Goal: Task Accomplishment & Management: Use online tool/utility

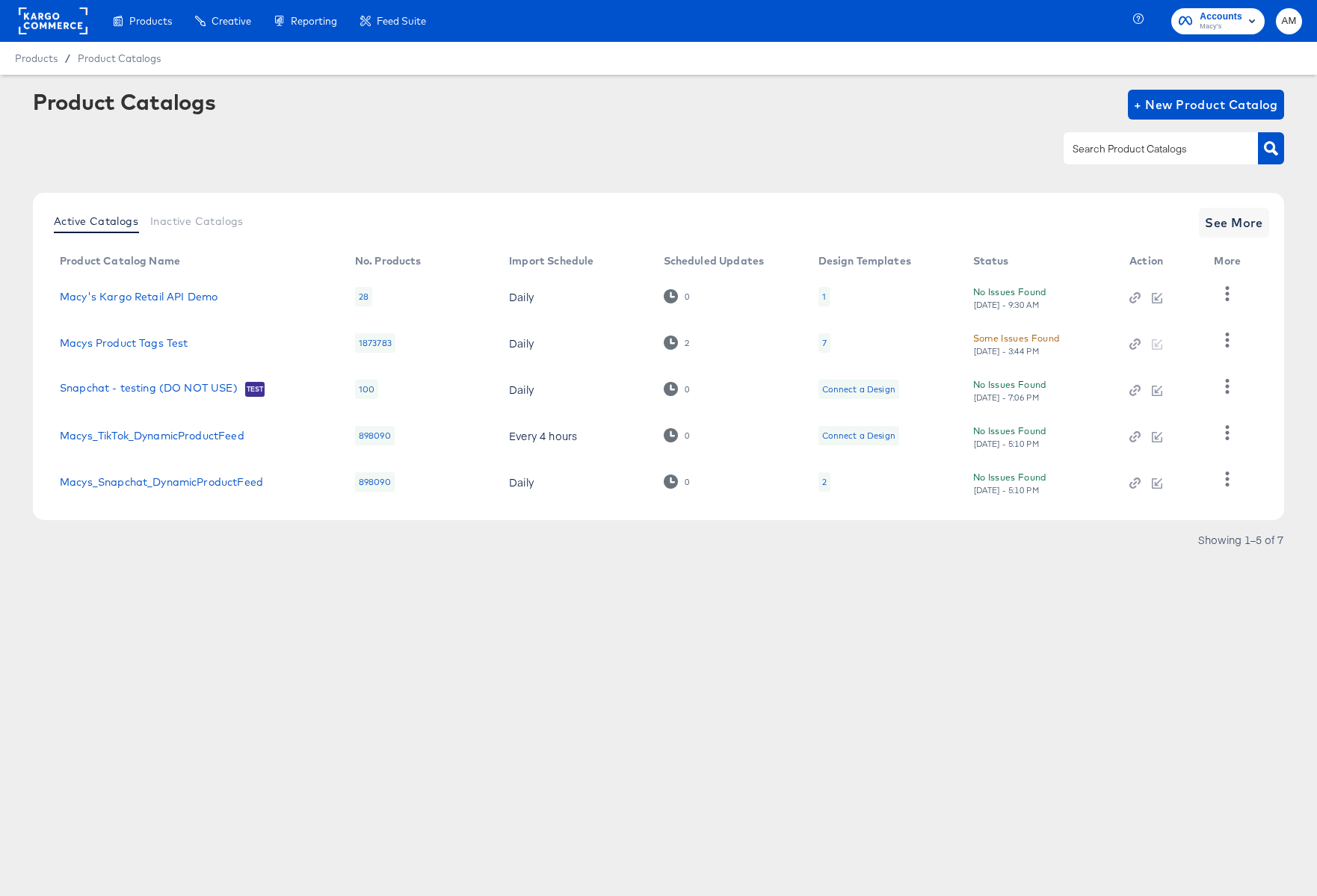
click at [480, 692] on div "Products Products Product Catalogs Enhance Your Product Catalog, Map Them to Pu…" at bounding box center [658, 448] width 1317 height 896
click at [1215, 212] on span "See More" at bounding box center [1234, 223] width 59 height 21
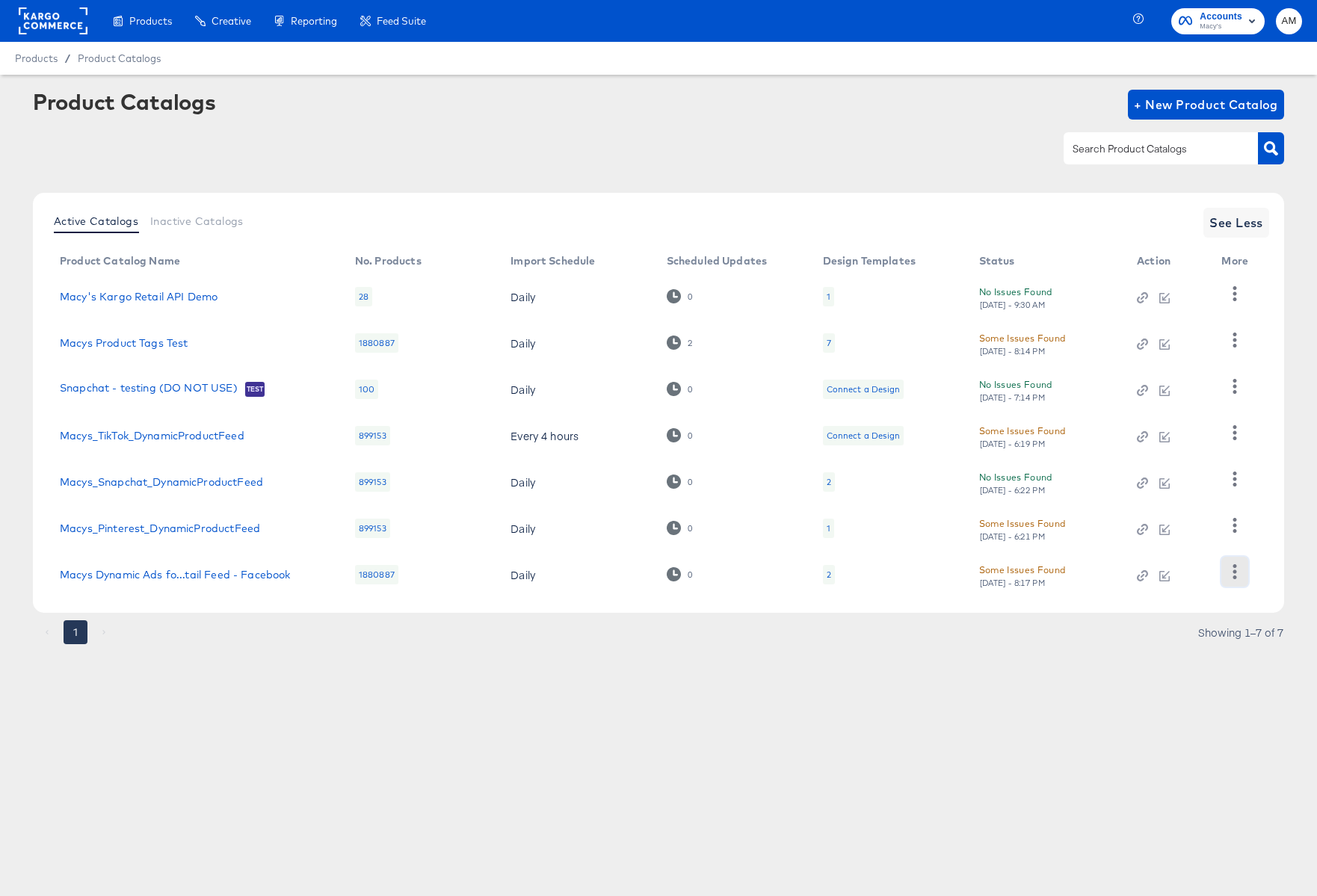
click at [1235, 573] on icon "button" at bounding box center [1235, 571] width 4 height 14
click at [1152, 473] on div "Business Manager" at bounding box center [1174, 472] width 150 height 24
click at [198, 435] on link "Macys_TikTok_DynamicProductFeed" at bounding box center [152, 436] width 185 height 12
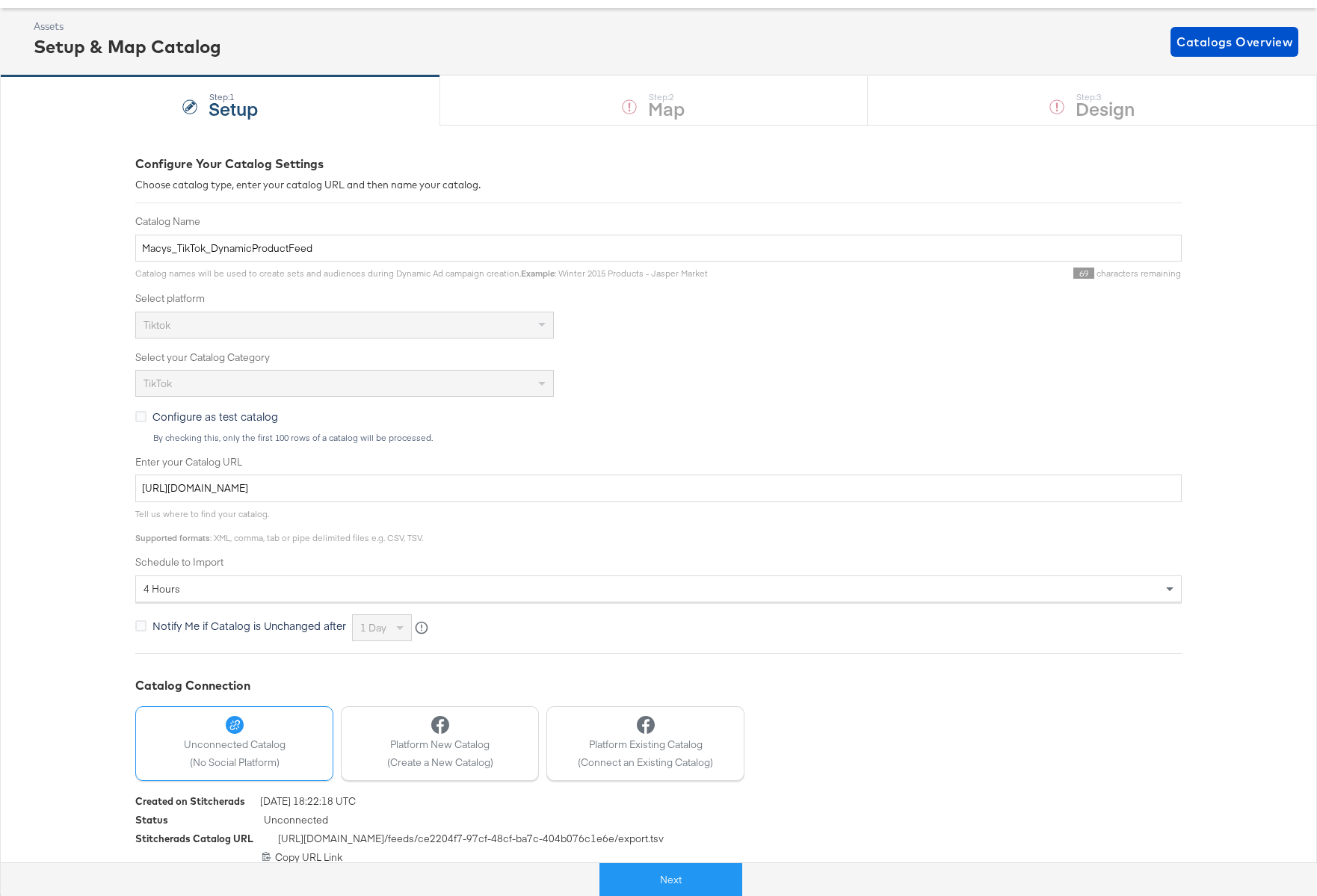
scroll to position [76, 0]
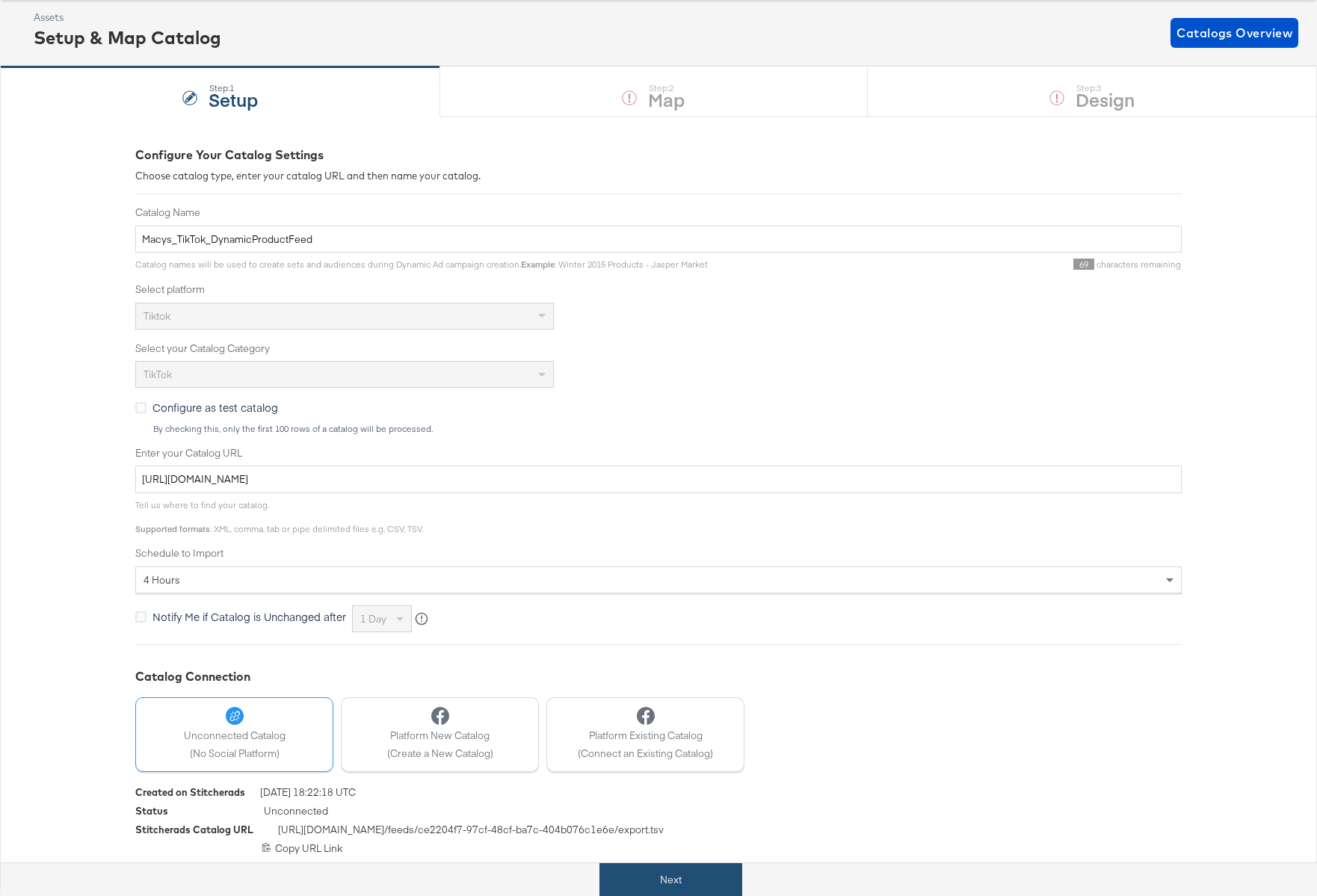
click at [658, 881] on button "Next" at bounding box center [671, 880] width 143 height 33
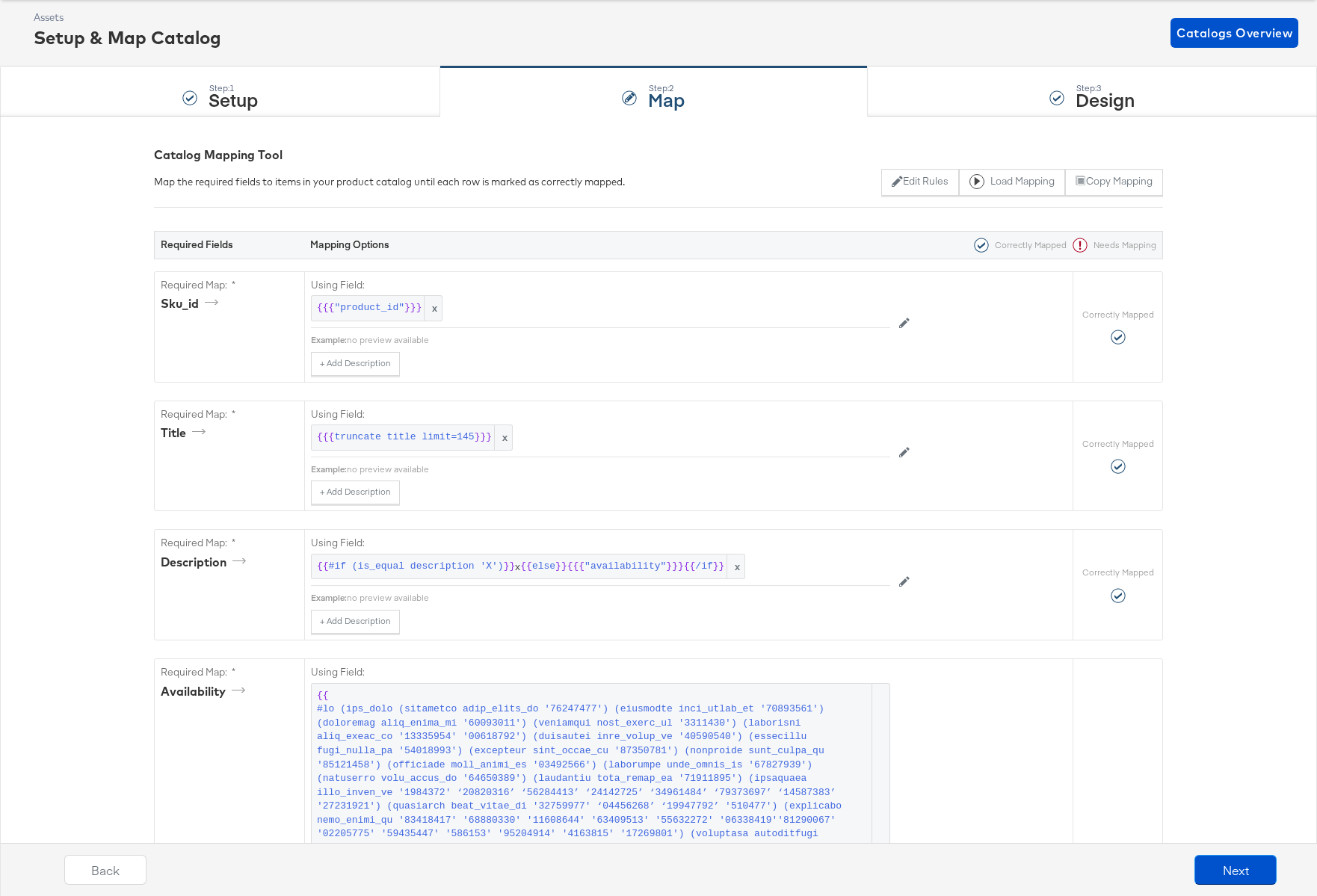
scroll to position [0, 0]
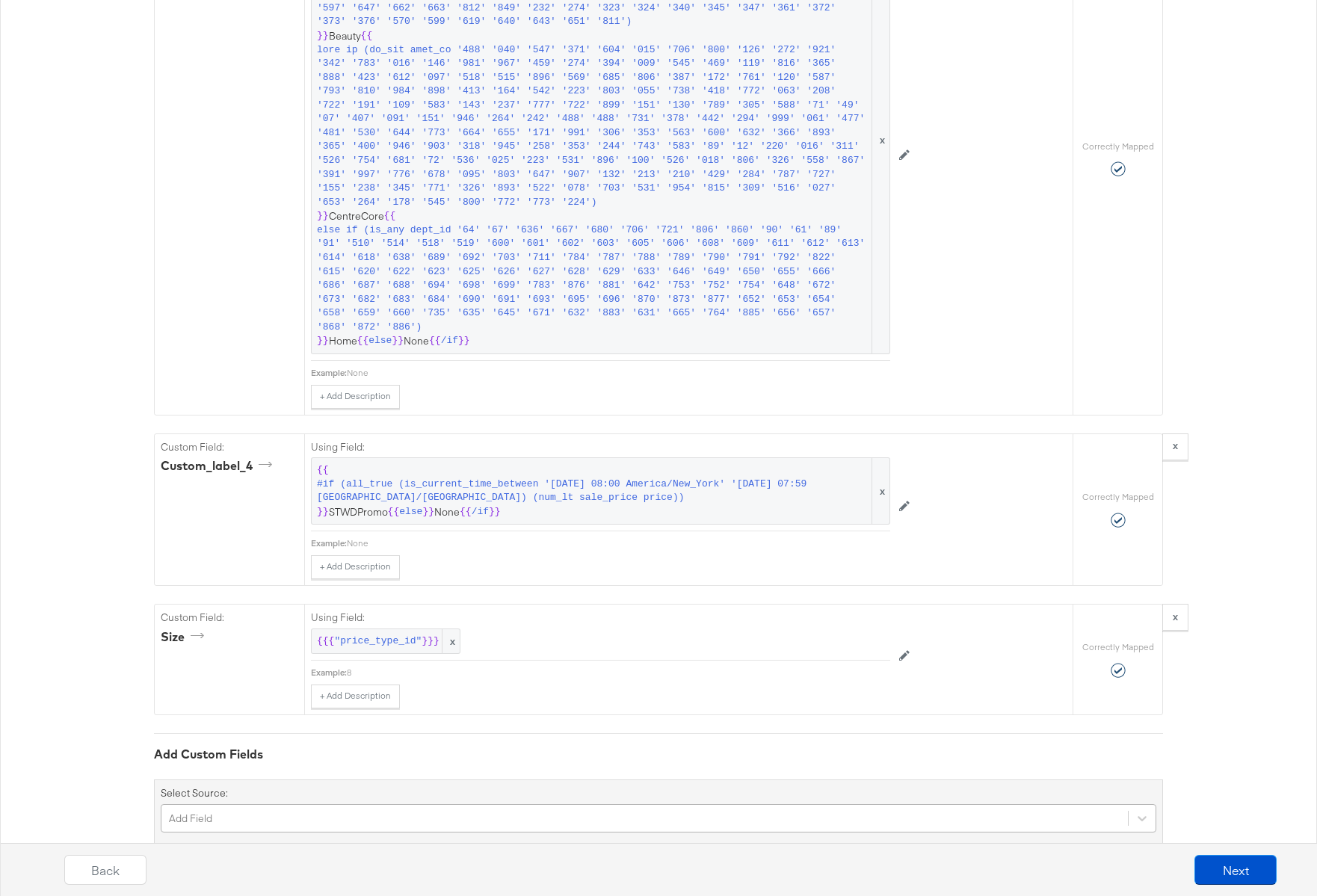
click at [255, 804] on div "Add Field" at bounding box center [658, 818] width 996 height 28
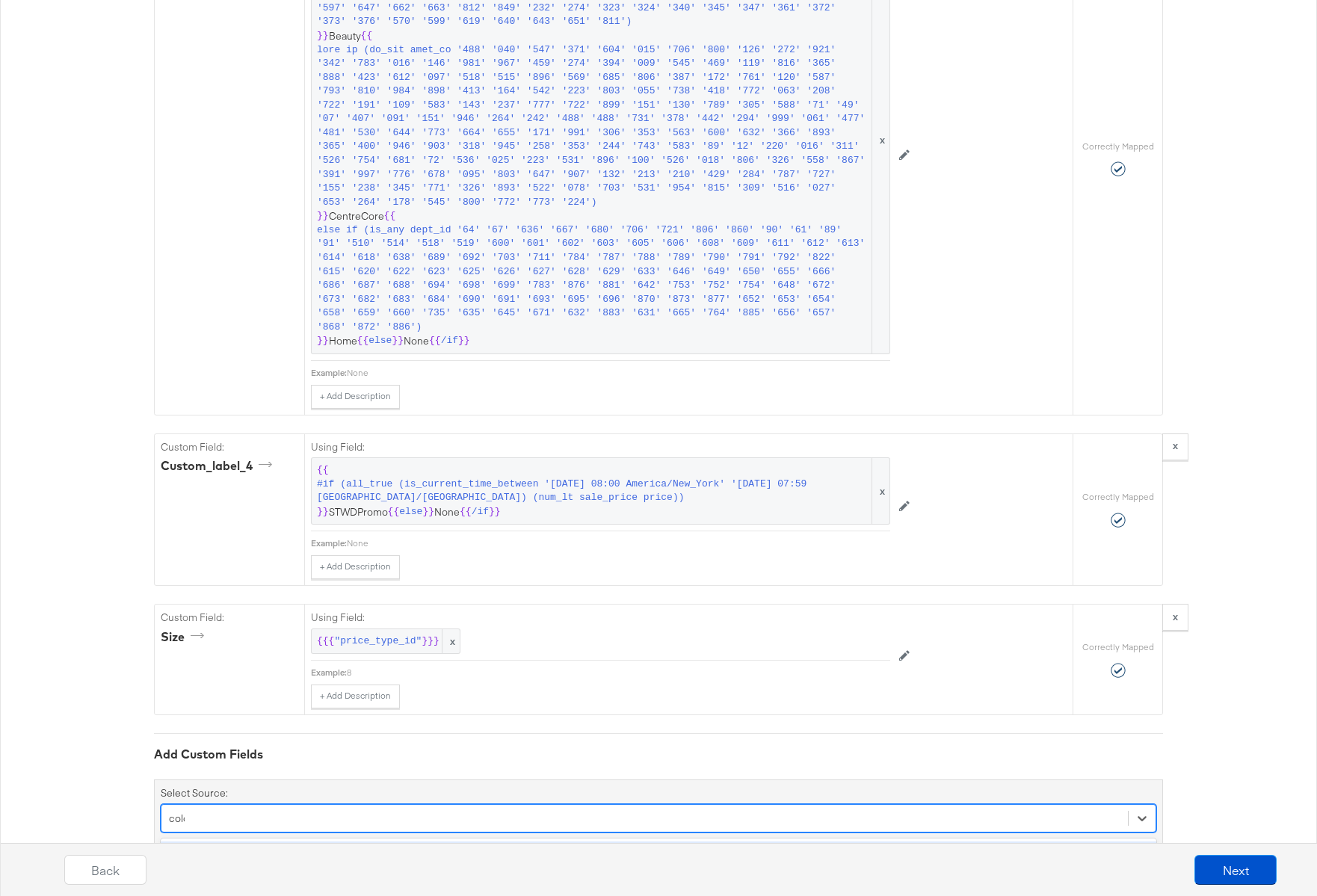
type input "color"
click at [218, 842] on div "color" at bounding box center [658, 855] width 996 height 26
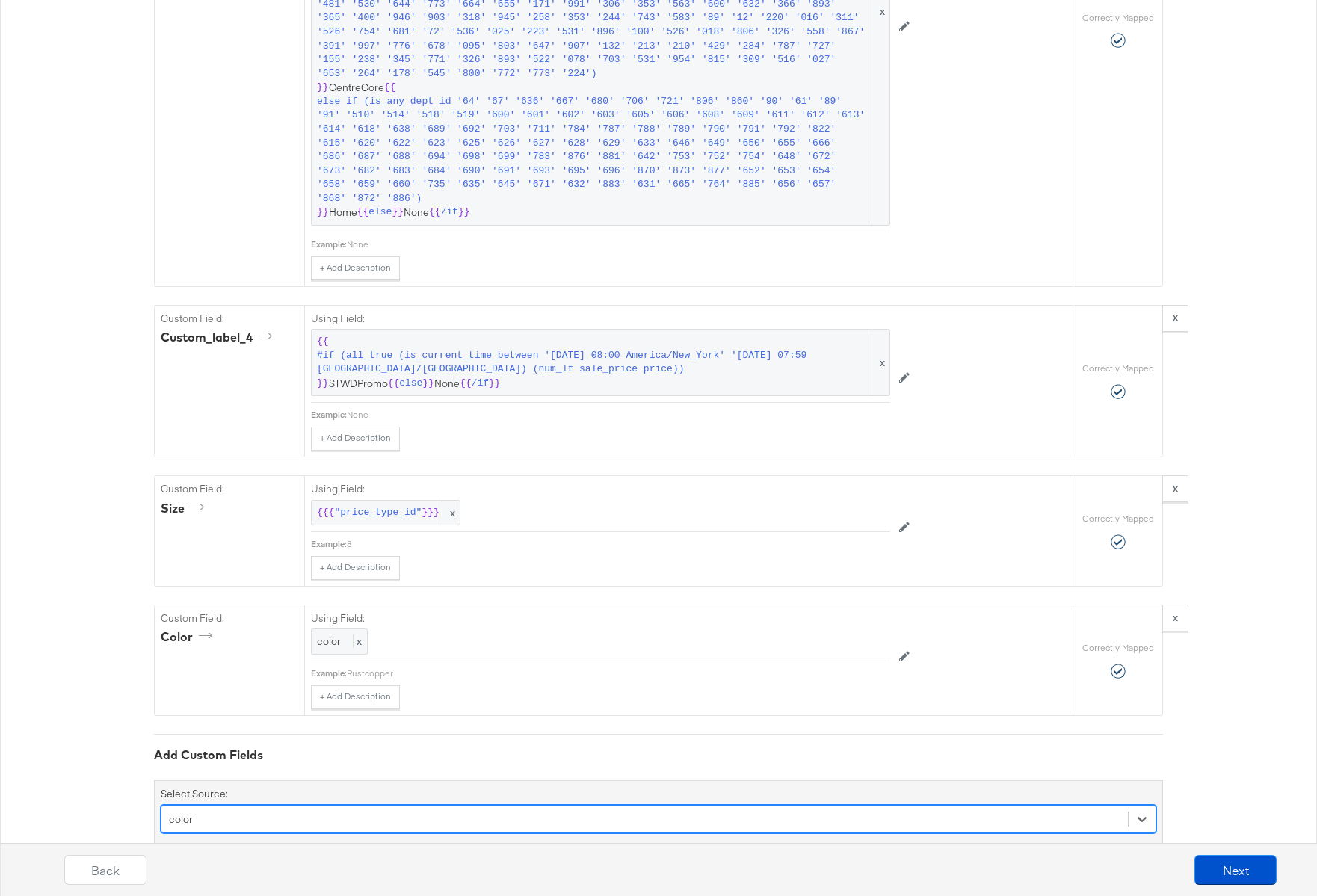
scroll to position [4758, 0]
click at [348, 804] on div "option color, selected. option shipping_weight focused, 4 of 59. 59 results ava…" at bounding box center [658, 818] width 996 height 28
type input "size"
click at [289, 807] on div "color" at bounding box center [645, 818] width 967 height 24
click at [285, 804] on div "option color, selected. Select is focused ,type to refine list, press Down to o…" at bounding box center [658, 818] width 996 height 28
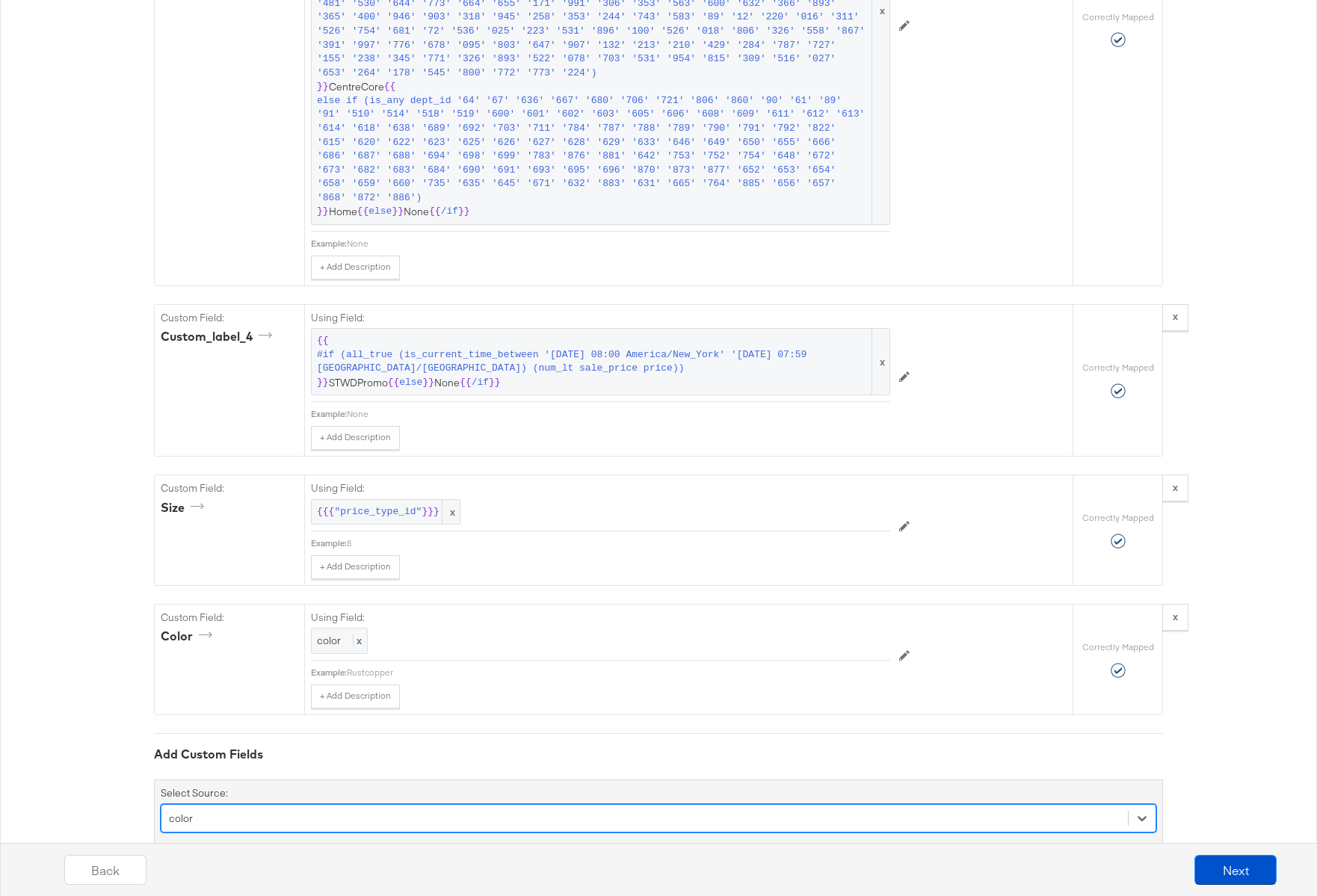
scroll to position [4883, 0]
type input "s"
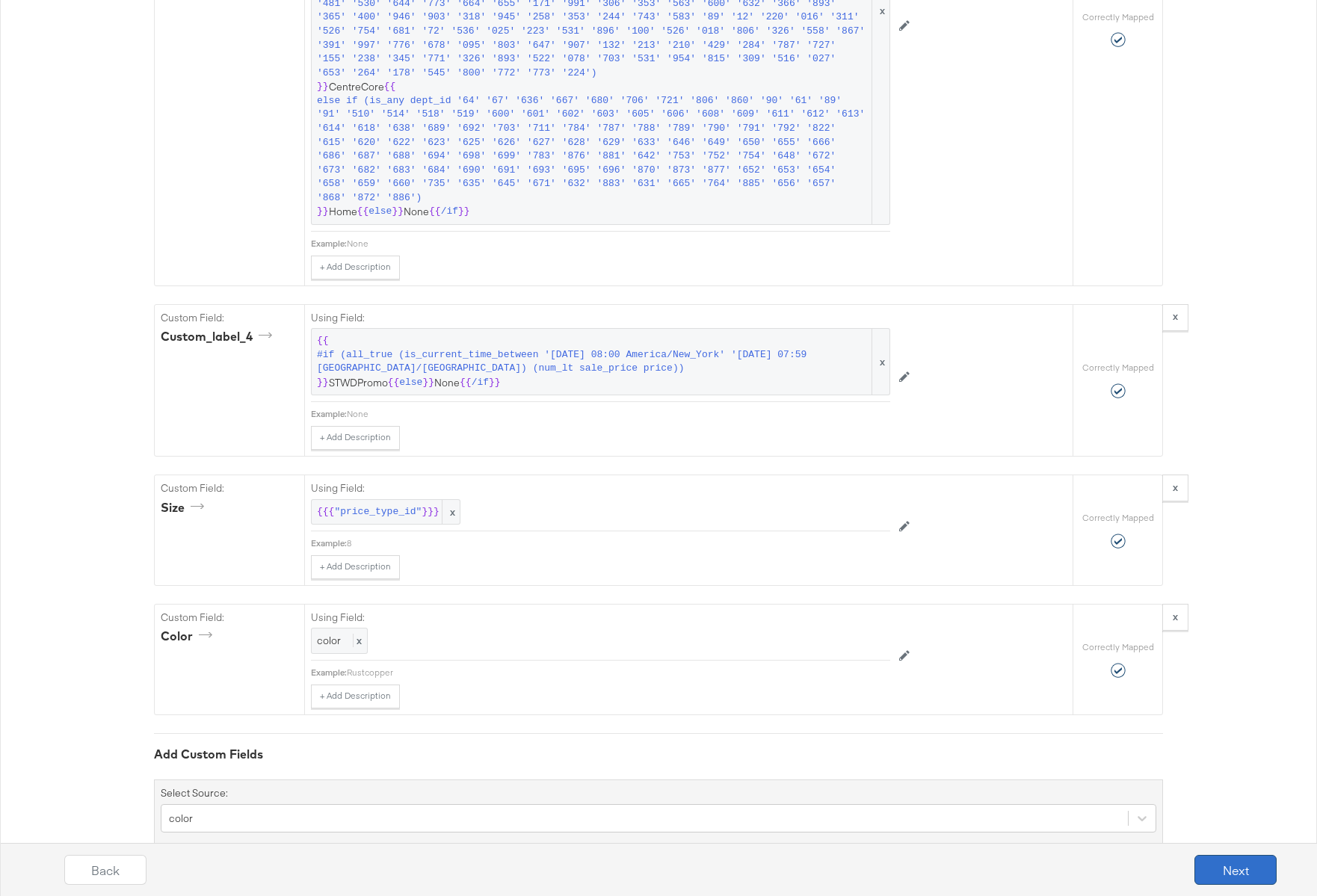
click at [1224, 867] on button "Next" at bounding box center [1235, 870] width 82 height 30
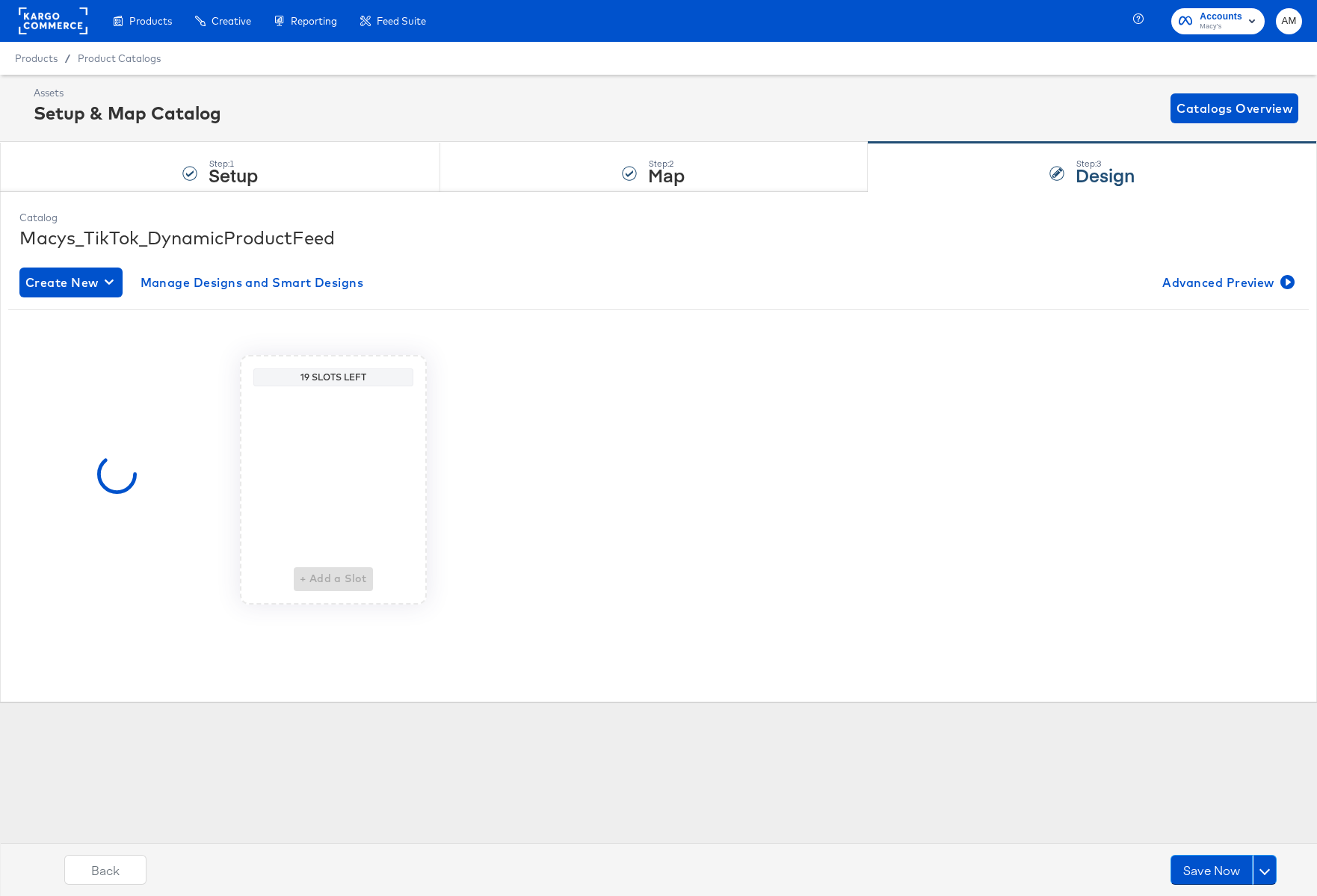
scroll to position [0, 0]
click at [1219, 871] on button "Save Now" at bounding box center [1211, 870] width 82 height 30
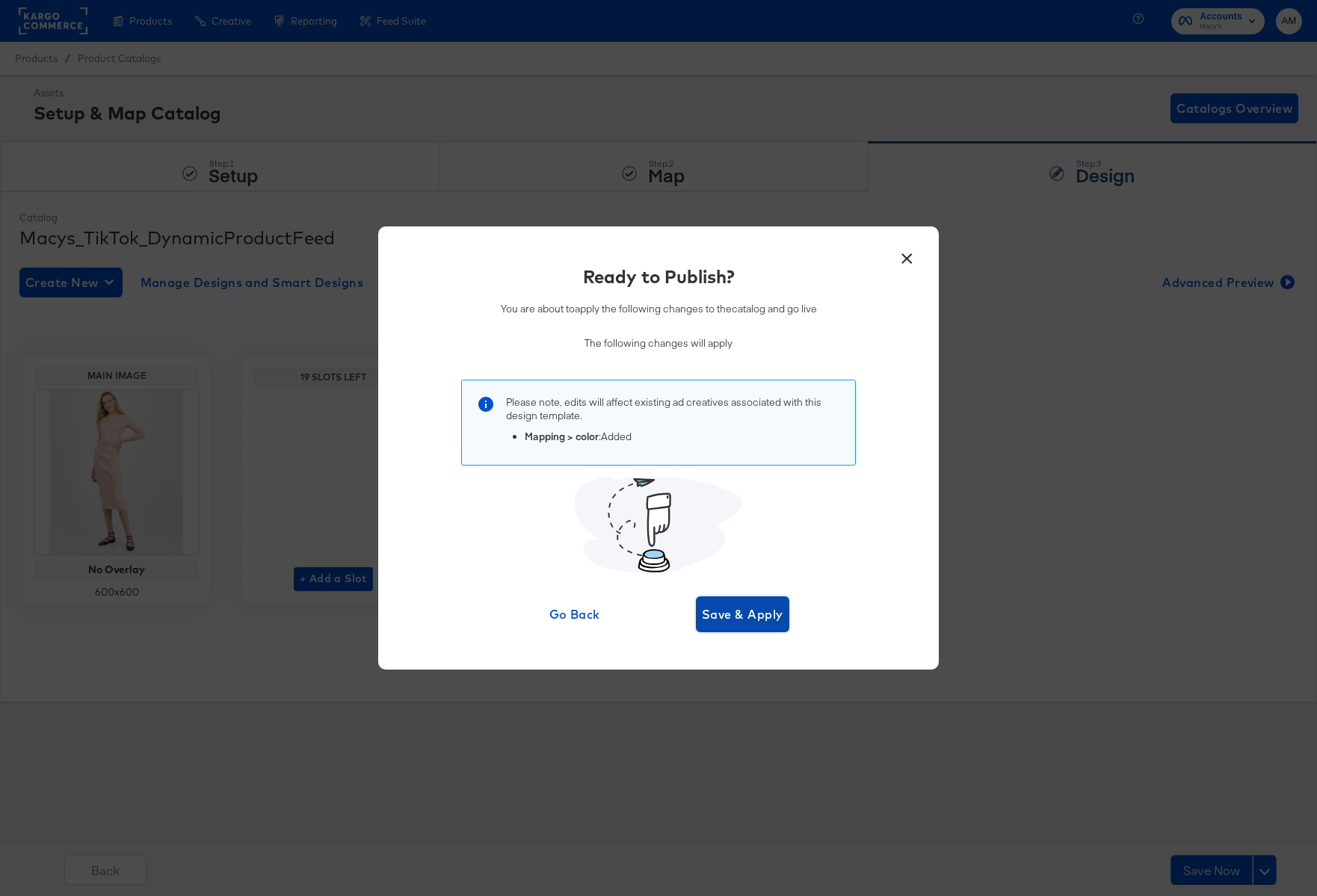
click at [749, 617] on span "Save & Apply" at bounding box center [742, 615] width 81 height 21
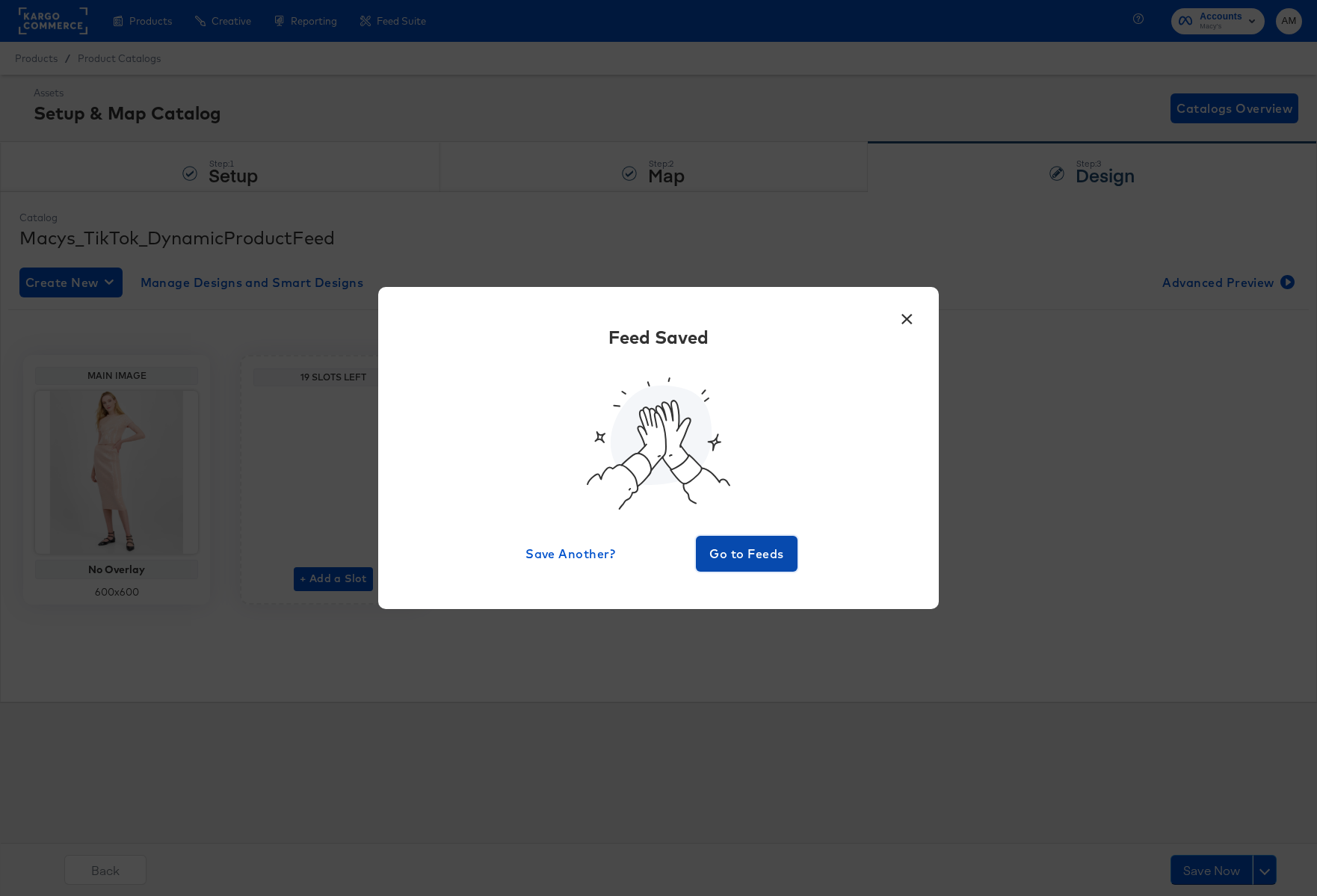
click at [756, 559] on span "Go to Feeds" at bounding box center [746, 554] width 89 height 21
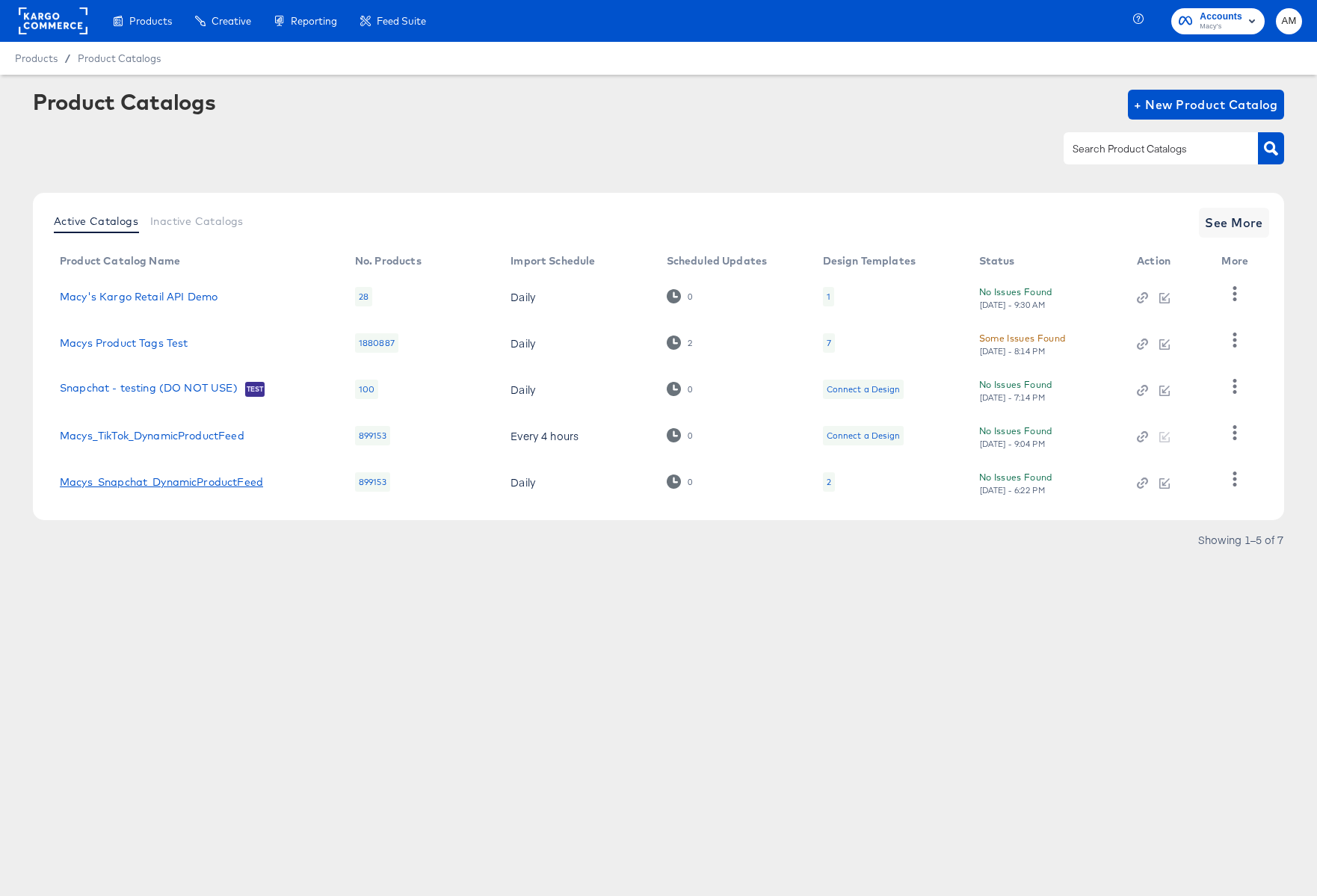
click at [214, 485] on link "Macys_Snapchat_DynamicProductFeed" at bounding box center [162, 482] width 203 height 12
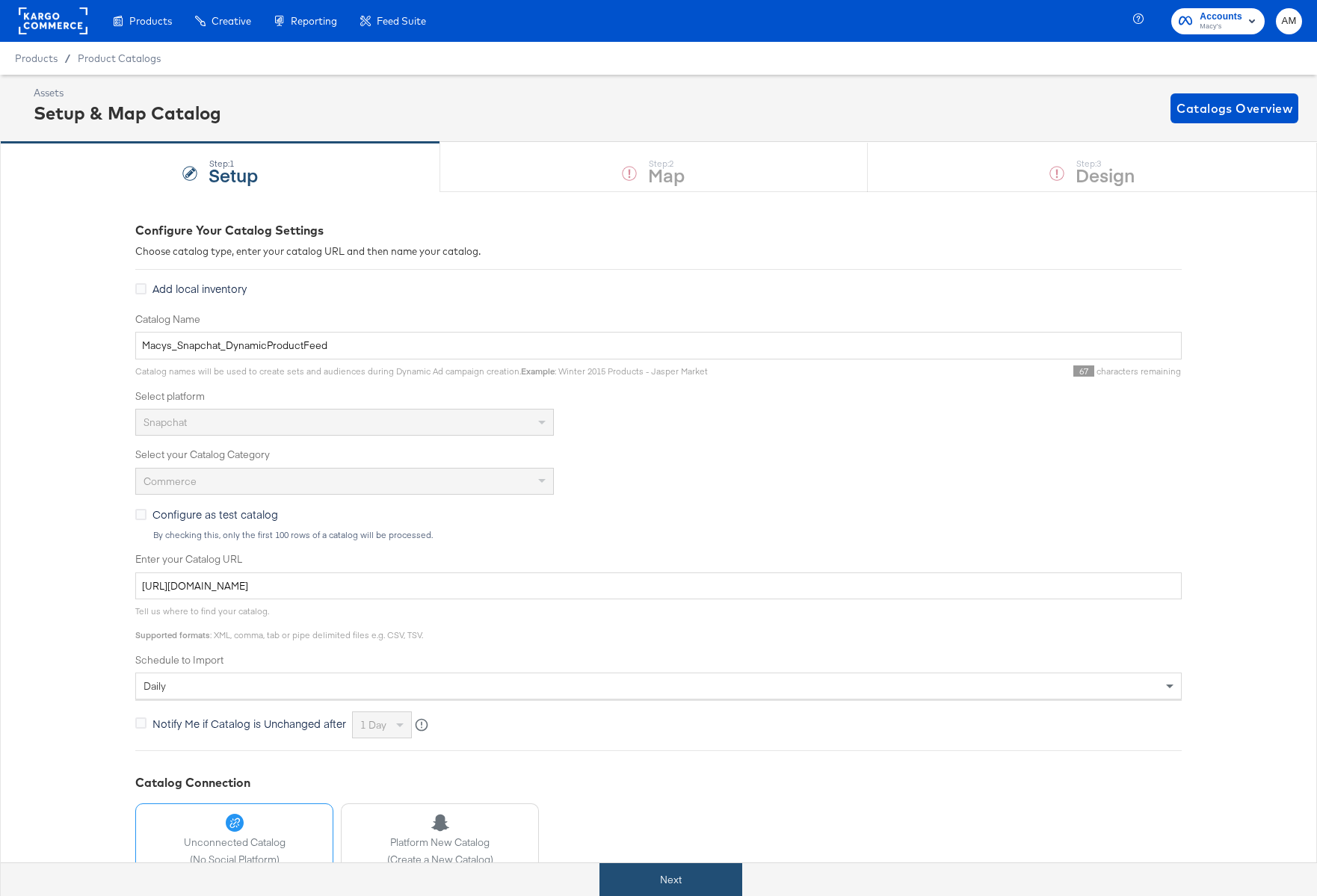
click at [637, 880] on button "Next" at bounding box center [671, 880] width 143 height 33
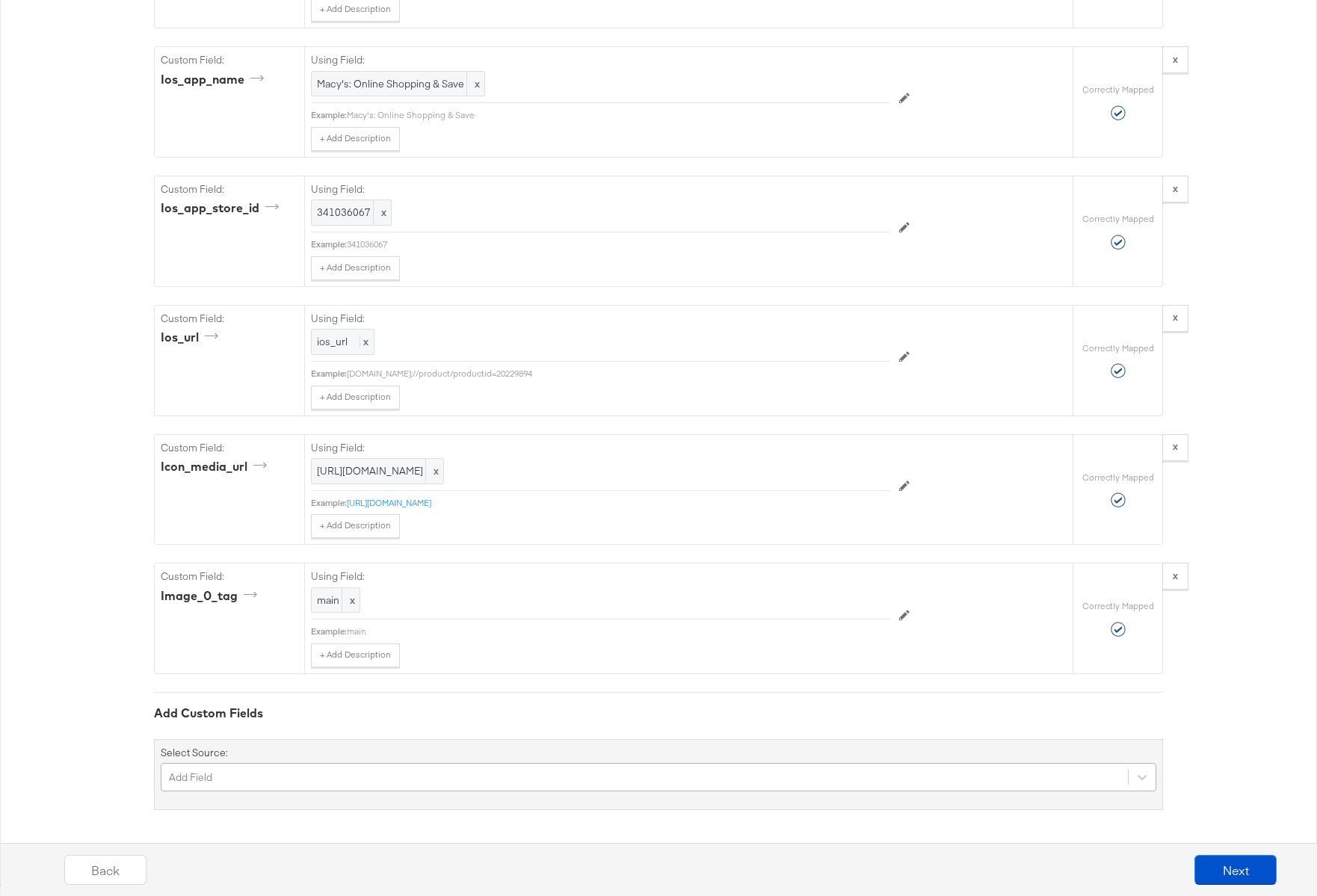
scroll to position [2587, 0]
click at [289, 780] on div "Add Field" at bounding box center [658, 777] width 996 height 28
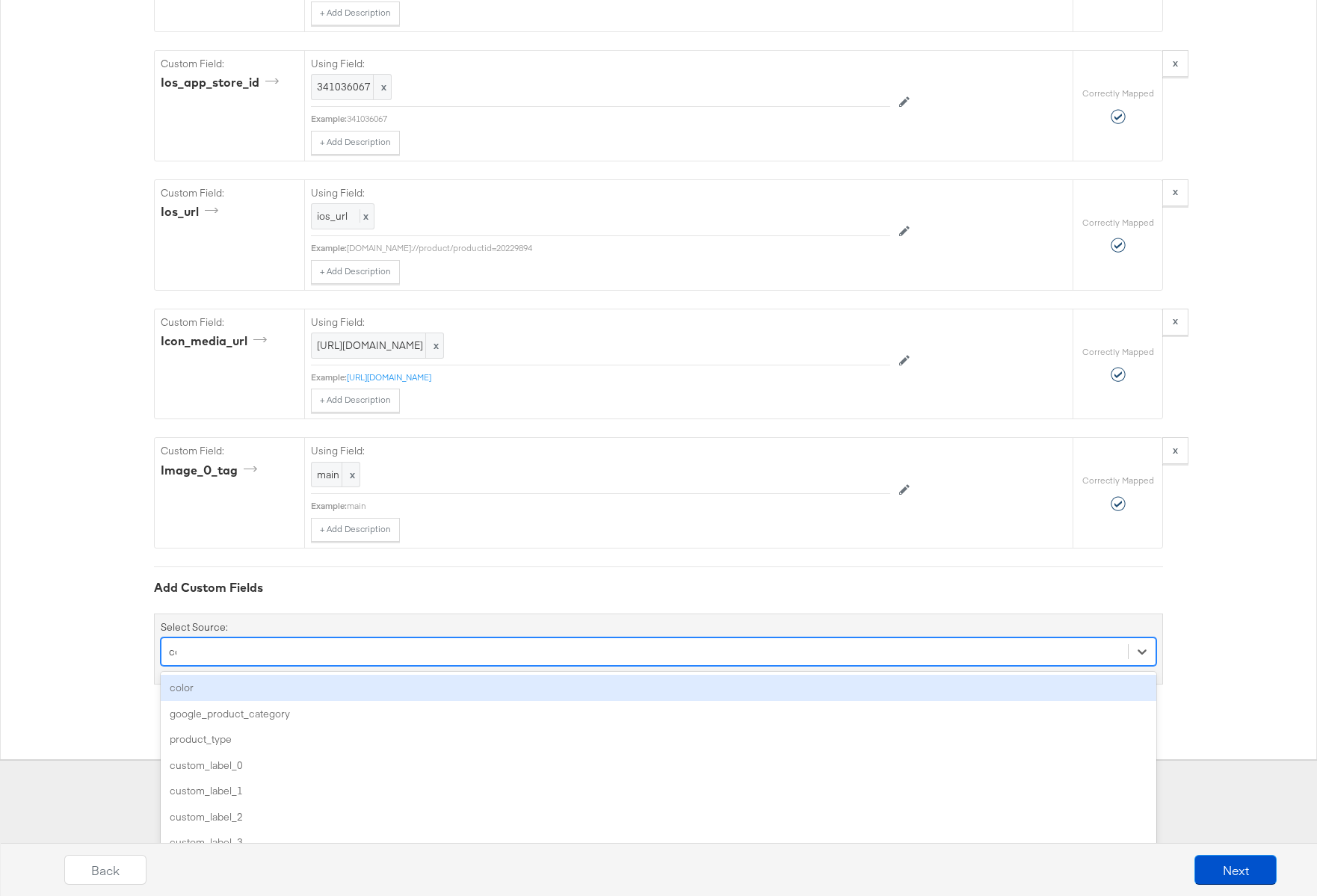
scroll to position [2462, 0]
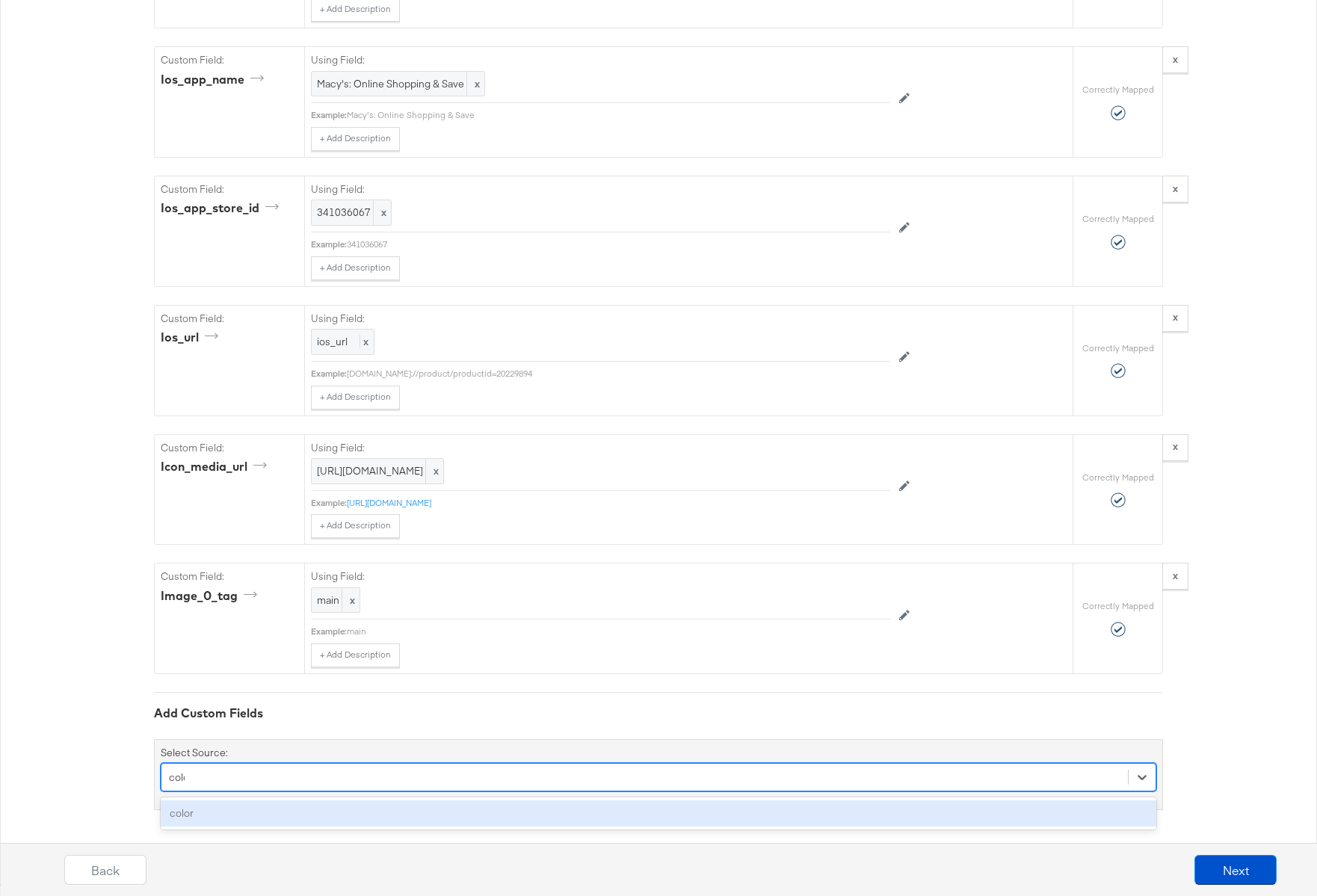
type input "color"
click at [272, 819] on div "color" at bounding box center [658, 814] width 996 height 26
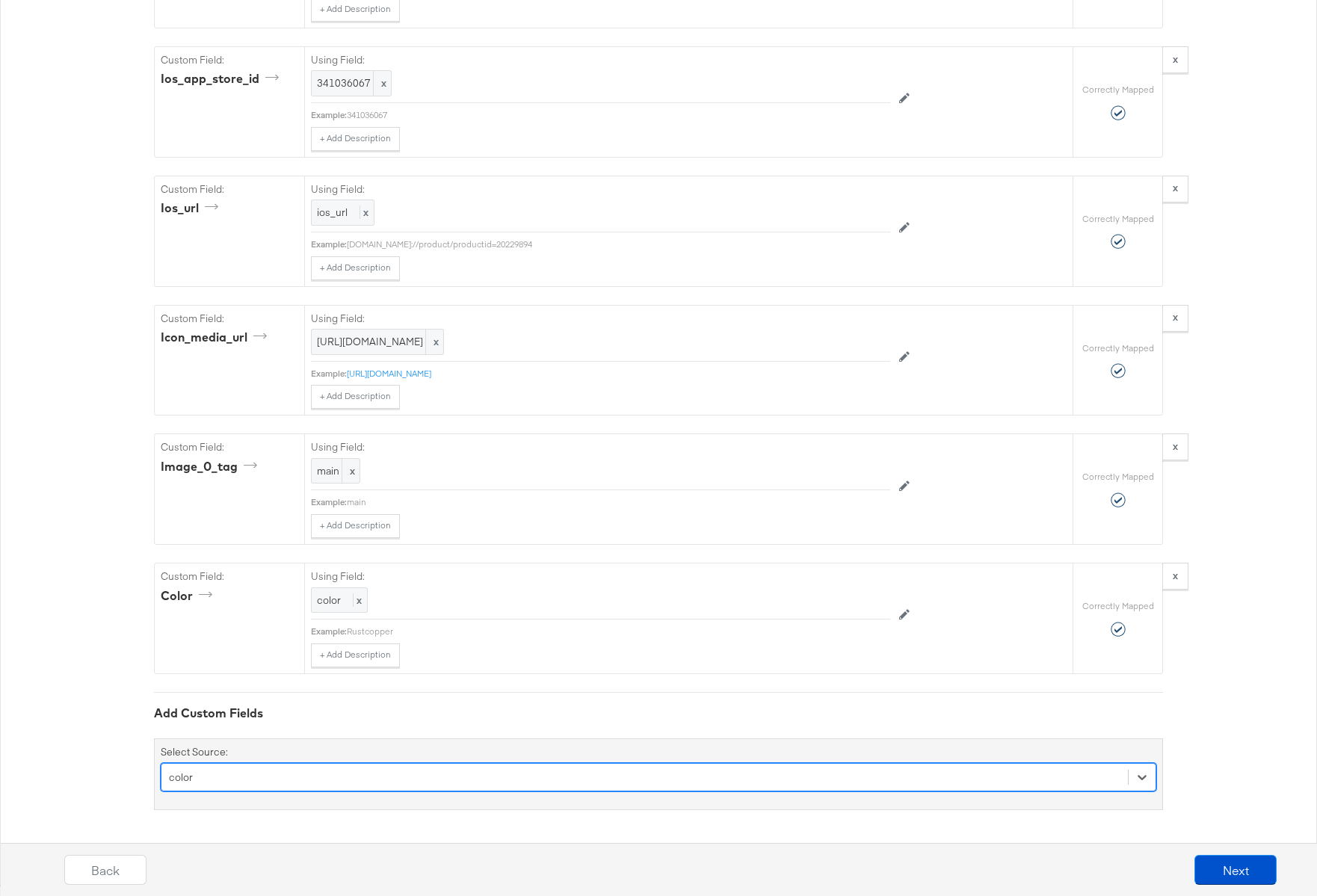
scroll to position [2591, 0]
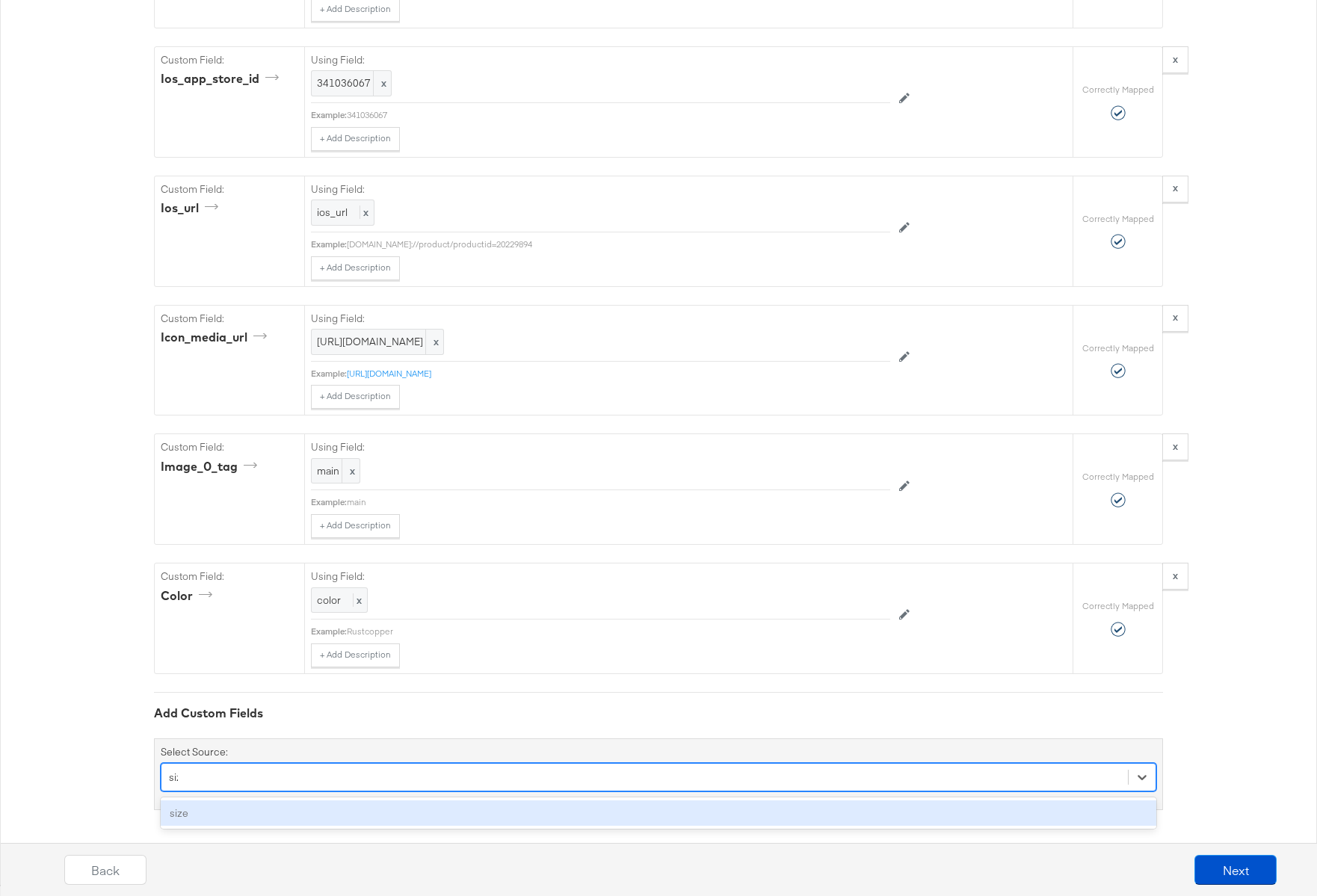
type input "size"
click at [237, 811] on div "size" at bounding box center [658, 814] width 996 height 26
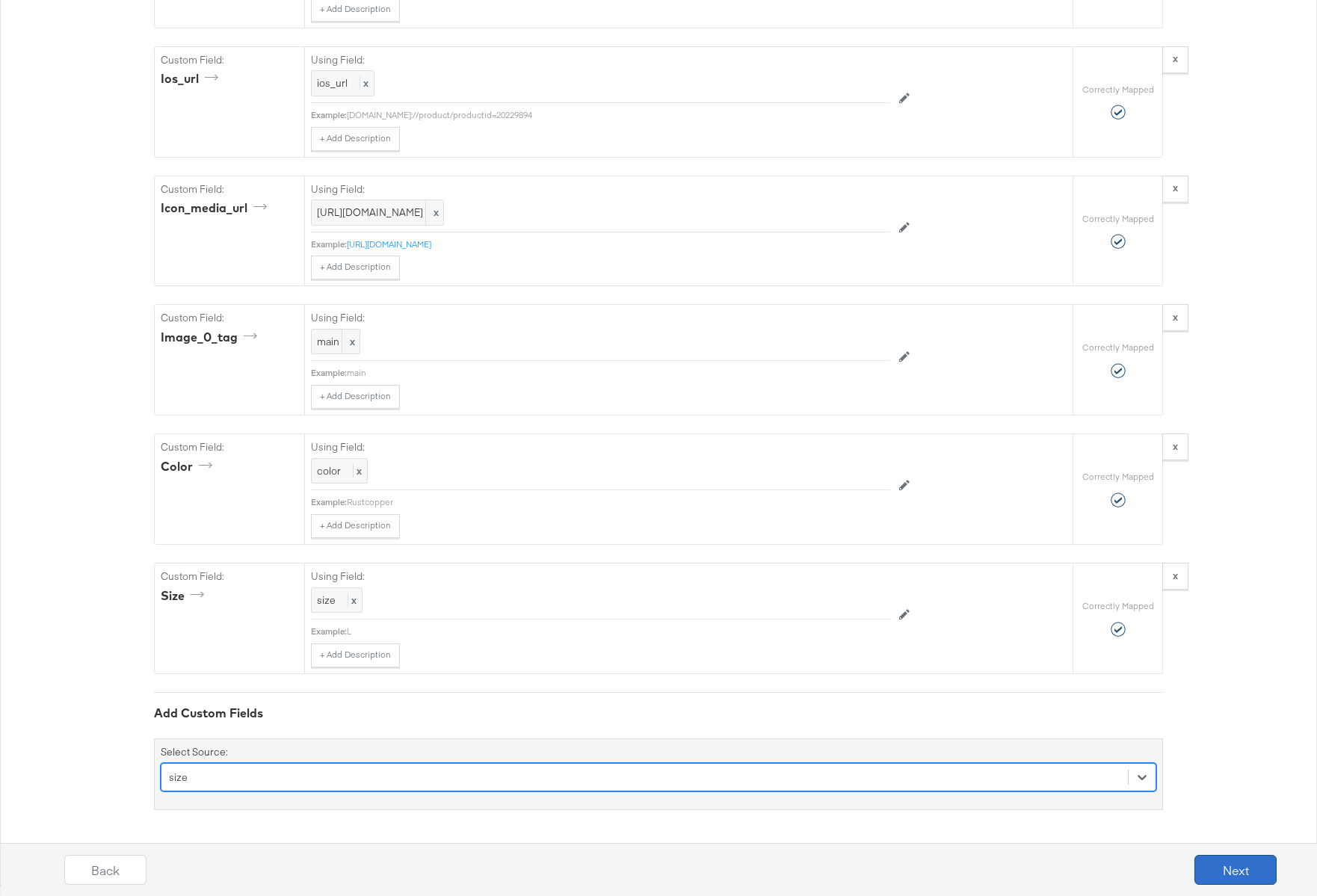
click at [1218, 870] on button "Next" at bounding box center [1235, 870] width 82 height 30
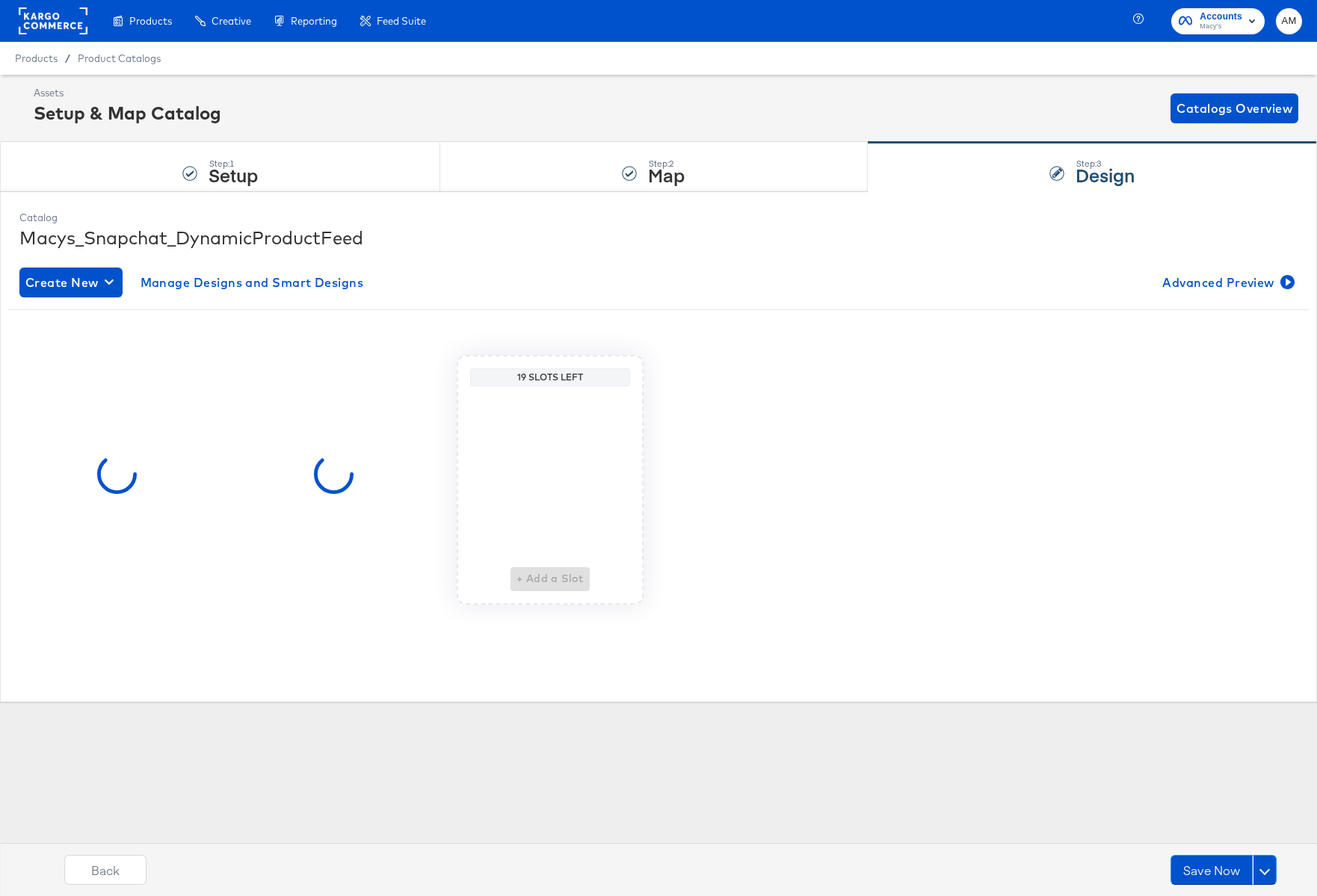
scroll to position [0, 0]
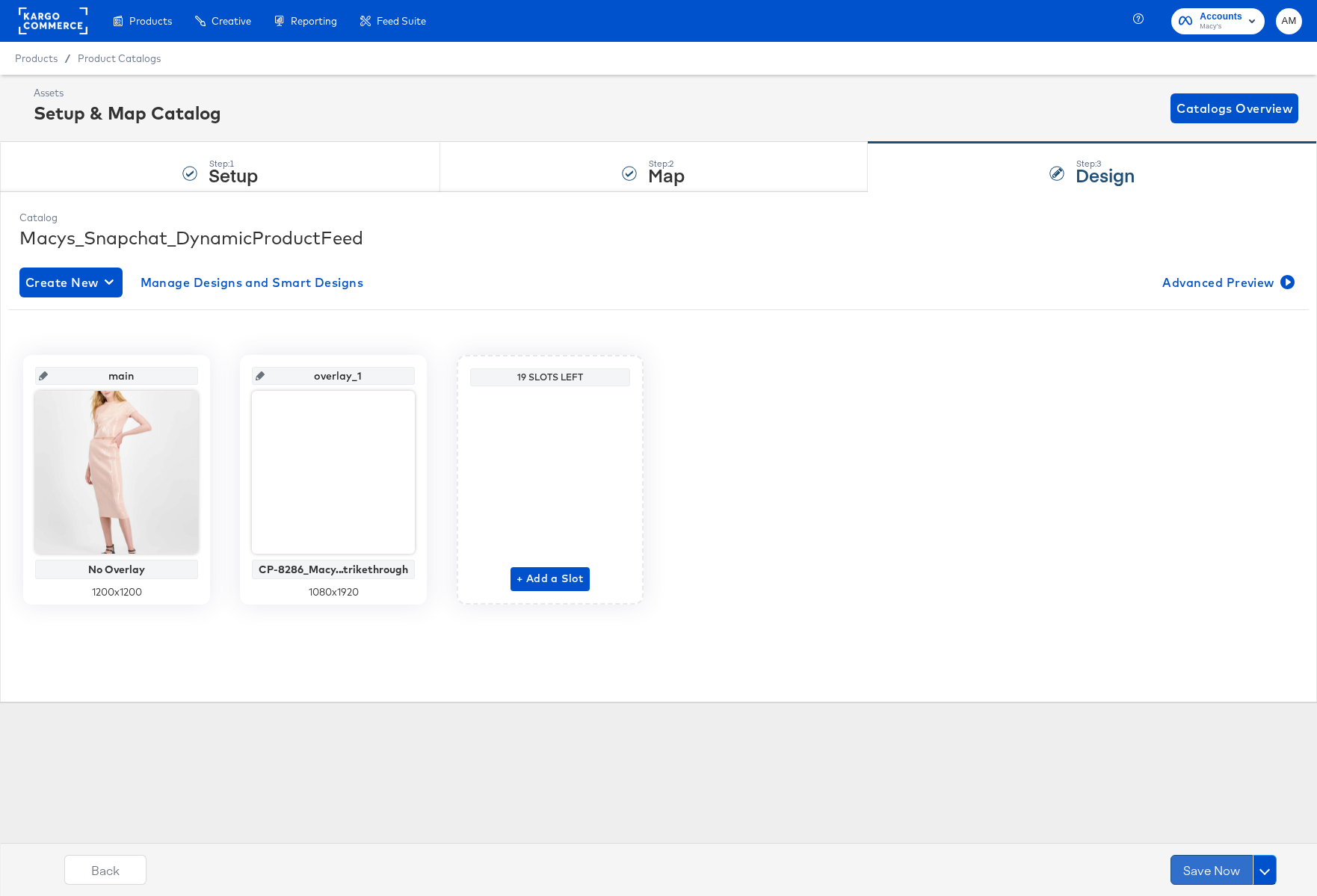
click at [1208, 869] on button "Save Now" at bounding box center [1211, 870] width 82 height 30
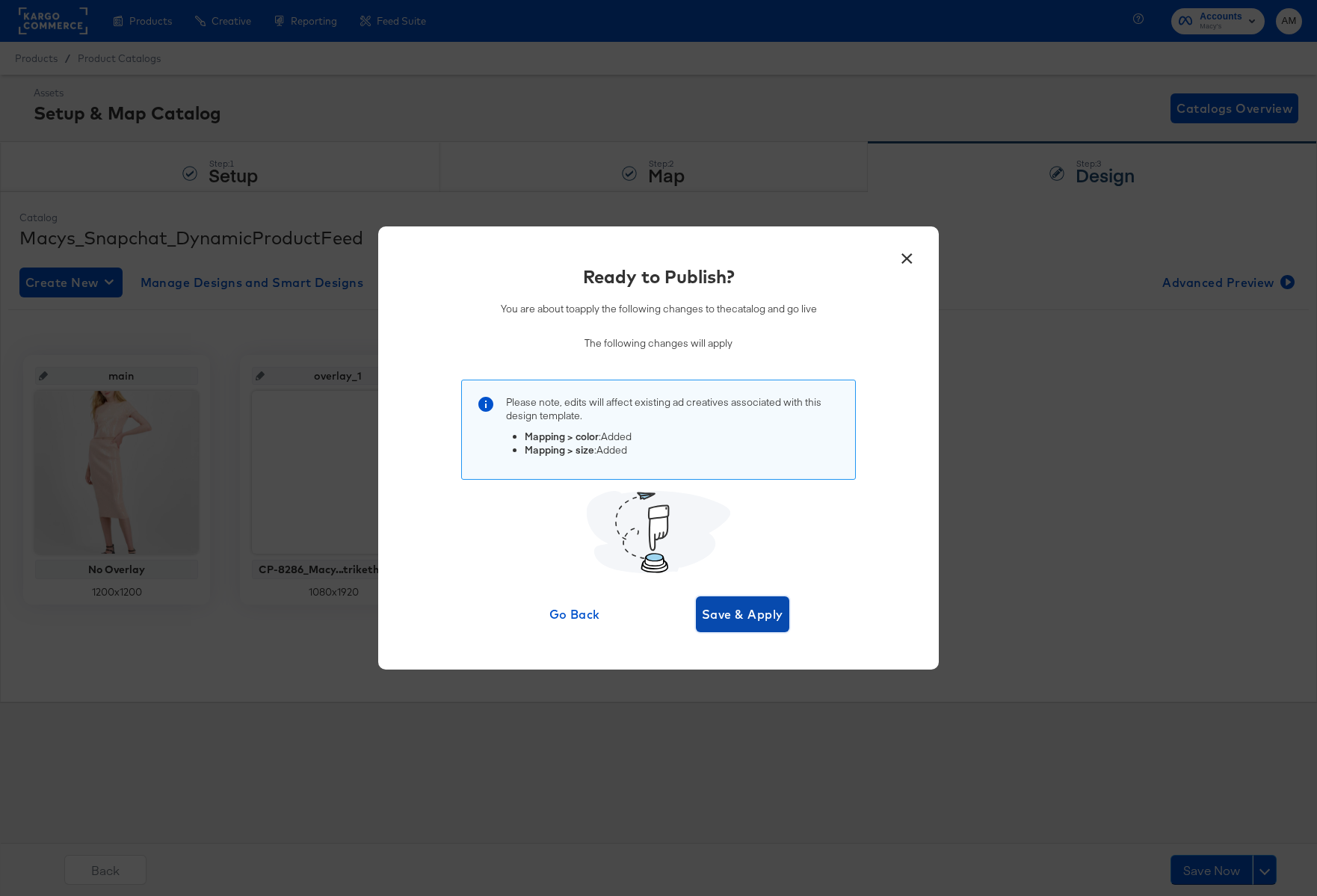
click at [718, 602] on button "Save & Apply" at bounding box center [742, 615] width 93 height 36
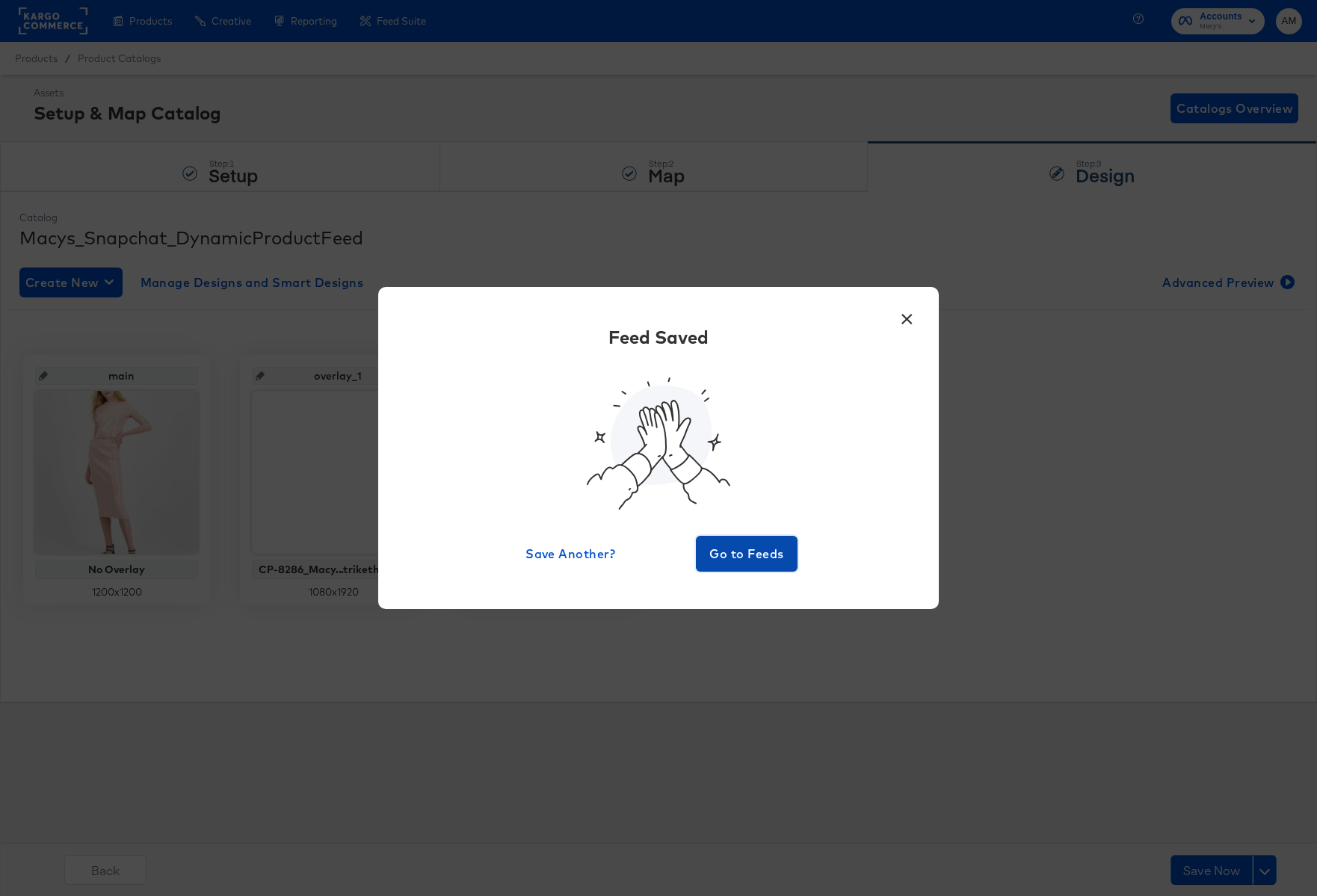
click at [740, 556] on span "Go to Feeds" at bounding box center [746, 554] width 89 height 21
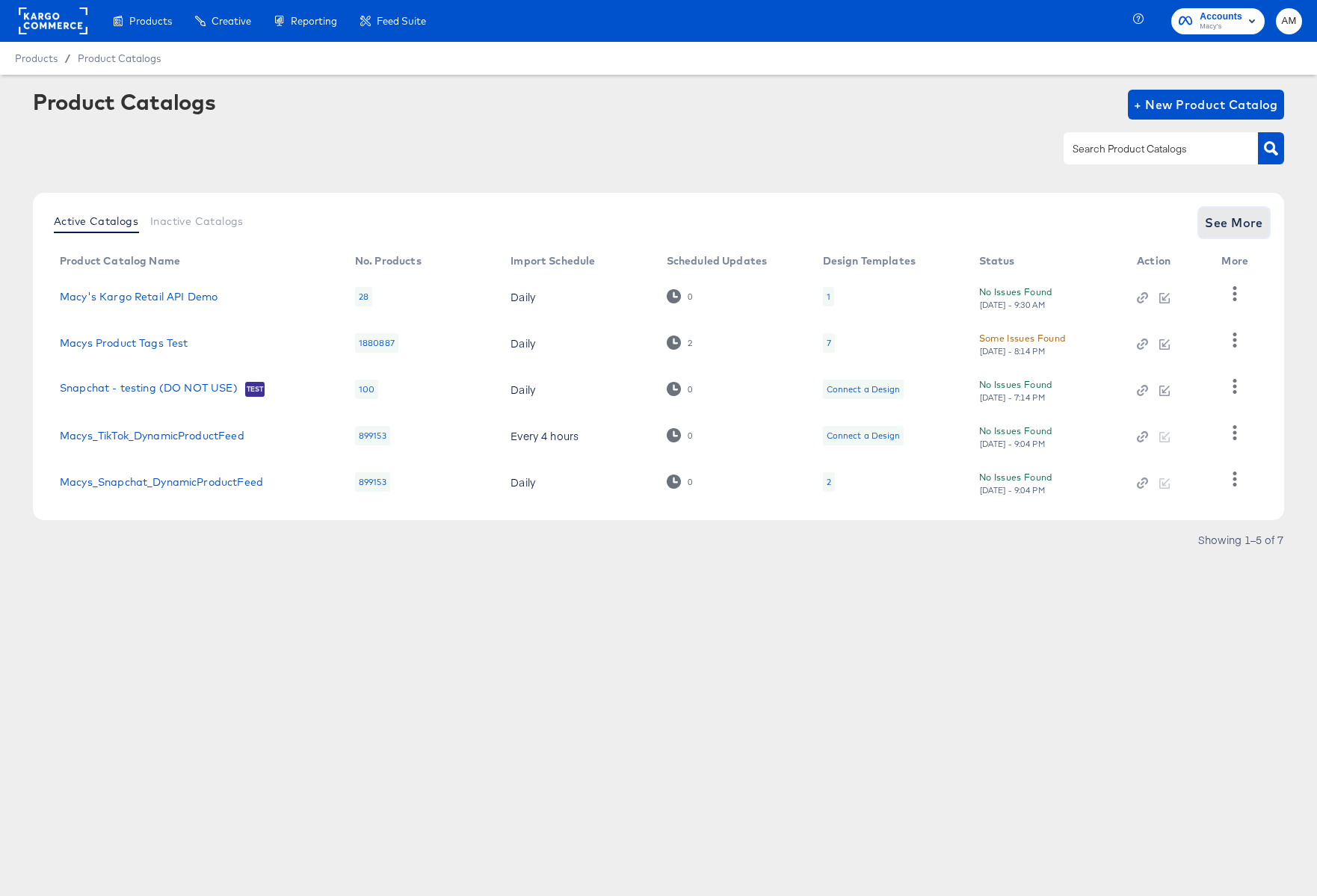
click at [1233, 212] on span "See More" at bounding box center [1234, 223] width 59 height 21
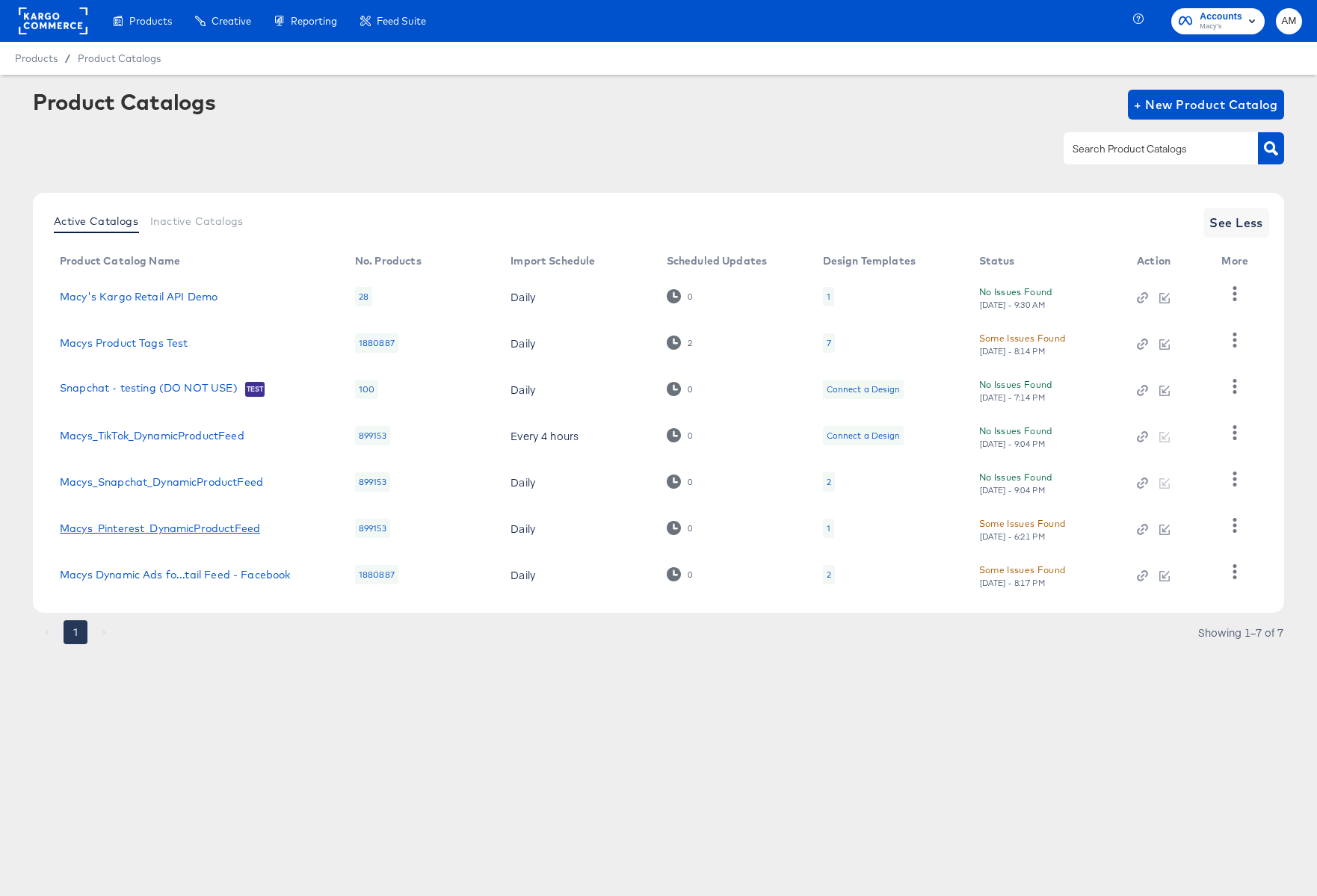
click at [196, 530] on link "Macys_Pinterest_DynamicProductFeed" at bounding box center [160, 528] width 200 height 12
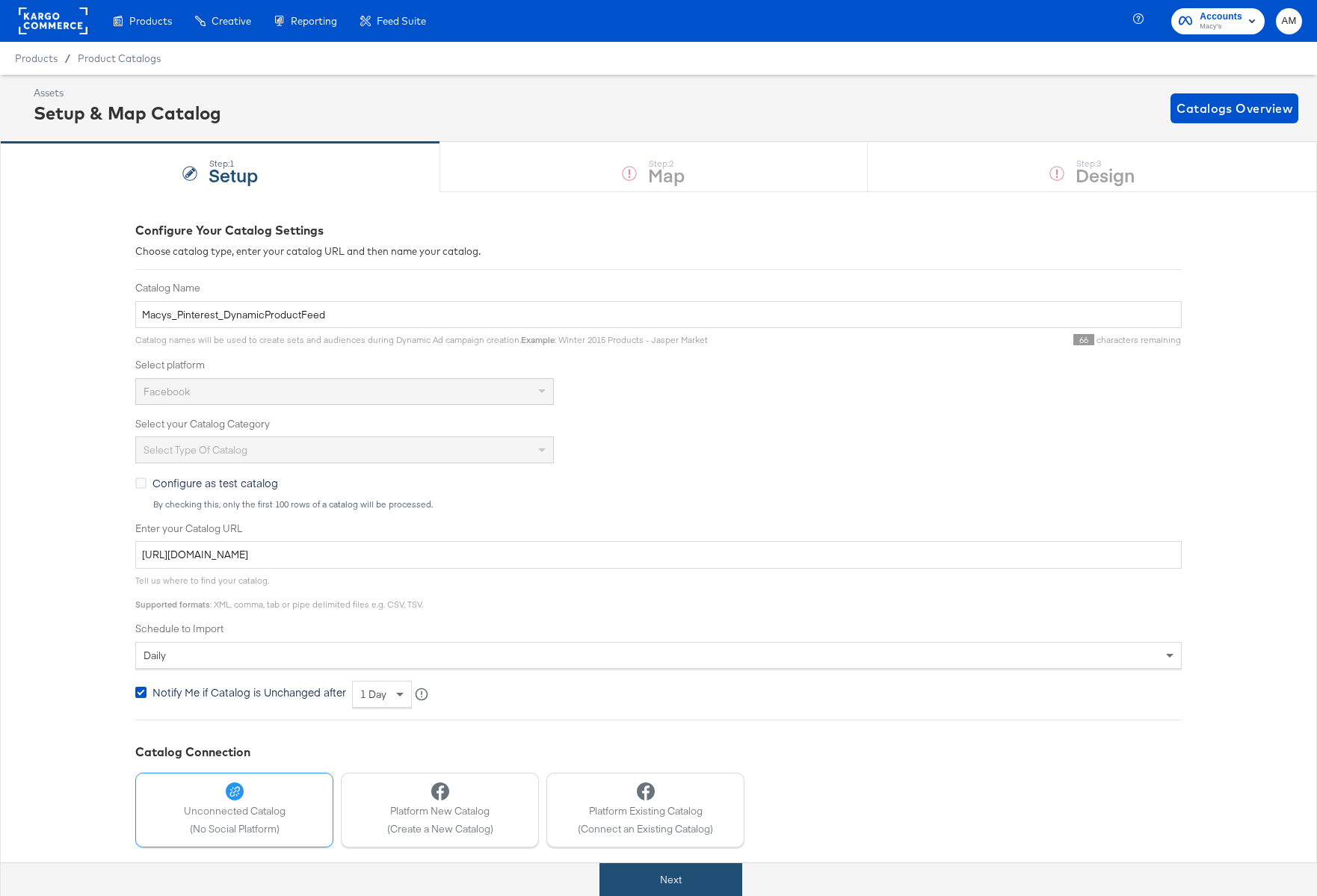
click at [650, 884] on button "Next" at bounding box center [671, 880] width 143 height 33
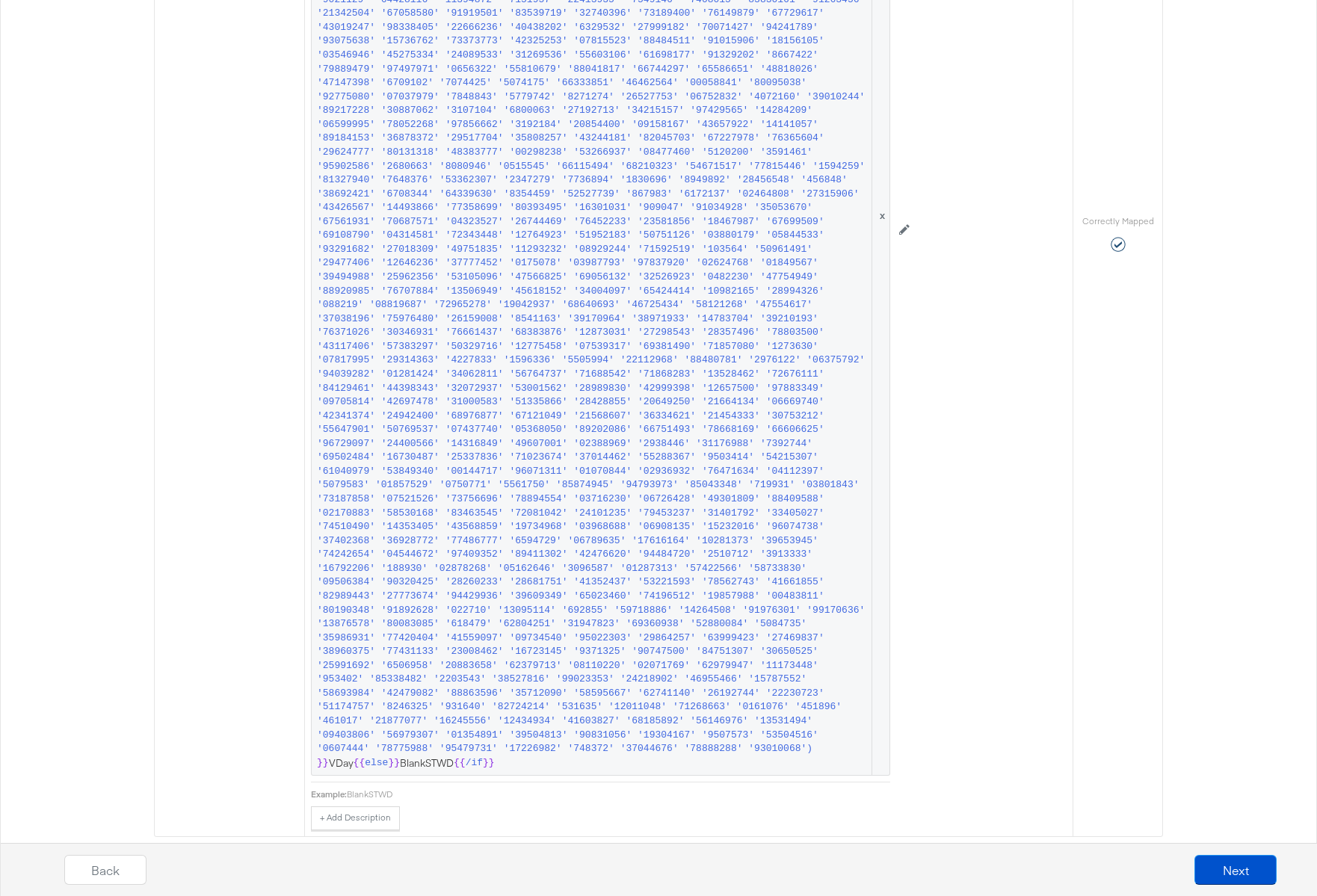
scroll to position [7068, 0]
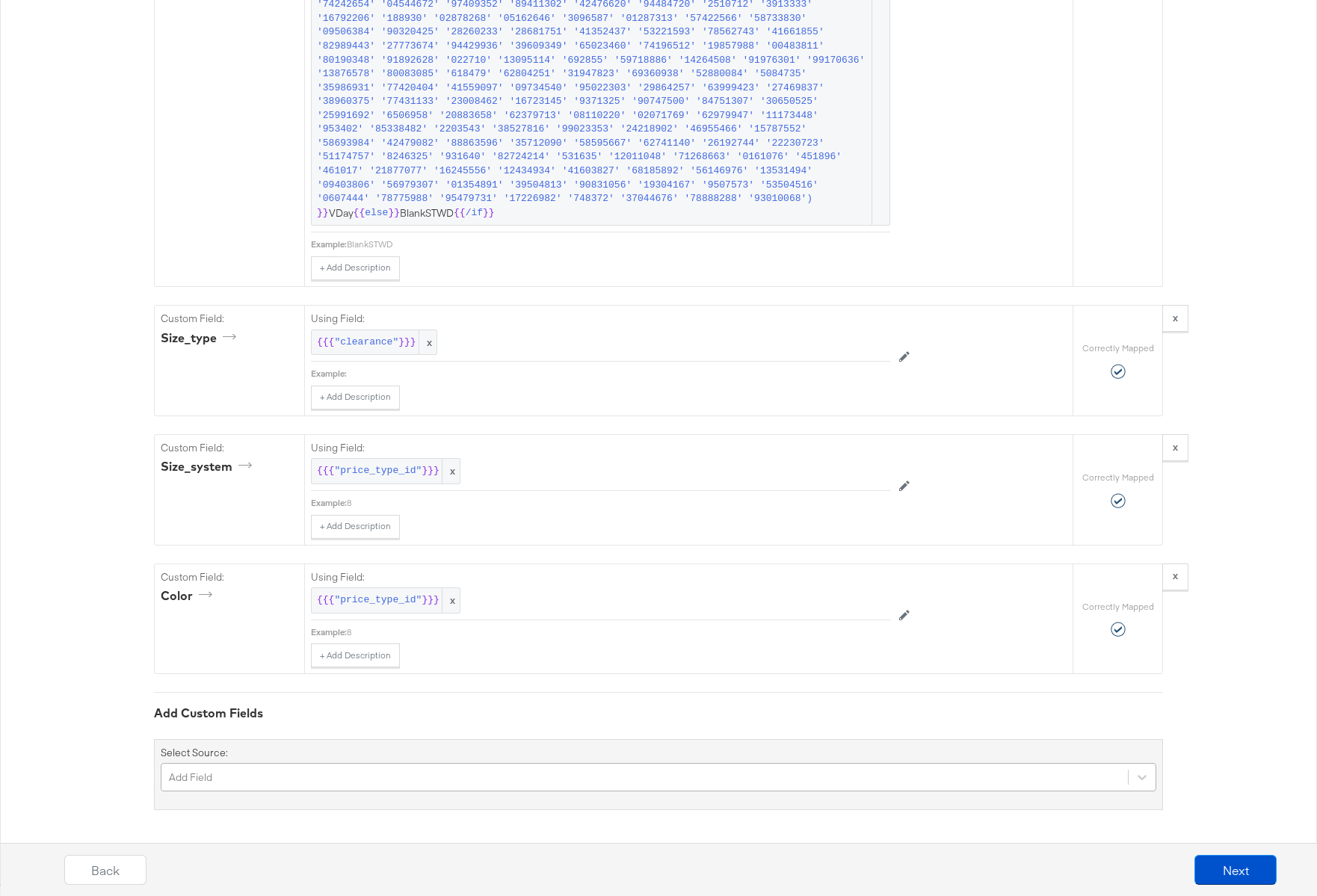
click at [284, 780] on div "Add Field" at bounding box center [658, 777] width 996 height 28
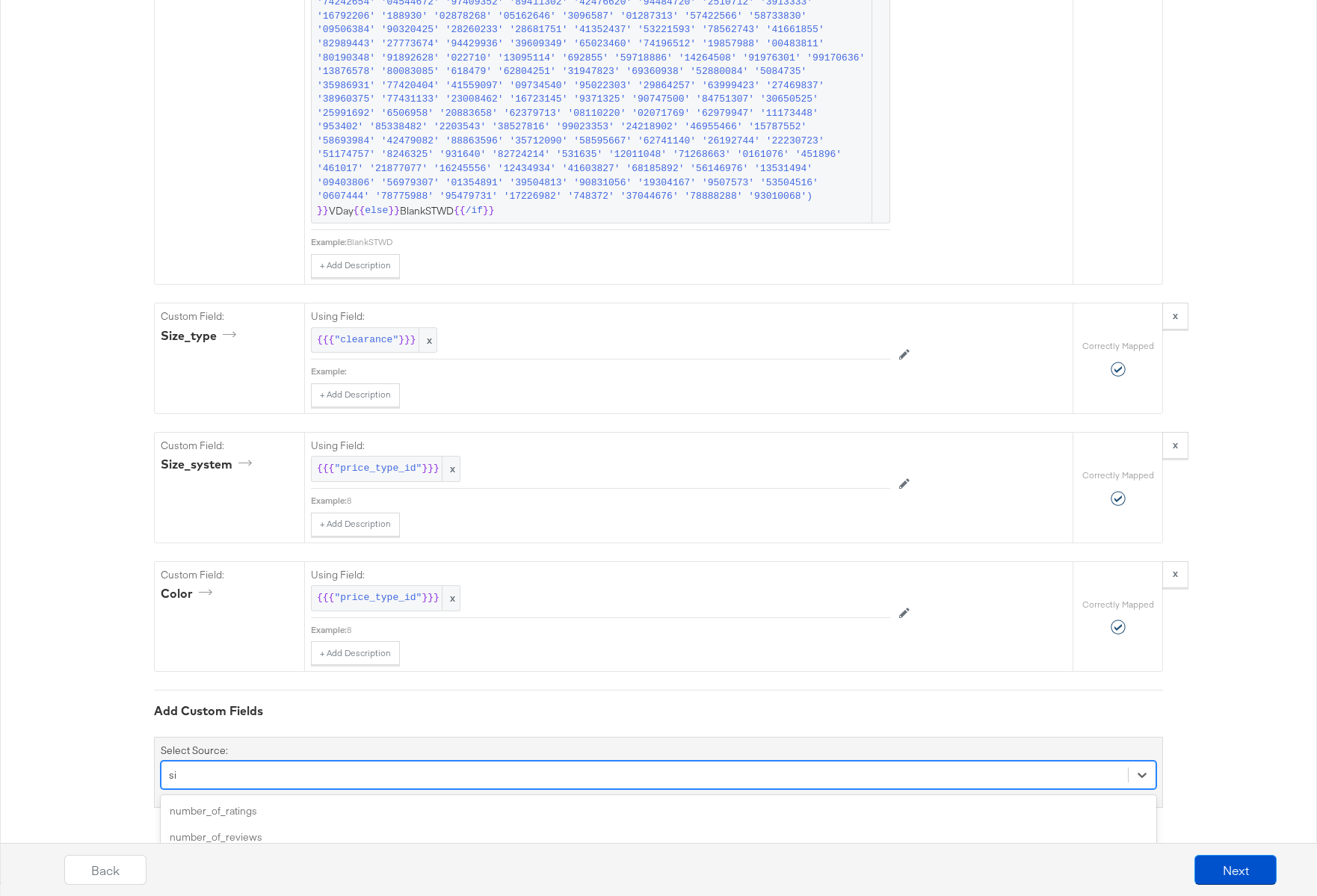
type input "size"
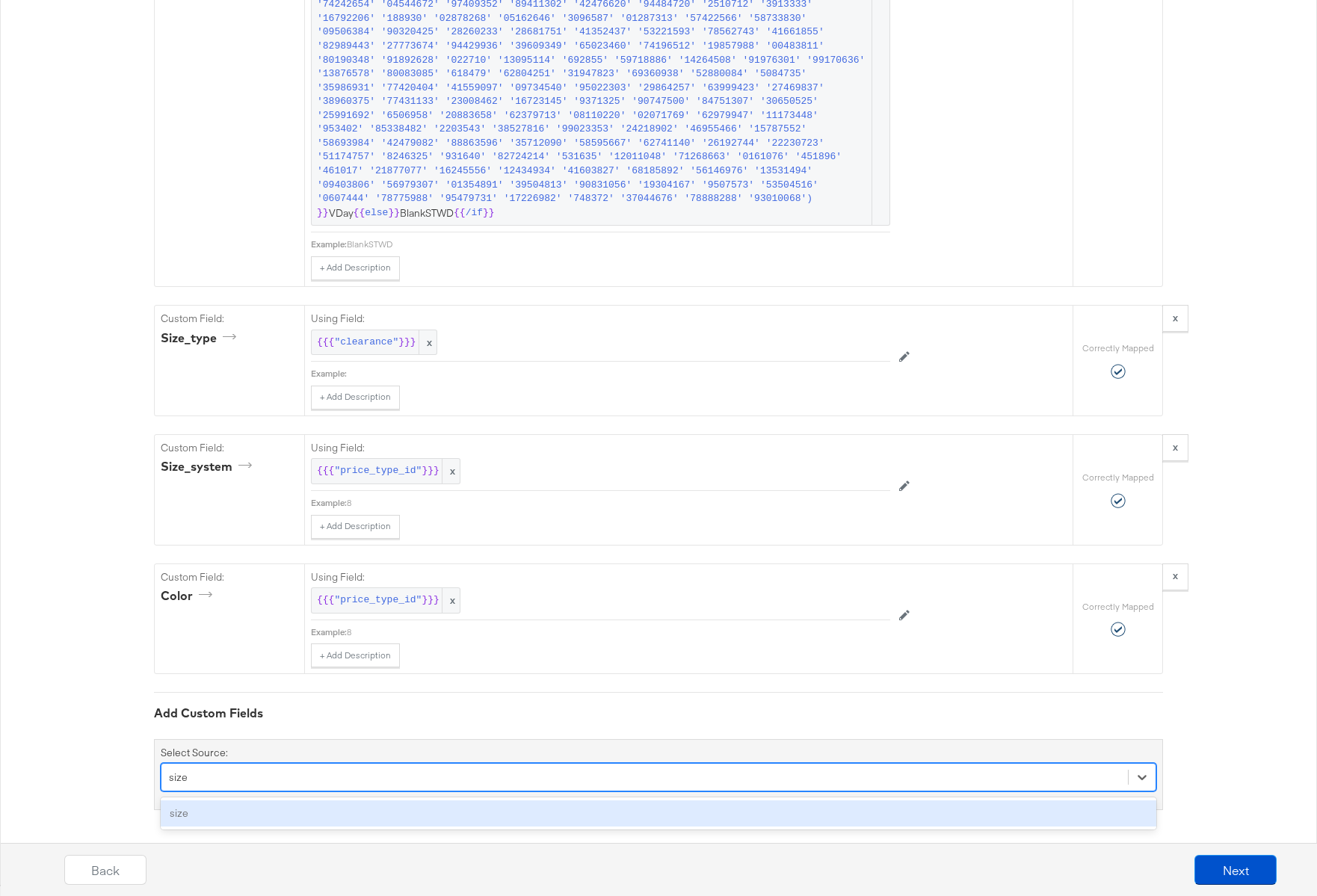
click at [268, 817] on div "size" at bounding box center [658, 814] width 996 height 26
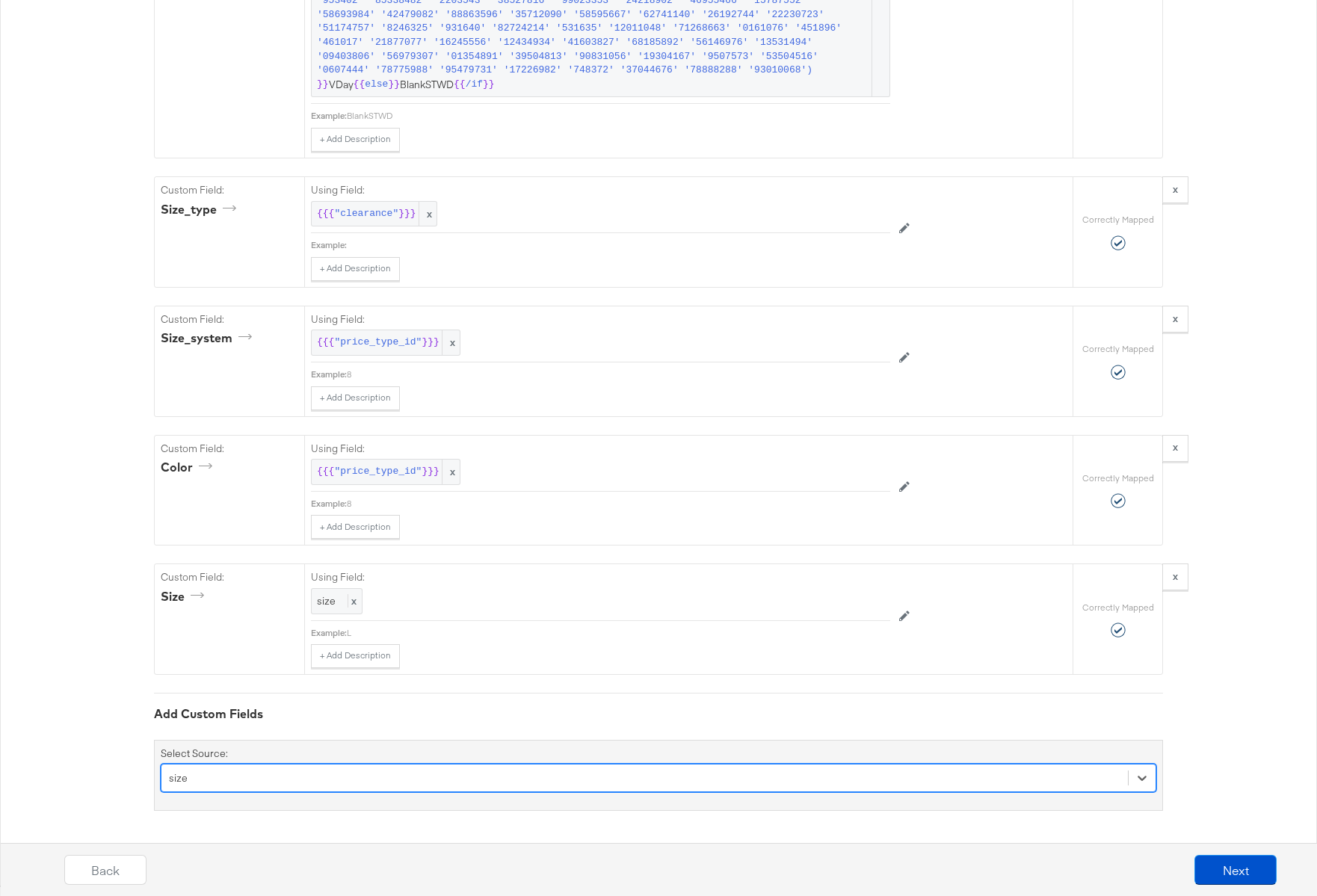
scroll to position [7197, 0]
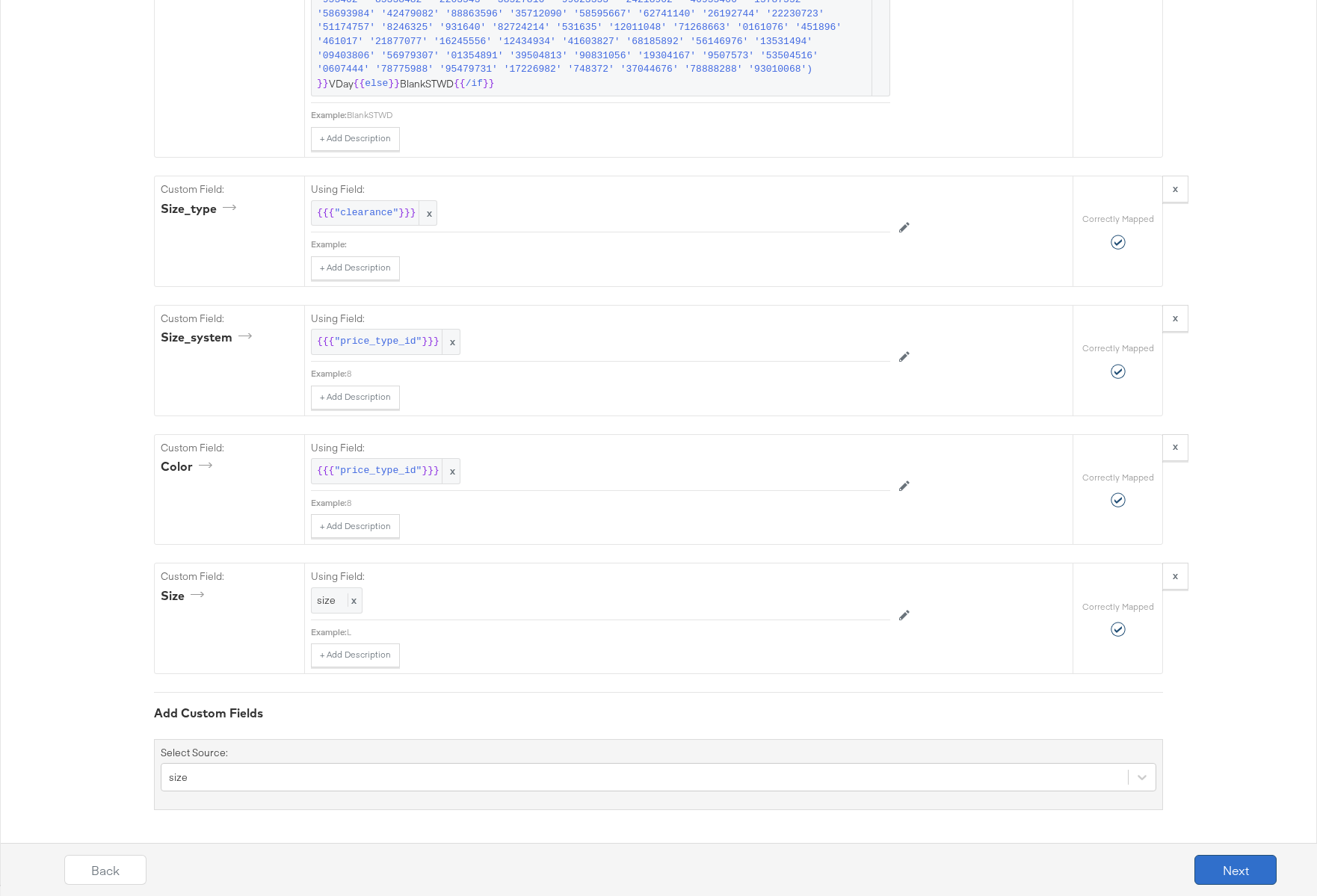
click at [1235, 872] on button "Next" at bounding box center [1235, 870] width 82 height 30
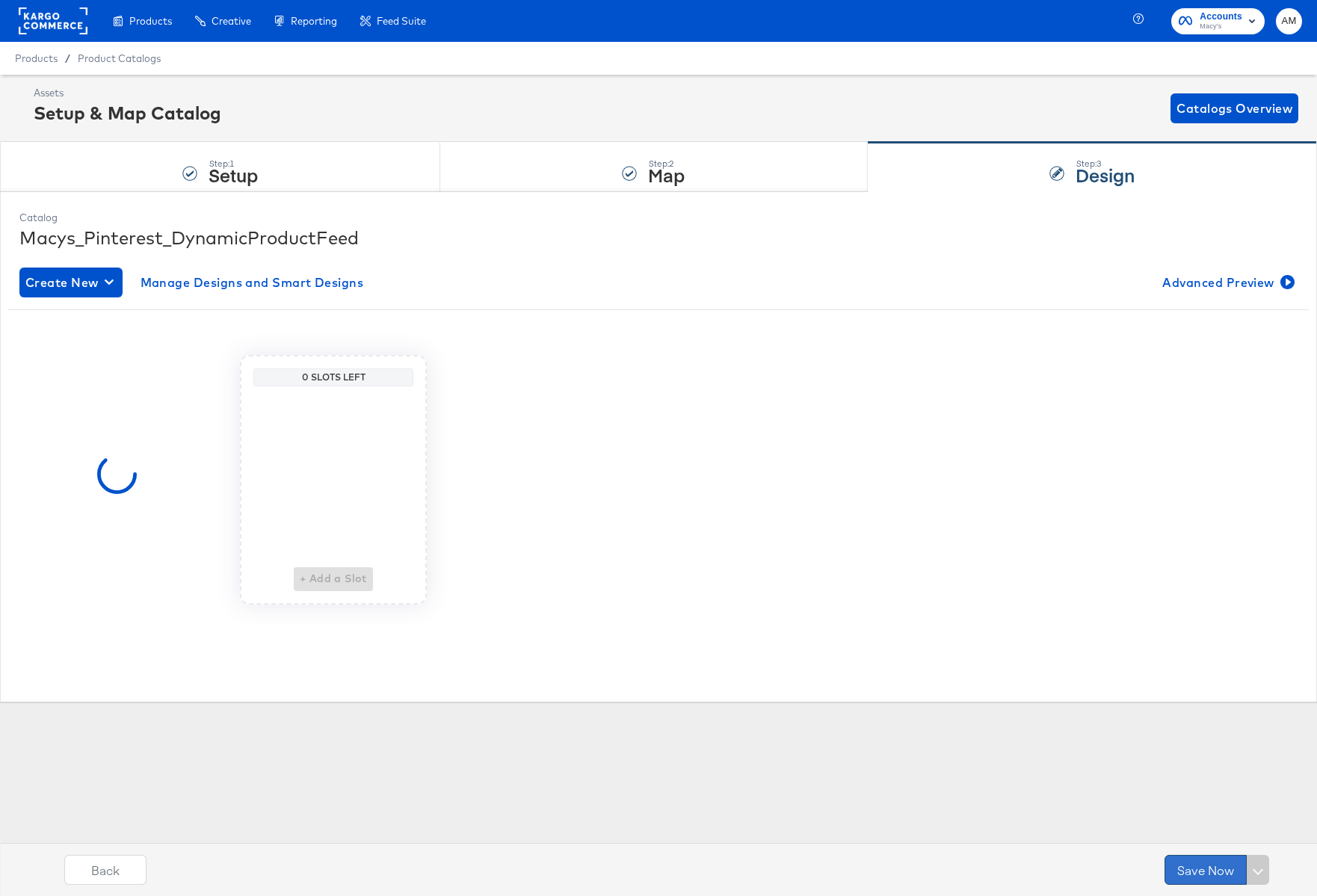
click at [1193, 870] on button "Save Now" at bounding box center [1206, 870] width 82 height 30
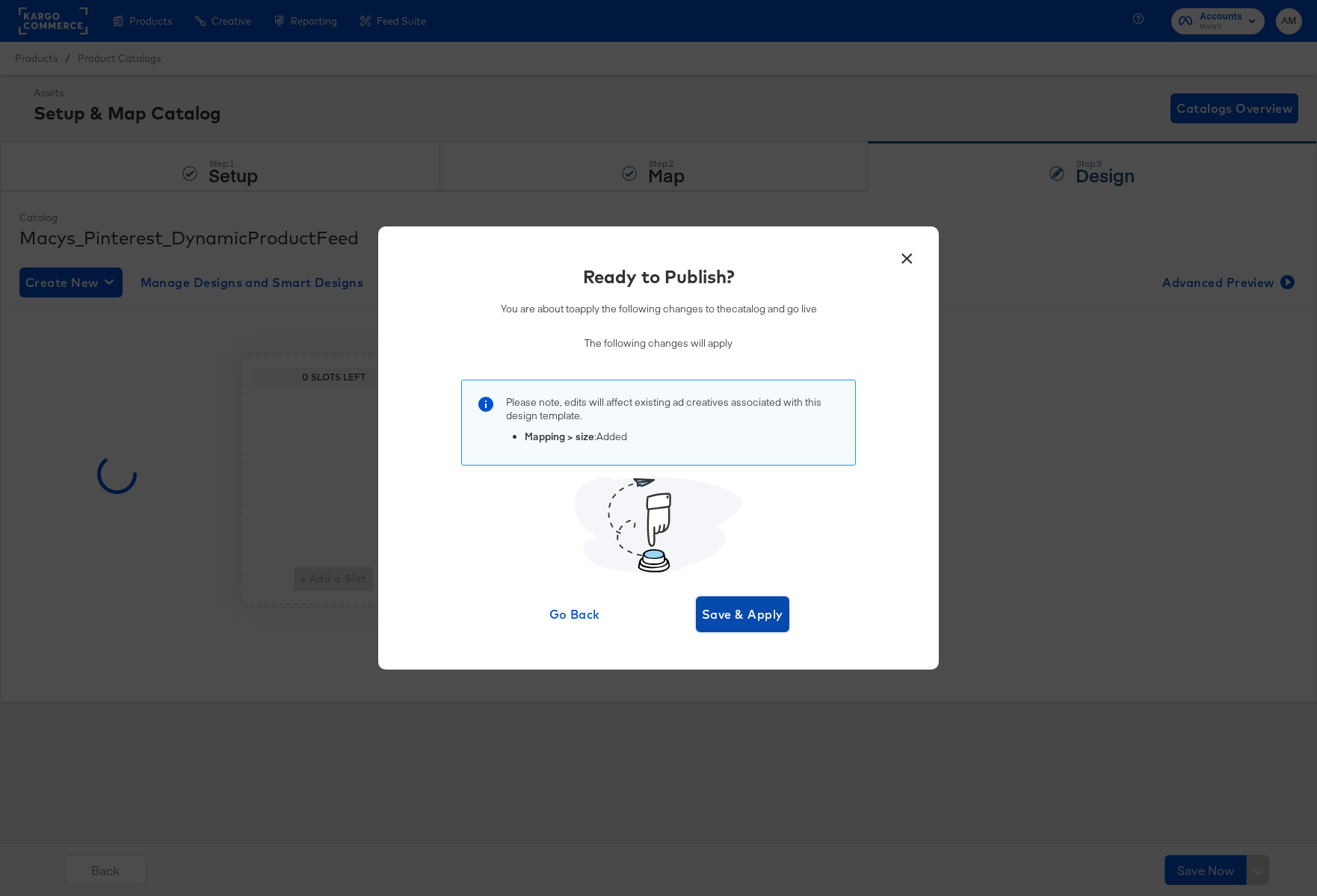
click at [738, 611] on span "Save & Apply" at bounding box center [742, 615] width 81 height 21
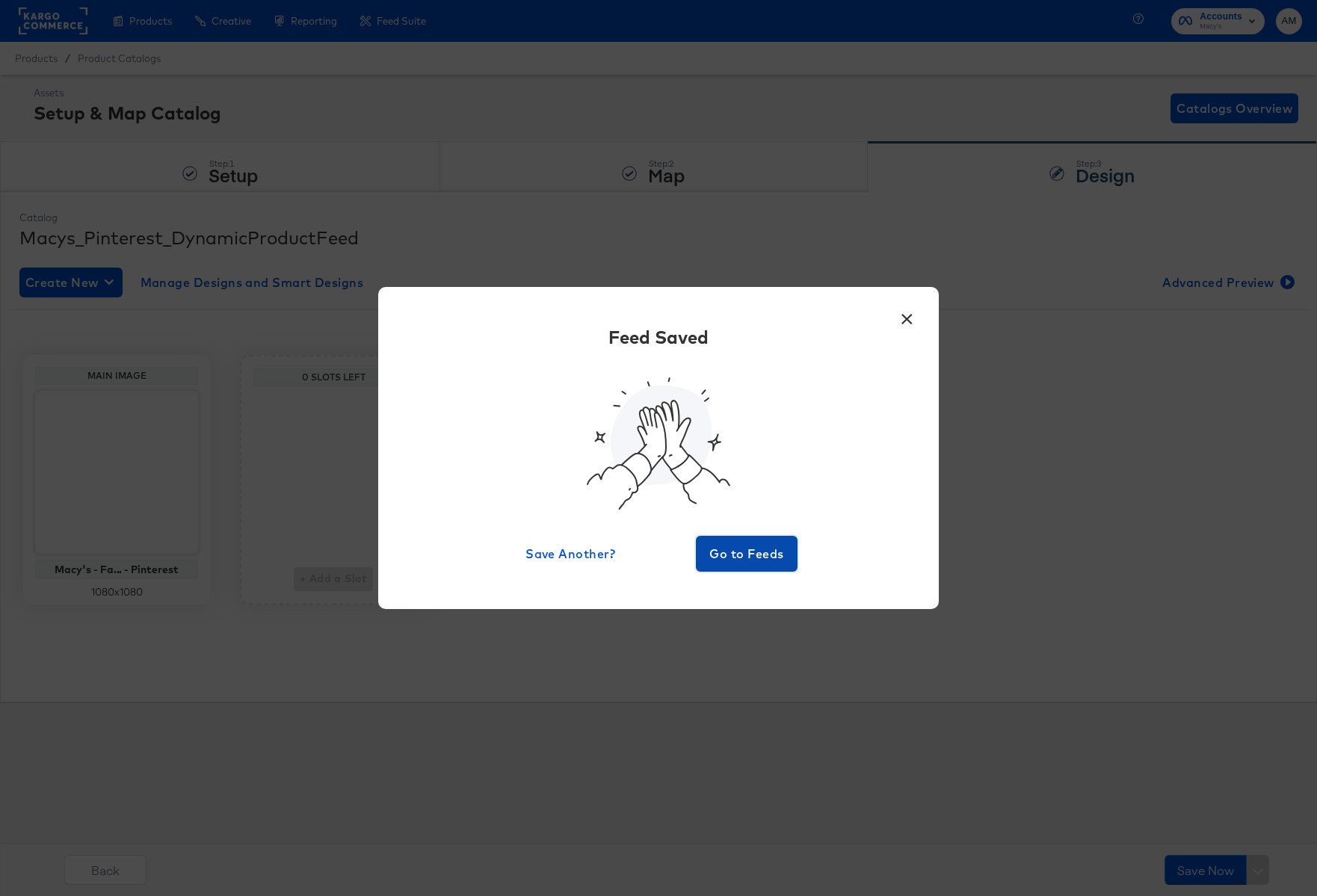
click at [741, 571] on button "Go to Feeds" at bounding box center [746, 554] width 102 height 36
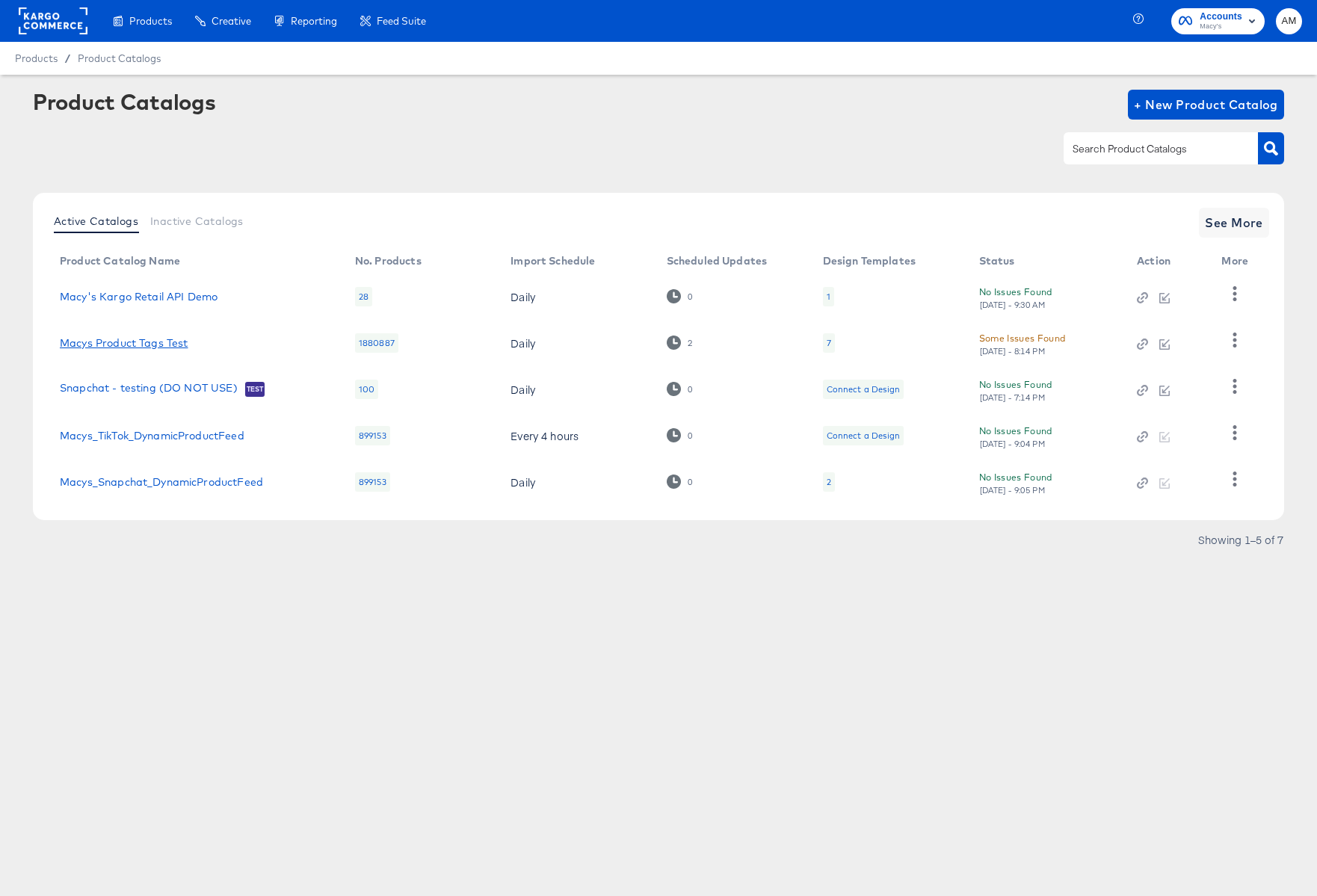
click at [178, 343] on link "Macys Product Tags Test" at bounding box center [124, 343] width 128 height 12
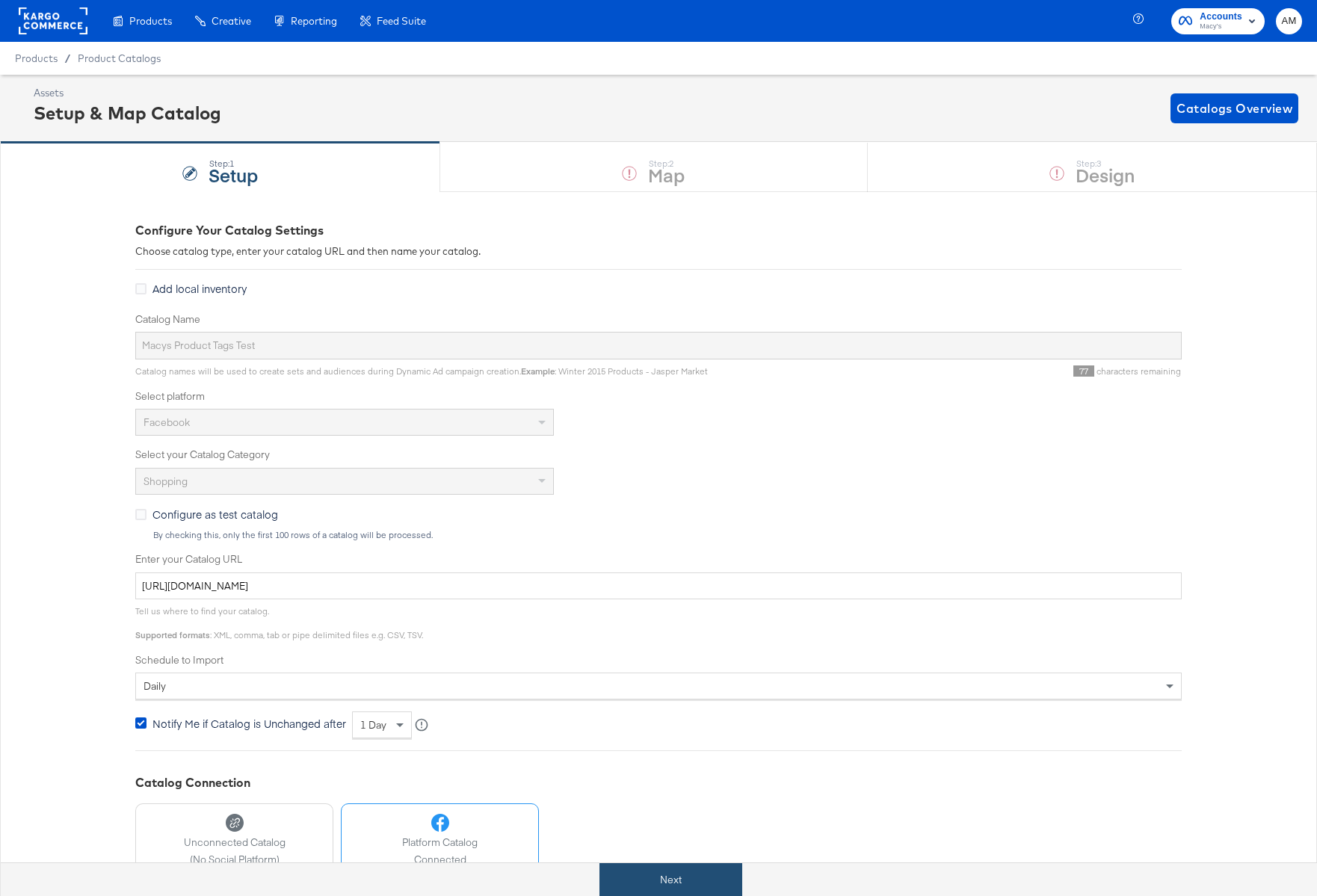
click at [672, 880] on button "Next" at bounding box center [671, 880] width 143 height 33
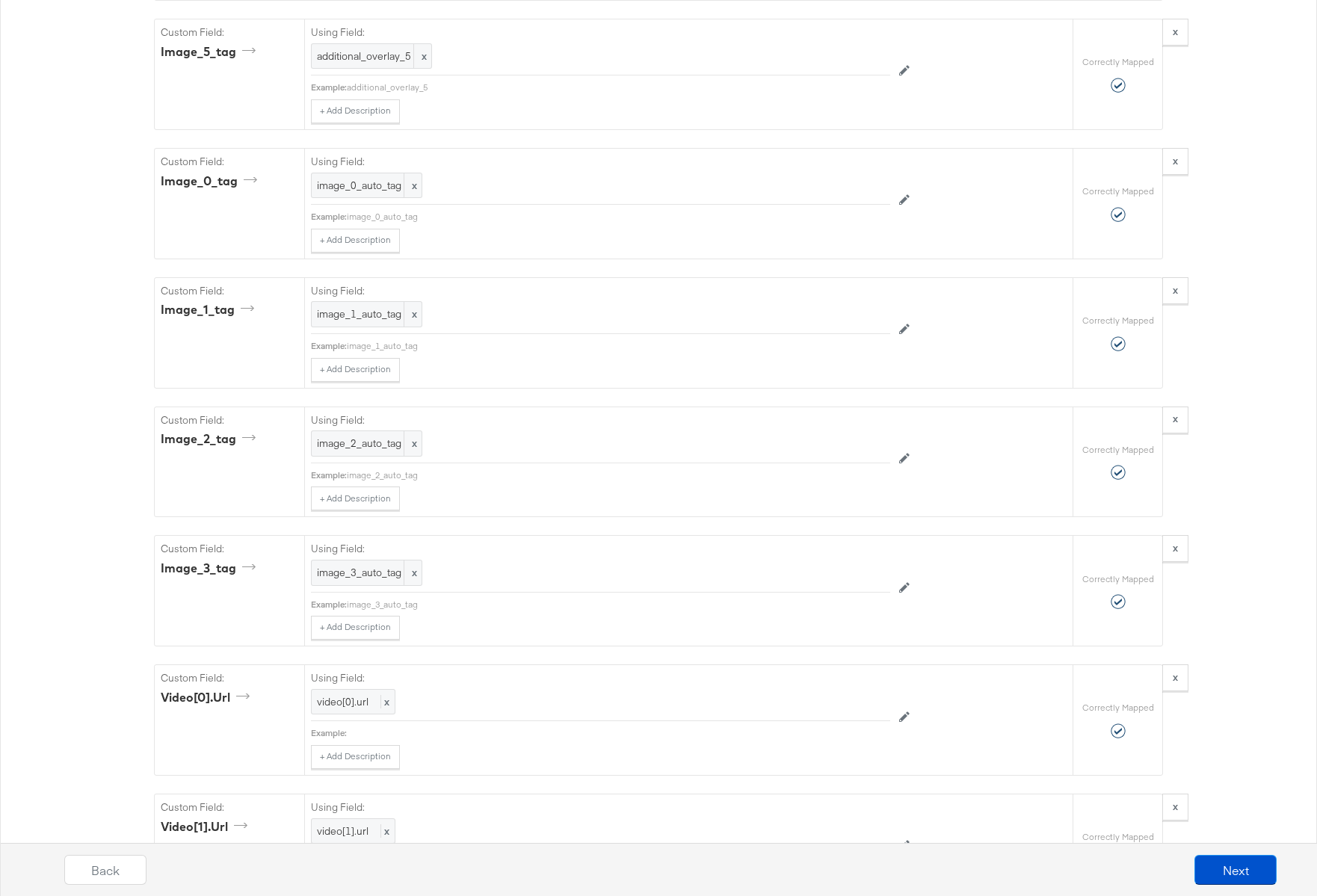
scroll to position [5130, 0]
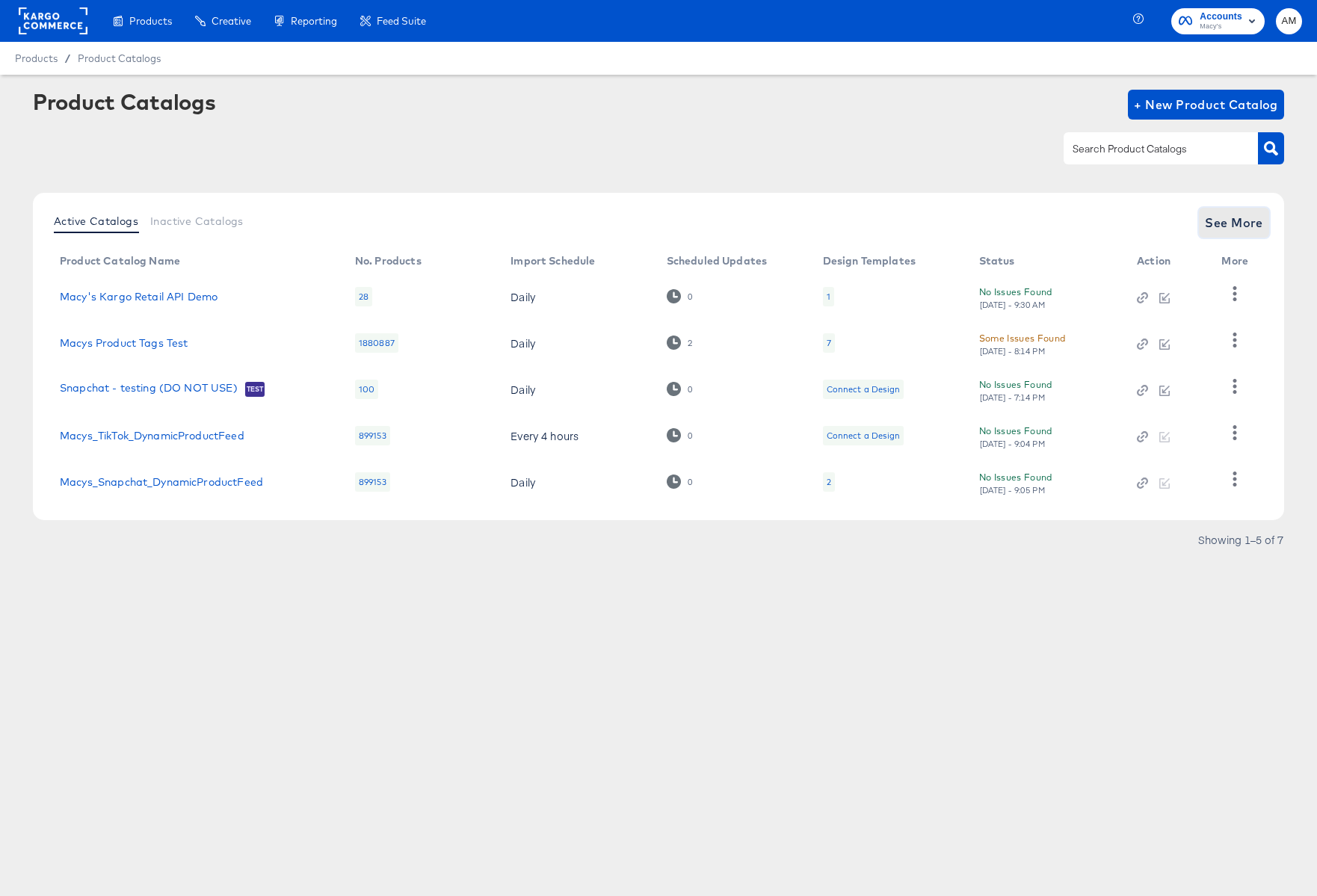
click at [1250, 210] on button "See More" at bounding box center [1234, 223] width 70 height 30
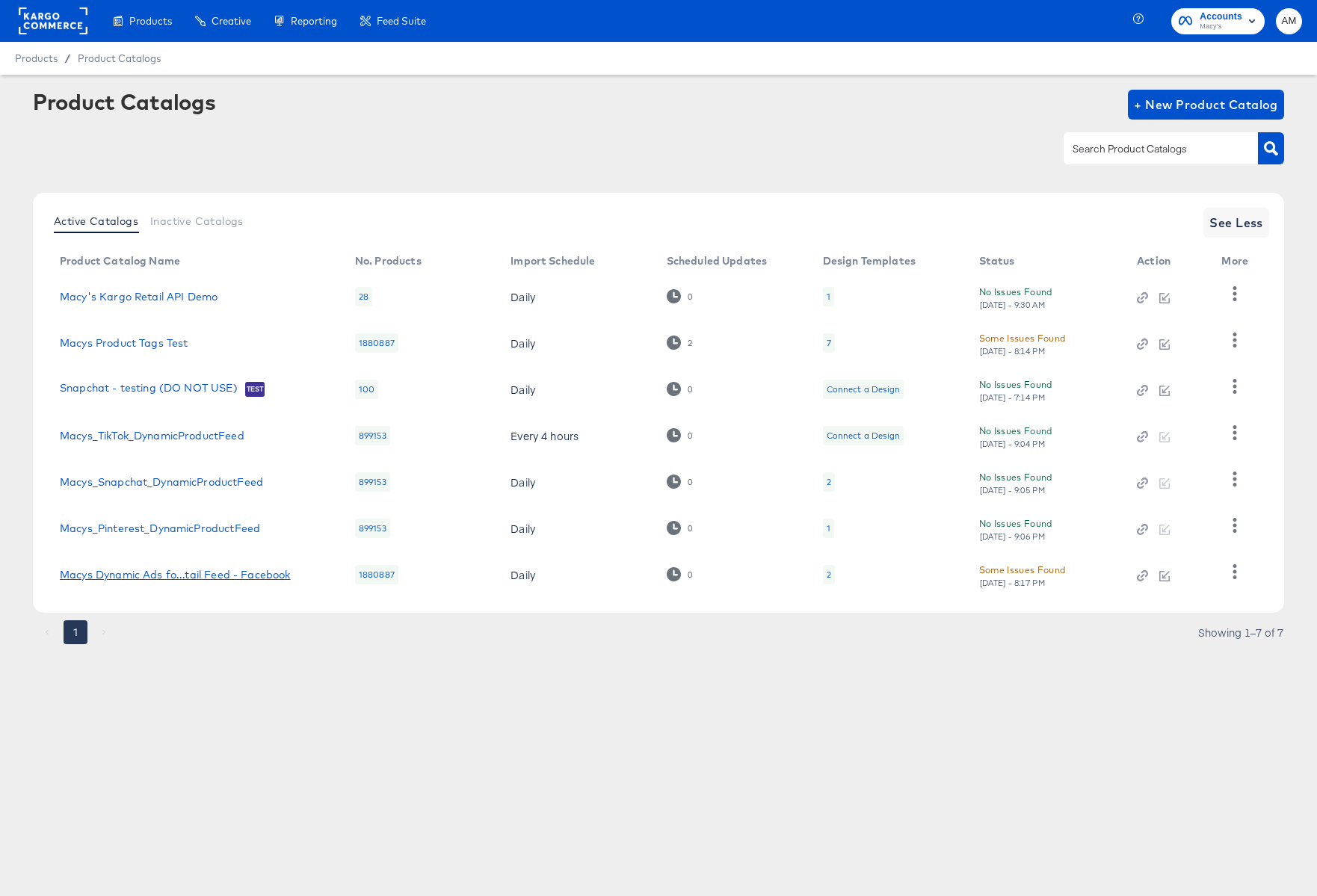
click at [151, 572] on div "Macys Dynamic Ads fo...tail Feed - Facebook" at bounding box center [175, 575] width 230 height 12
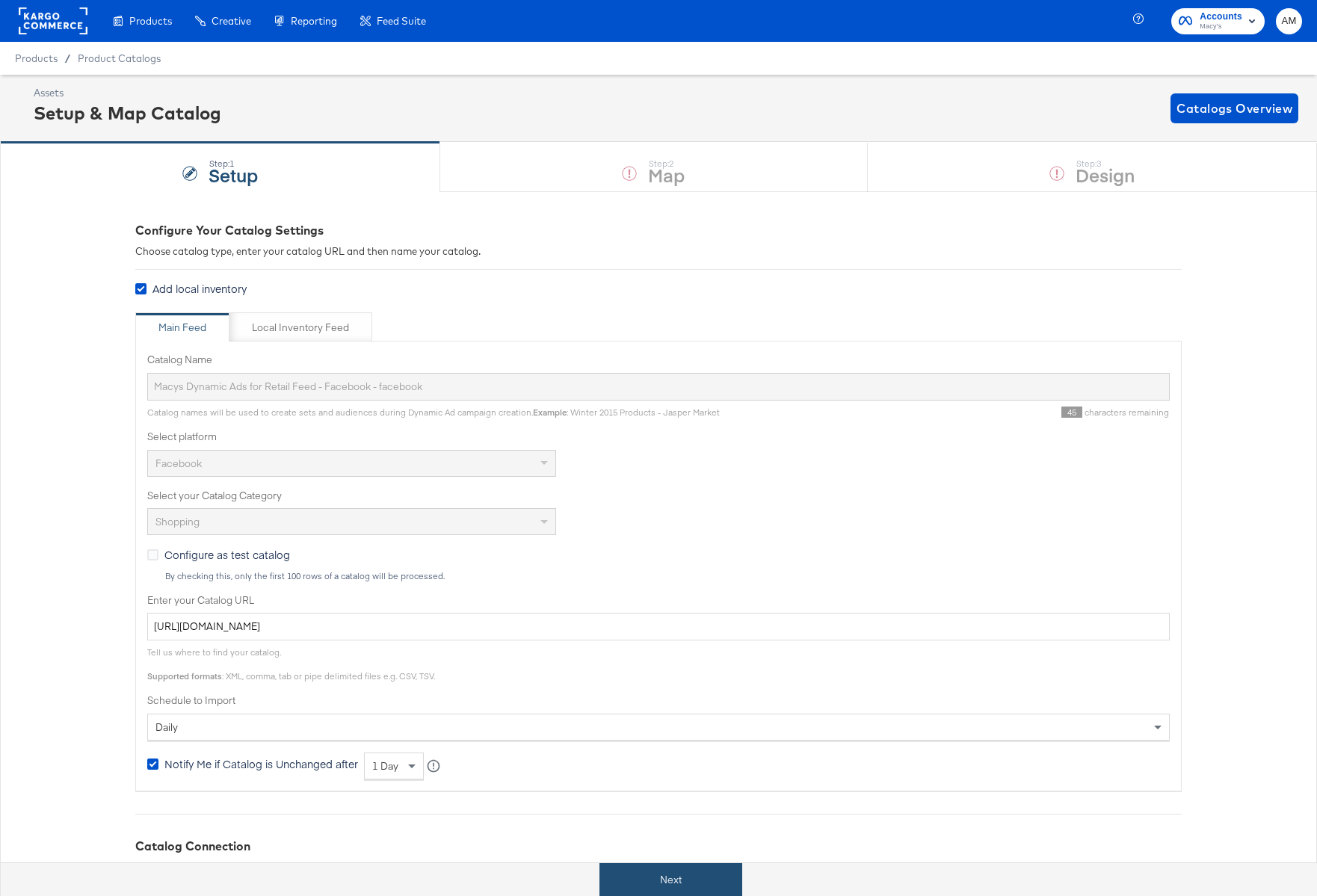
click at [673, 875] on button "Next" at bounding box center [671, 880] width 143 height 33
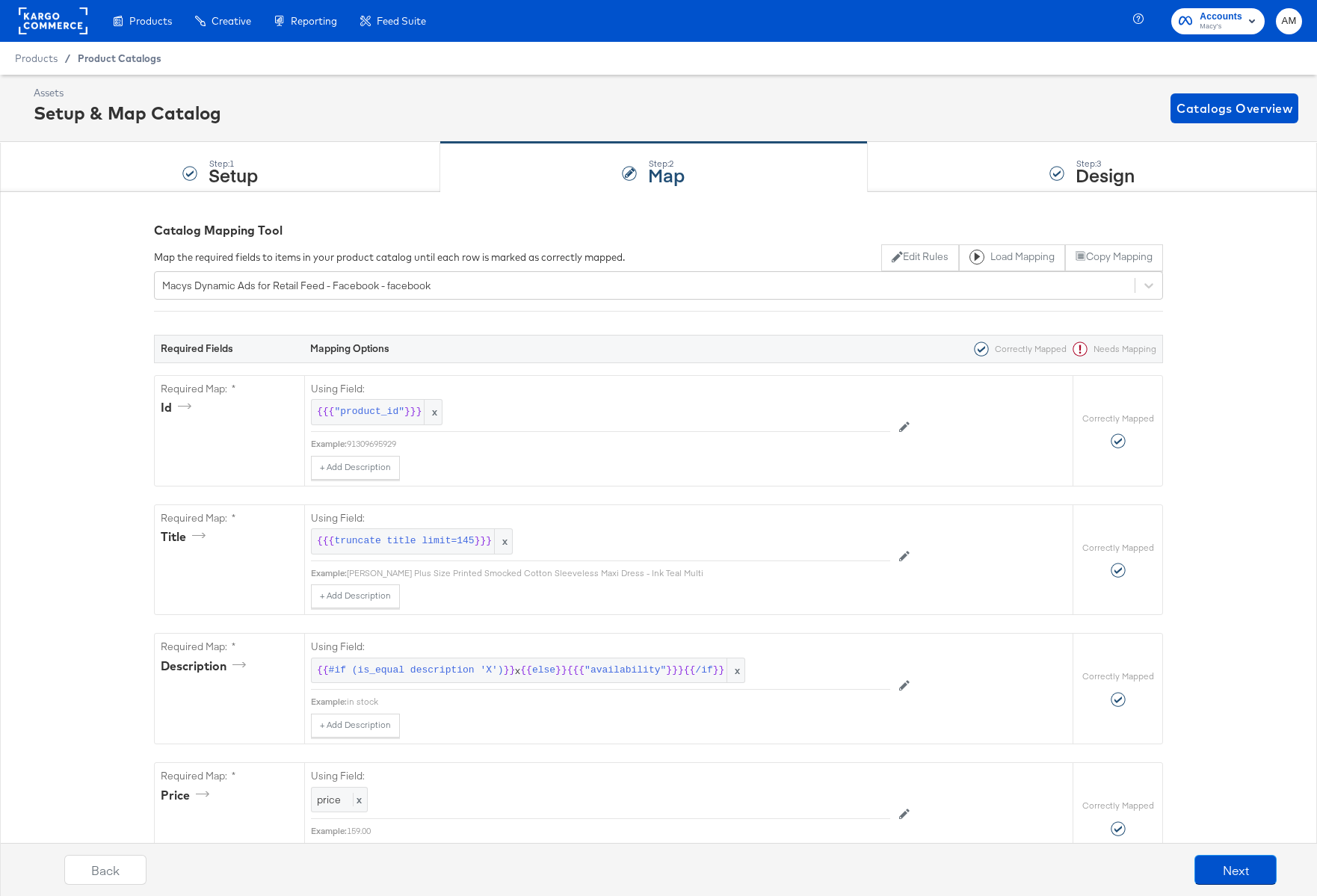
click at [81, 59] on span "Product Catalogs" at bounding box center [120, 58] width 84 height 12
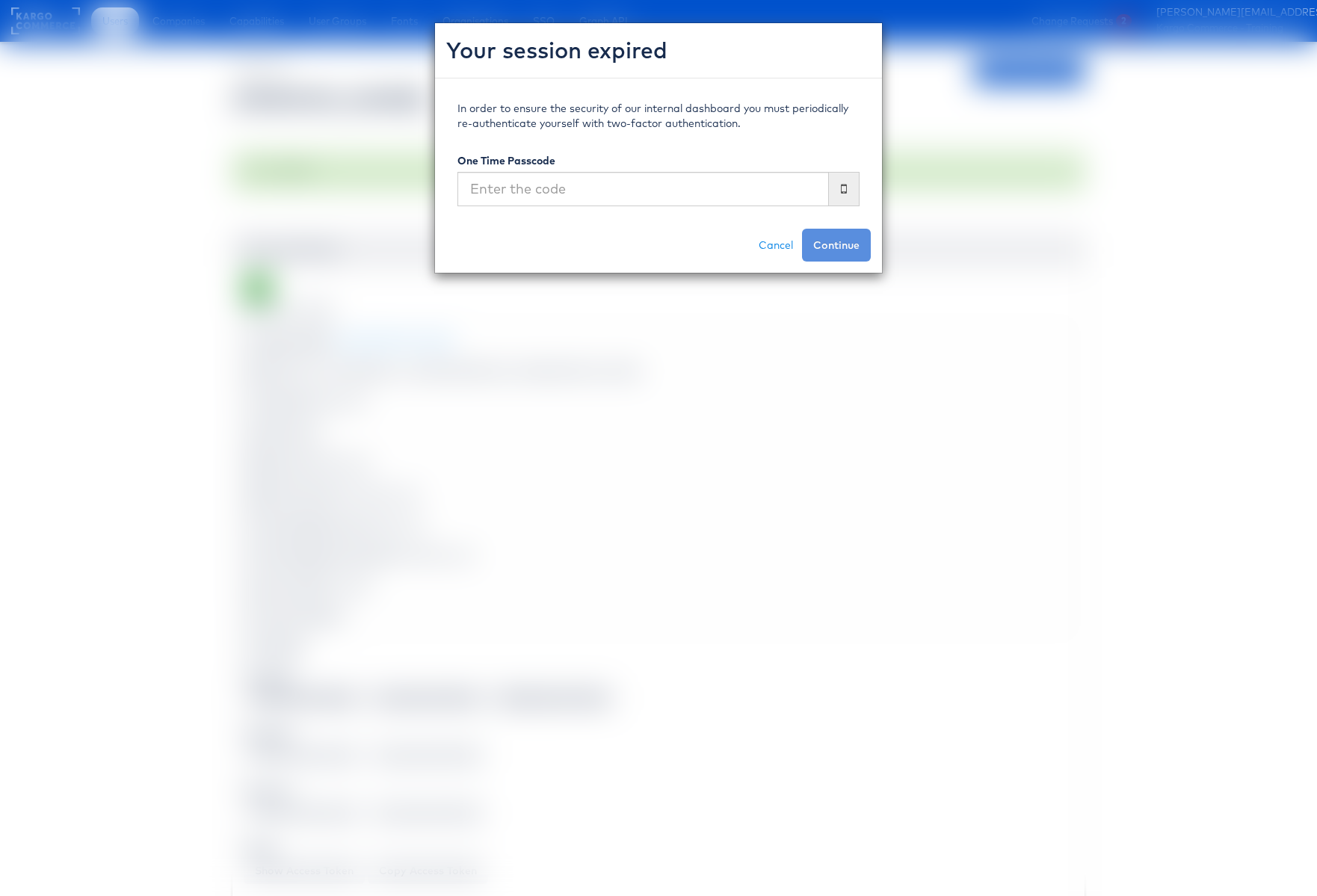
scroll to position [6944, 0]
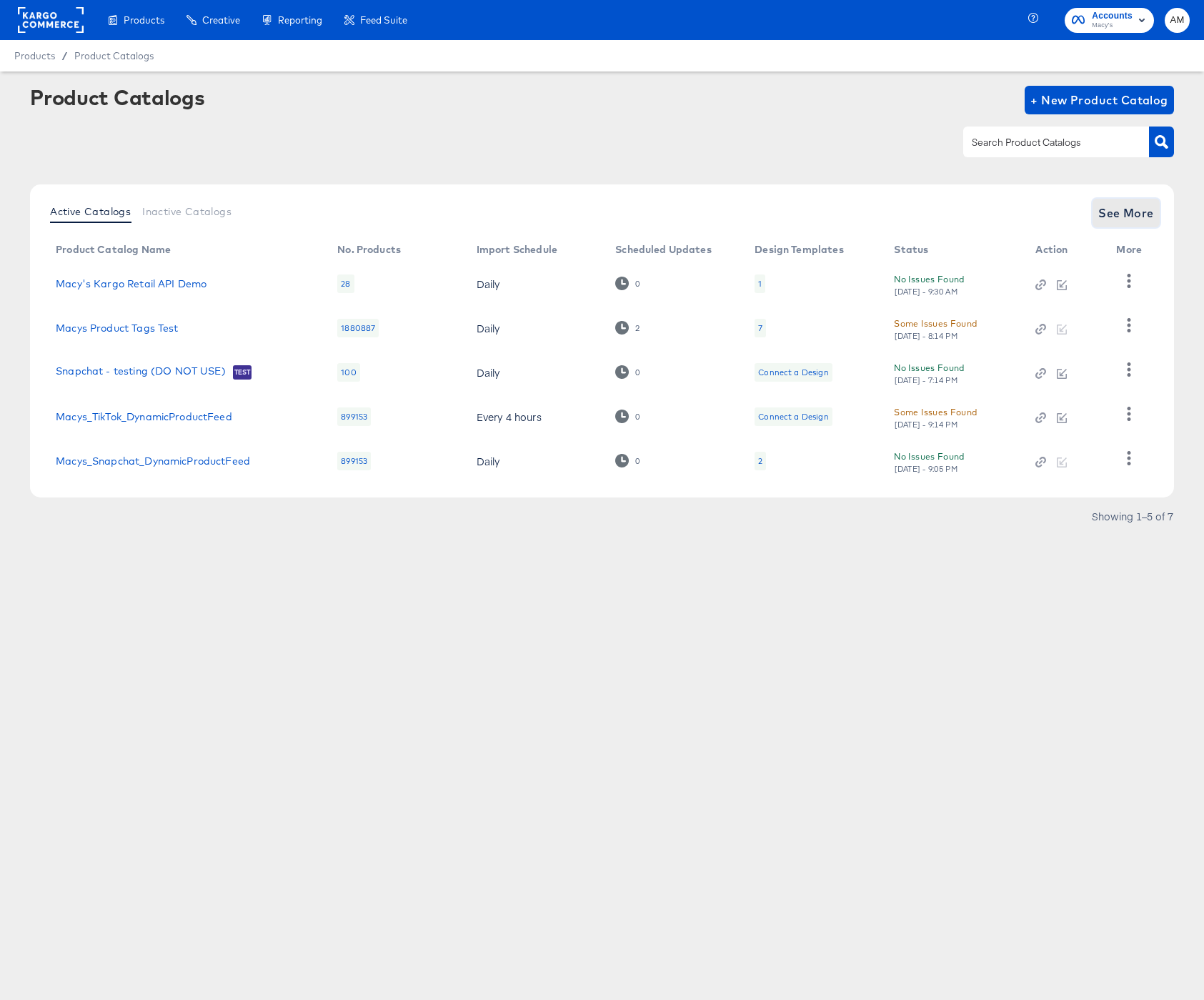
click at [1117, 201] on button "See More" at bounding box center [1126, 213] width 67 height 29
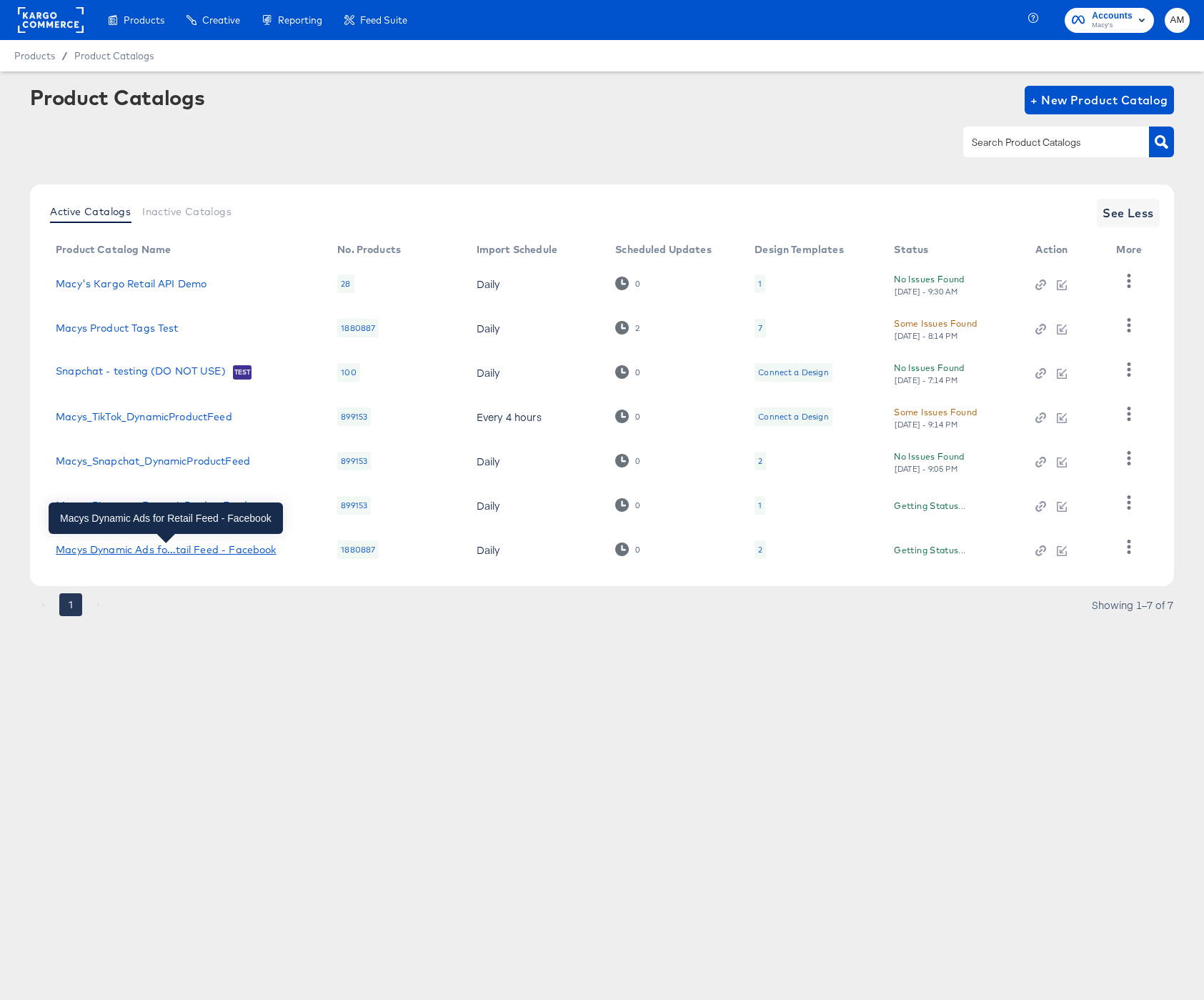
click at [176, 549] on div "Macys Dynamic Ads fo...tail Feed - Facebook" at bounding box center [166, 550] width 220 height 12
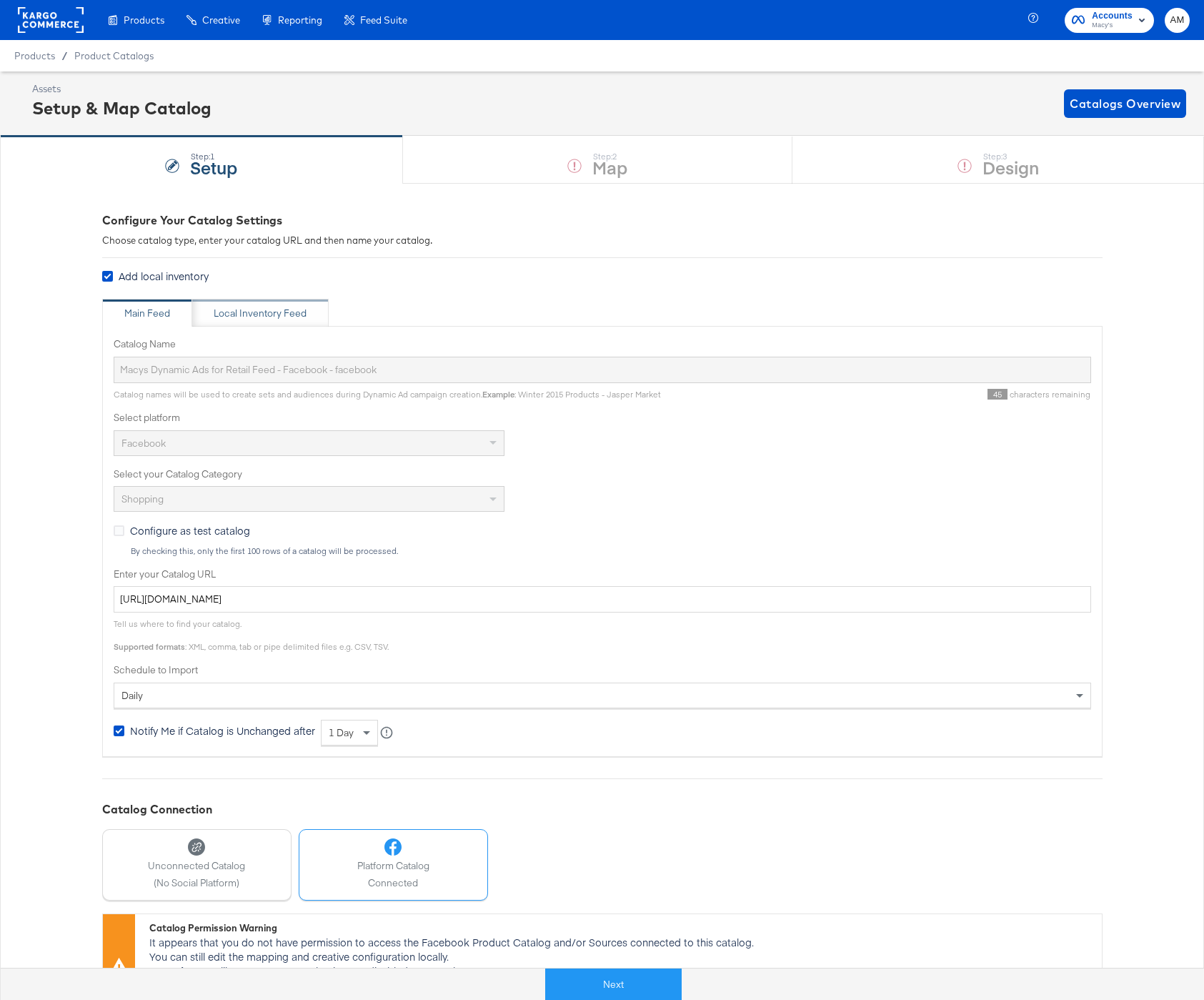
click at [248, 314] on div "Local Inventory Feed" at bounding box center [260, 313] width 93 height 13
type input "Local Inventory Feed for Macys Dynamic Ads for Retail Feed - Facebook - facebook"
type input "https://ace.stitcherads.com/exports/308/universal/none/universal/export.tsv.gz"
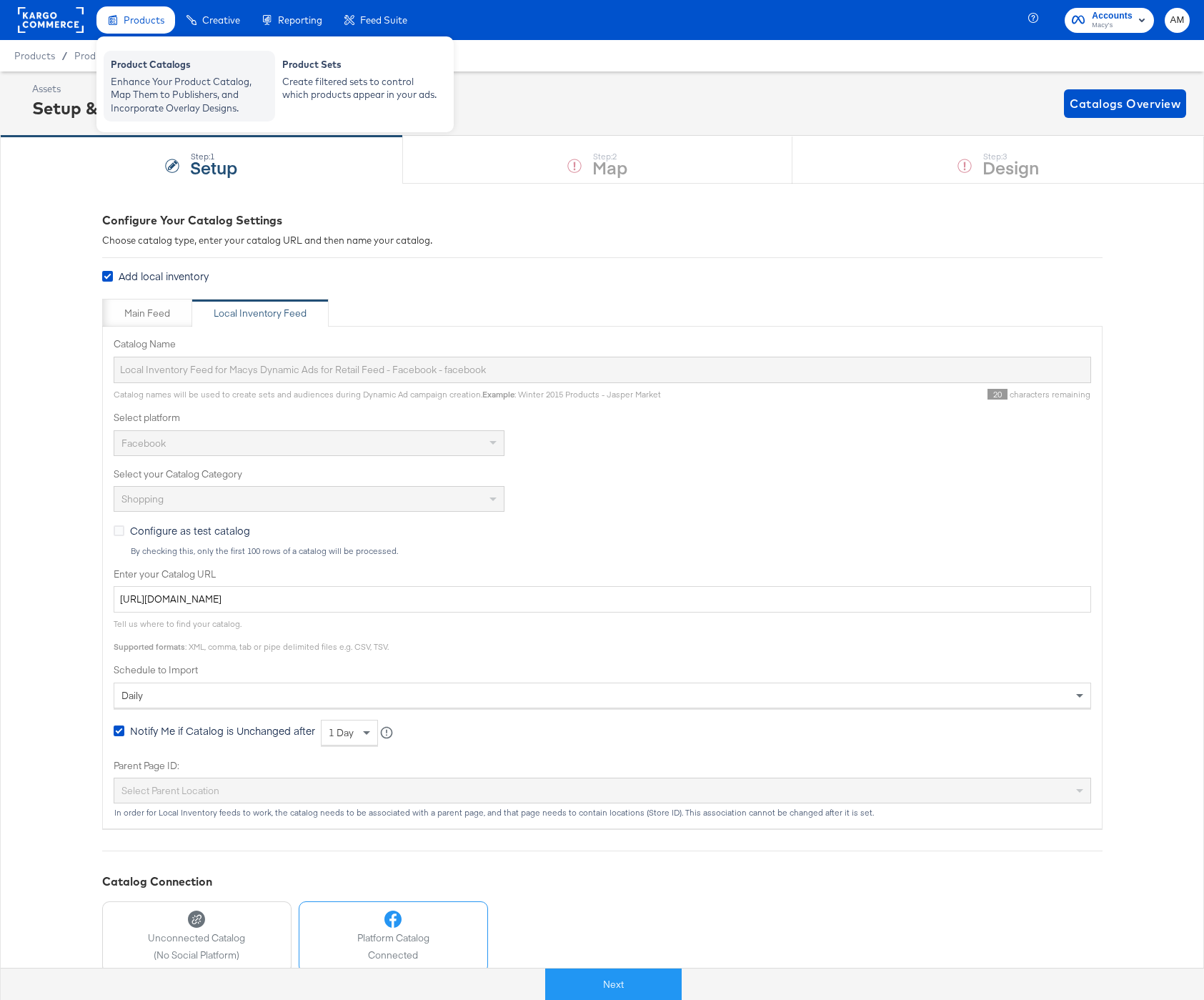
click at [138, 72] on div "Product Catalogs" at bounding box center [190, 66] width 157 height 17
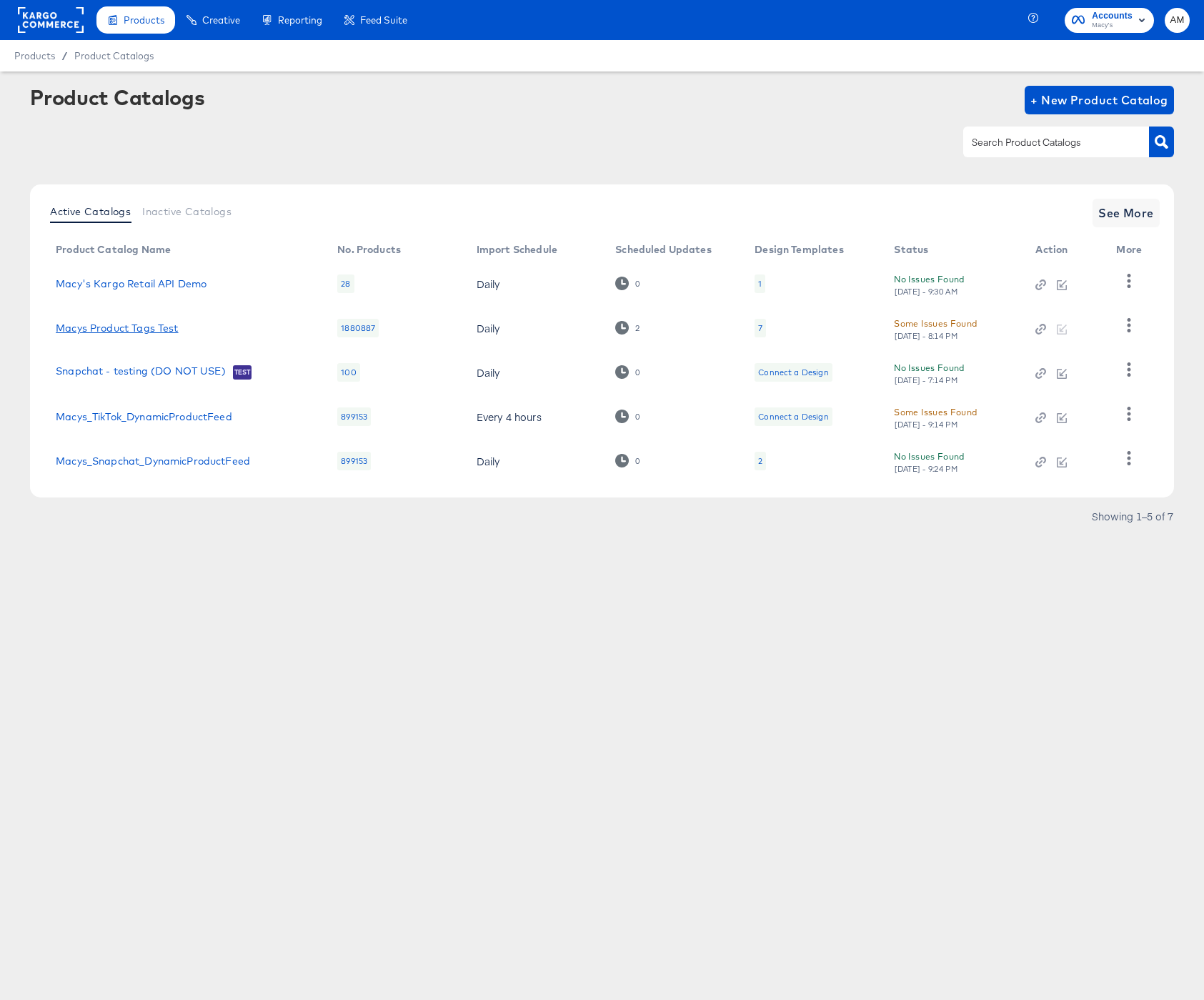
click at [138, 330] on link "Macys Product Tags Test" at bounding box center [117, 328] width 122 height 12
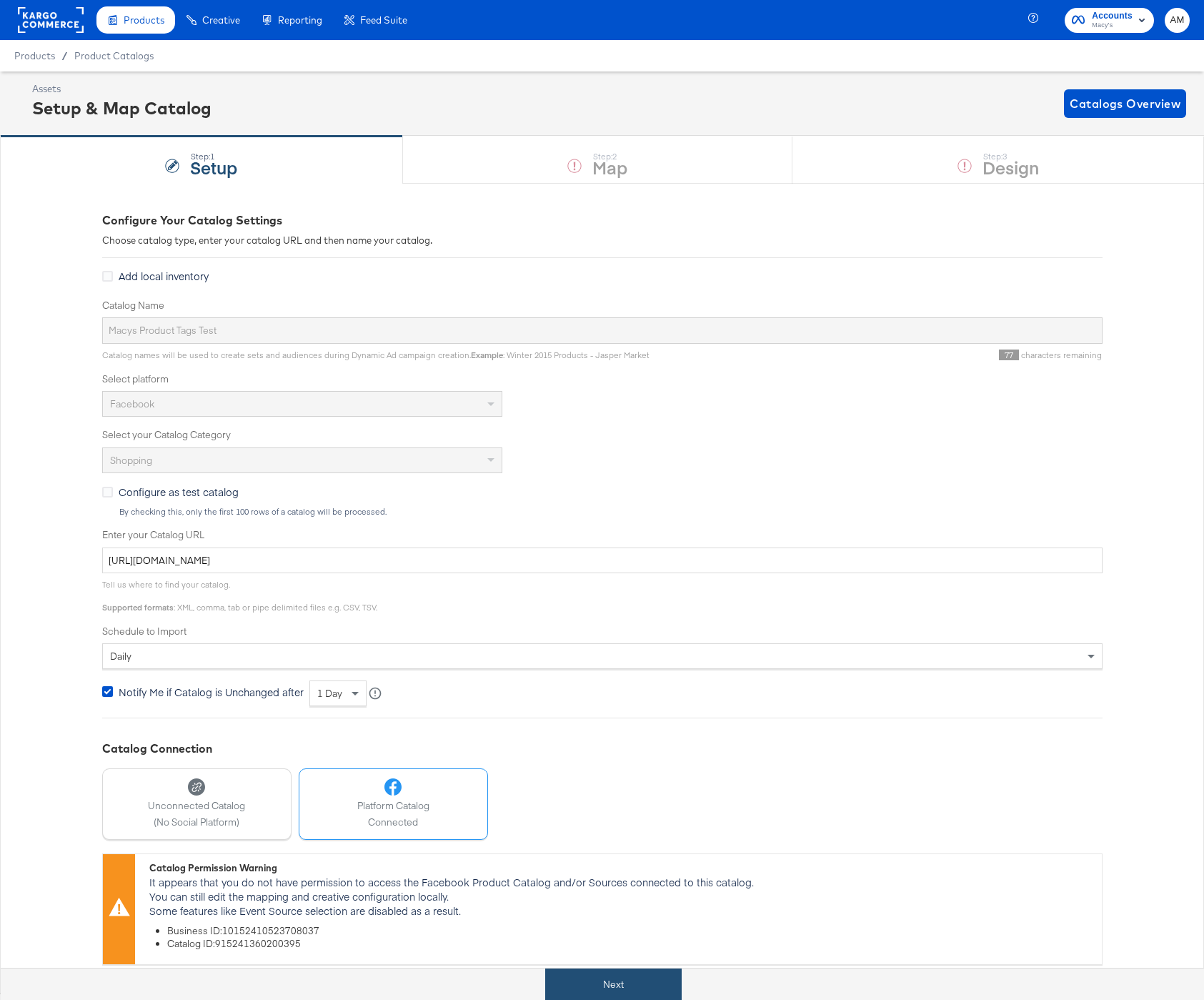
click at [621, 982] on button "Next" at bounding box center [614, 984] width 137 height 32
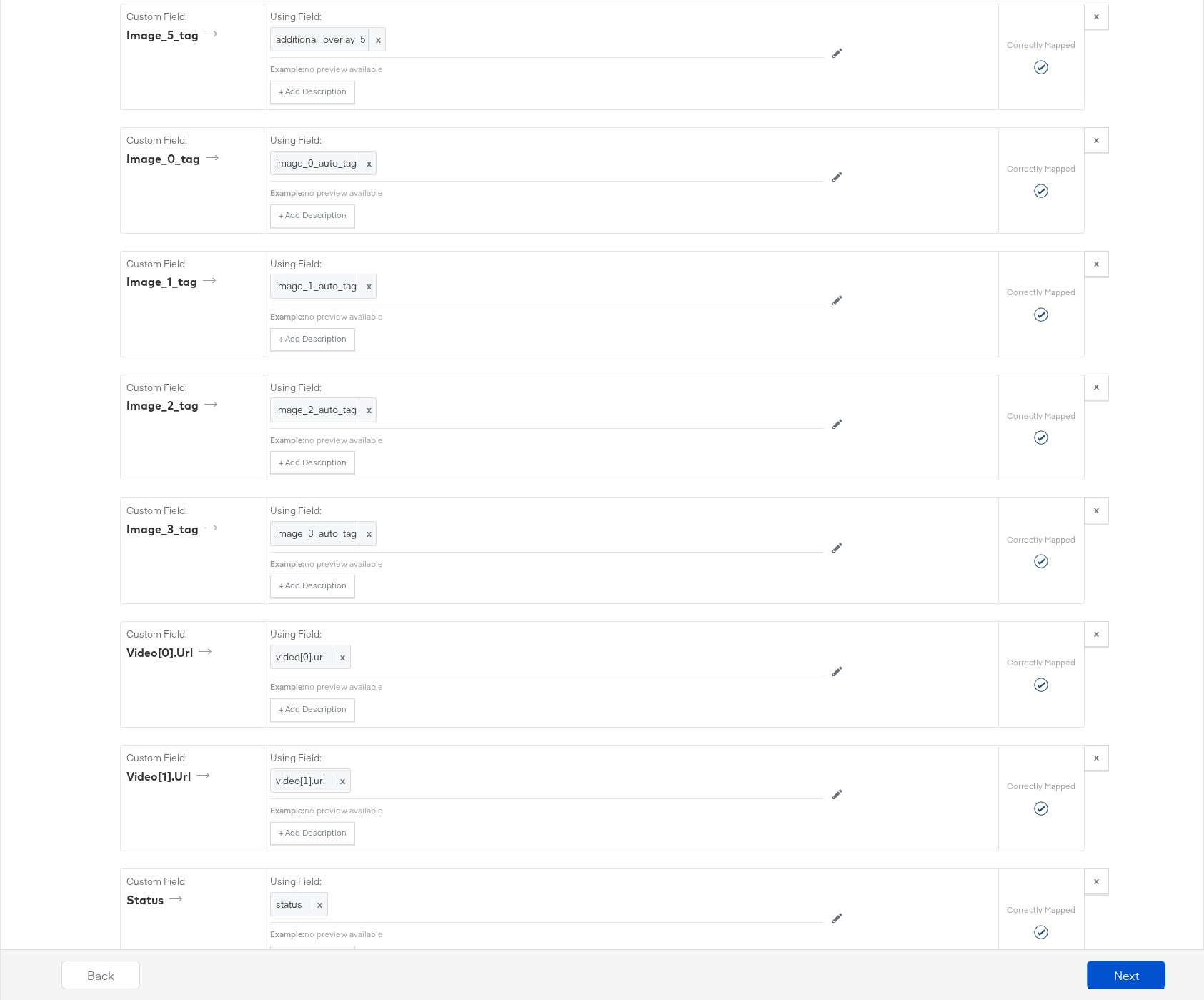
scroll to position [4763, 0]
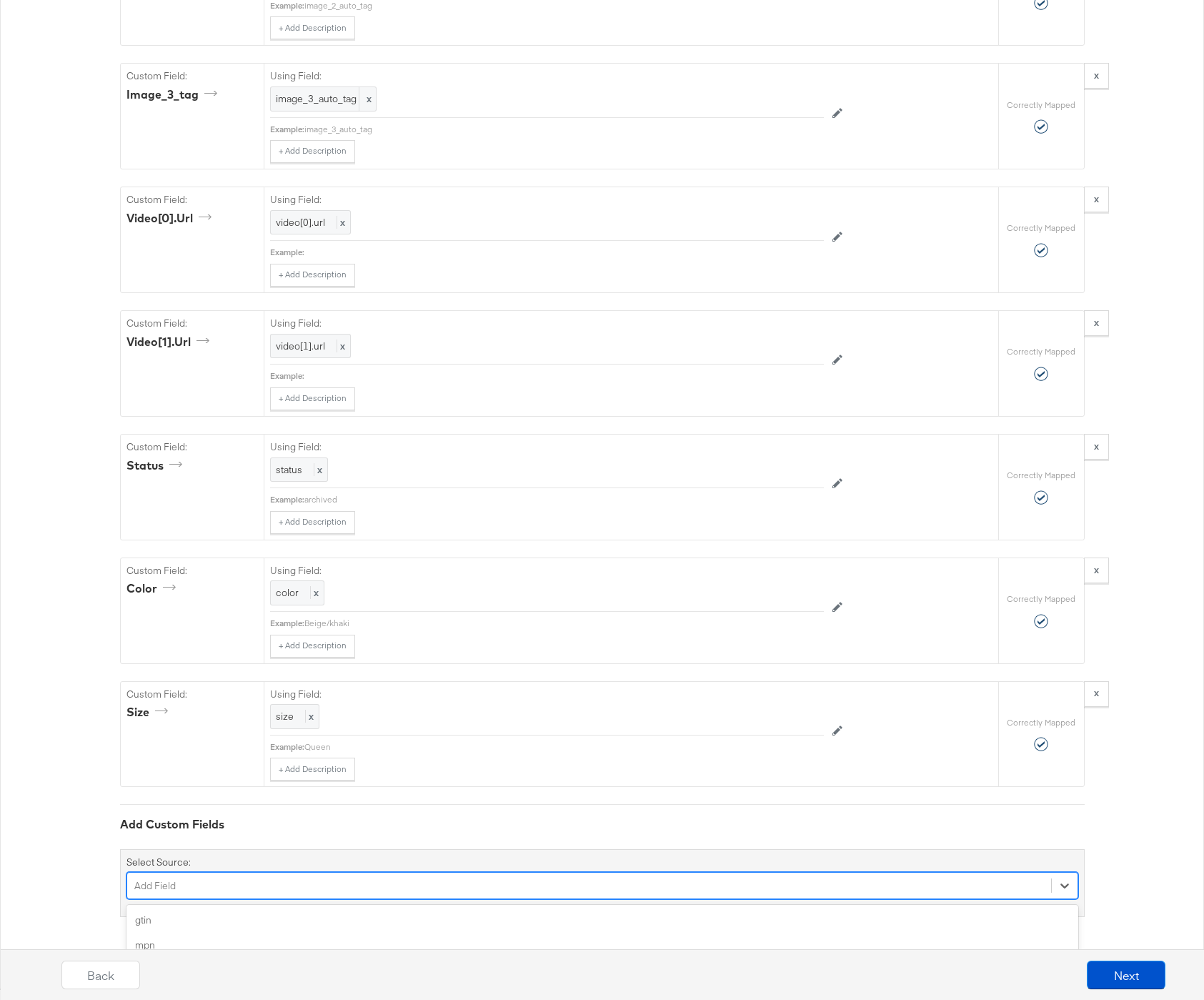
click at [273, 883] on div "option capacity focused, 4 of 144. 144 results available. Use Up and Down to ch…" at bounding box center [602, 886] width 952 height 27
type input "v"
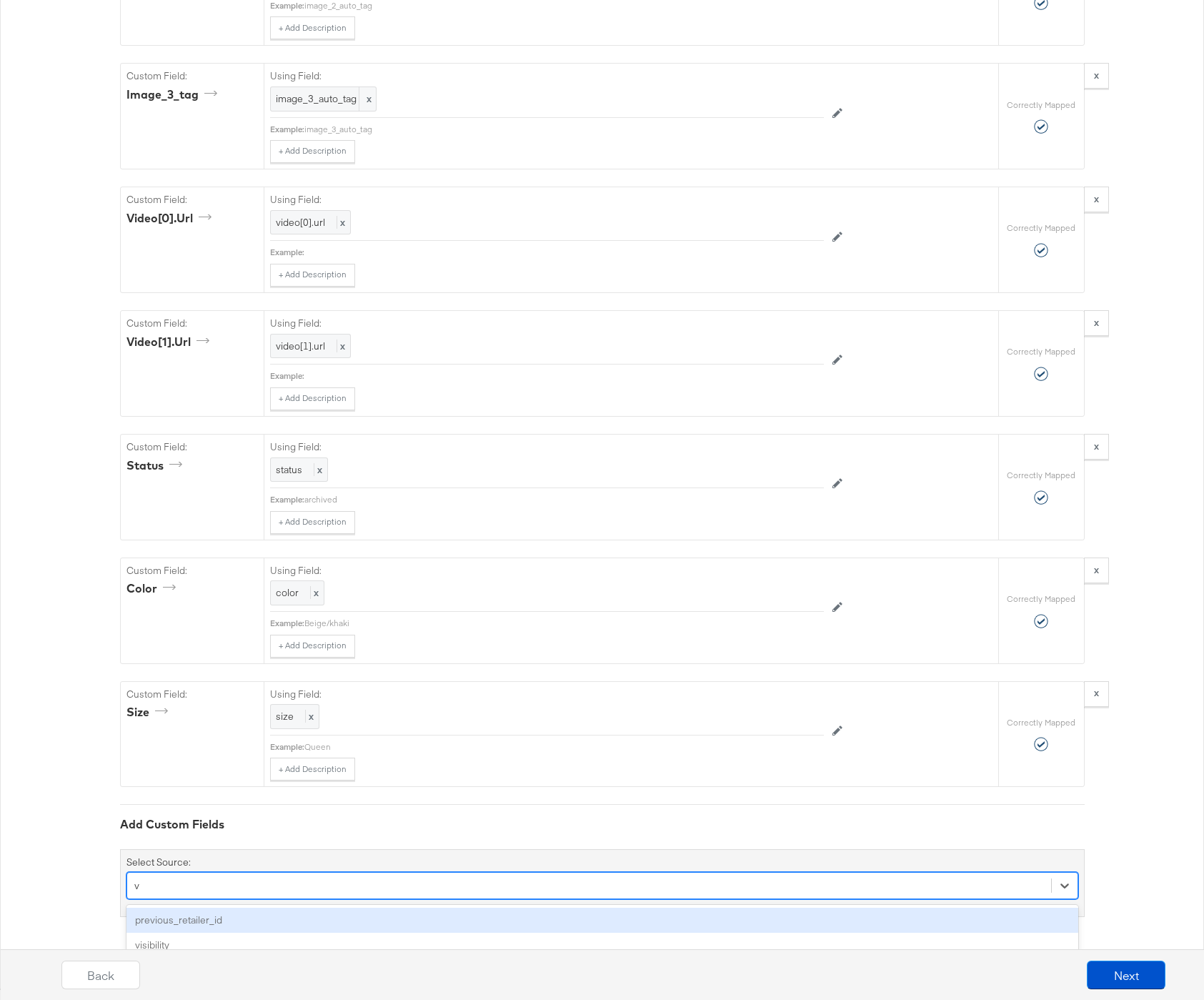
scroll to position [4883, 0]
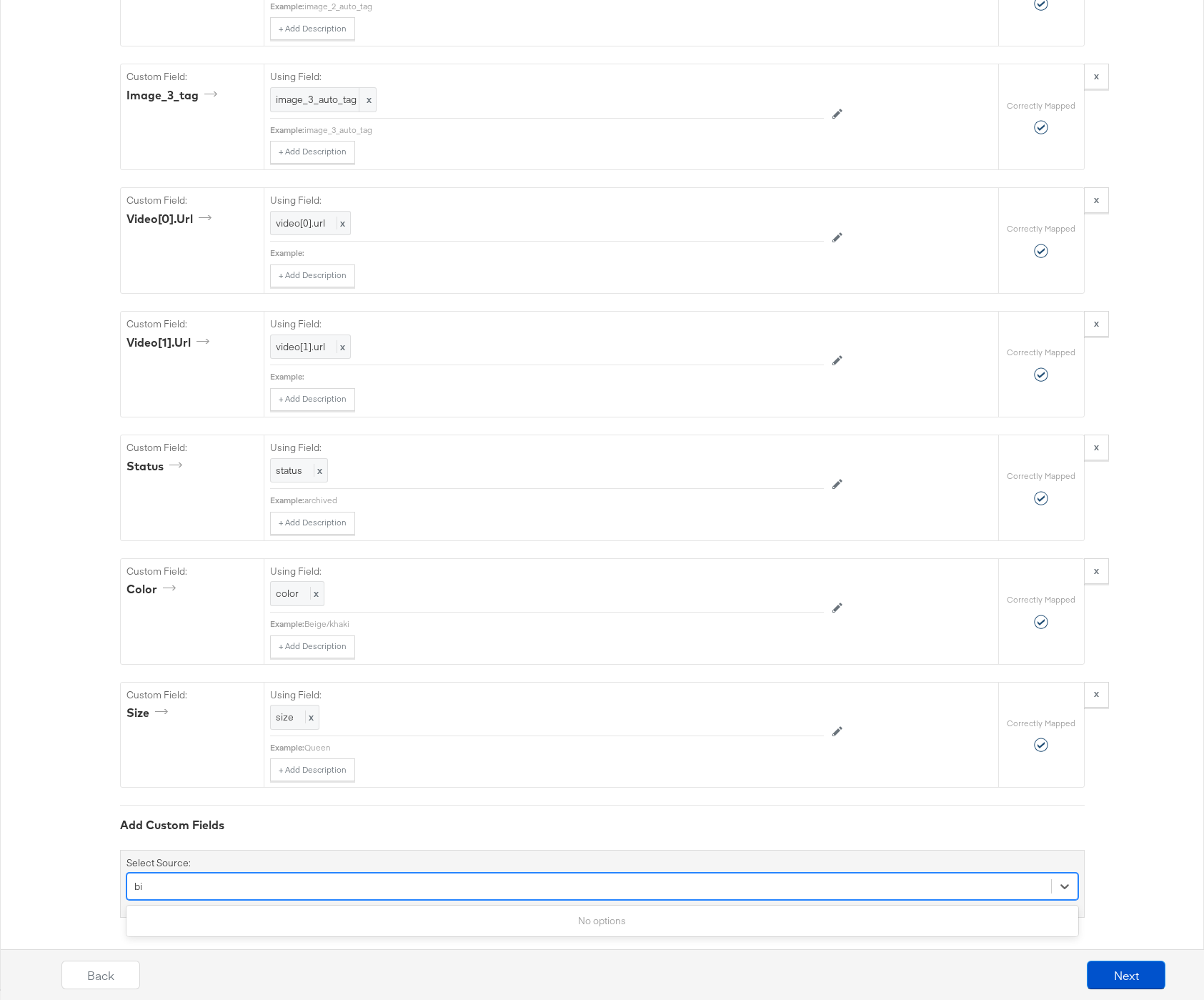
type input "b"
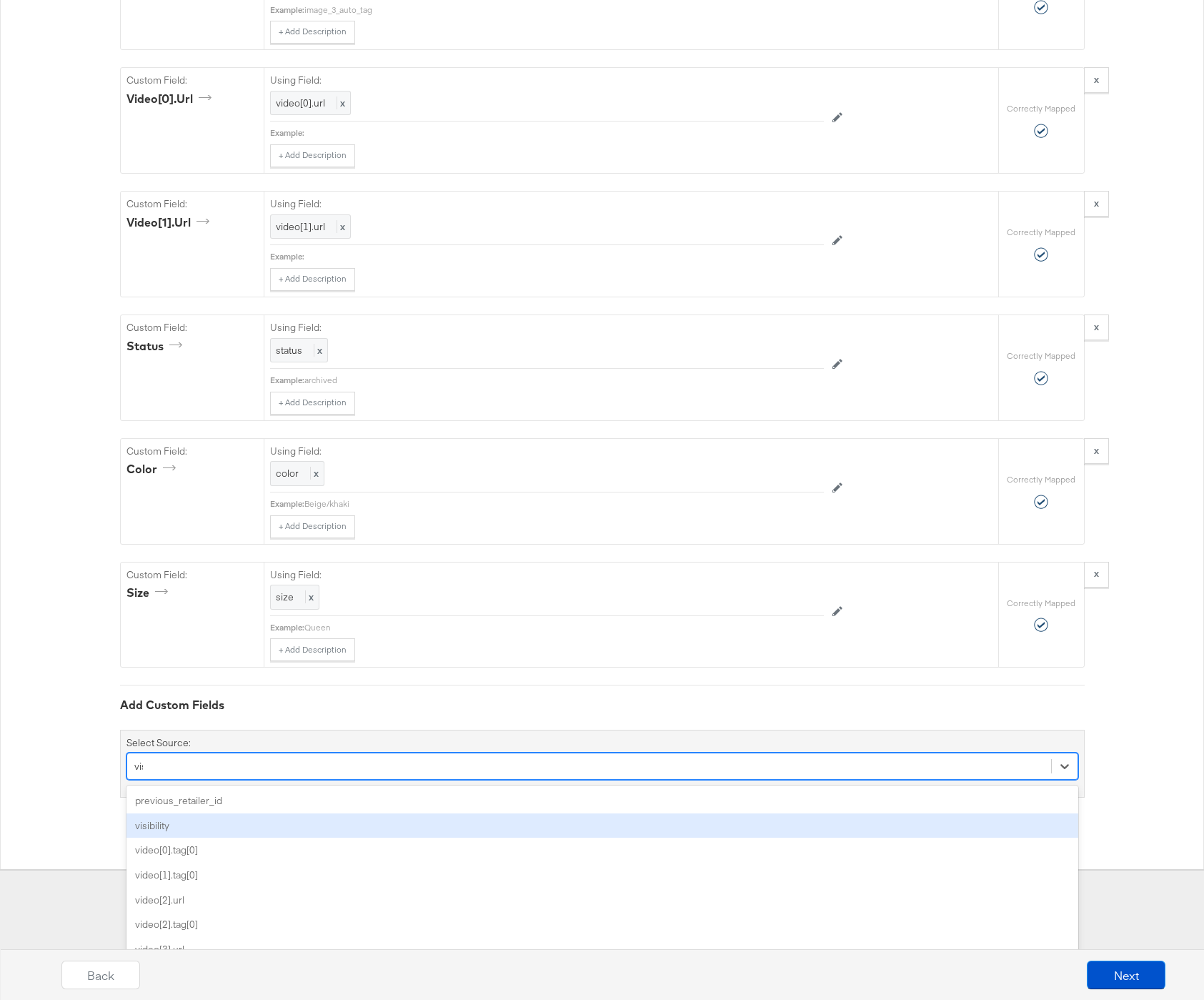
scroll to position [4763, 0]
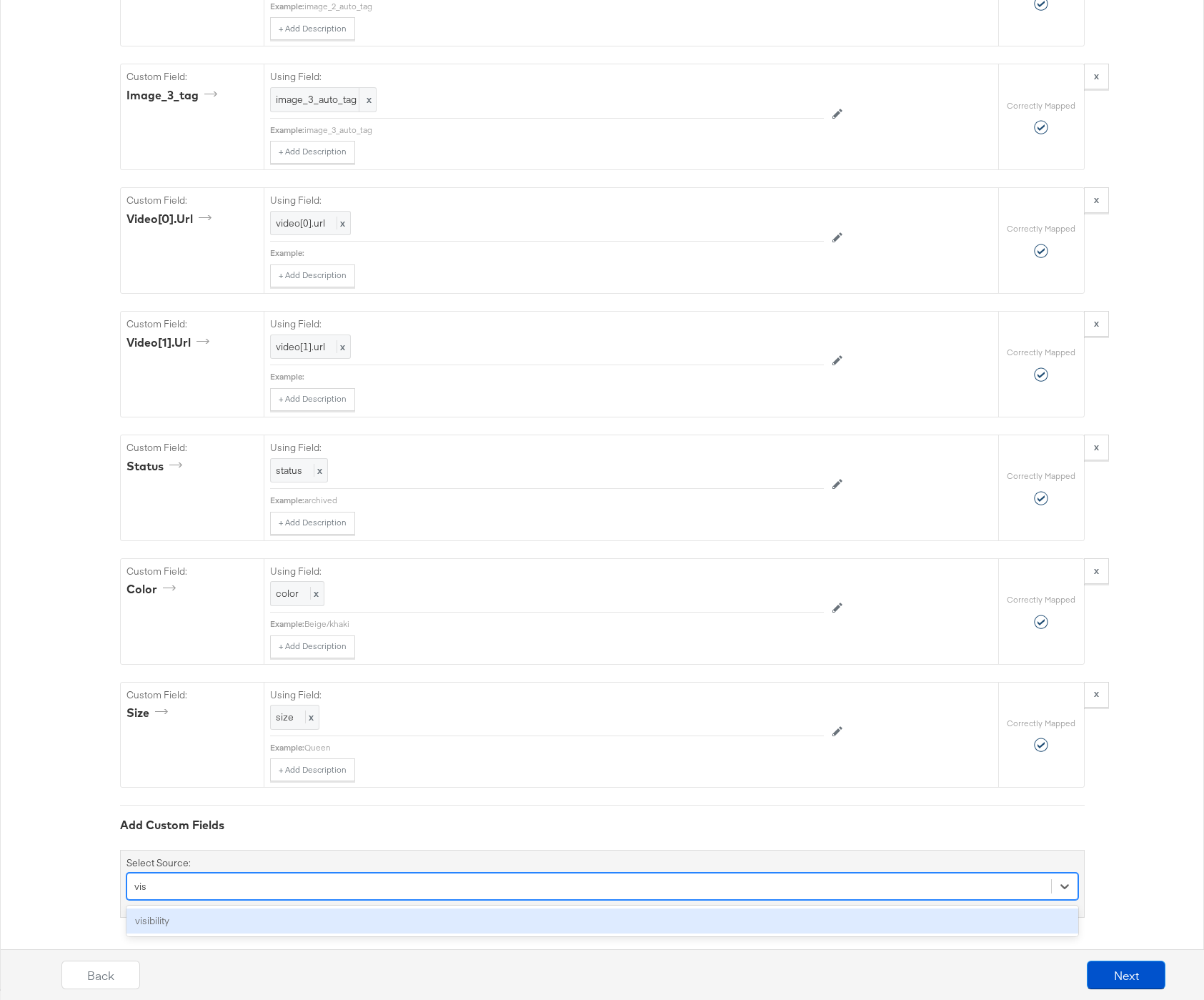
type input "visi"
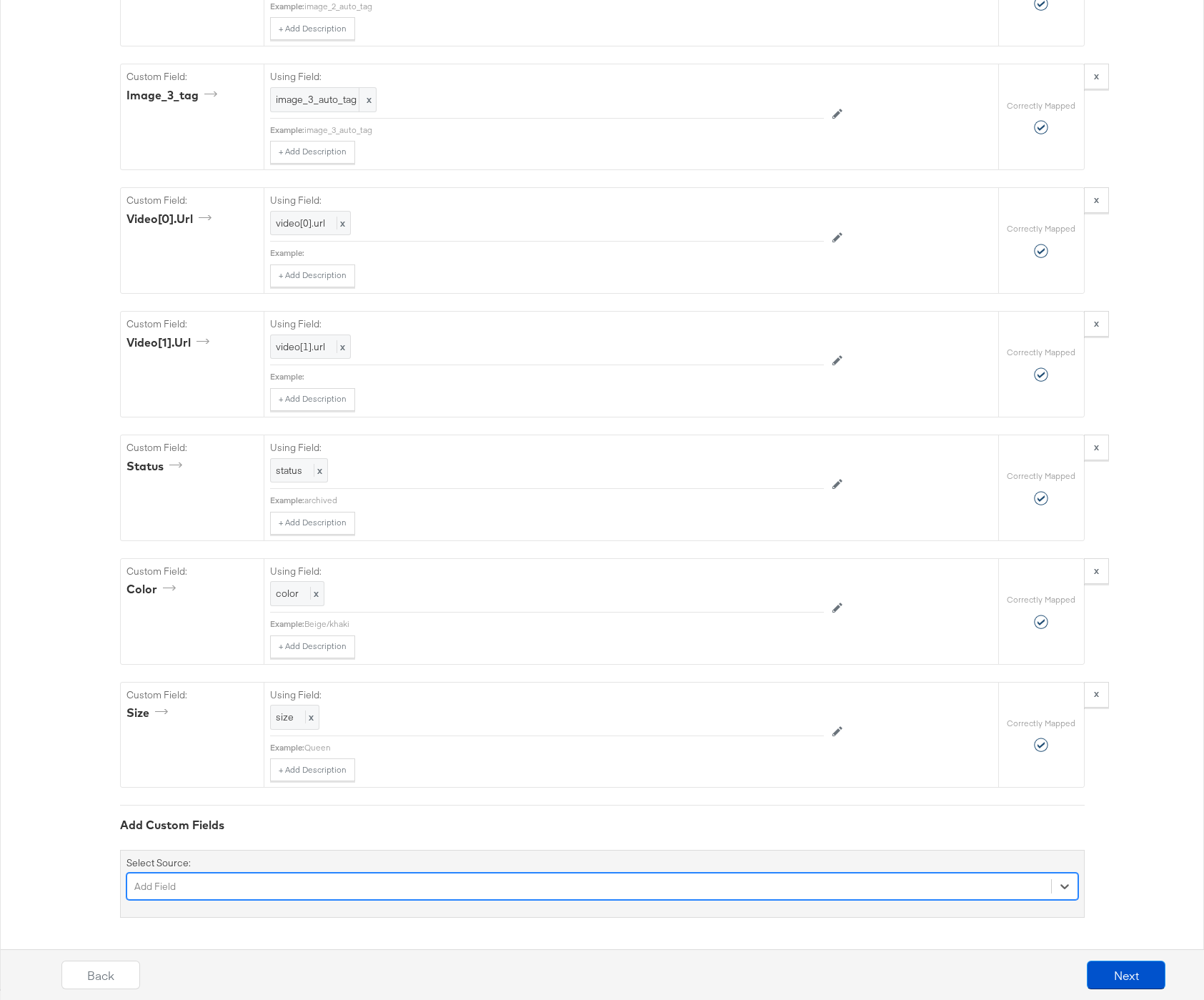
drag, startPoint x: 165, startPoint y: 889, endPoint x: 93, endPoint y: 883, distance: 72.2
click at [416, 942] on div "Back Next" at bounding box center [613, 969] width 1204 height 61
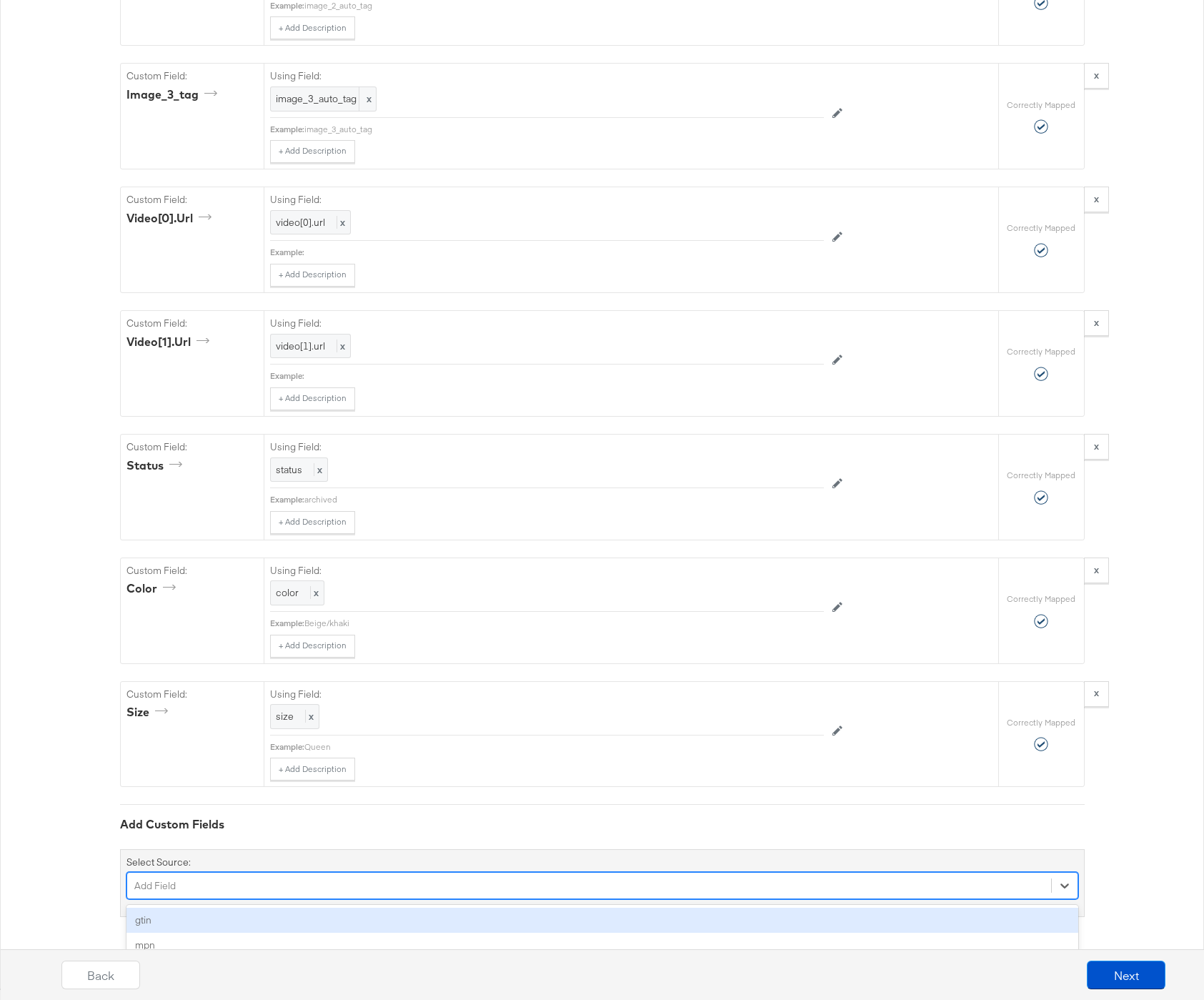
scroll to position [4883, 0]
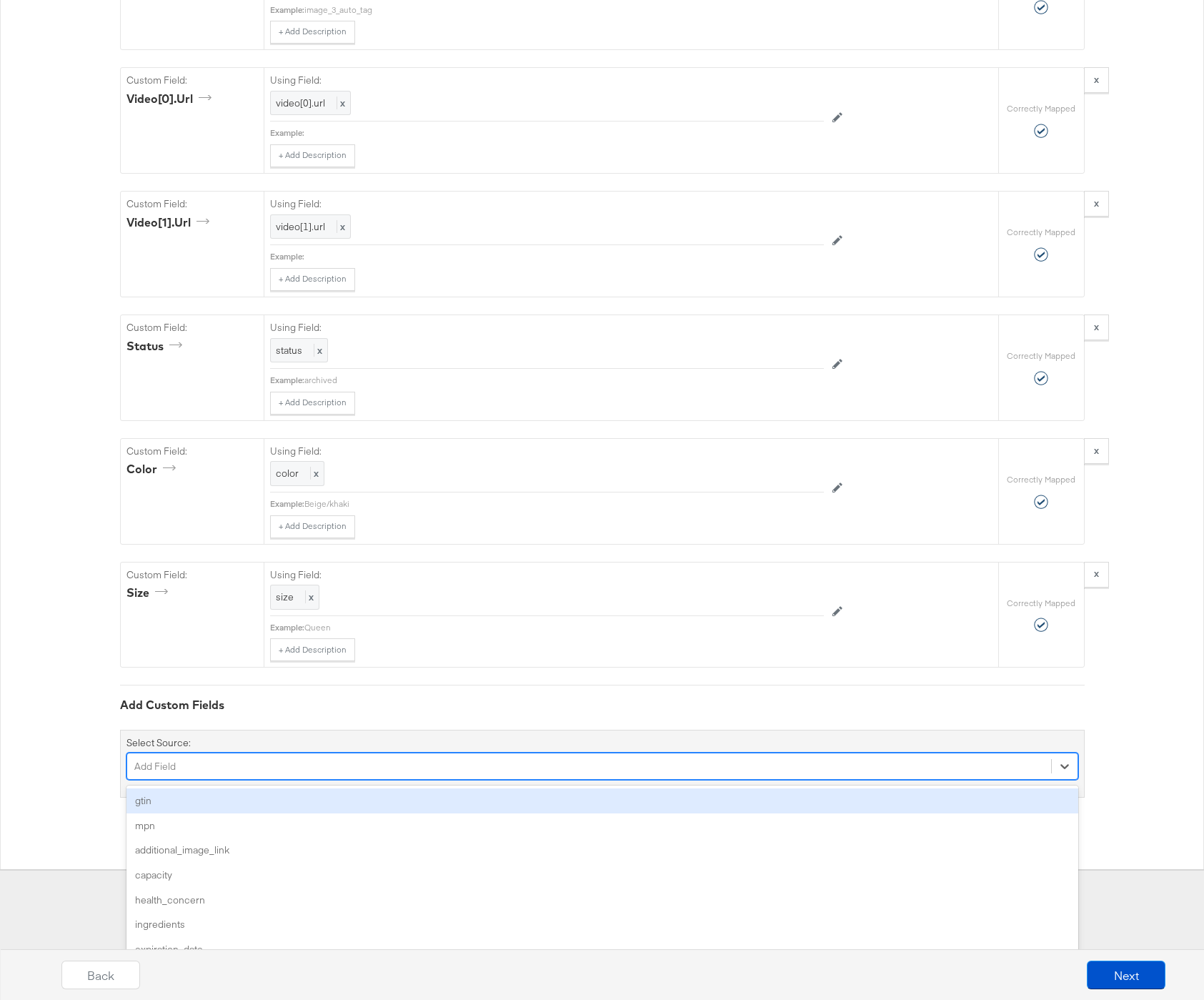
click at [248, 780] on div "option gtin focused, 1 of 144. 144 results available. Use Up and Down to choose…" at bounding box center [602, 766] width 952 height 27
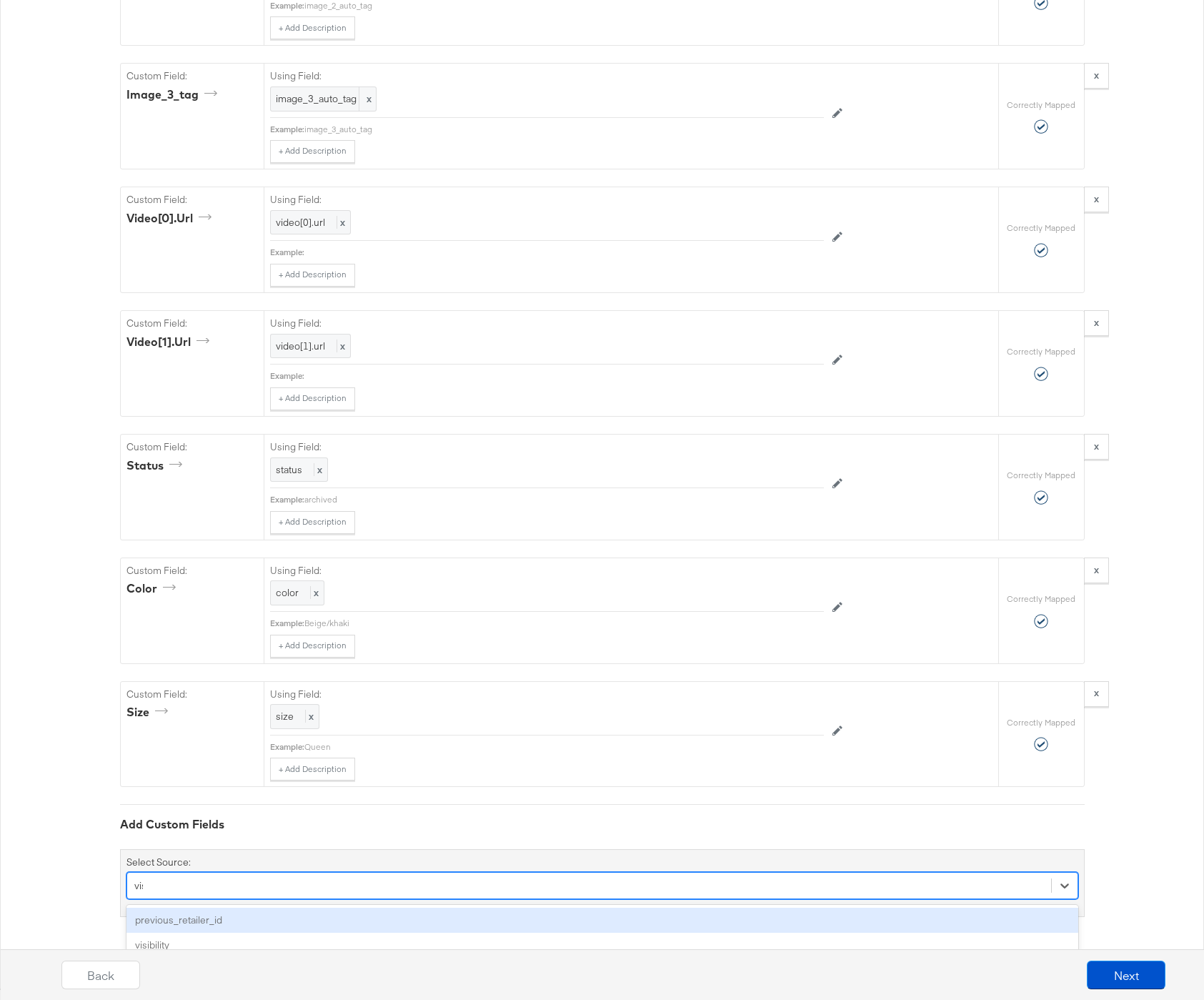
type input "visi"
click at [159, 923] on div "visibility" at bounding box center [602, 921] width 952 height 25
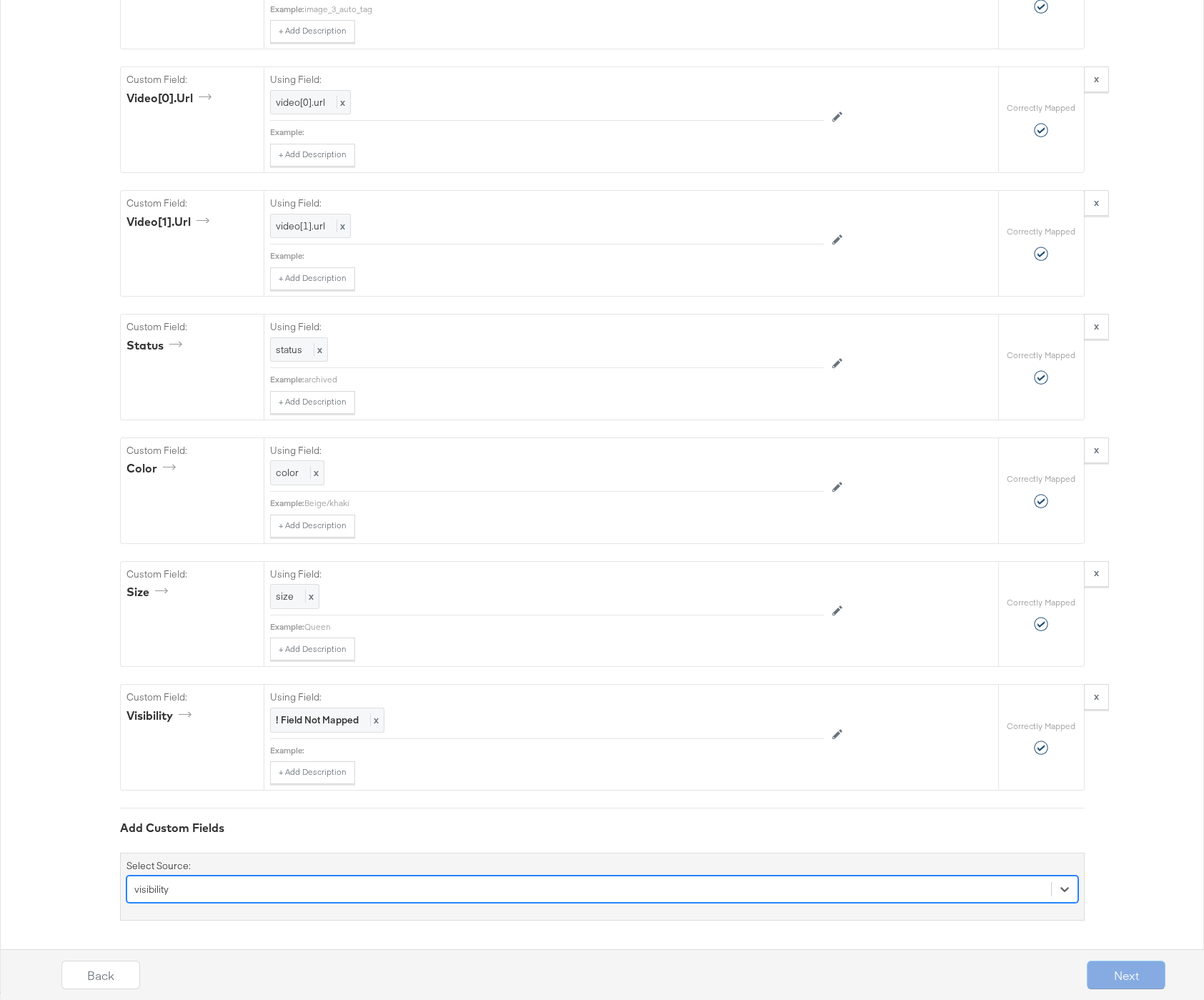
click at [173, 892] on div "option visibility, selected. Select is focused ,type to refine list, press Down…" at bounding box center [602, 889] width 952 height 27
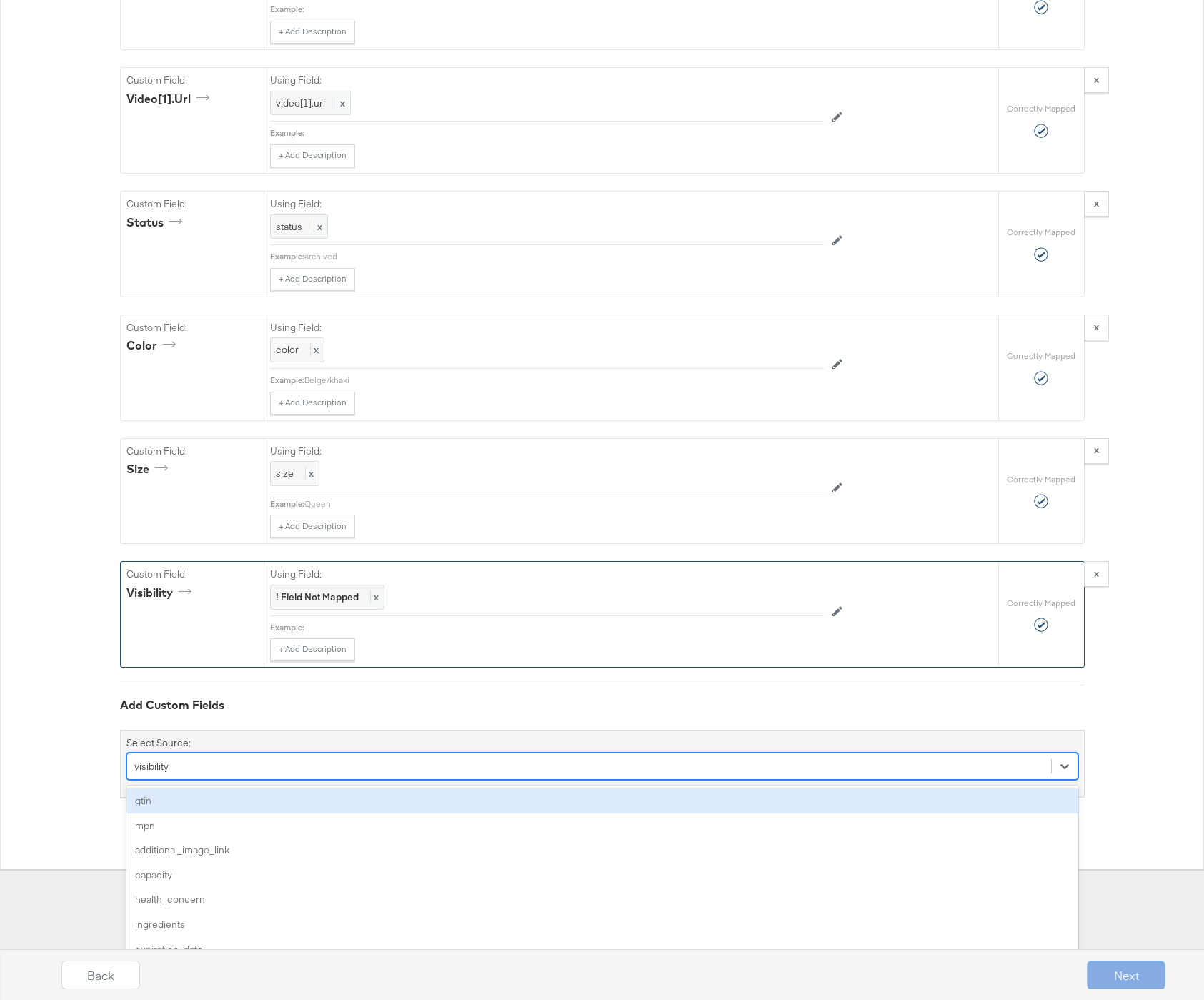
scroll to position [4886, 0]
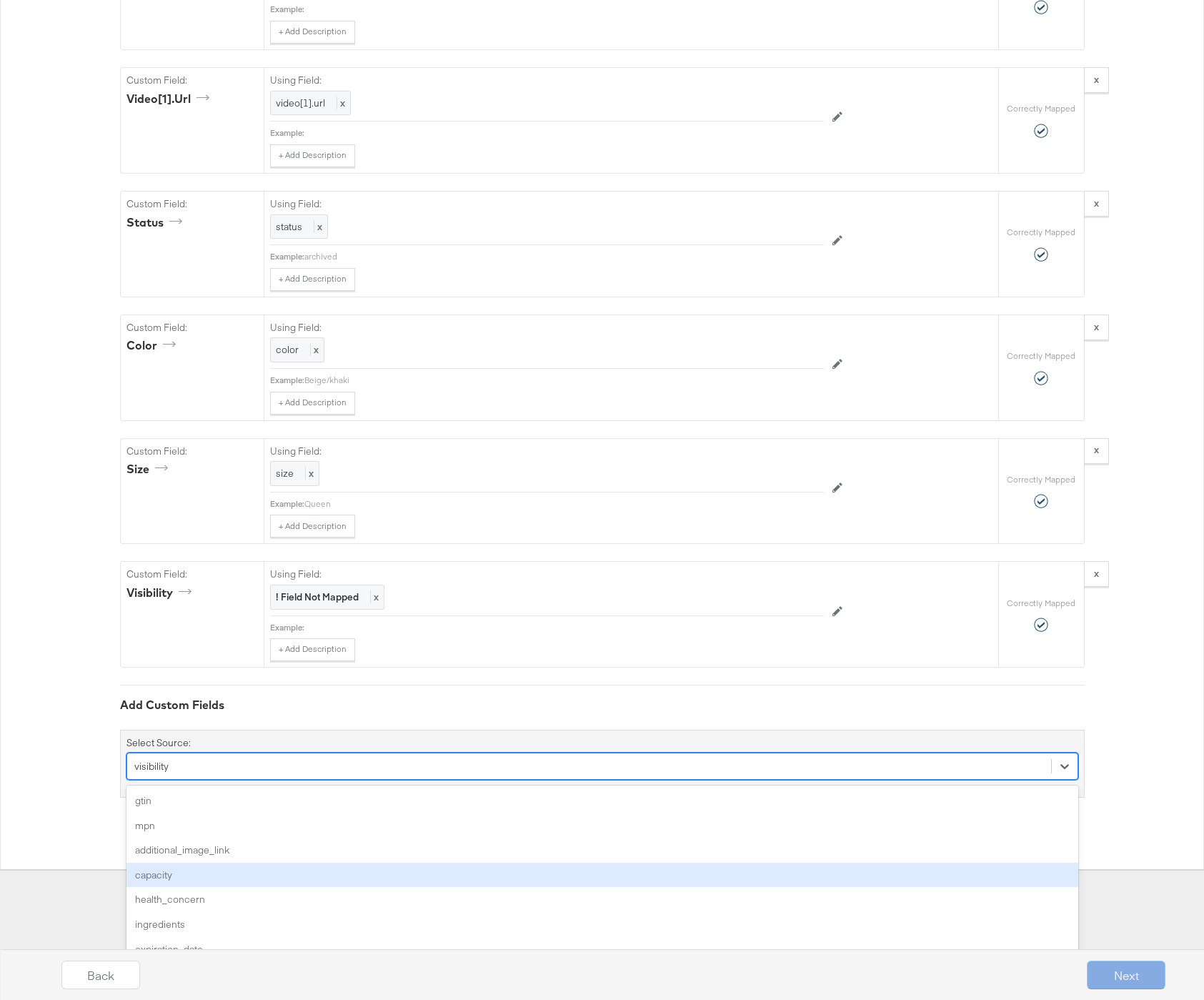
drag, startPoint x: 186, startPoint y: 883, endPoint x: 64, endPoint y: 881, distance: 122.0
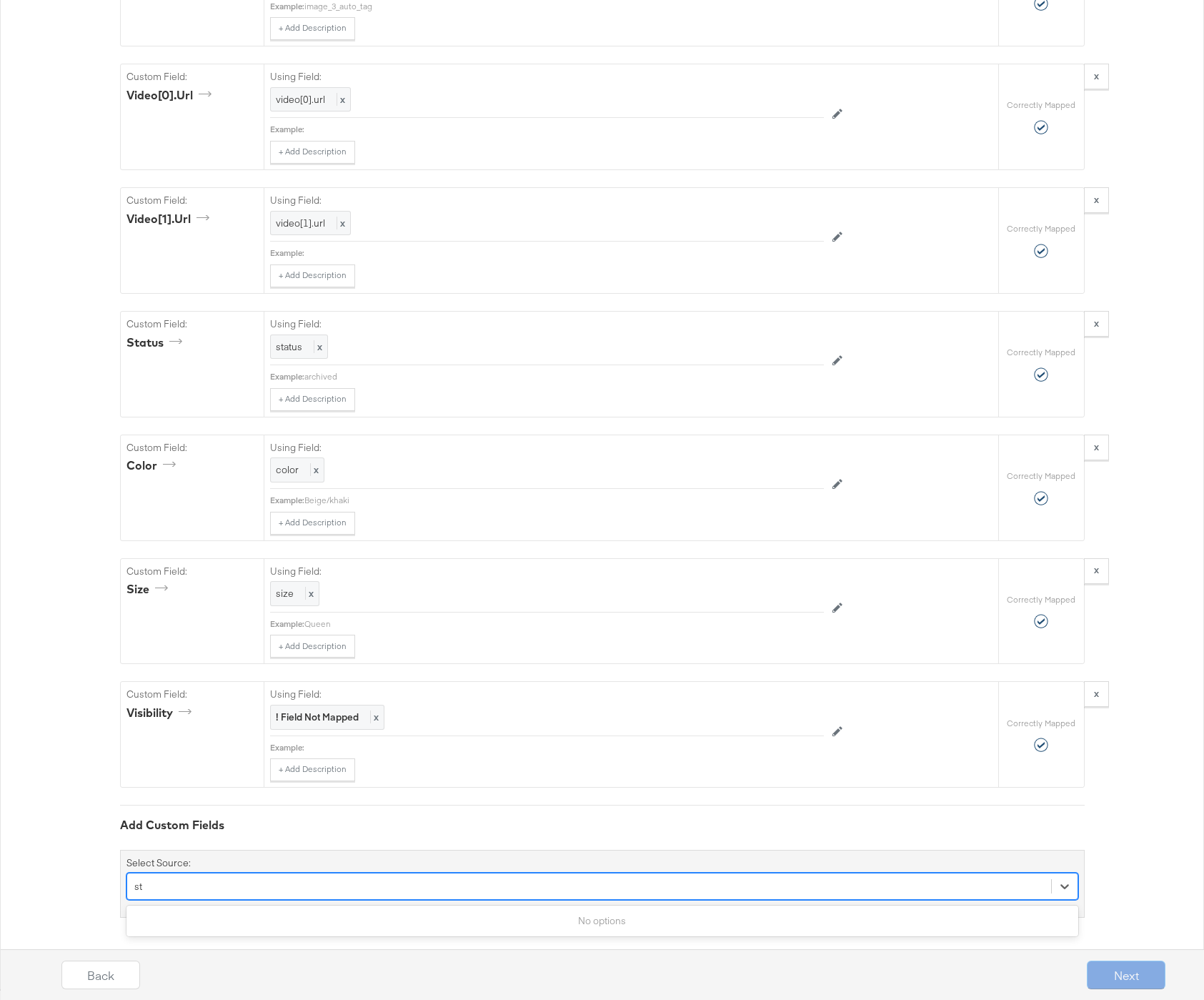
type input "s"
drag, startPoint x: 193, startPoint y: 763, endPoint x: 98, endPoint y: 760, distance: 95.0
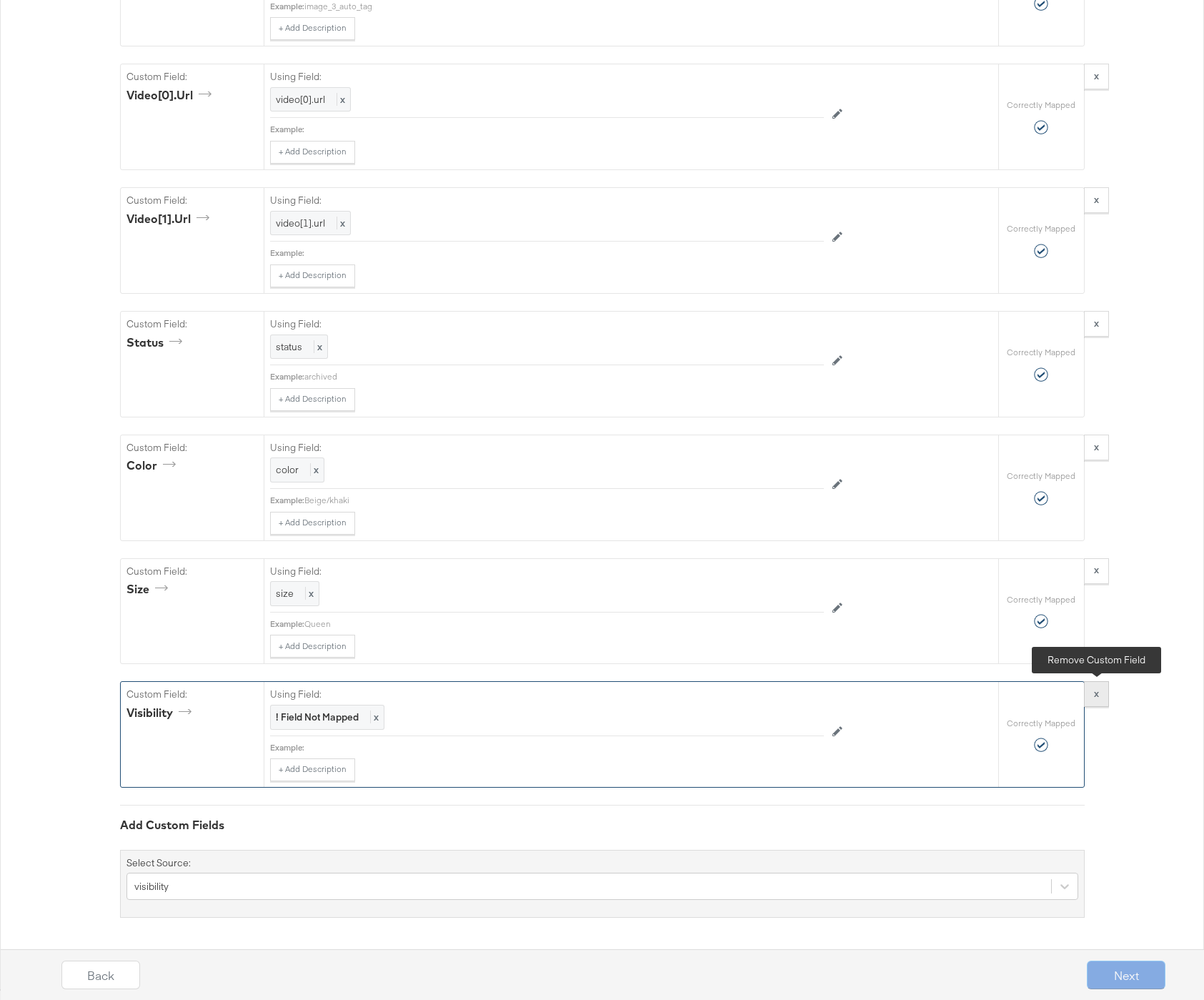
click at [1101, 697] on button "x" at bounding box center [1097, 694] width 25 height 26
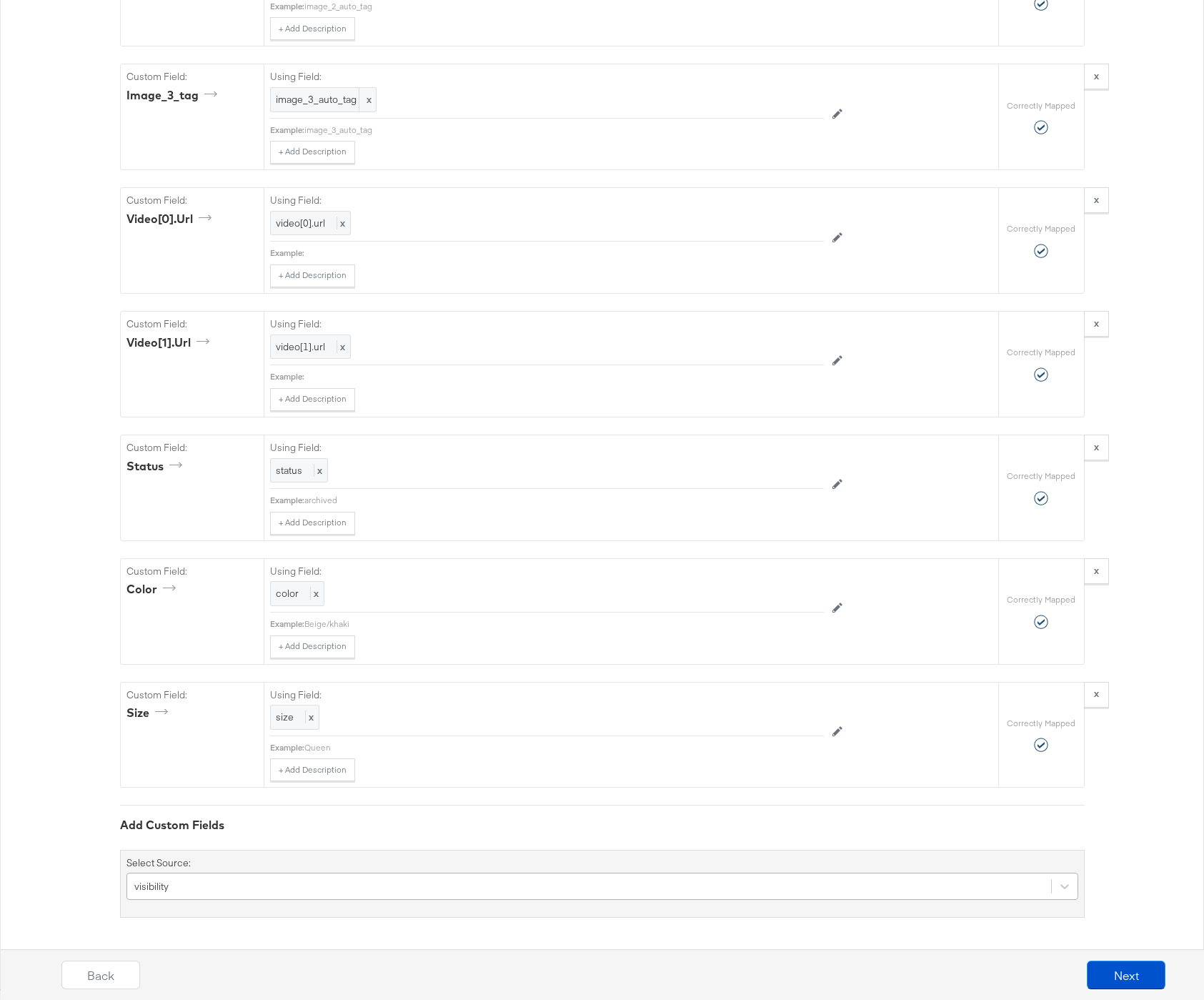
click at [232, 889] on div "visibility" at bounding box center [602, 886] width 952 height 27
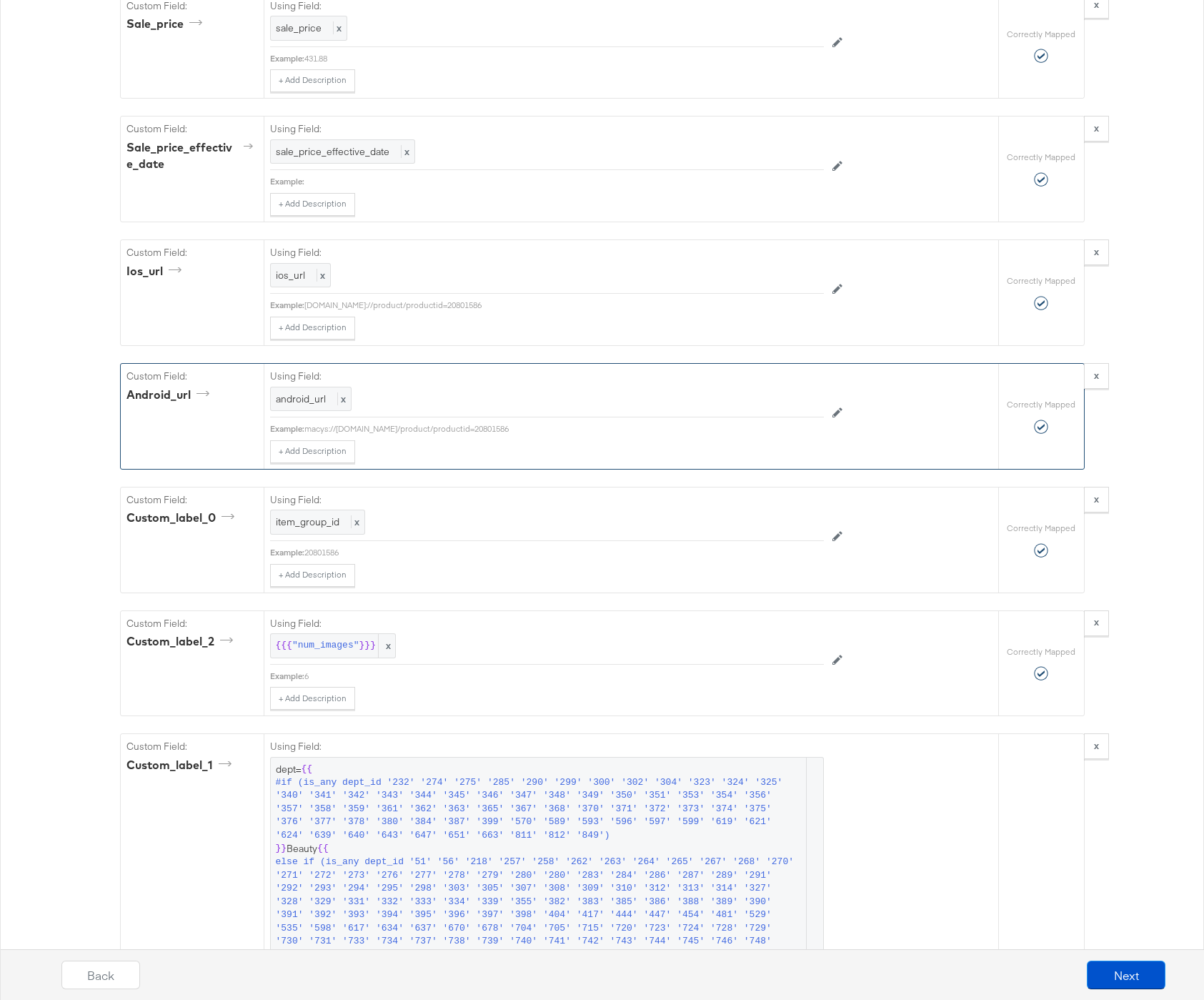
scroll to position [0, 0]
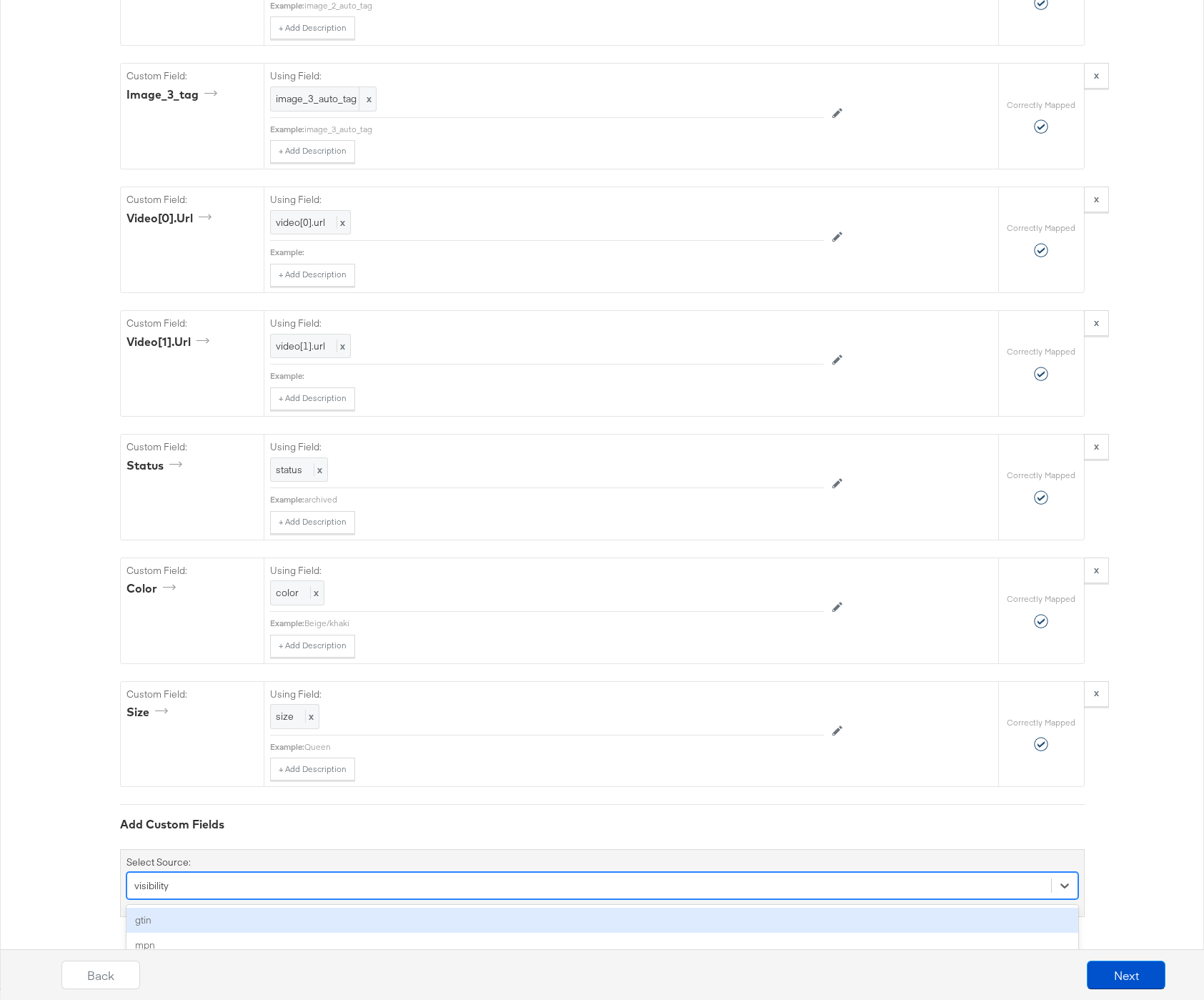
click at [158, 886] on div "option visibility, selected. option gtin focused, 1 of 144. 144 results availab…" at bounding box center [602, 886] width 952 height 27
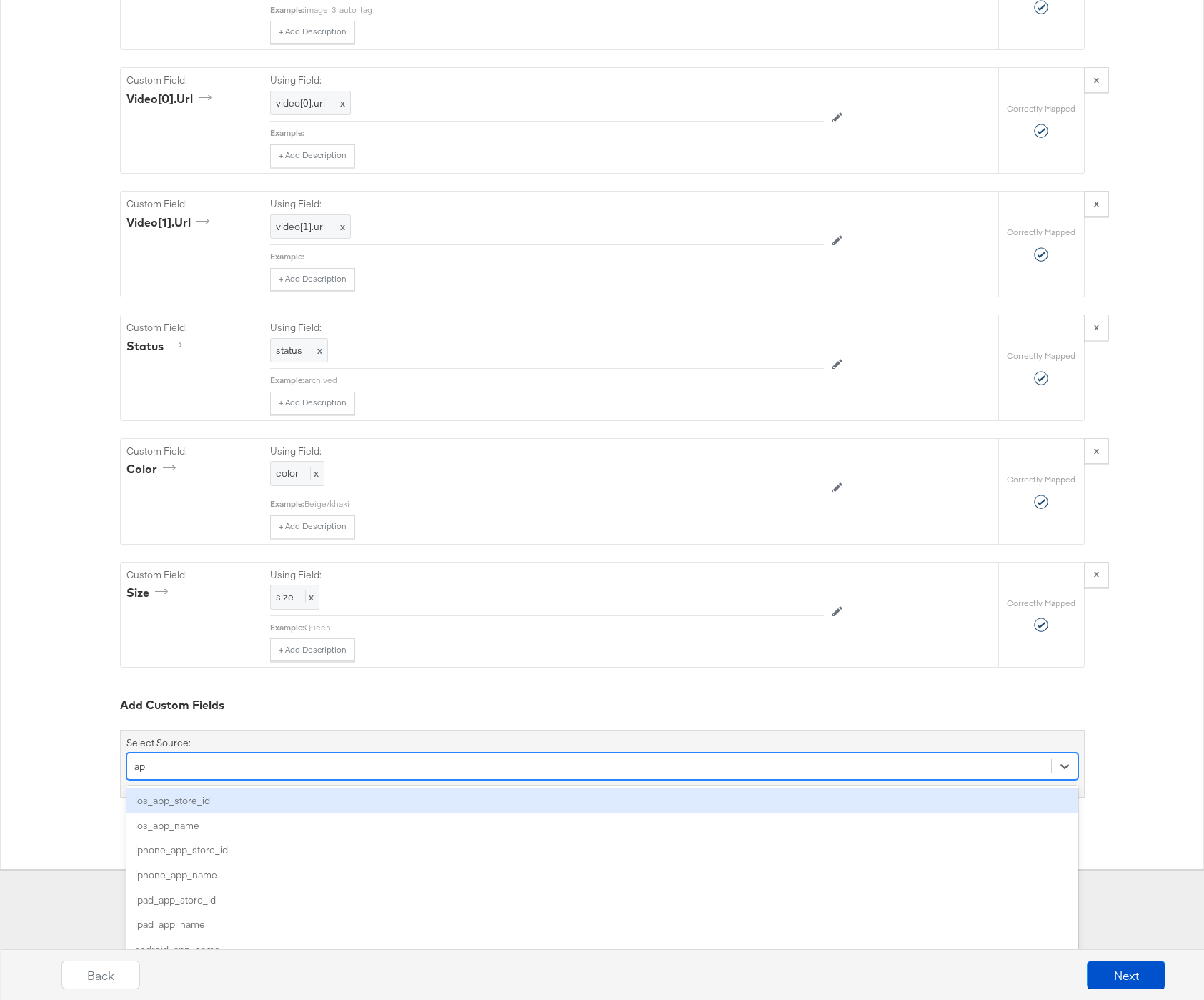
type input "a"
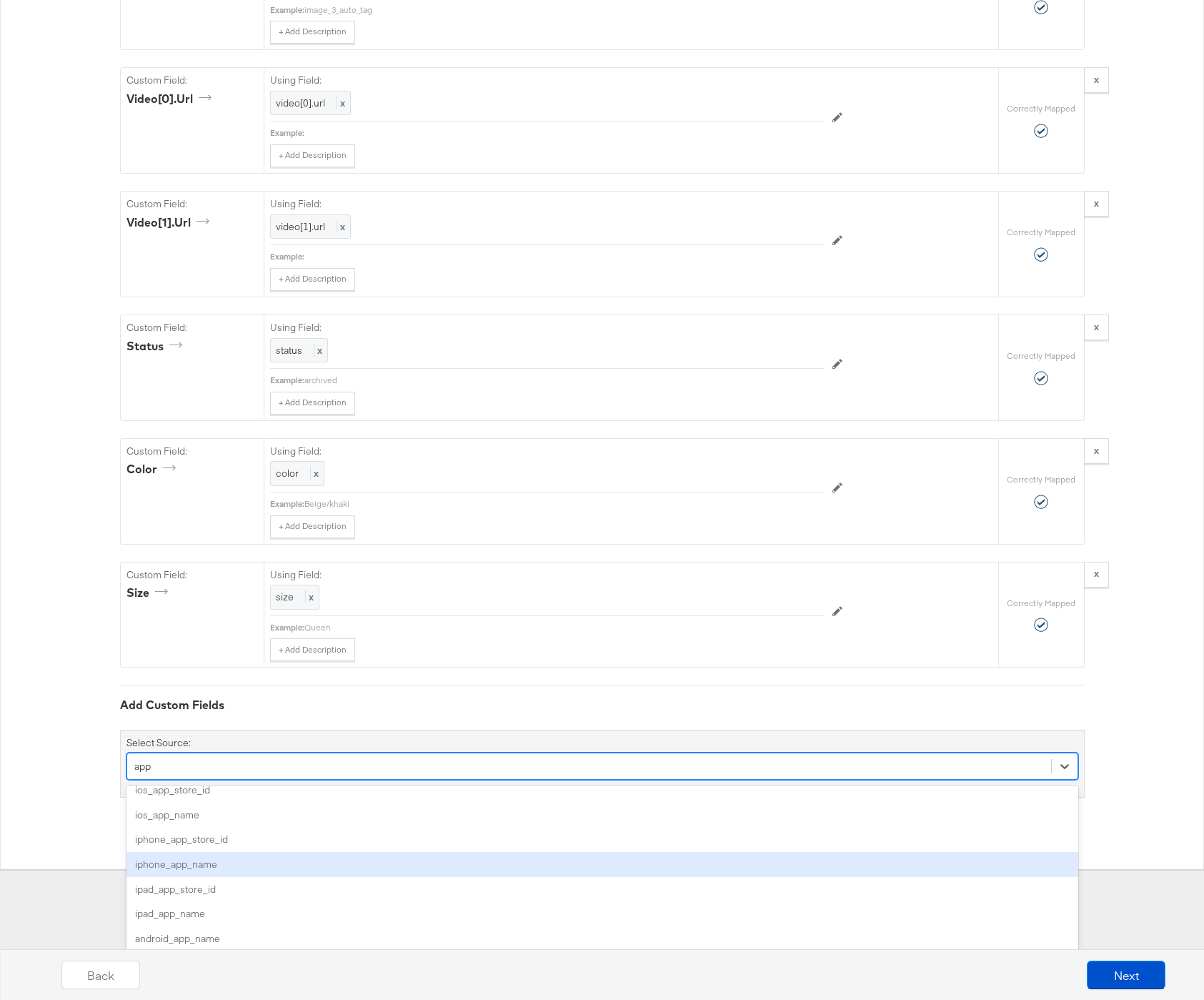
scroll to position [0, 0]
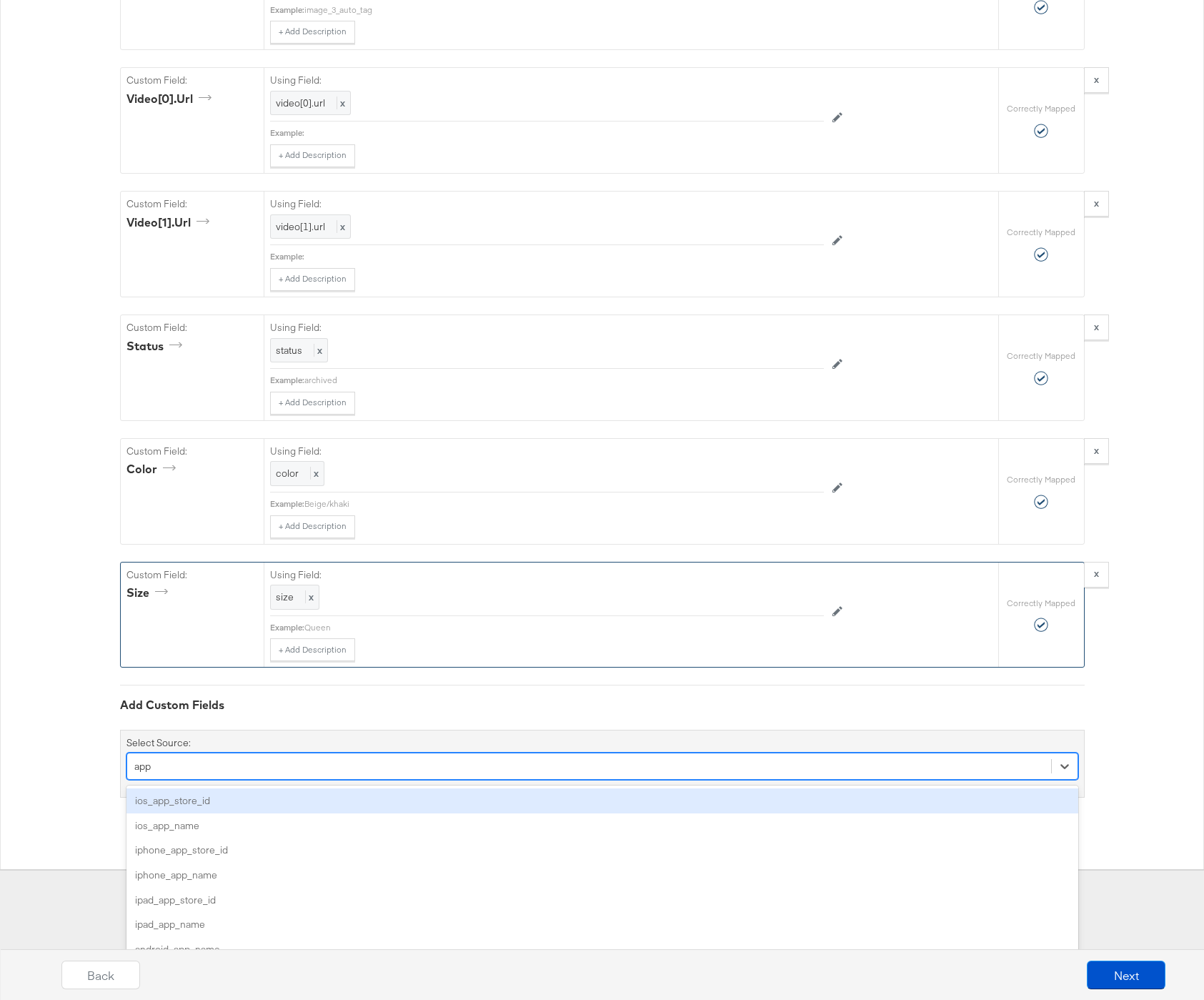
type input "app"
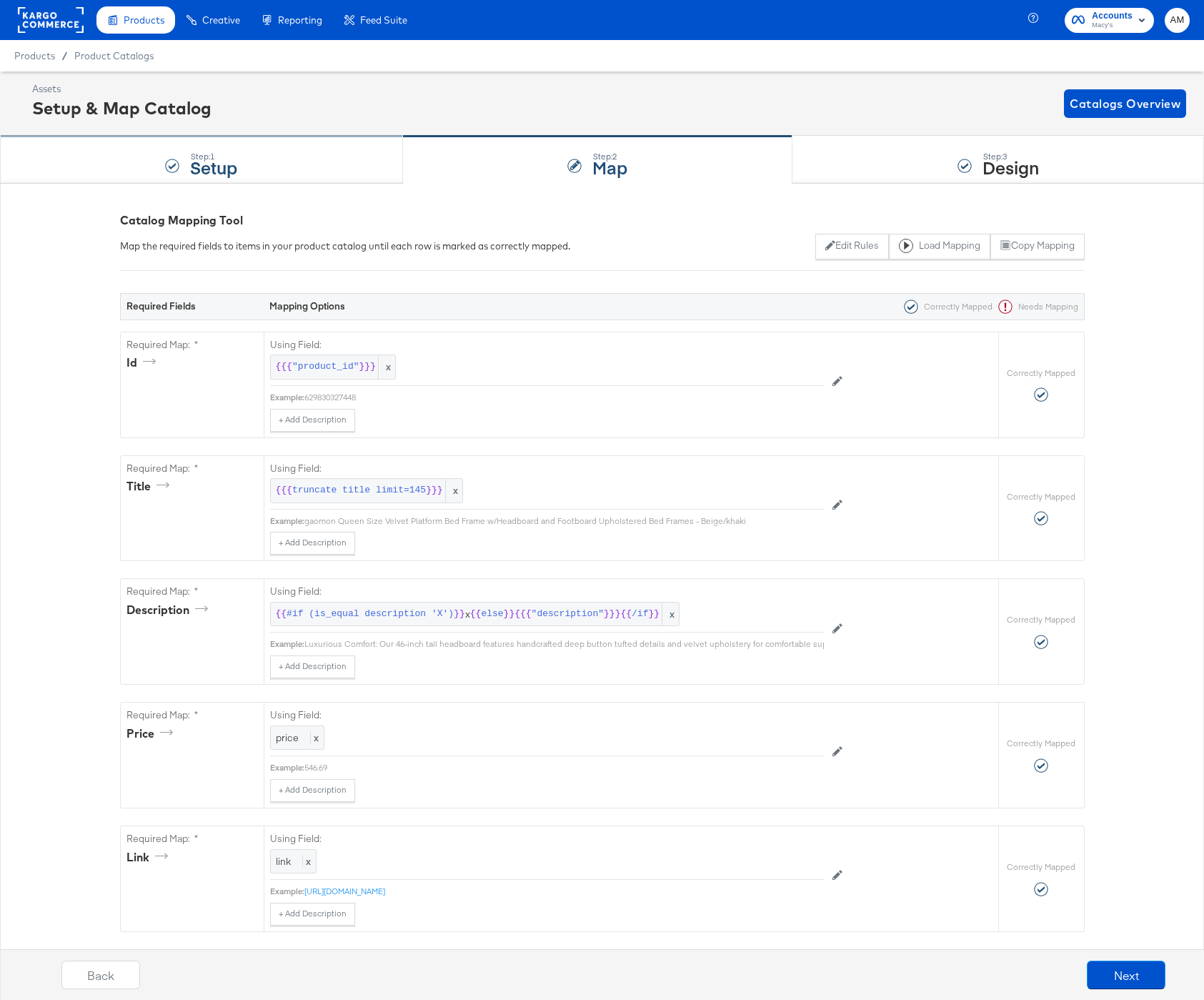
click at [176, 164] on div at bounding box center [172, 166] width 14 height 14
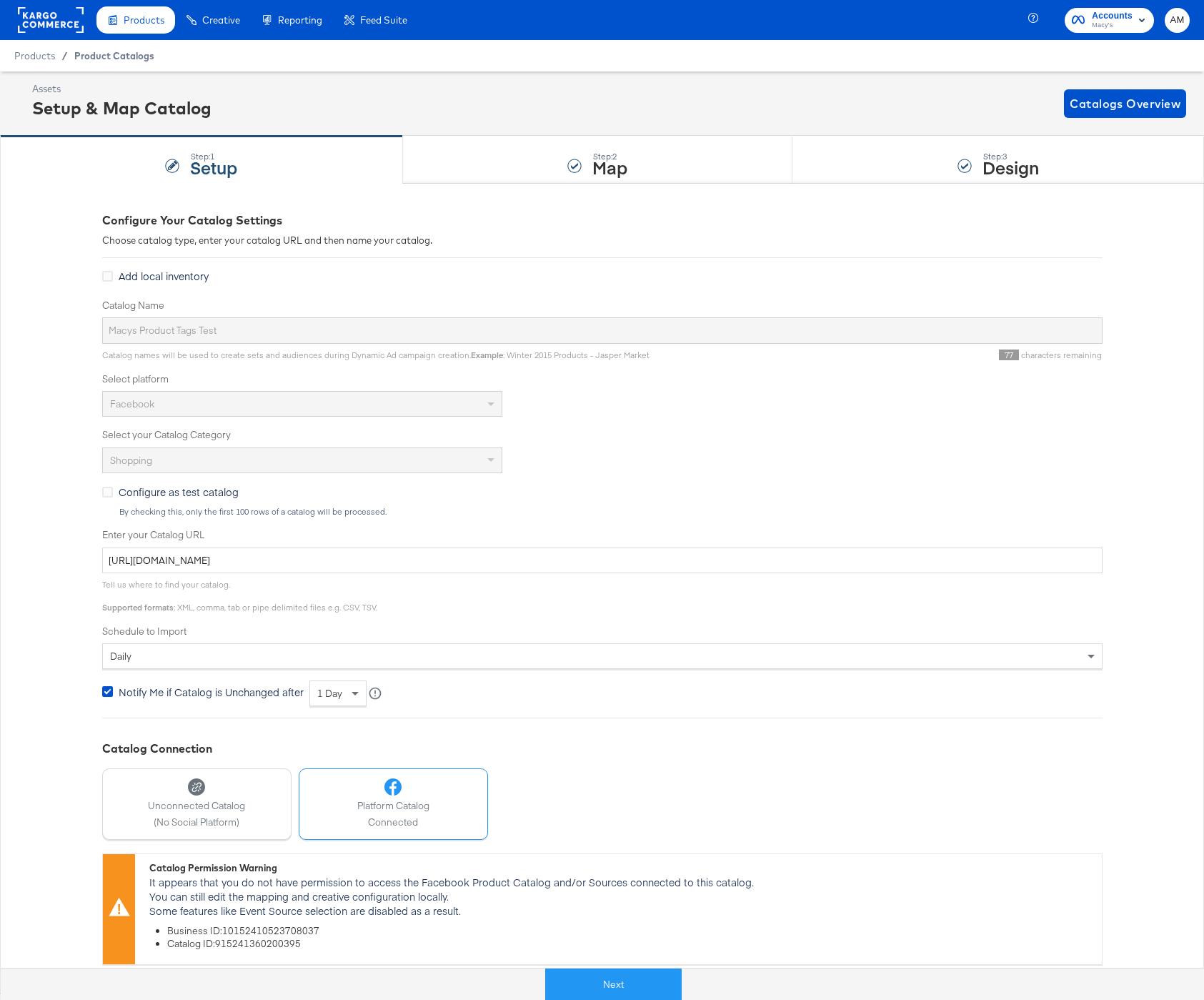
click at [119, 54] on span "Product Catalogs" at bounding box center [114, 55] width 80 height 12
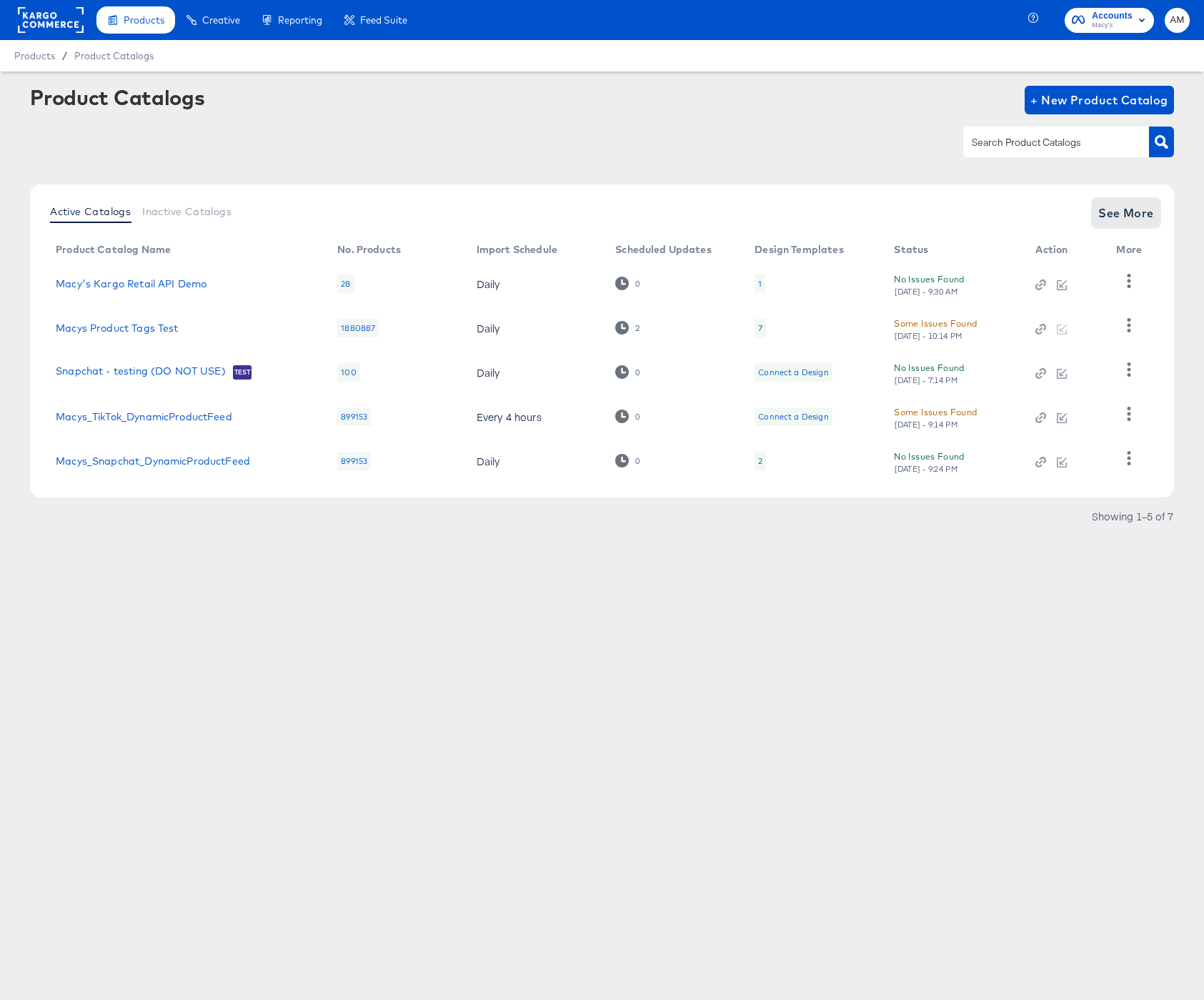
click at [1130, 217] on span "See More" at bounding box center [1126, 213] width 56 height 20
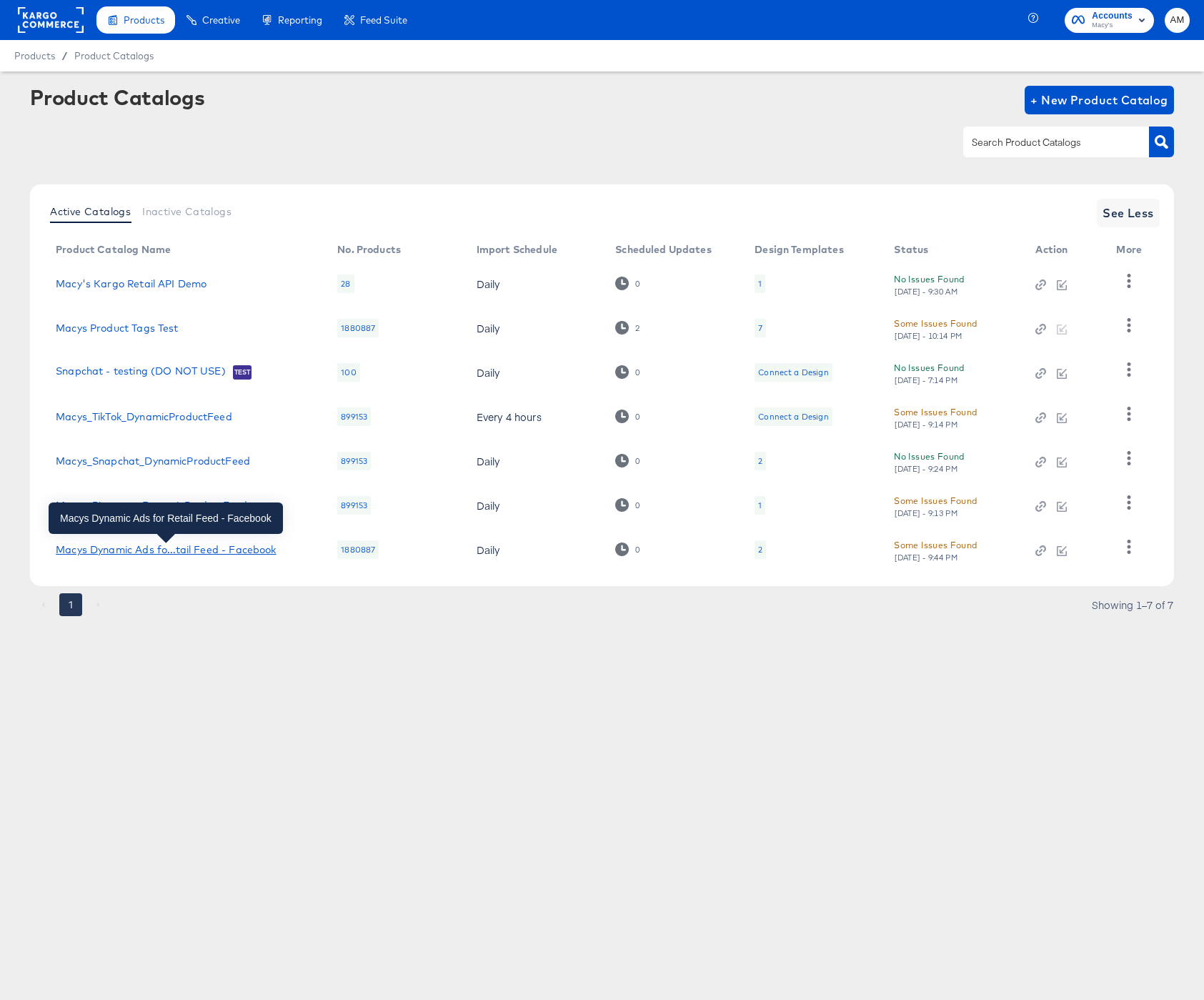
click at [144, 551] on div "Macys Dynamic Ads fo...tail Feed - Facebook" at bounding box center [166, 550] width 220 height 12
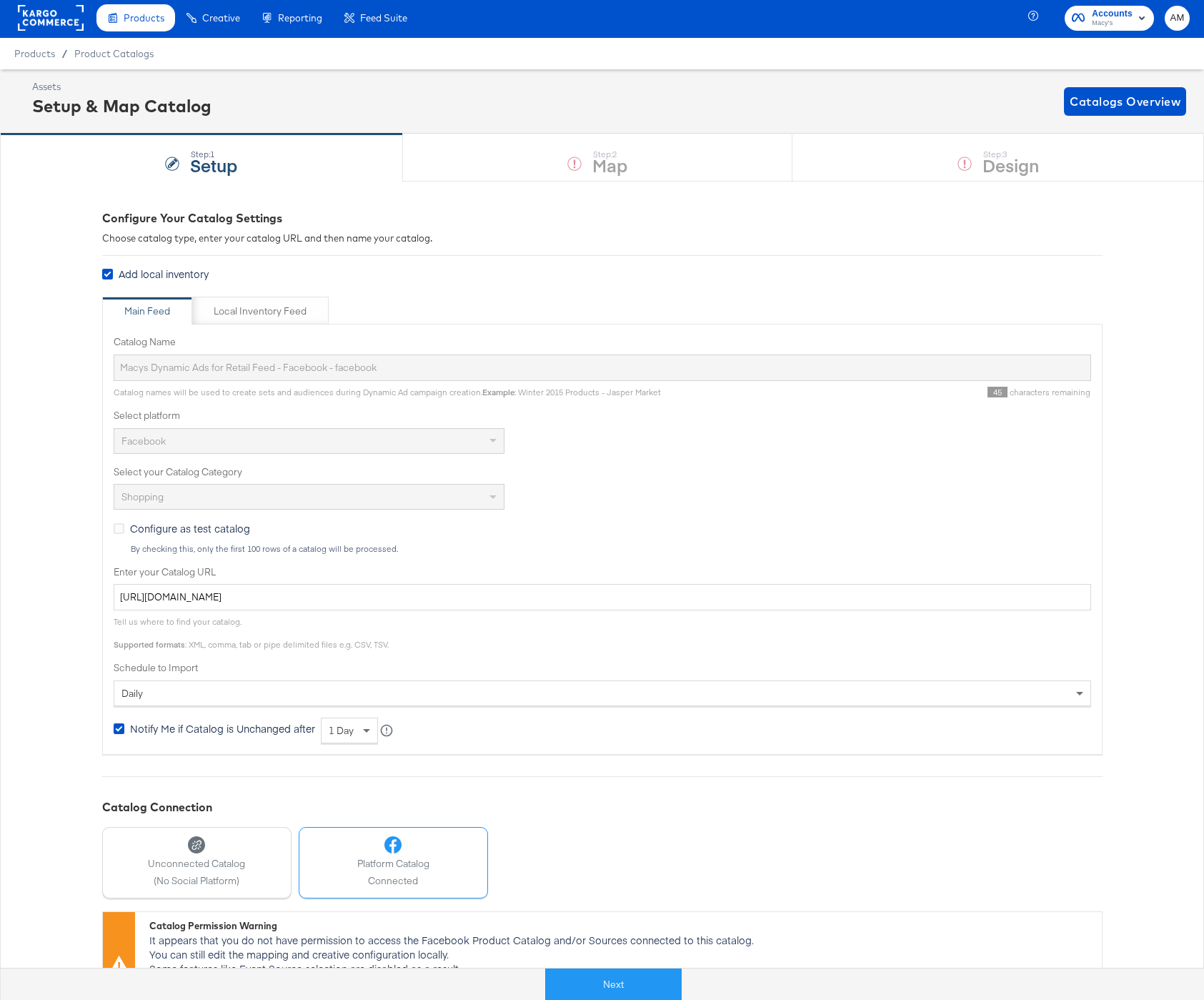
scroll to position [3, 0]
click at [603, 987] on button "Next" at bounding box center [614, 984] width 137 height 32
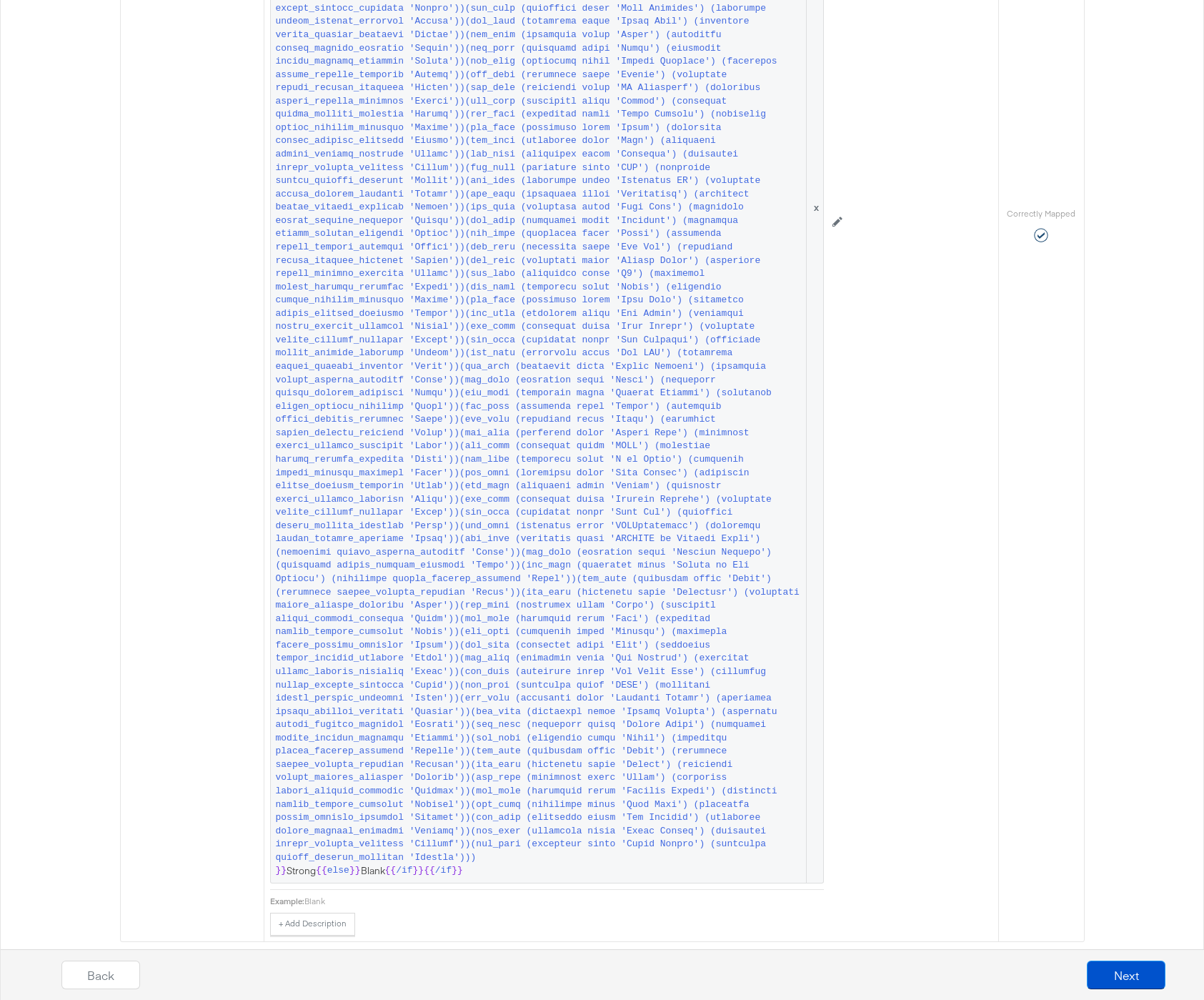
scroll to position [5460, 0]
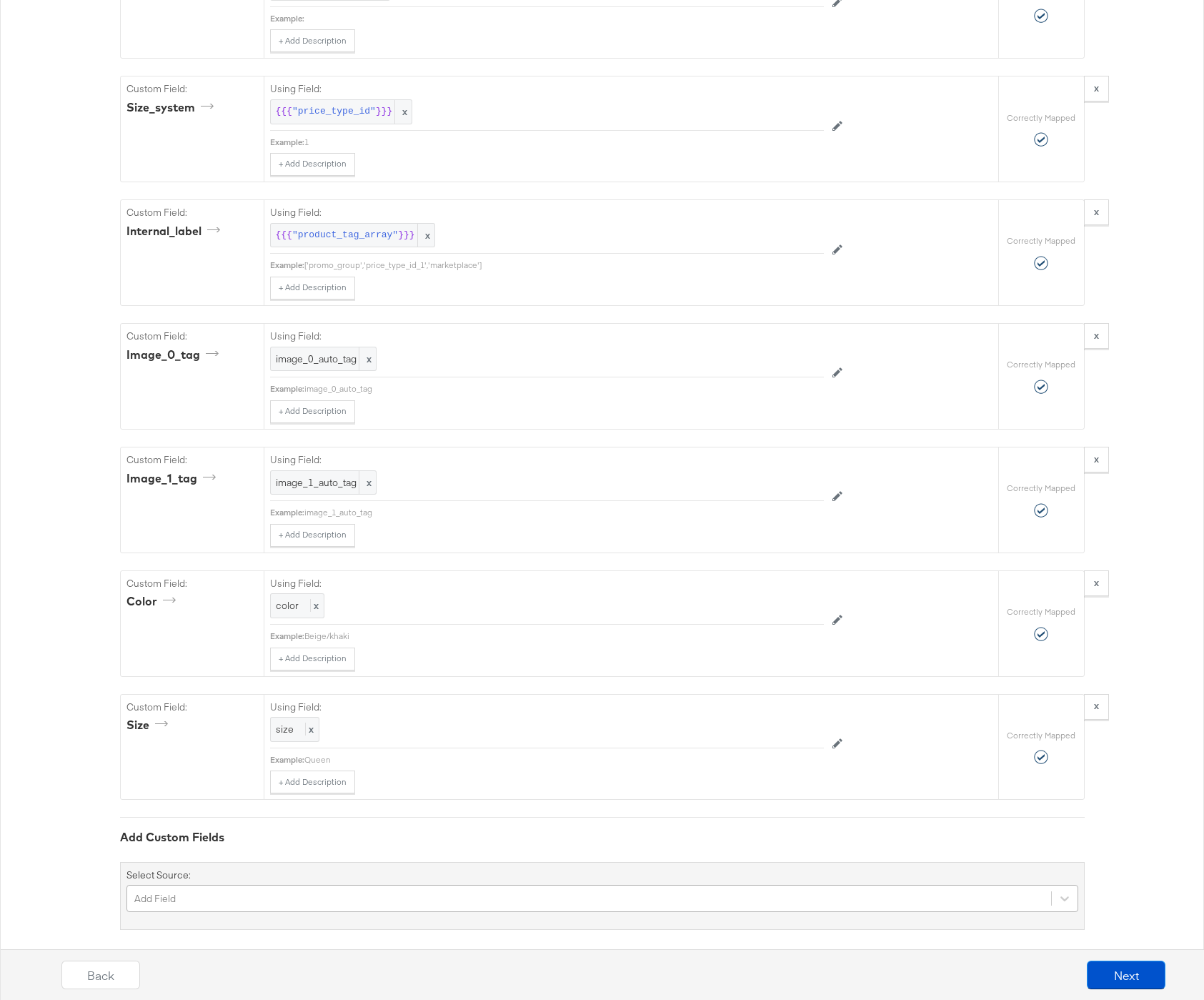
click at [261, 885] on div "Add Field" at bounding box center [602, 898] width 952 height 27
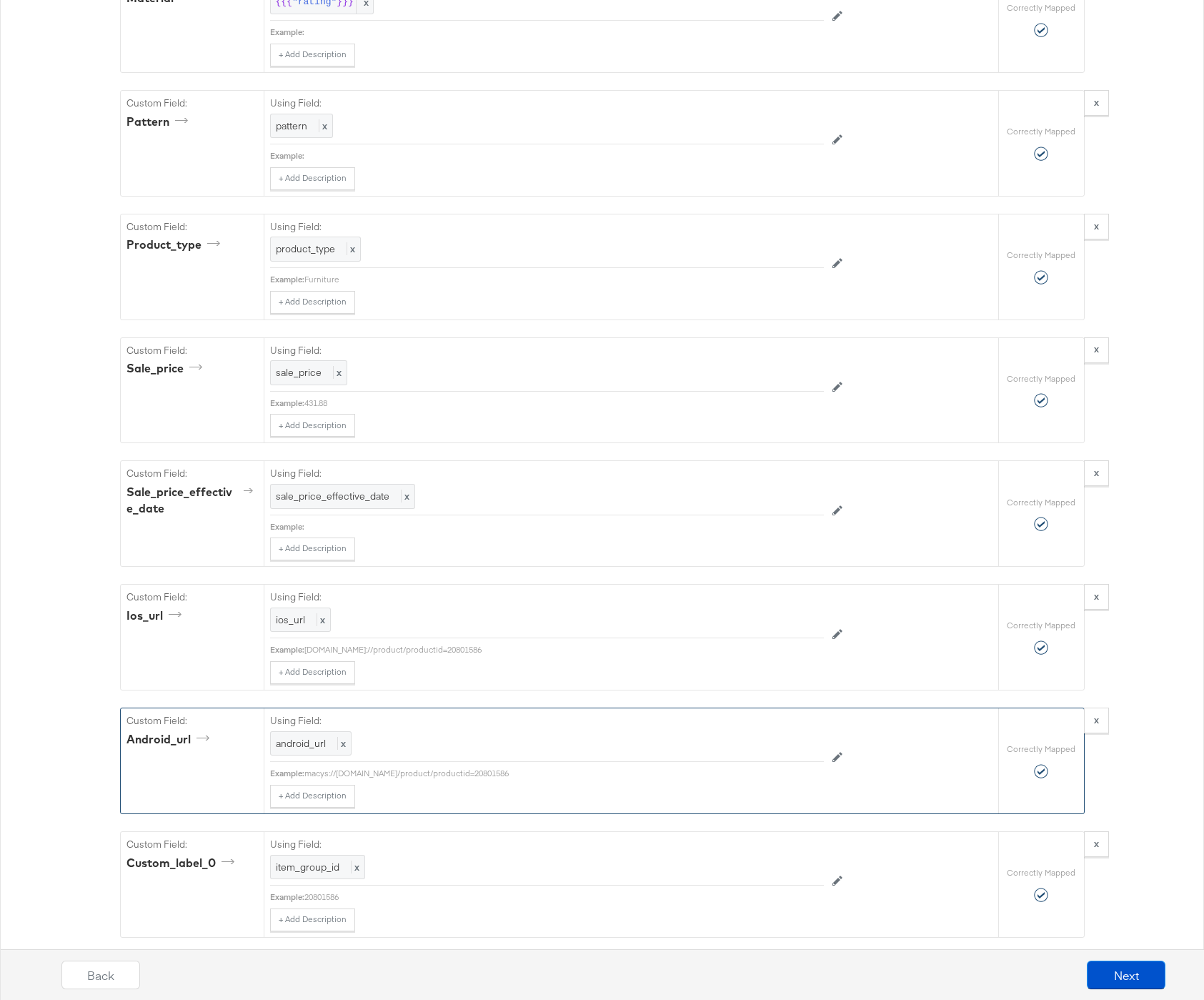
scroll to position [2518, 0]
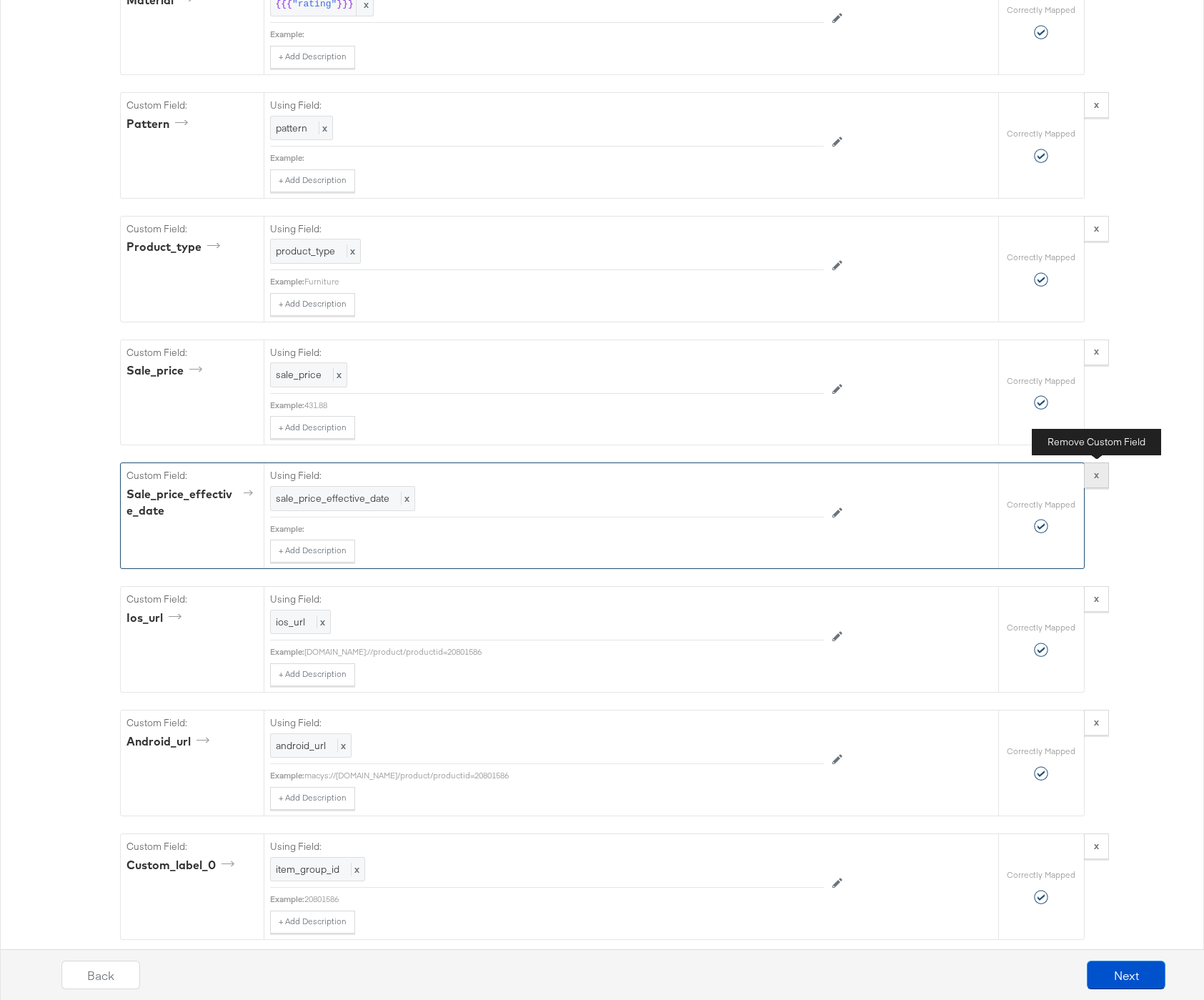
type input "android"
click at [1096, 475] on strong "x" at bounding box center [1097, 474] width 5 height 13
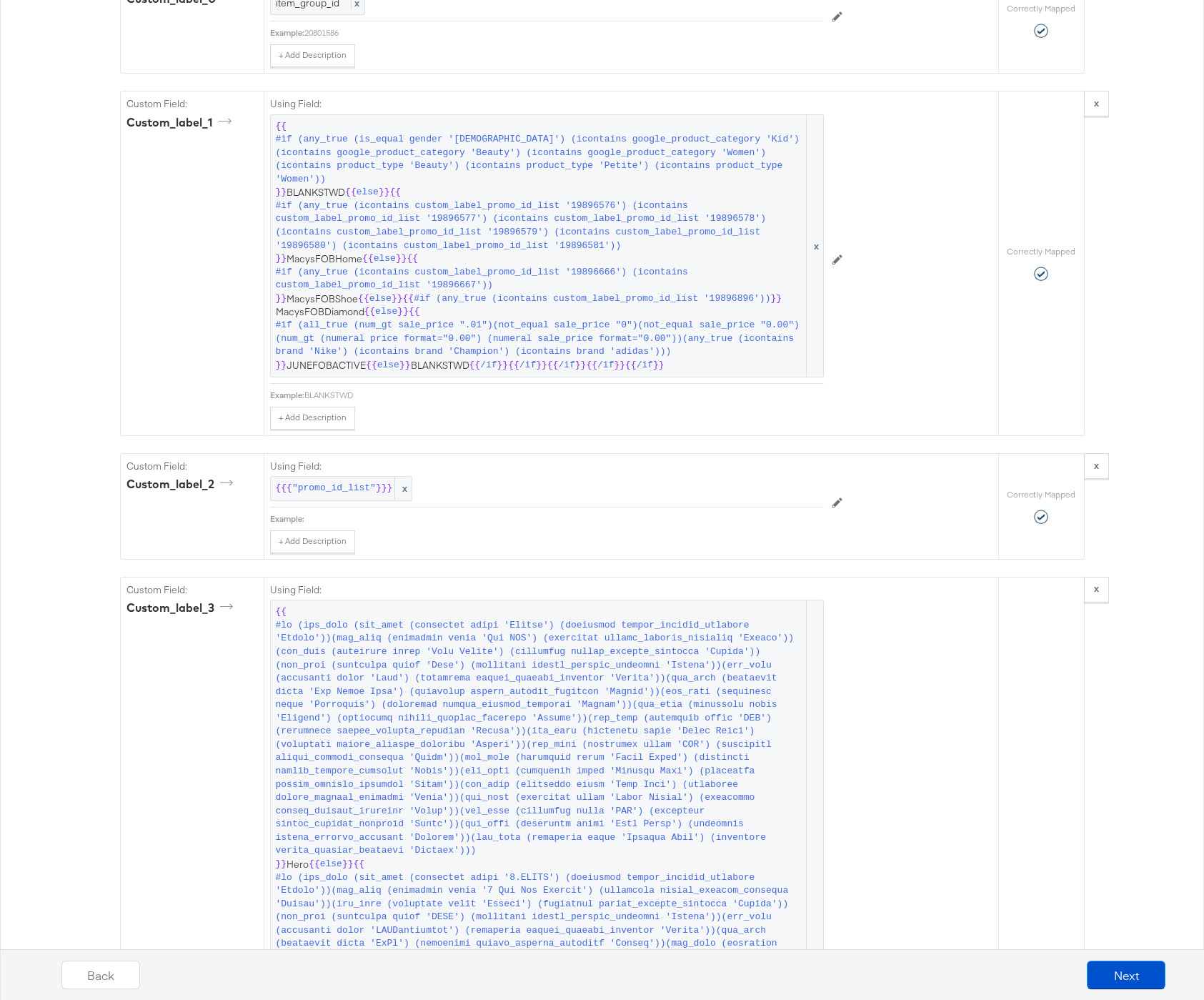
scroll to position [5337, 0]
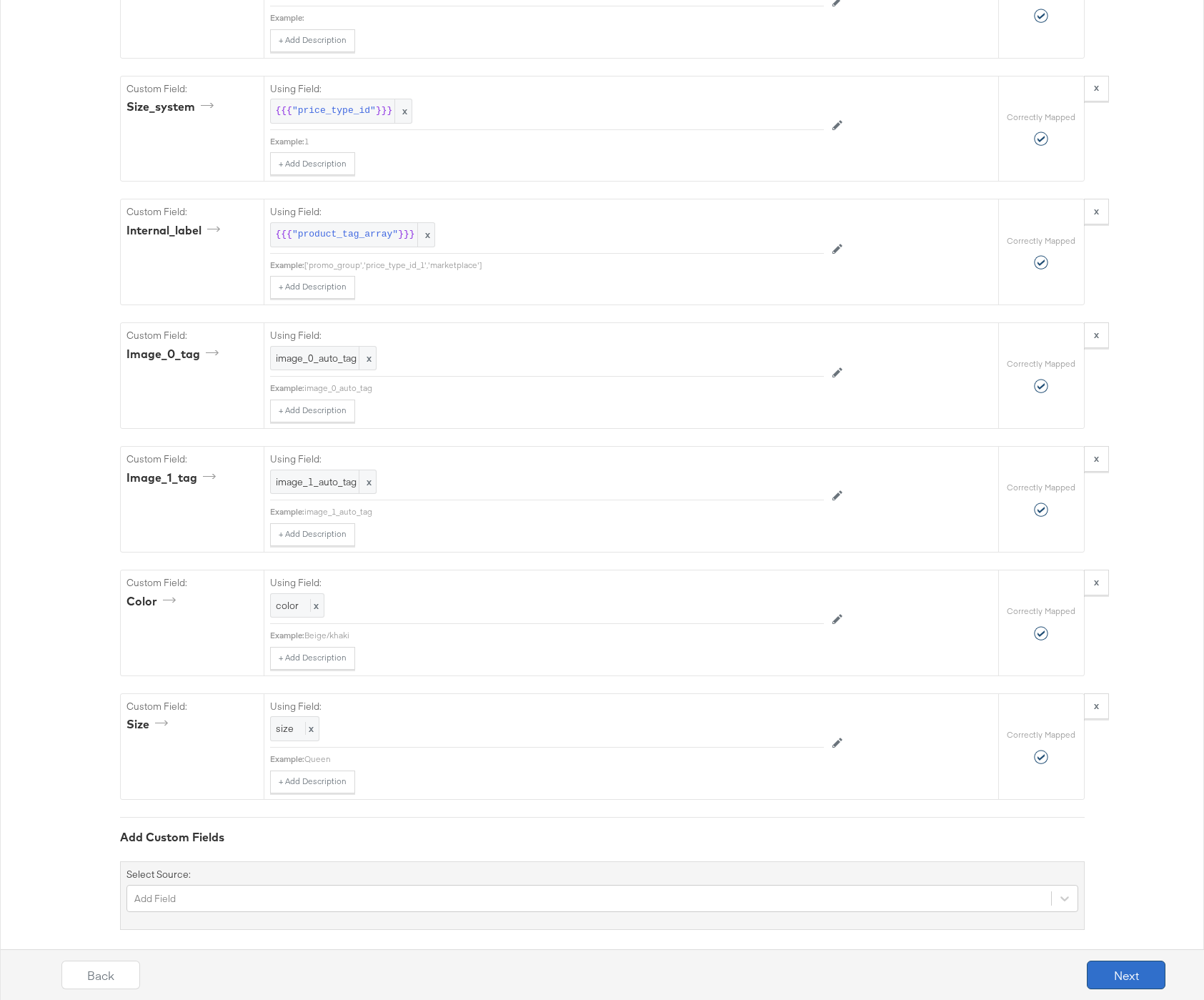
click at [1127, 977] on button "Next" at bounding box center [1126, 975] width 79 height 29
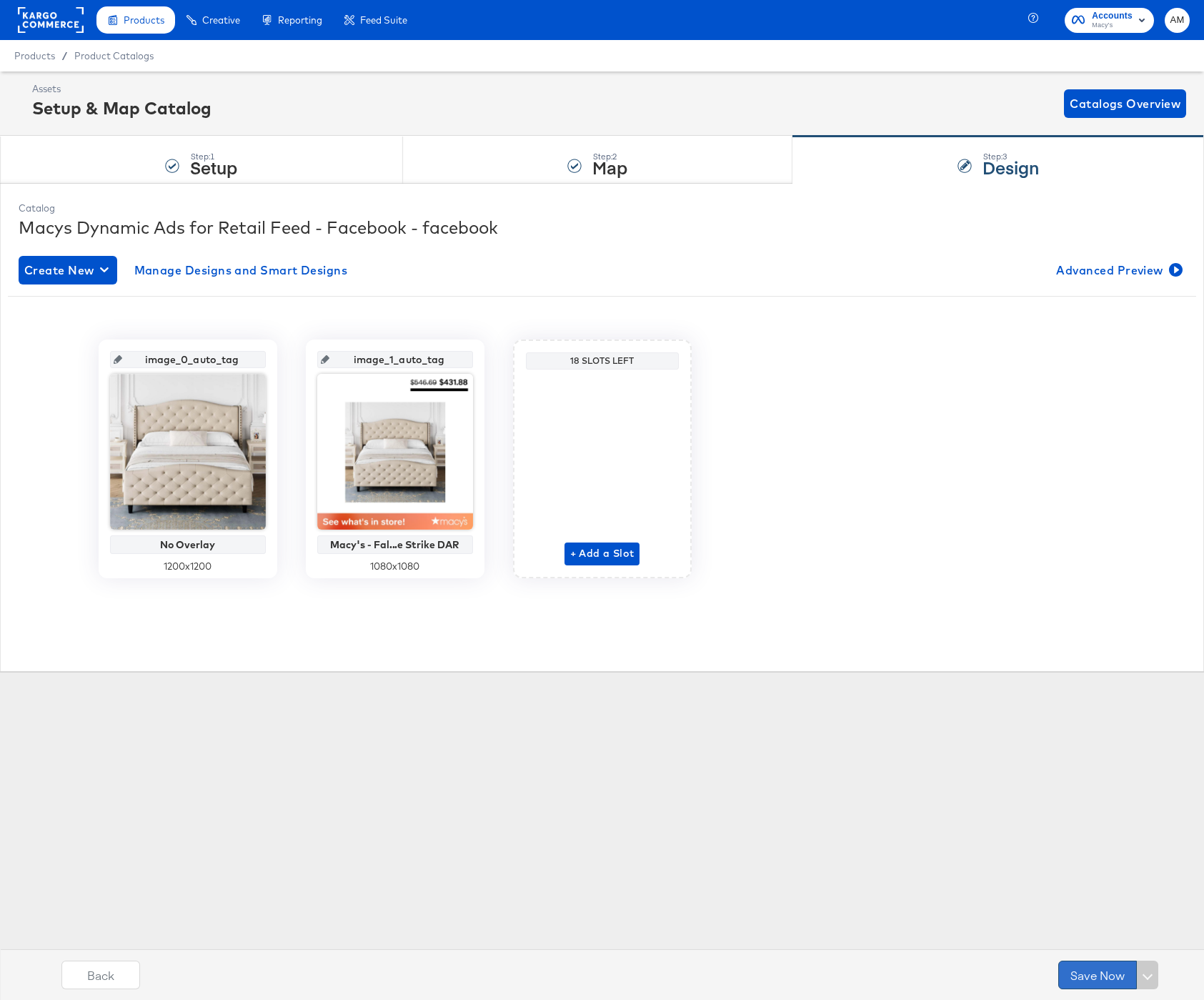
click at [1087, 970] on button "Save Now" at bounding box center [1098, 975] width 79 height 29
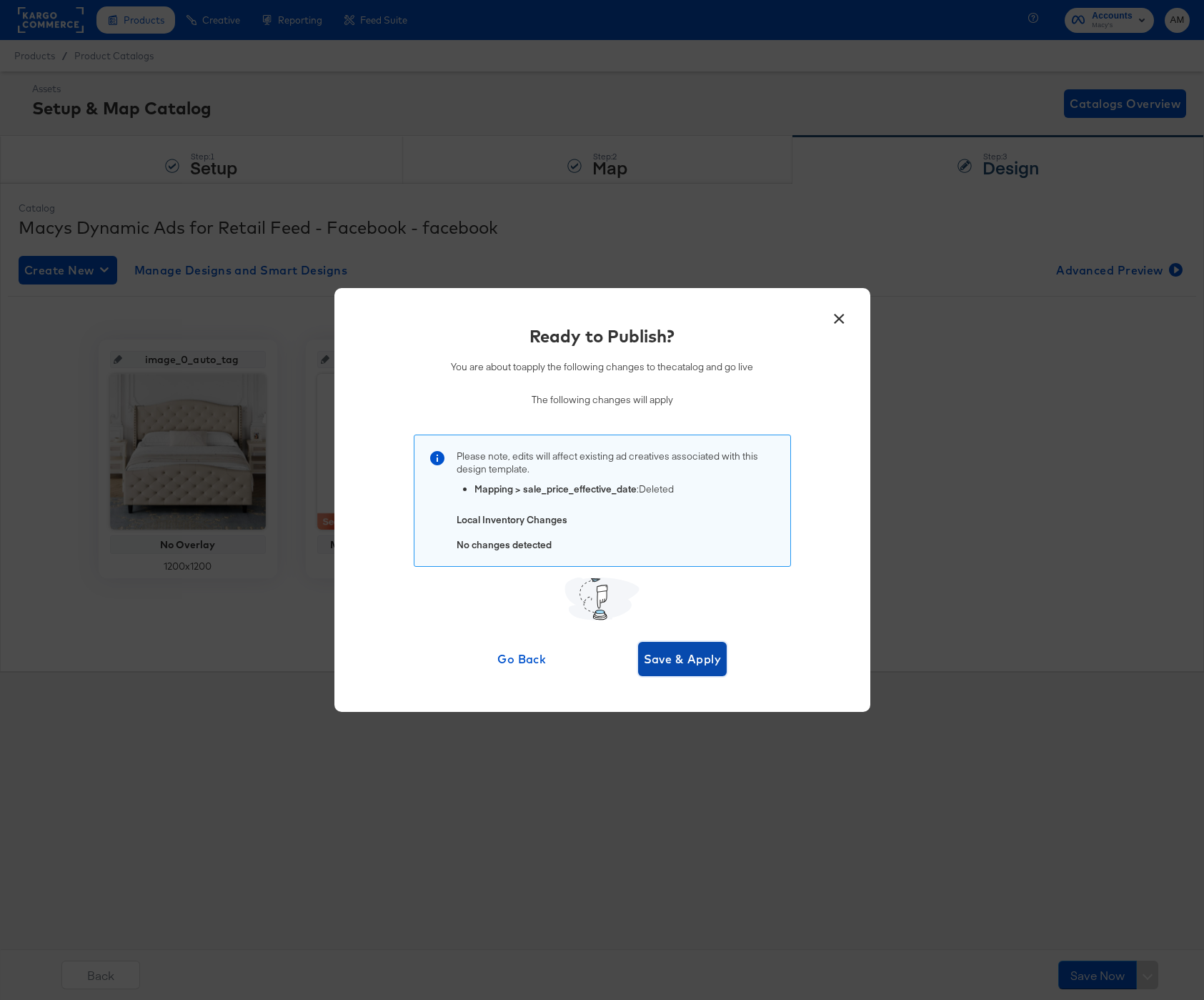
click at [675, 662] on span "Save & Apply" at bounding box center [682, 659] width 78 height 20
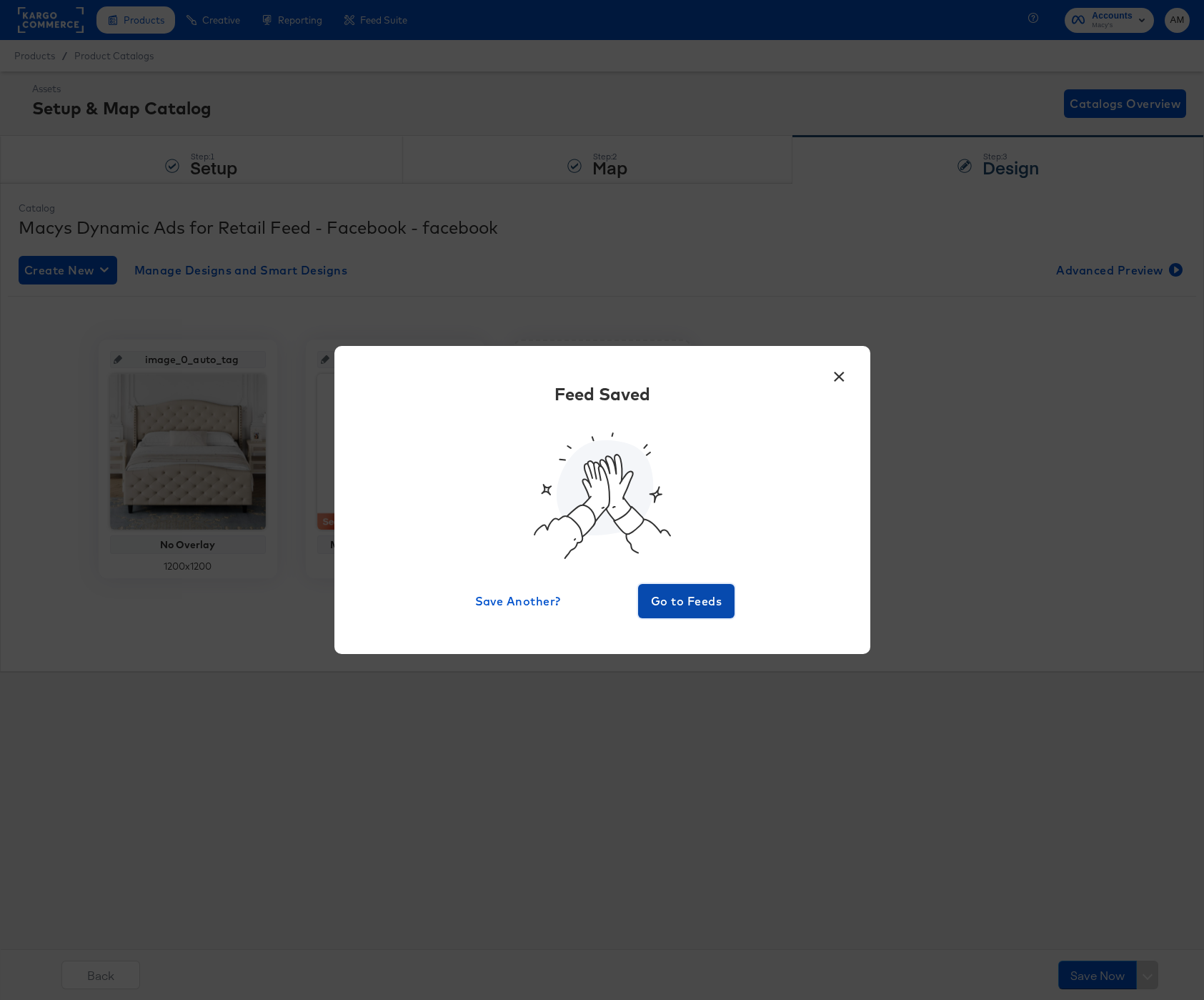
click at [675, 600] on span "Go to Feeds" at bounding box center [686, 601] width 86 height 20
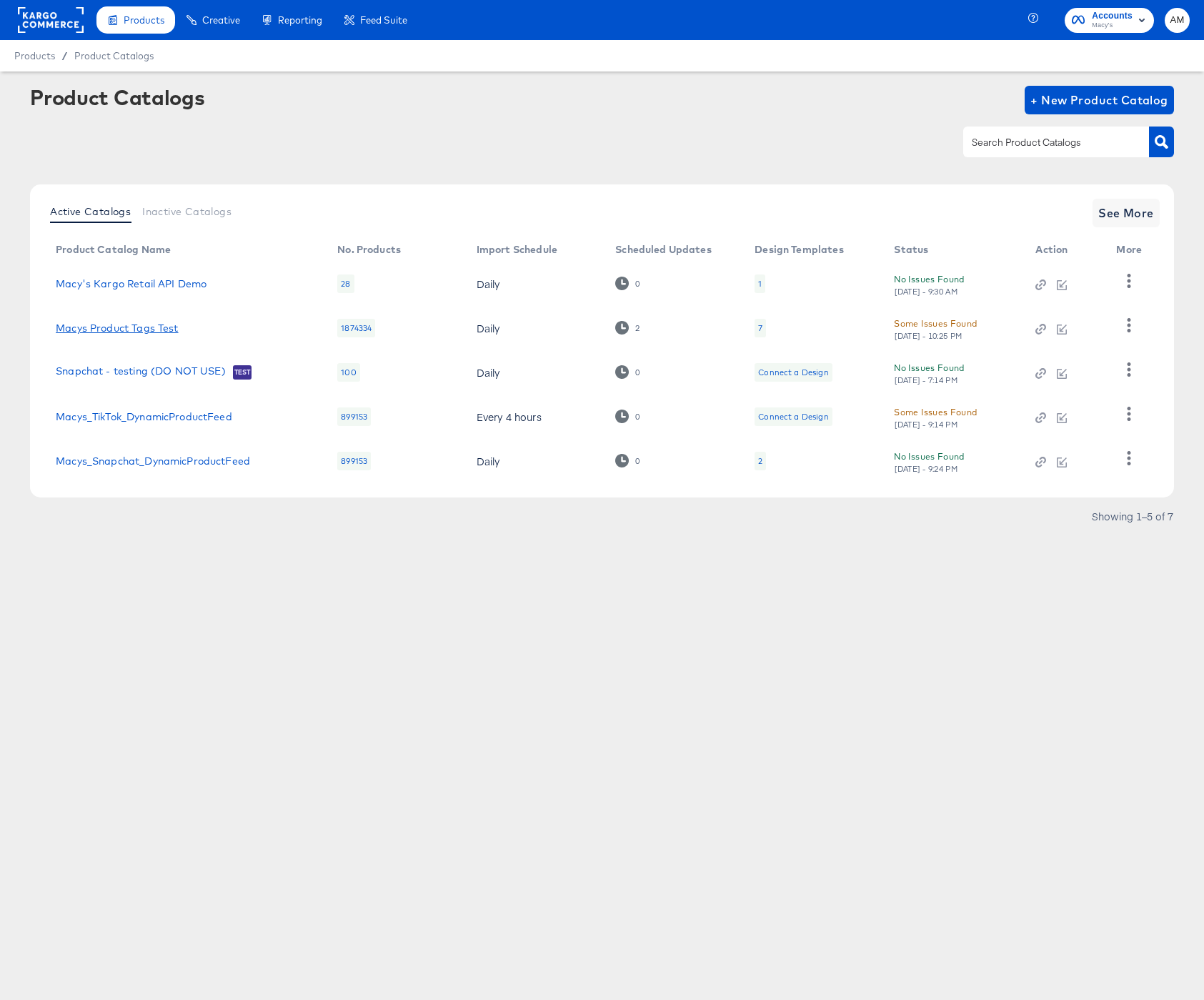
click at [155, 329] on link "Macys Product Tags Test" at bounding box center [117, 328] width 122 height 12
click at [1128, 207] on span "See More" at bounding box center [1126, 213] width 56 height 20
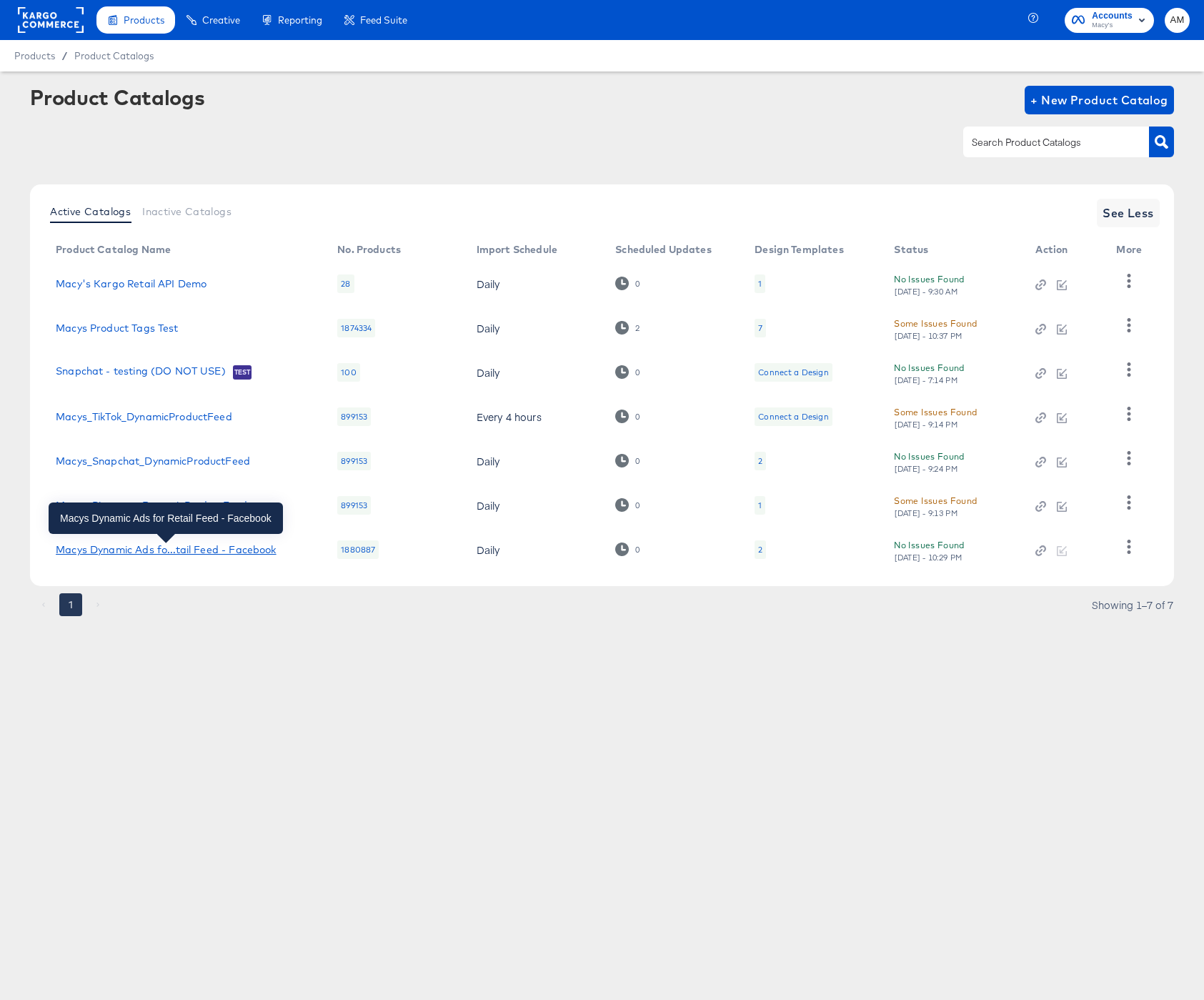
click at [151, 551] on div "Macys Dynamic Ads fo...tail Feed - Facebook" at bounding box center [166, 550] width 220 height 12
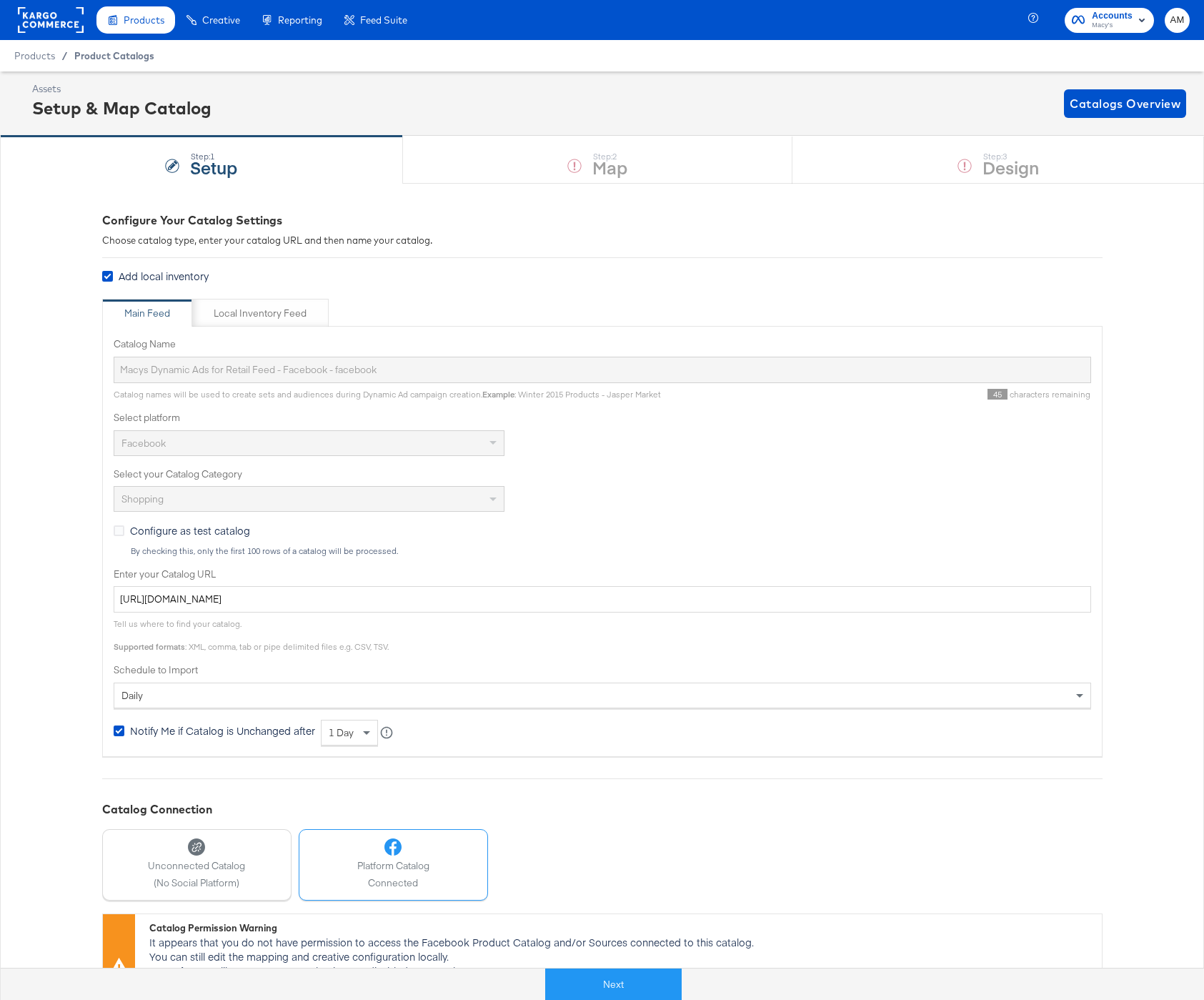
click at [114, 61] on span "Product Catalogs" at bounding box center [114, 55] width 80 height 12
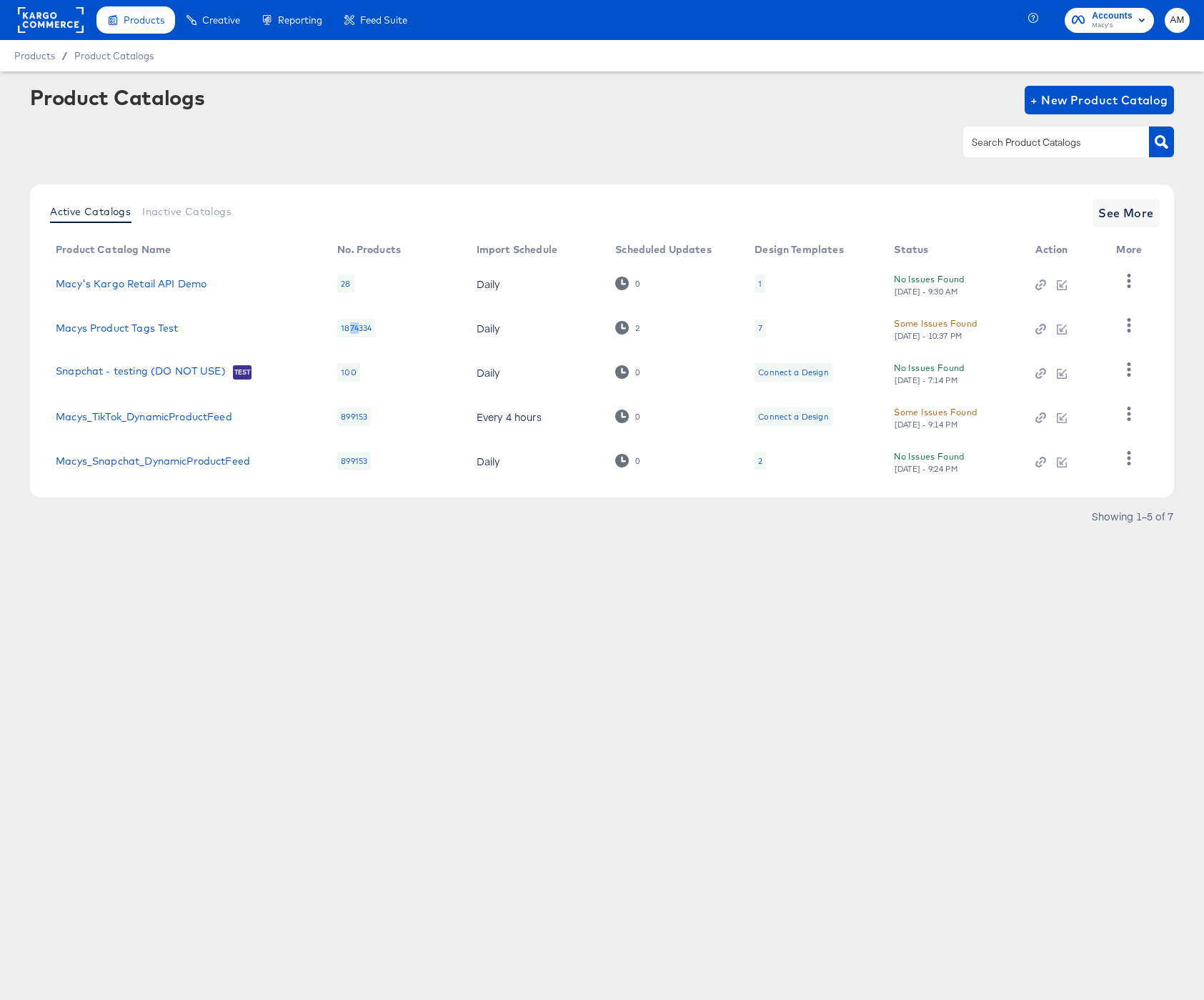
drag, startPoint x: 350, startPoint y: 330, endPoint x: 359, endPoint y: 330, distance: 9.0
click at [359, 330] on div "1874334" at bounding box center [356, 328] width 38 height 19
click at [925, 329] on div "Some Issues Found" at bounding box center [935, 323] width 83 height 15
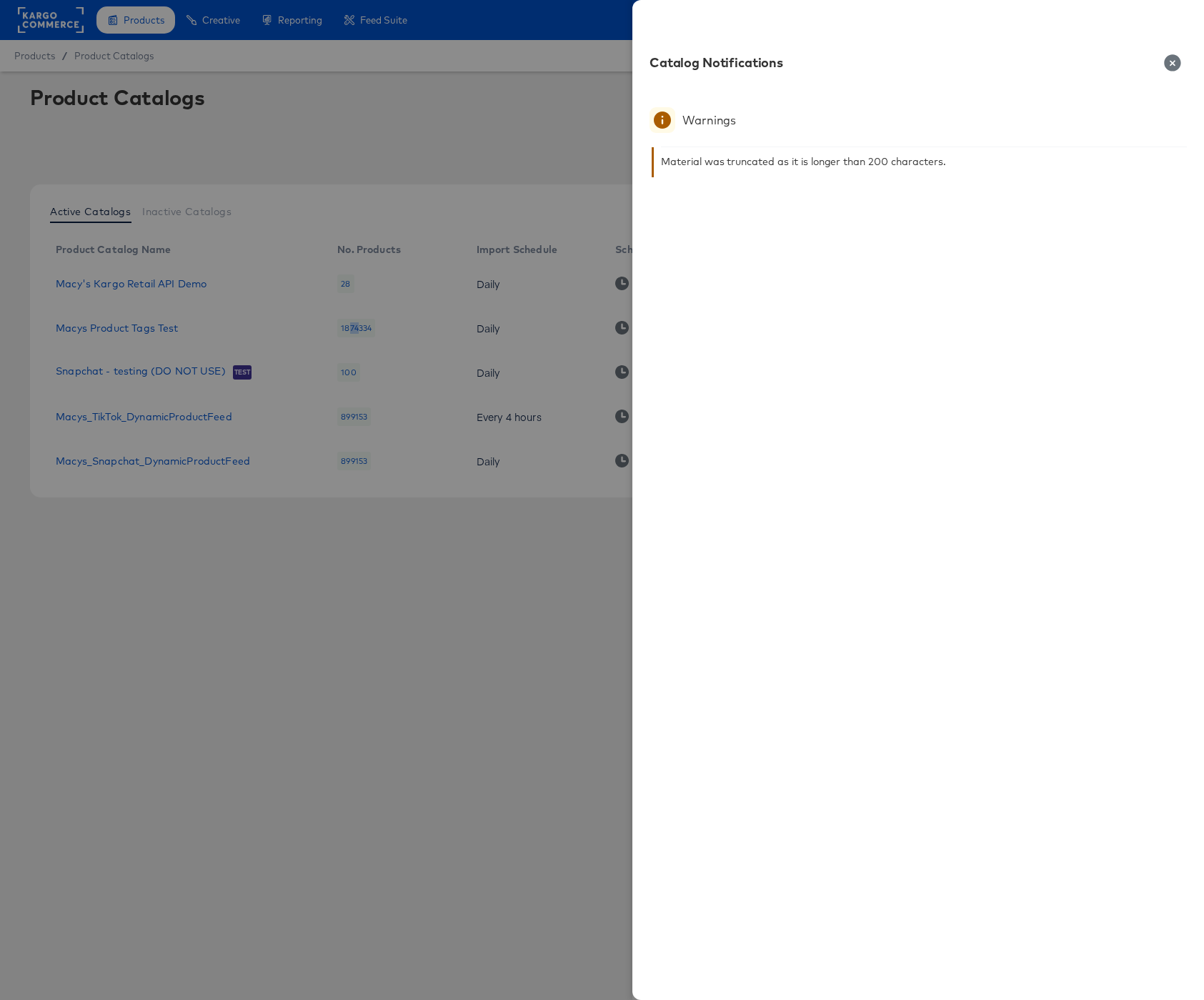
click at [1168, 64] on icon "button" at bounding box center [1172, 62] width 16 height 16
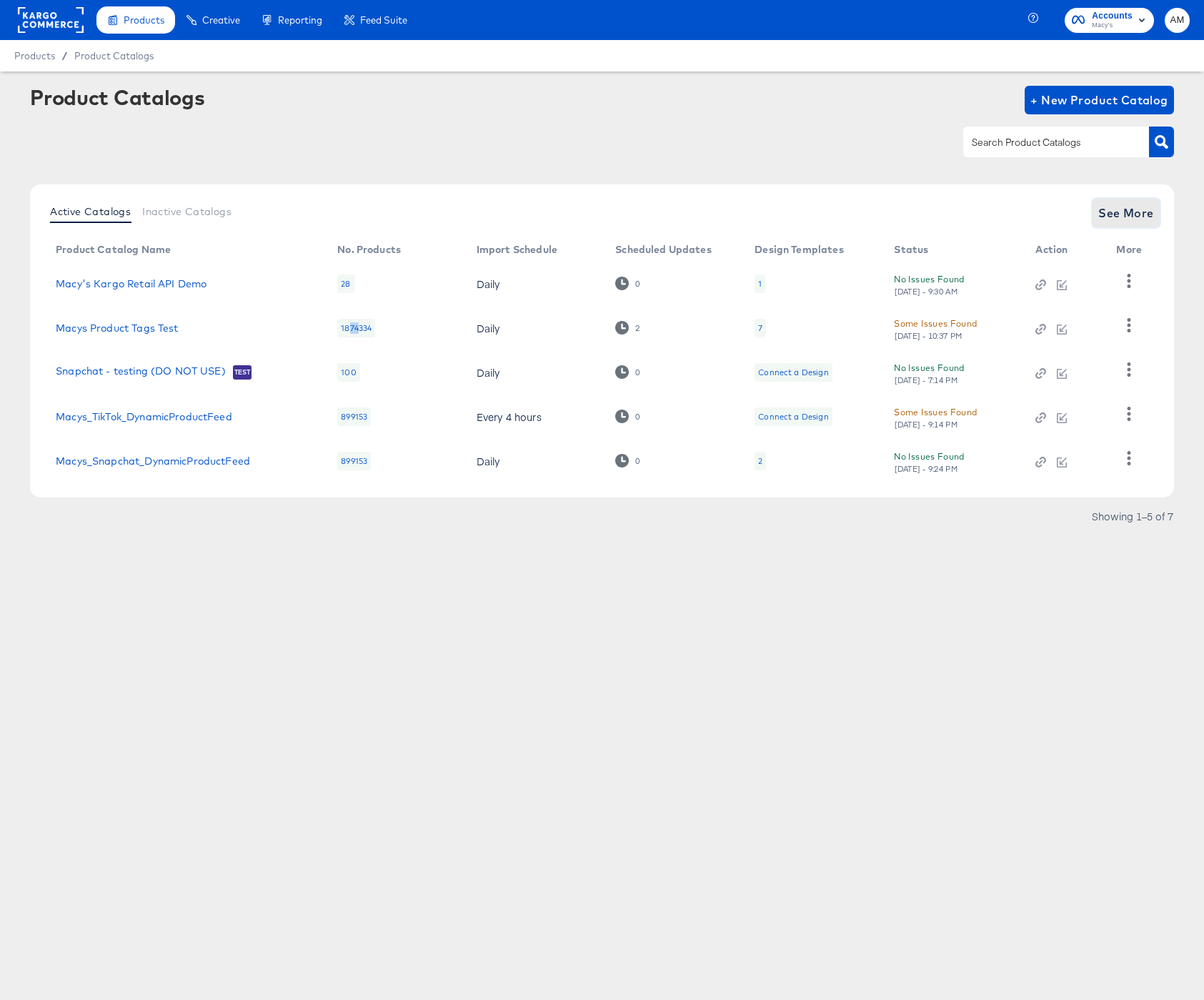
click at [1136, 200] on button "See More" at bounding box center [1126, 213] width 67 height 29
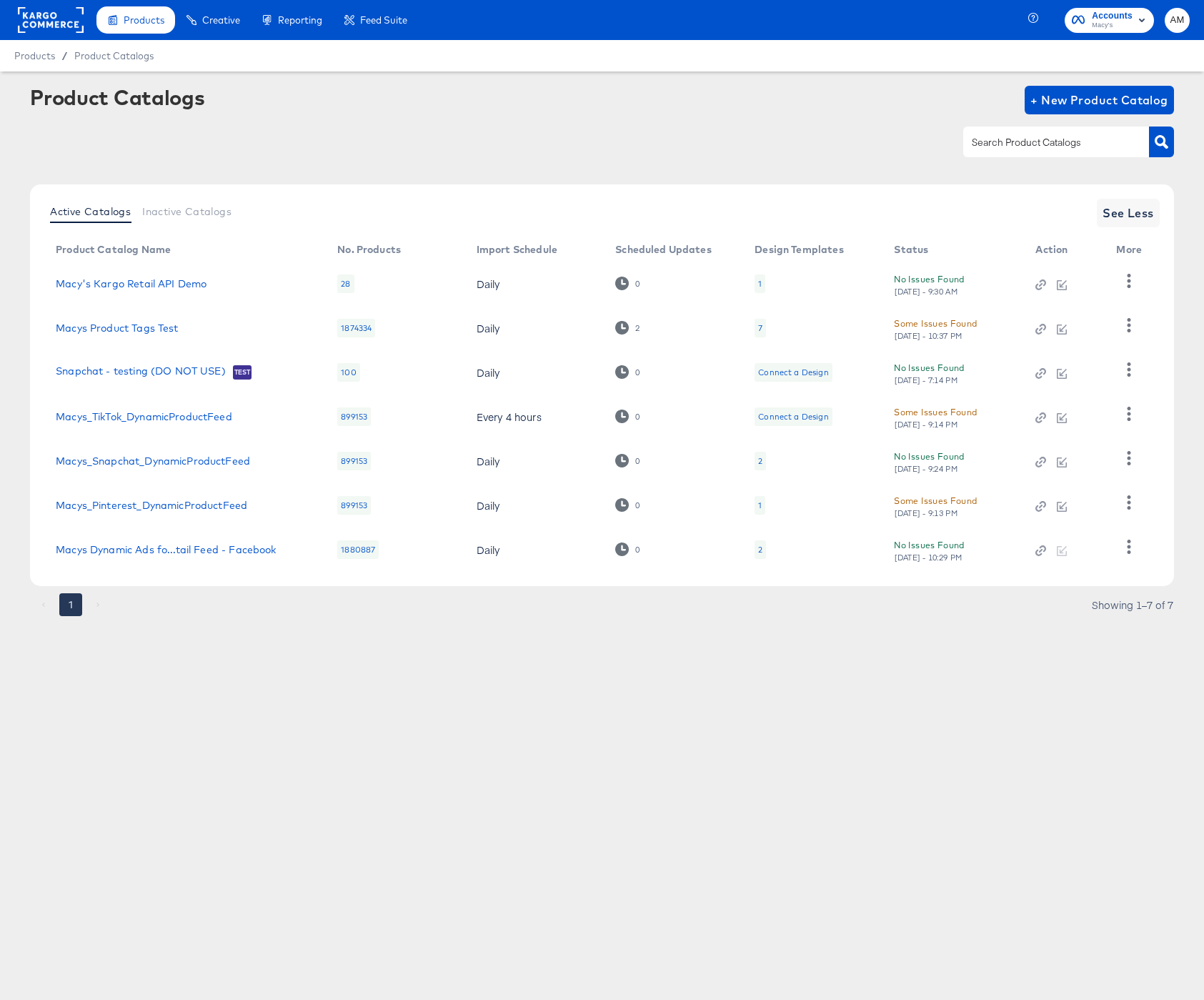
click at [922, 551] on div "No Issues Found Wed, Sep 10th - 10:29 PM" at bounding box center [950, 550] width 113 height 25
click at [919, 545] on div "No Issues Found Wed, Sep 10th - 10:29 PM" at bounding box center [950, 550] width 113 height 25
click at [124, 546] on div "Macys Dynamic Ads fo...tail Feed - Facebook" at bounding box center [166, 550] width 220 height 12
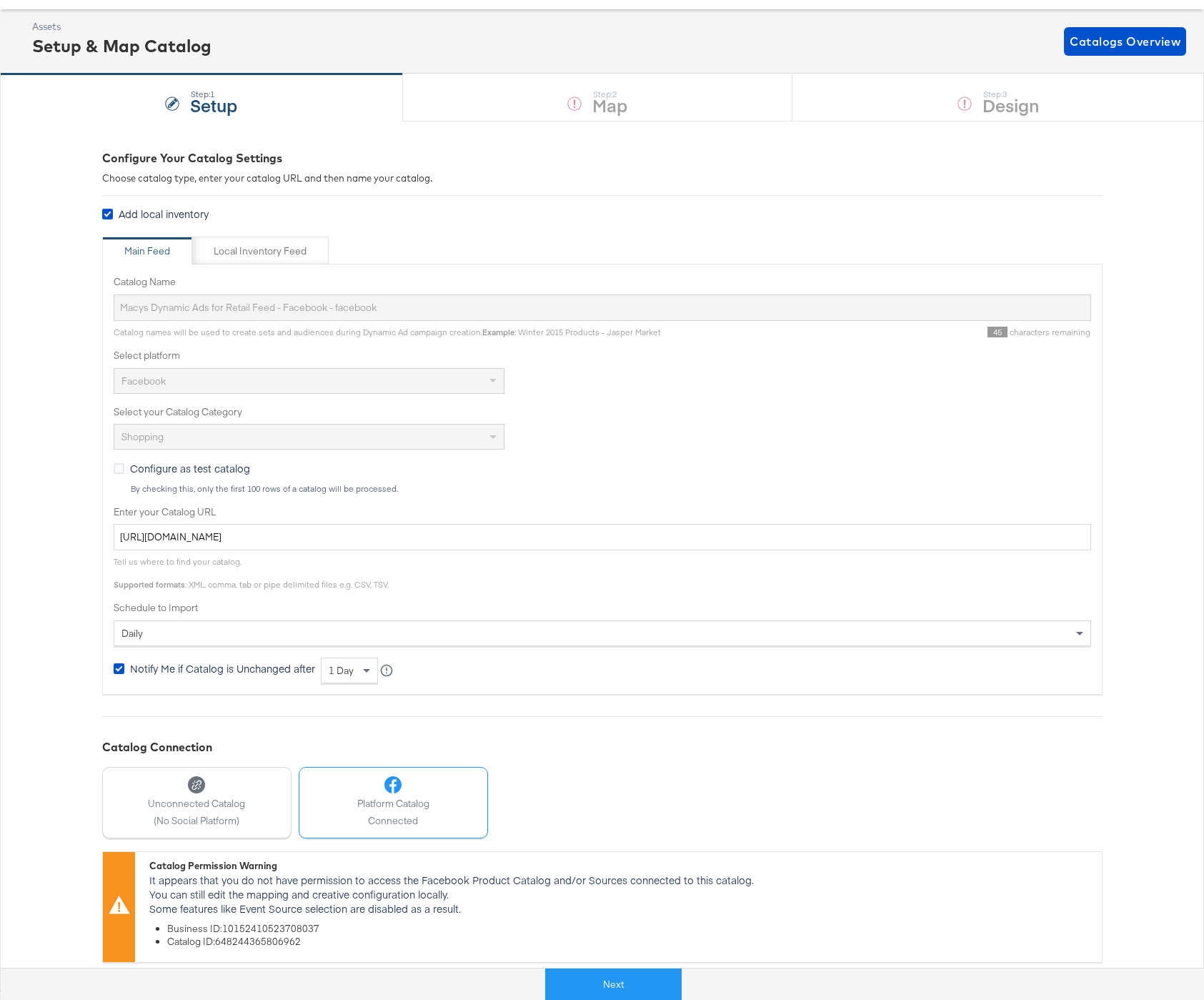
scroll to position [63, 0]
click at [564, 974] on button "Next" at bounding box center [614, 984] width 137 height 32
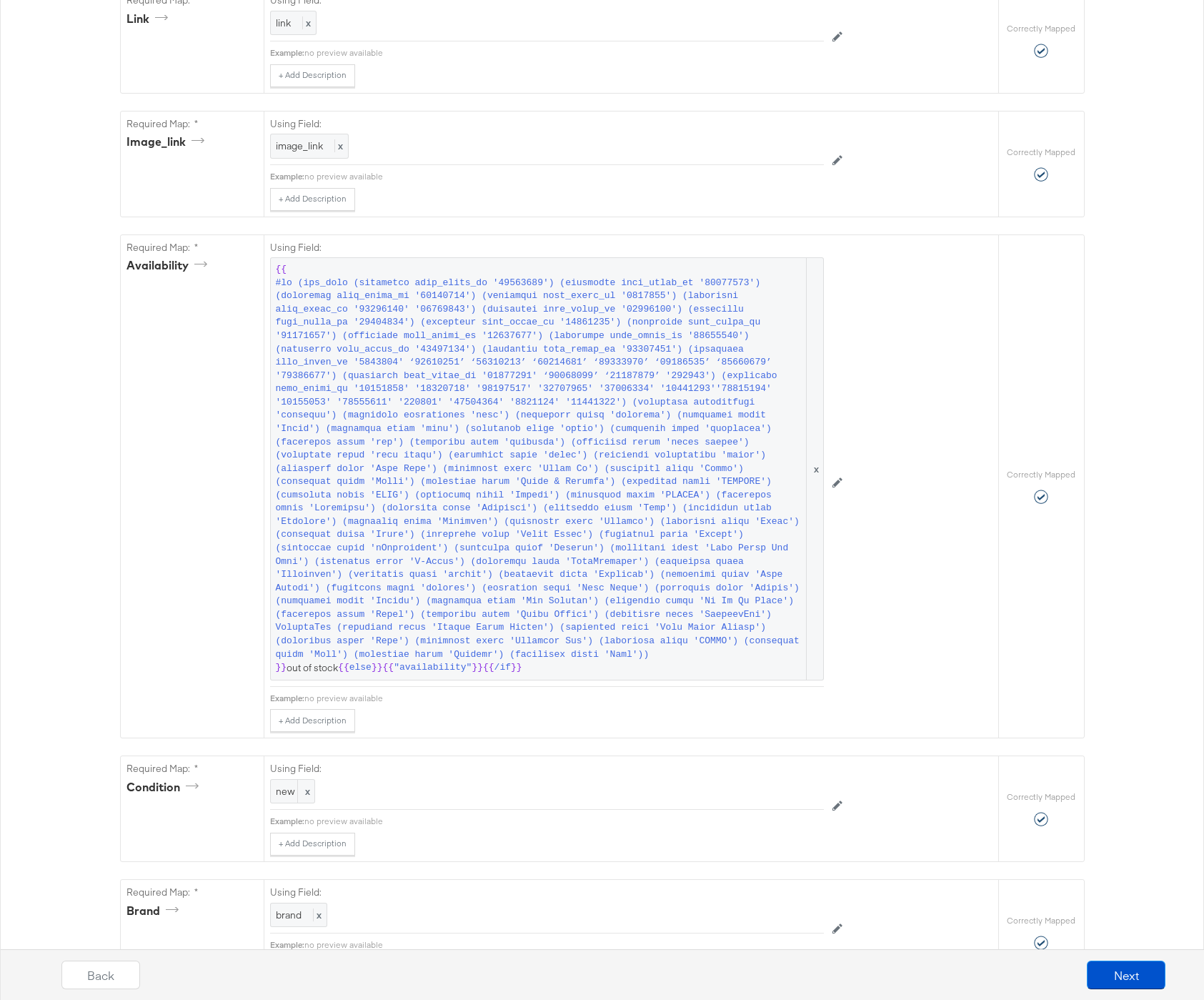
scroll to position [5337, 0]
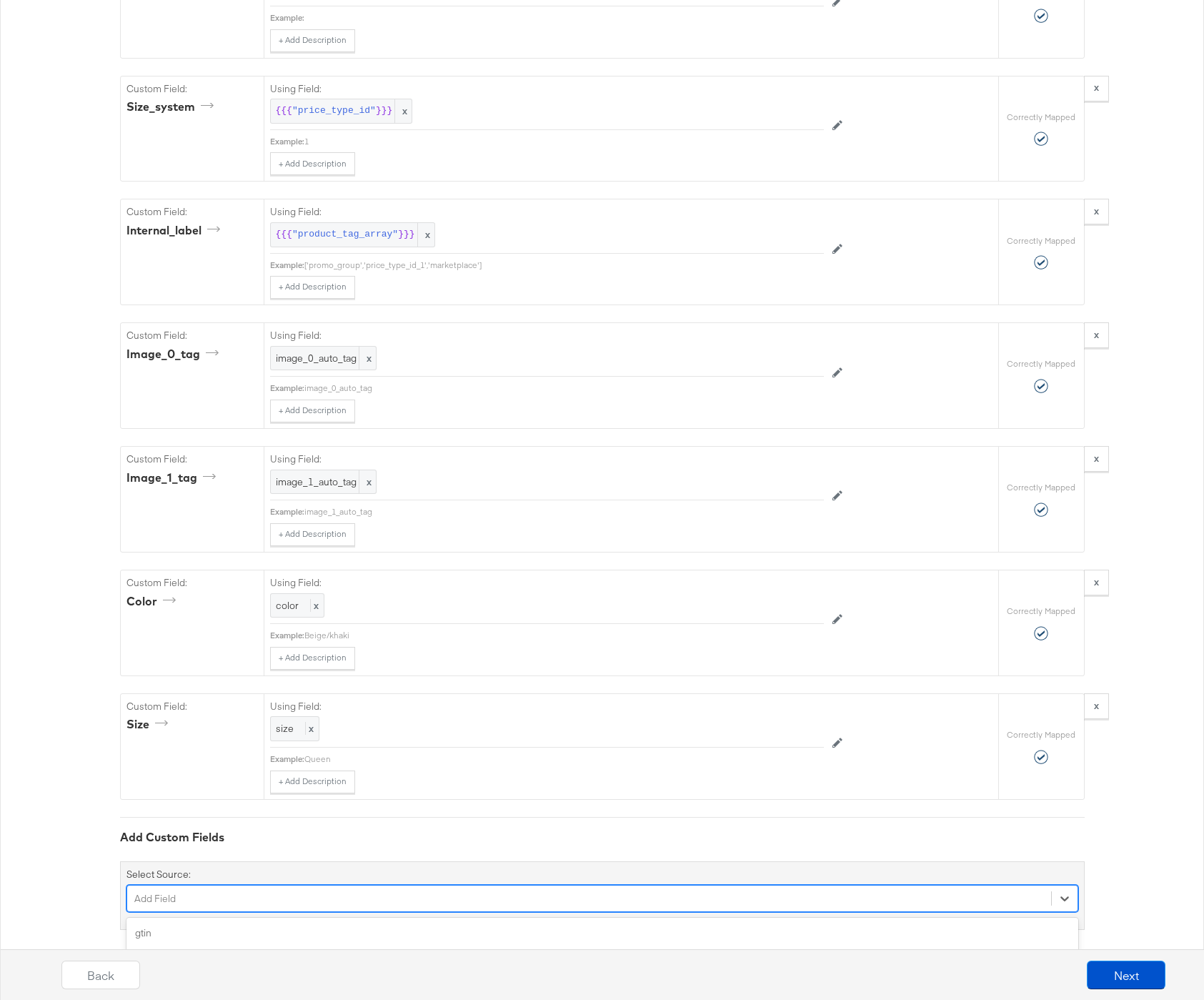
click at [220, 885] on div "option health_concern focused, 4 of 150. 150 results available. Use Up and Down…" at bounding box center [602, 898] width 952 height 27
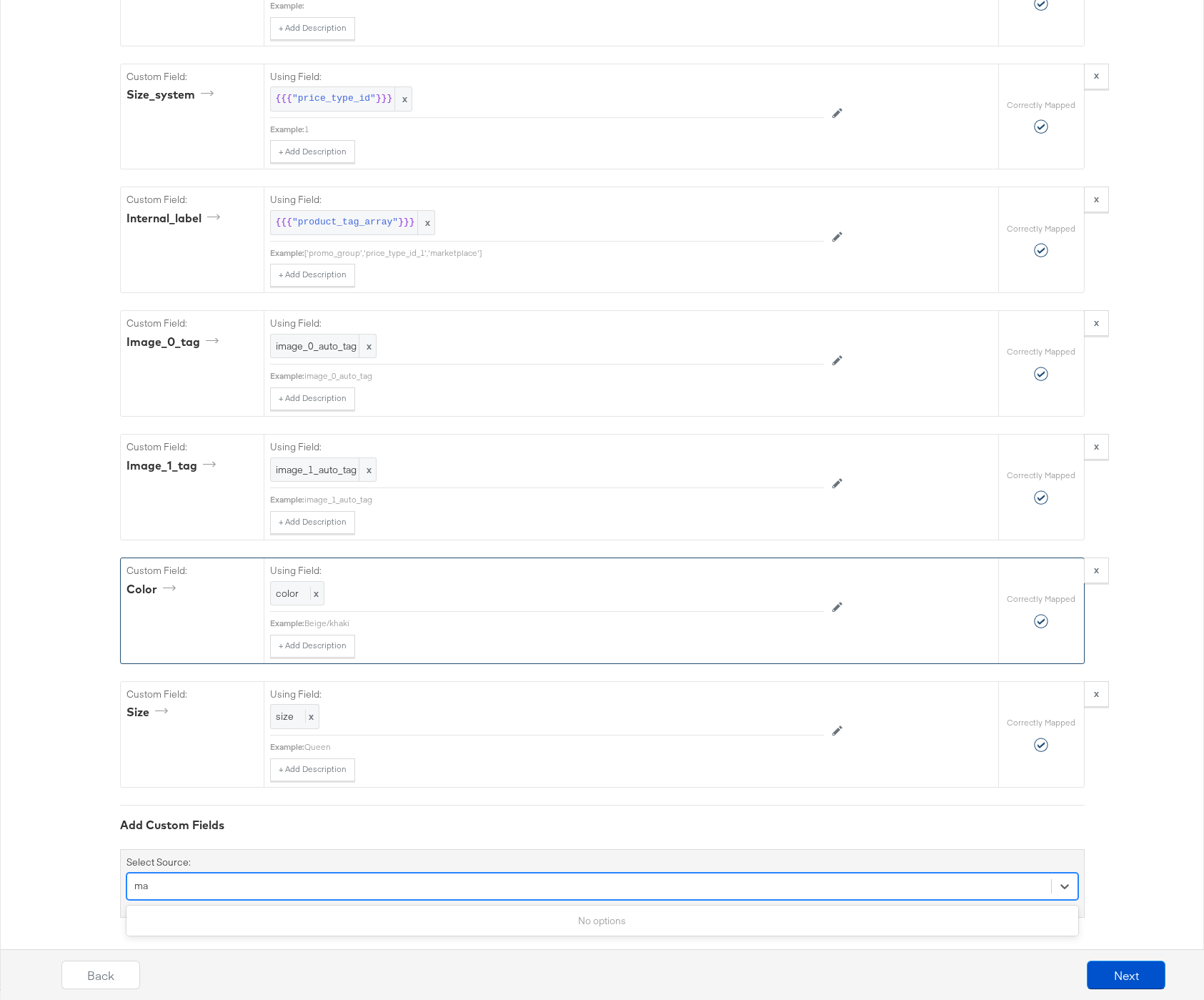
type input "m"
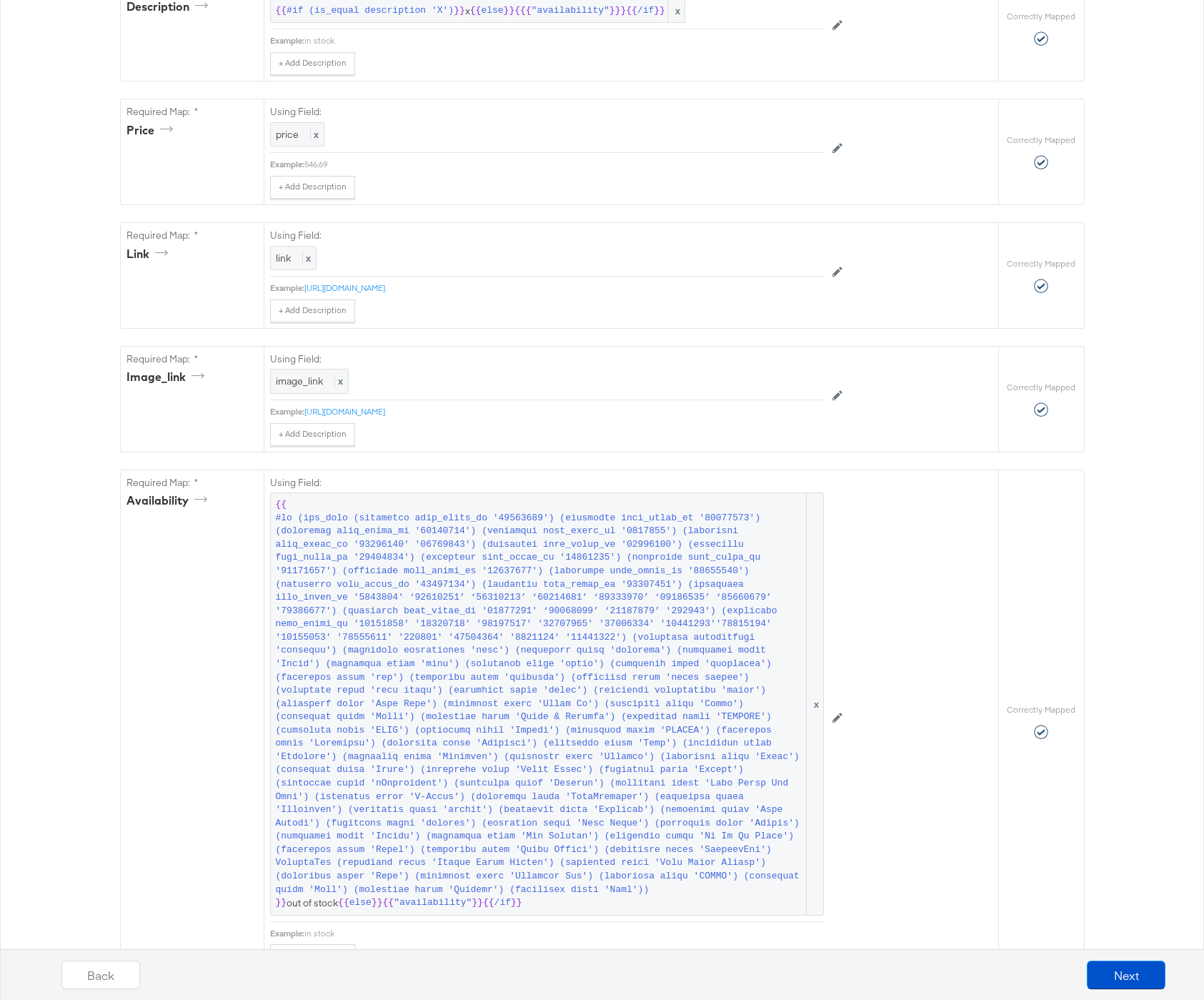
scroll to position [0, 0]
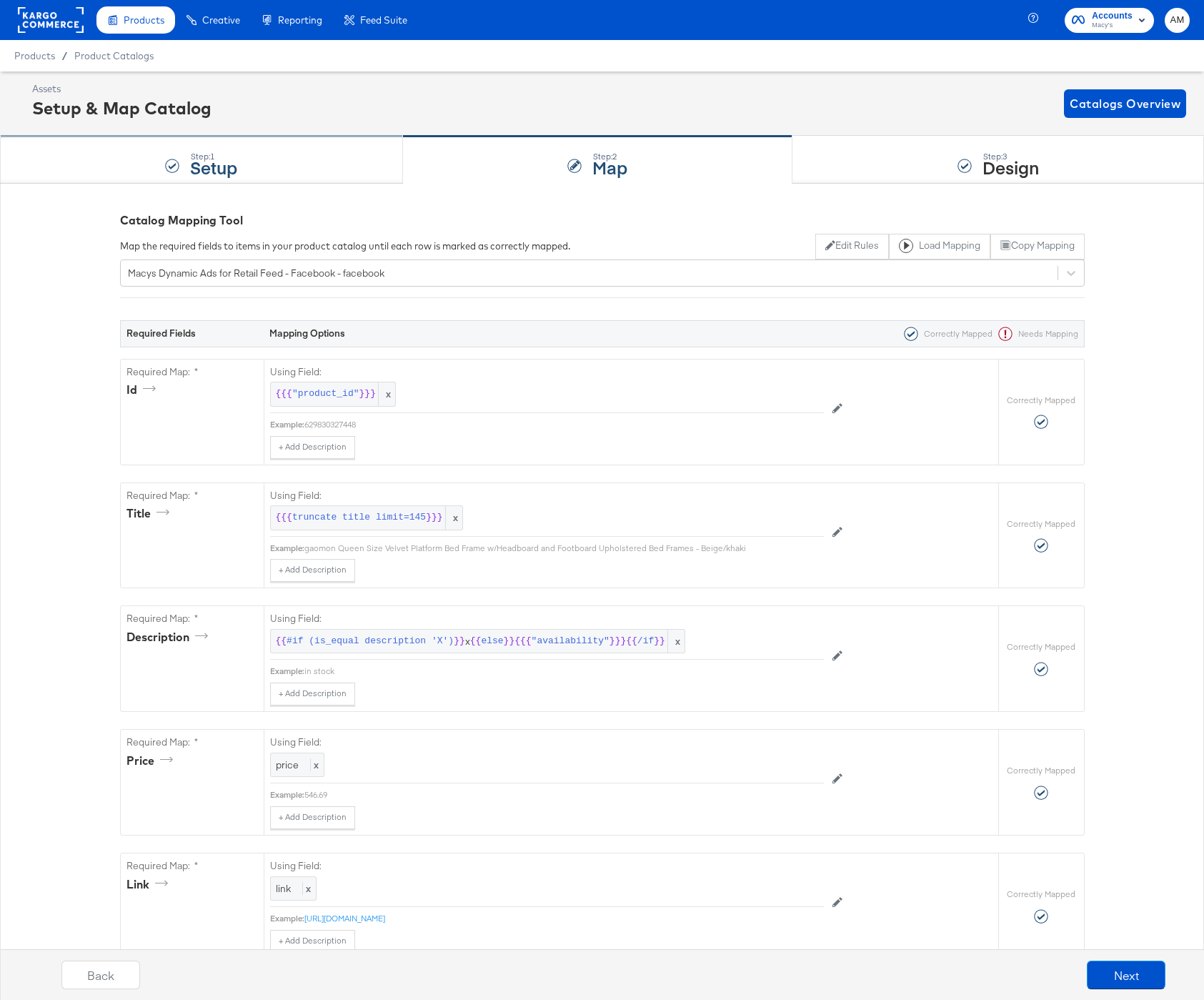
click at [247, 166] on div "Step: 1 Setup" at bounding box center [201, 160] width 403 height 47
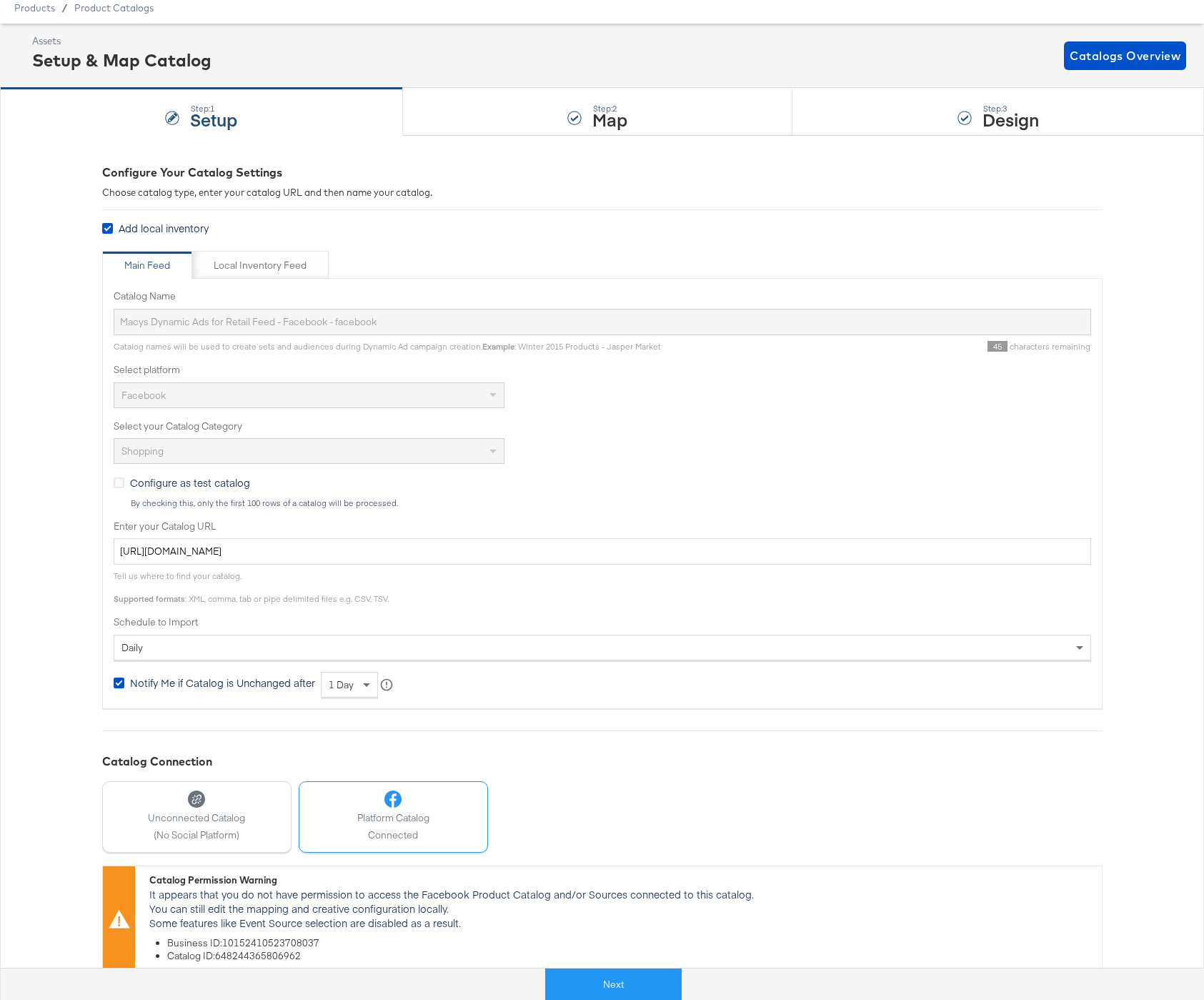
scroll to position [46, 0]
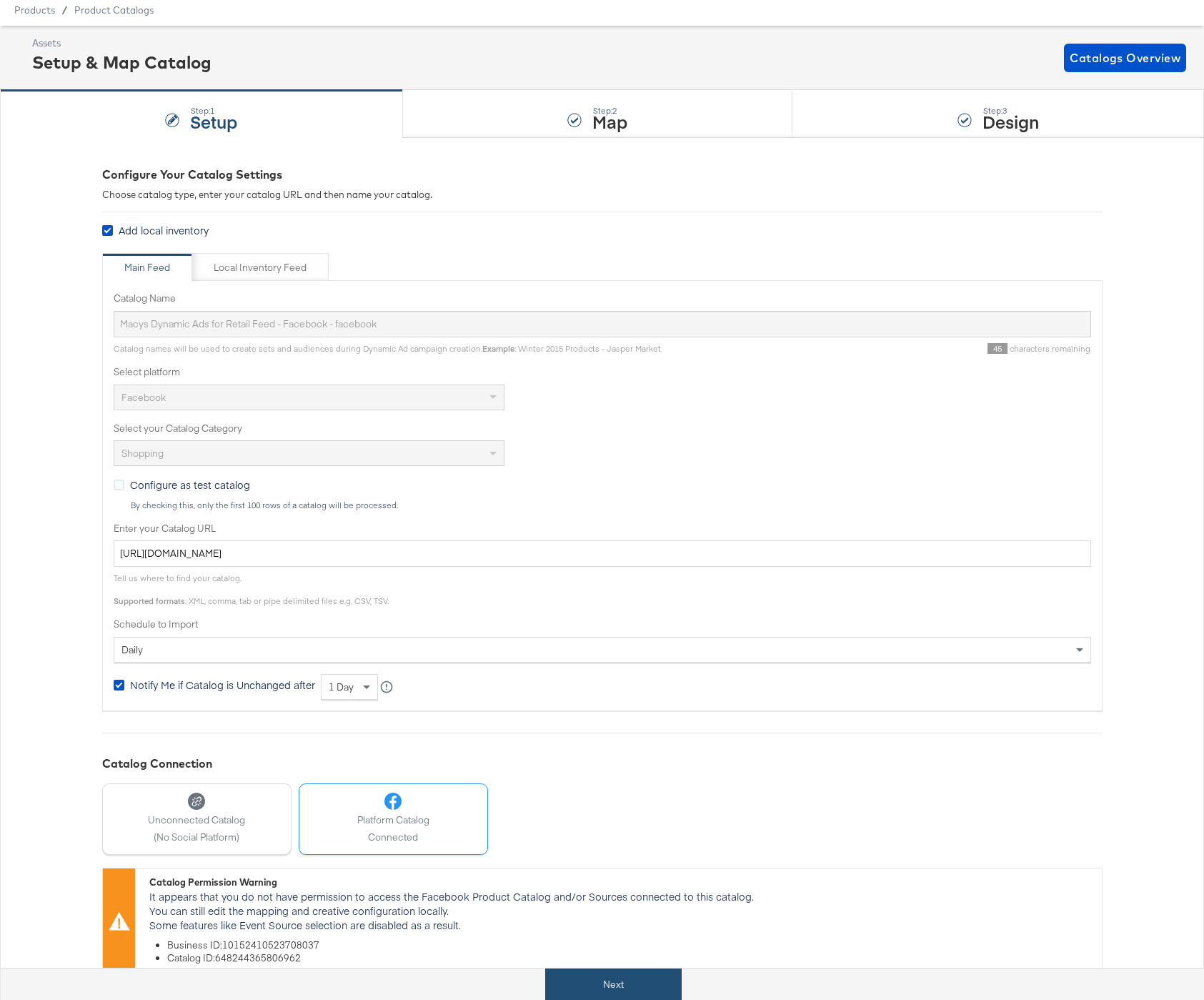
click at [592, 976] on button "Next" at bounding box center [614, 984] width 137 height 32
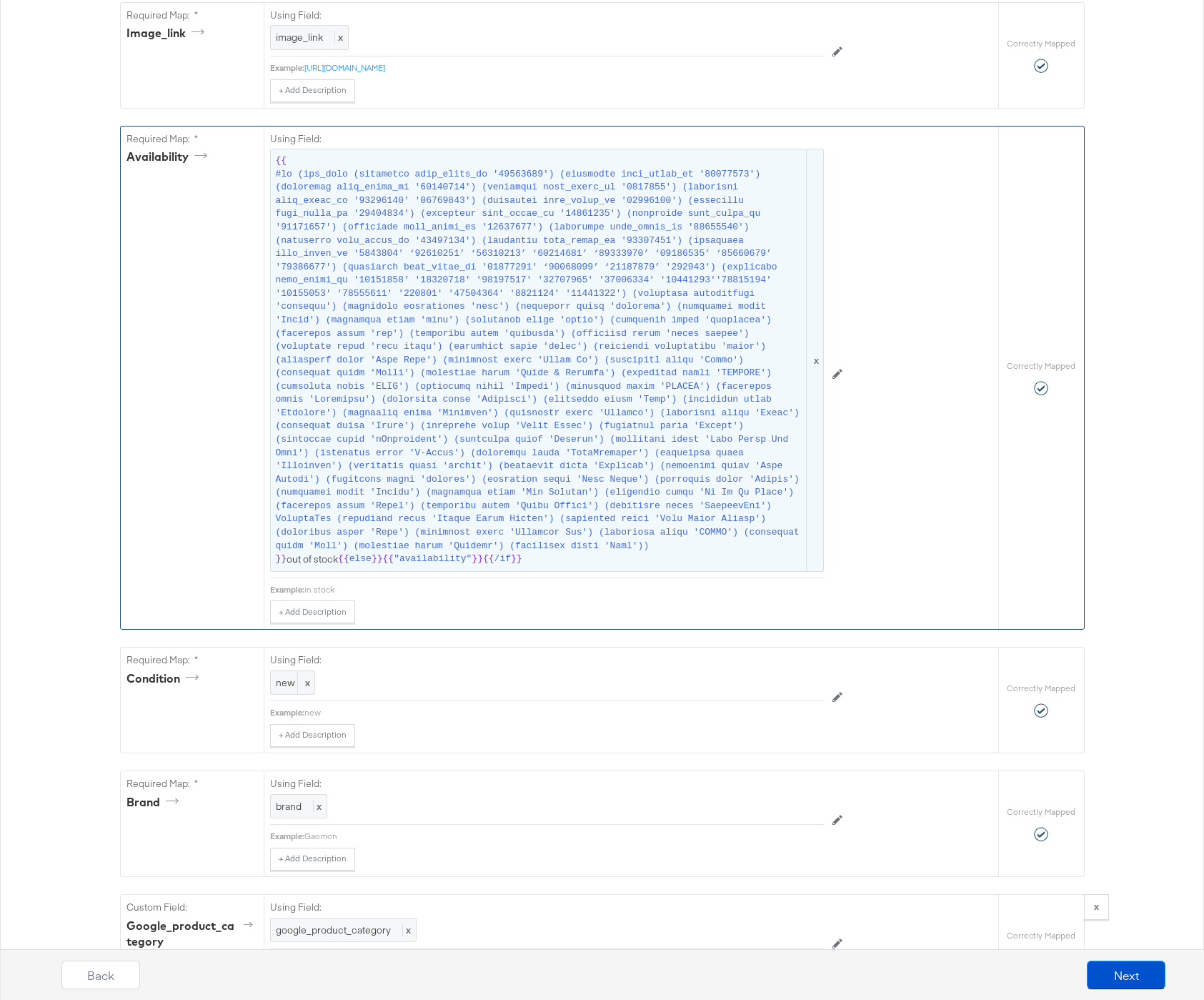
scroll to position [975, 0]
click at [465, 395] on span at bounding box center [539, 359] width 528 height 385
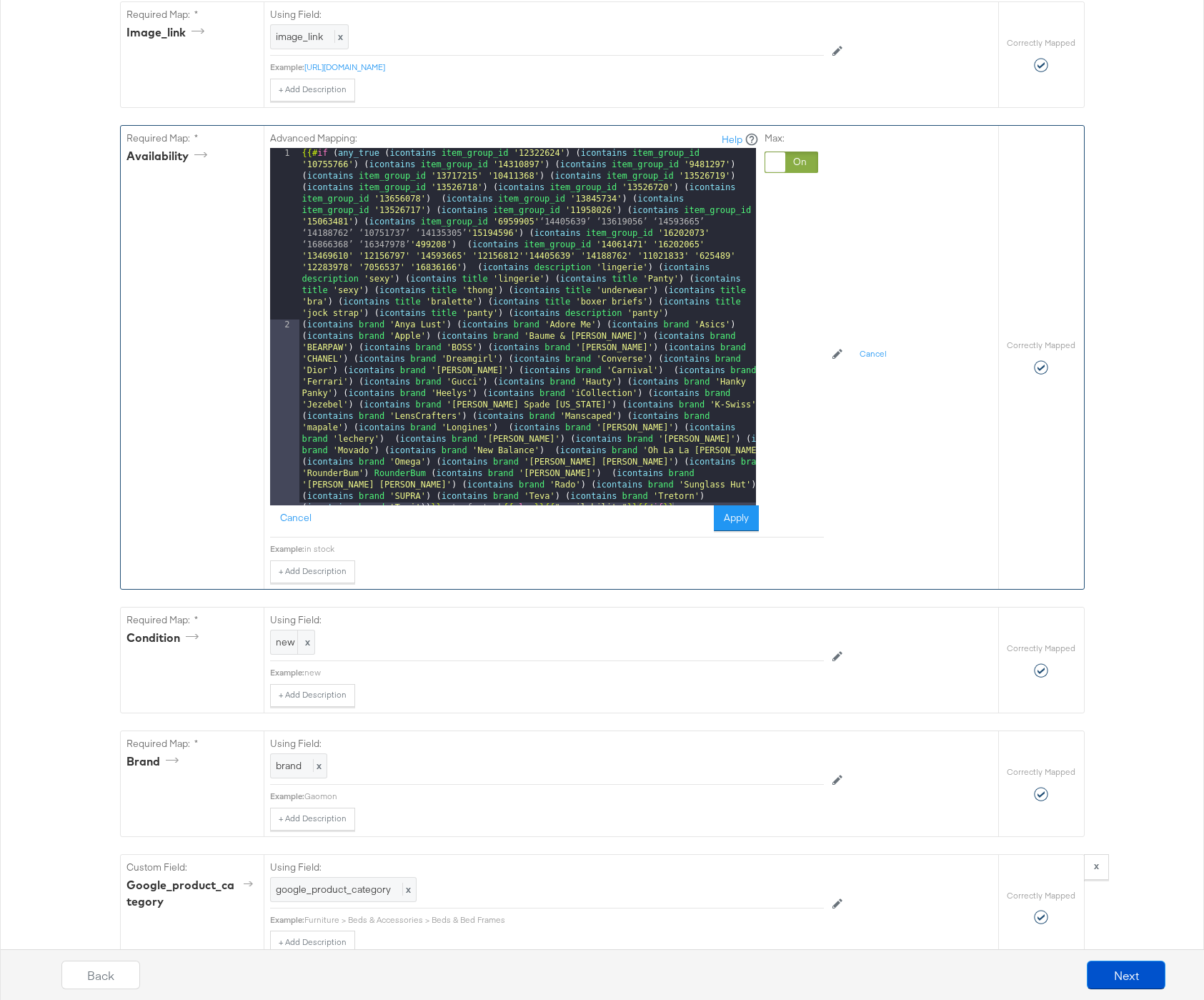
click at [483, 330] on div "{{# if ( any_true ( icontains item_group_id '12322624' ) ( icontains item_group…" at bounding box center [528, 509] width 457 height 724
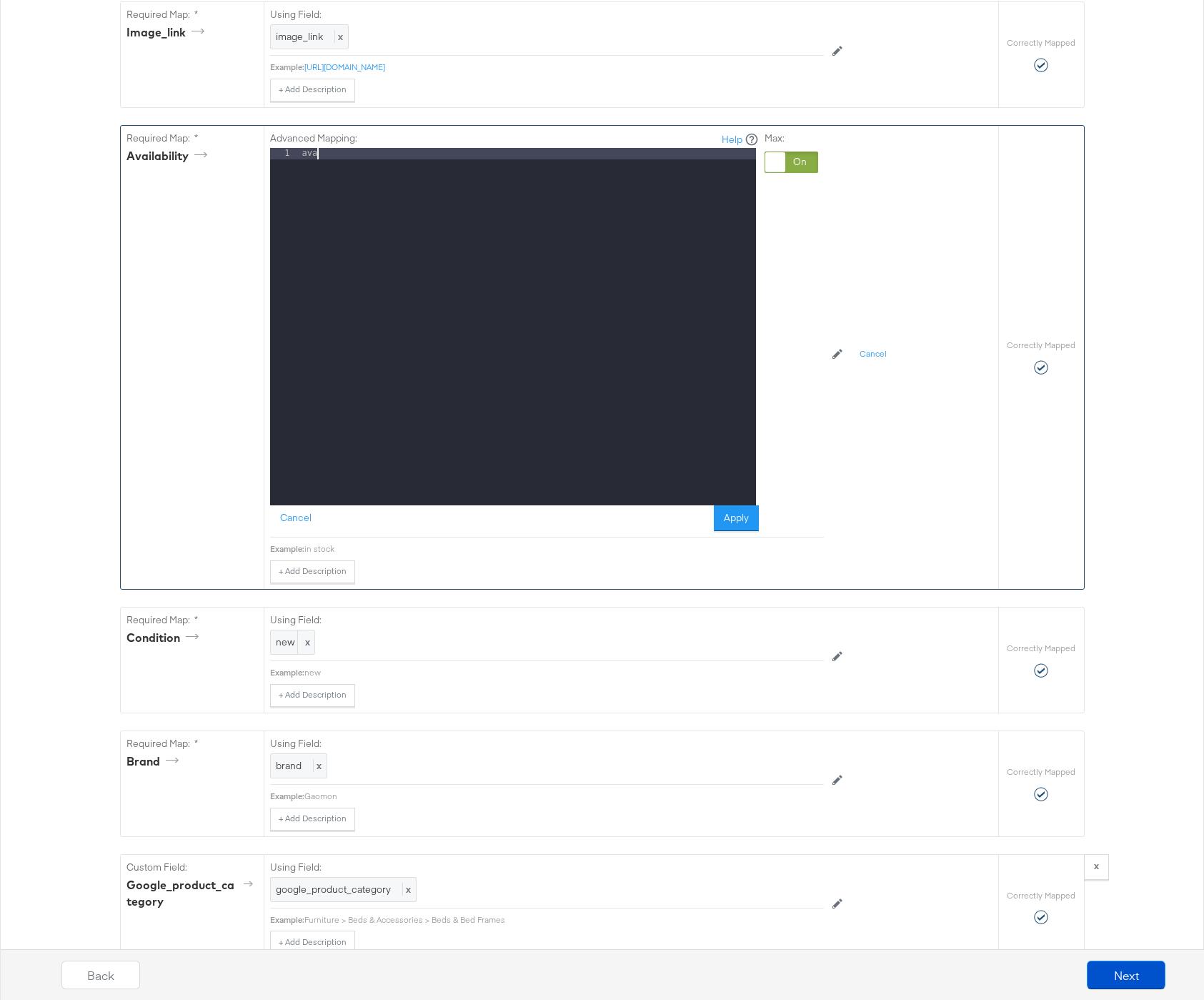
click at [797, 163] on div at bounding box center [791, 163] width 54 height 22
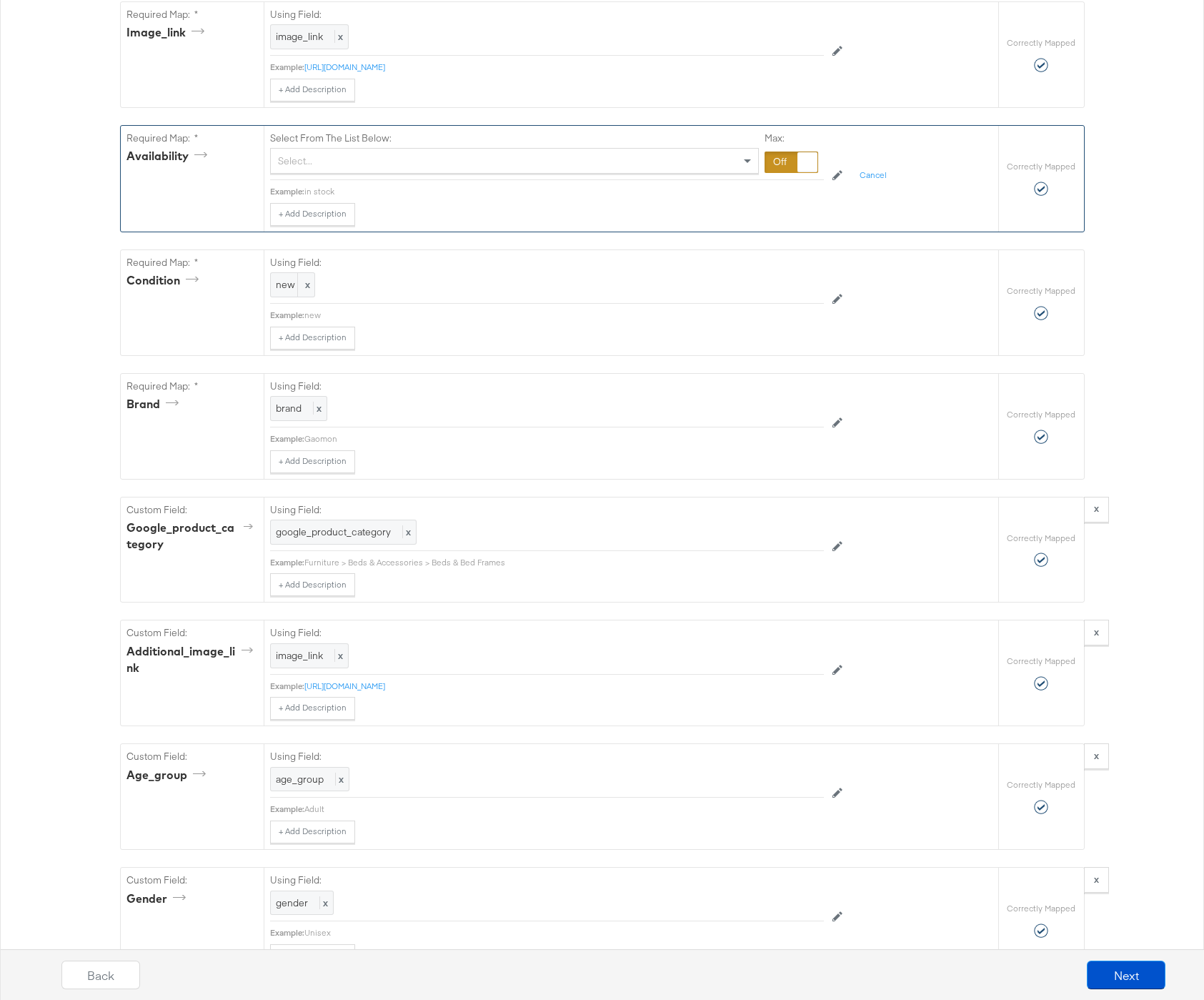
click at [333, 156] on div "Select..." at bounding box center [514, 160] width 487 height 24
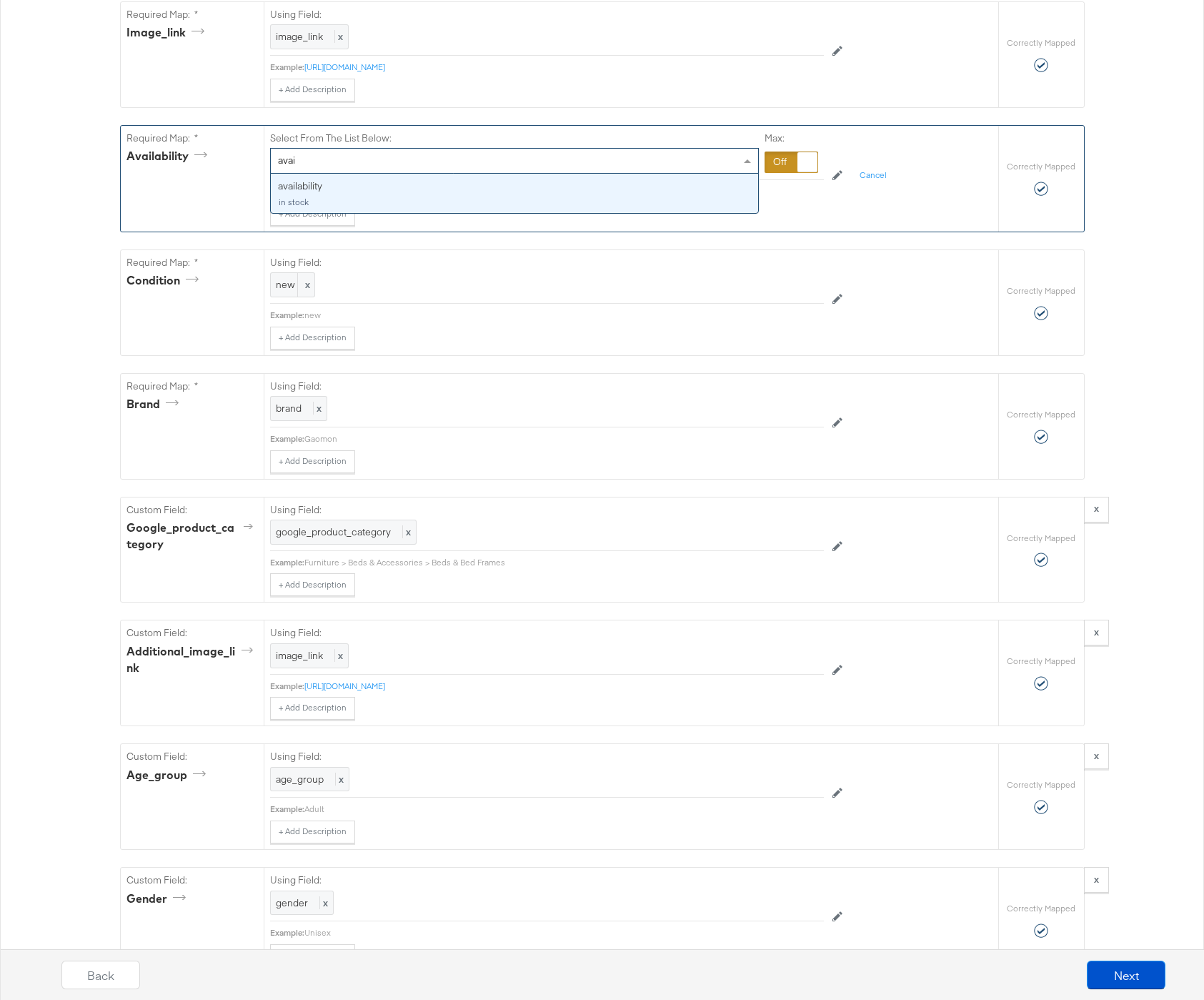
type input "avail"
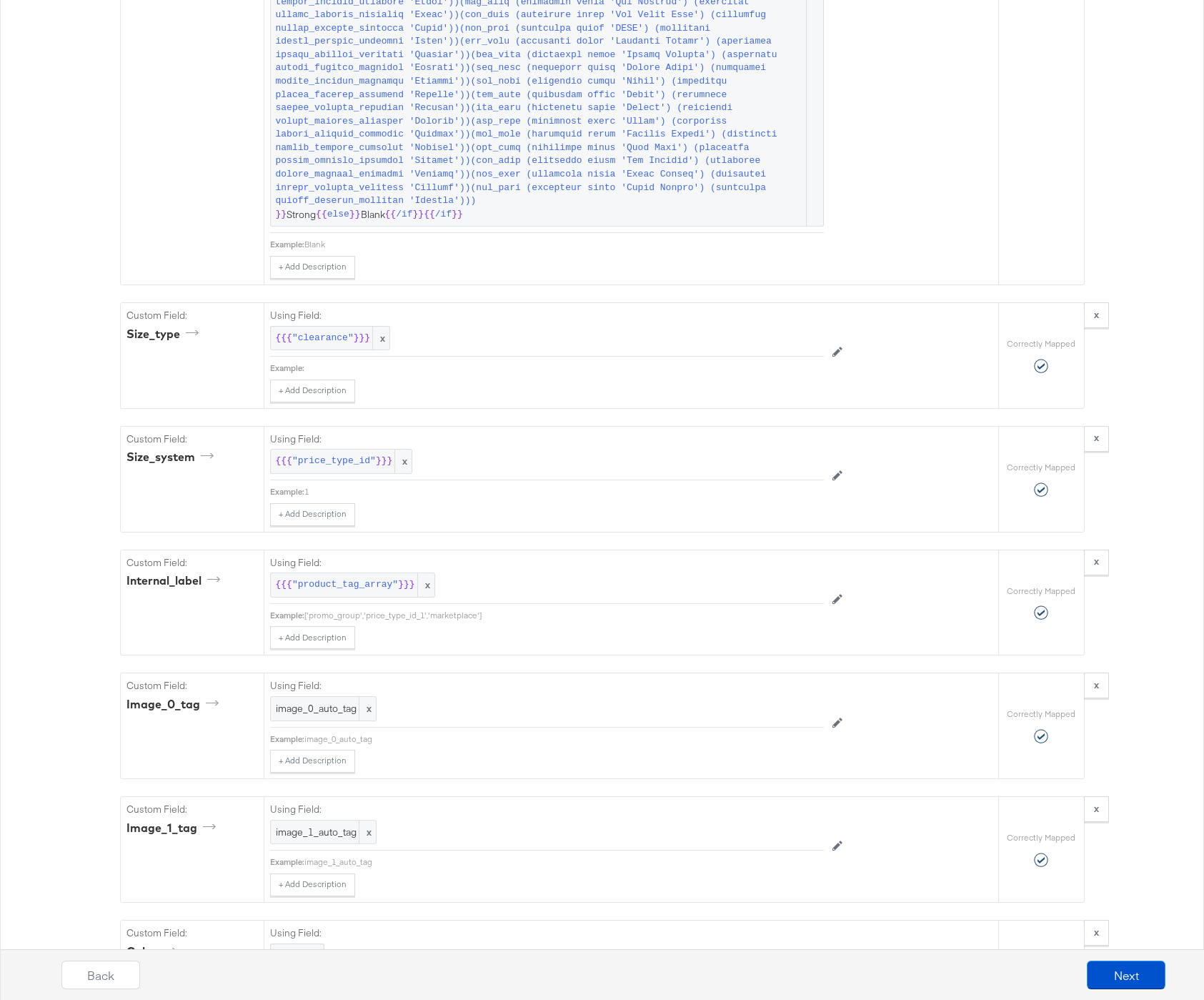
scroll to position [4939, 0]
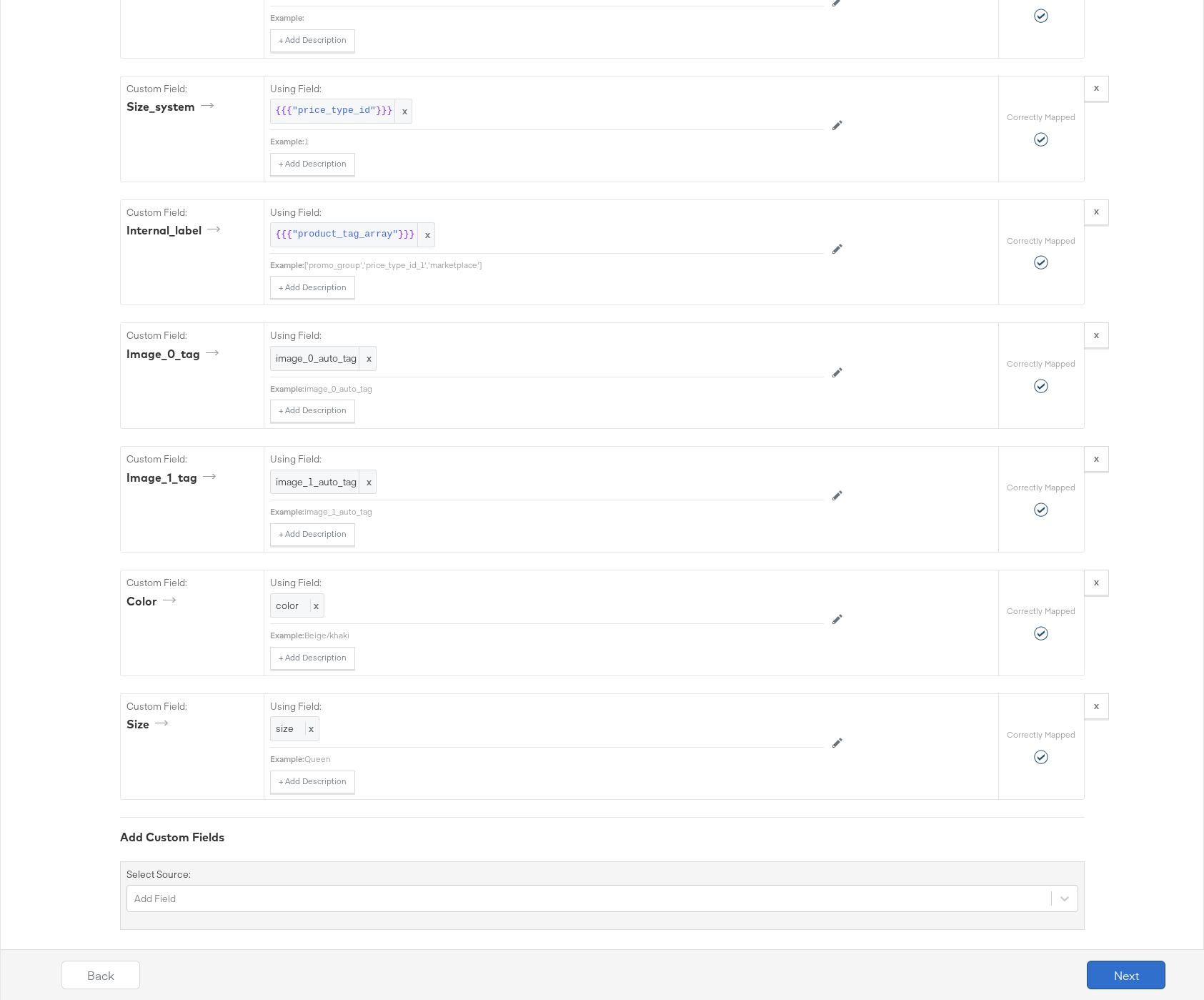
click at [1136, 977] on button "Next" at bounding box center [1126, 975] width 79 height 29
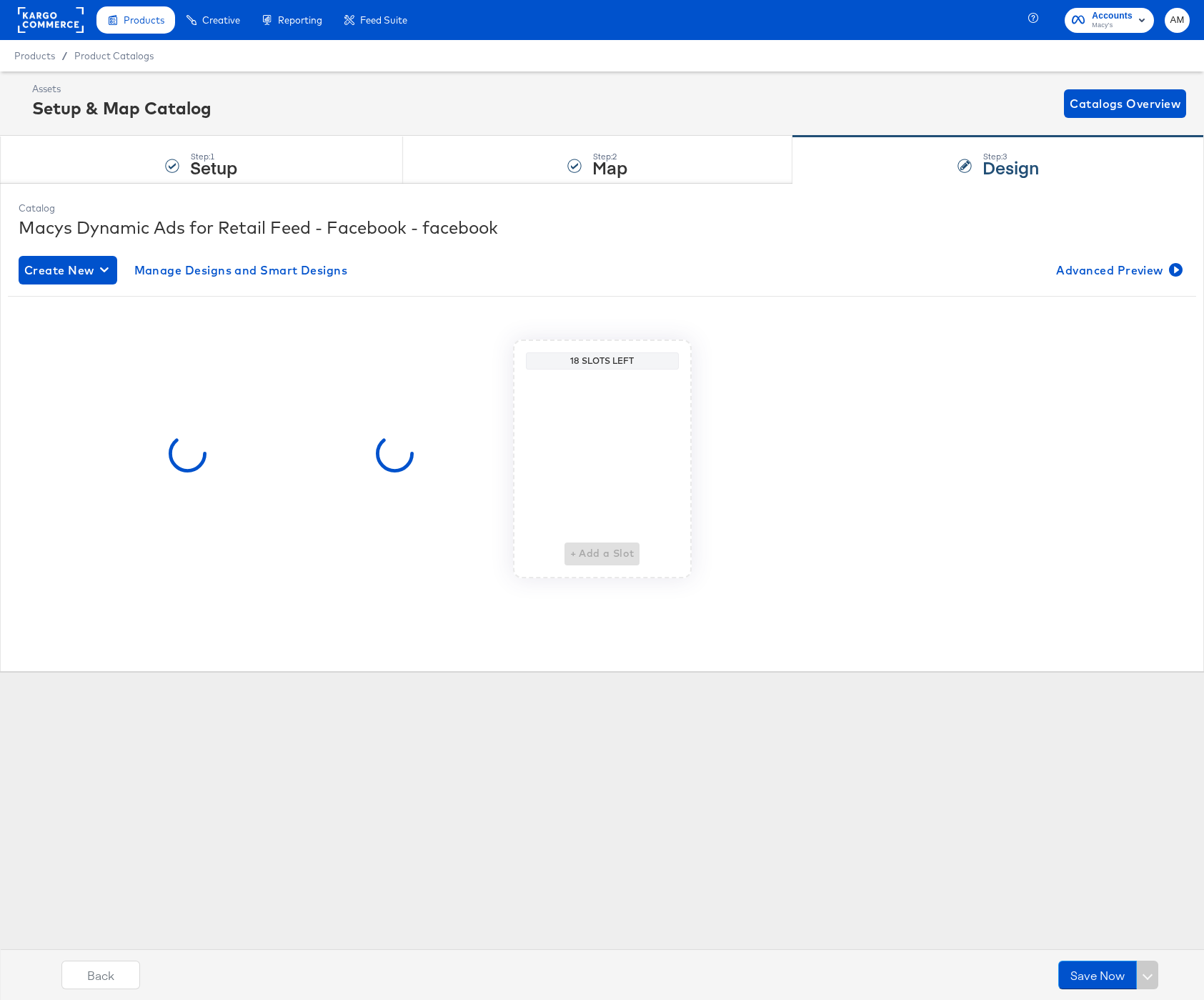
scroll to position [0, 0]
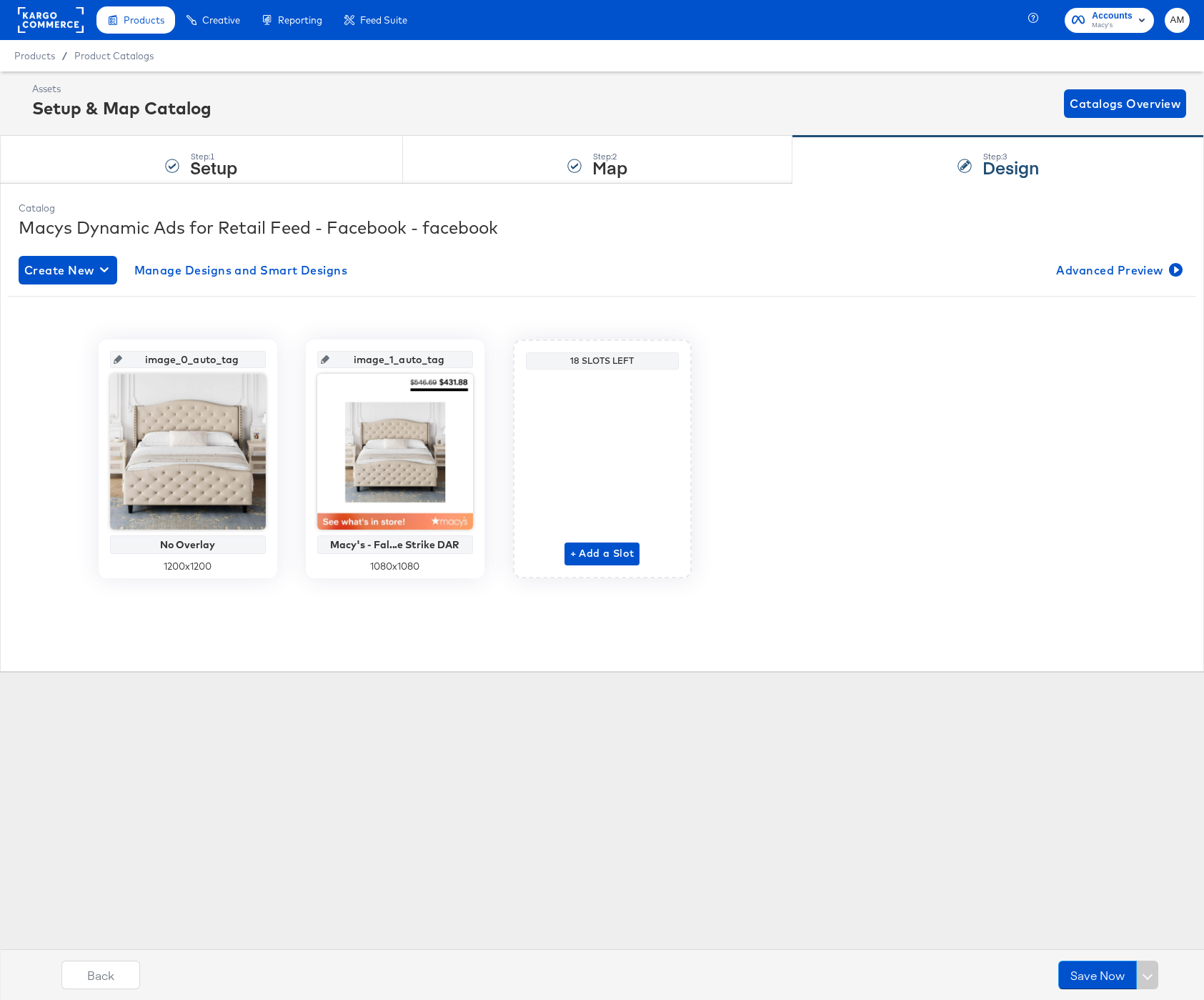
click at [134, 47] on div "Products / Product Catalogs" at bounding box center [602, 55] width 1204 height 31
click at [135, 54] on span "Product Catalogs" at bounding box center [114, 55] width 80 height 12
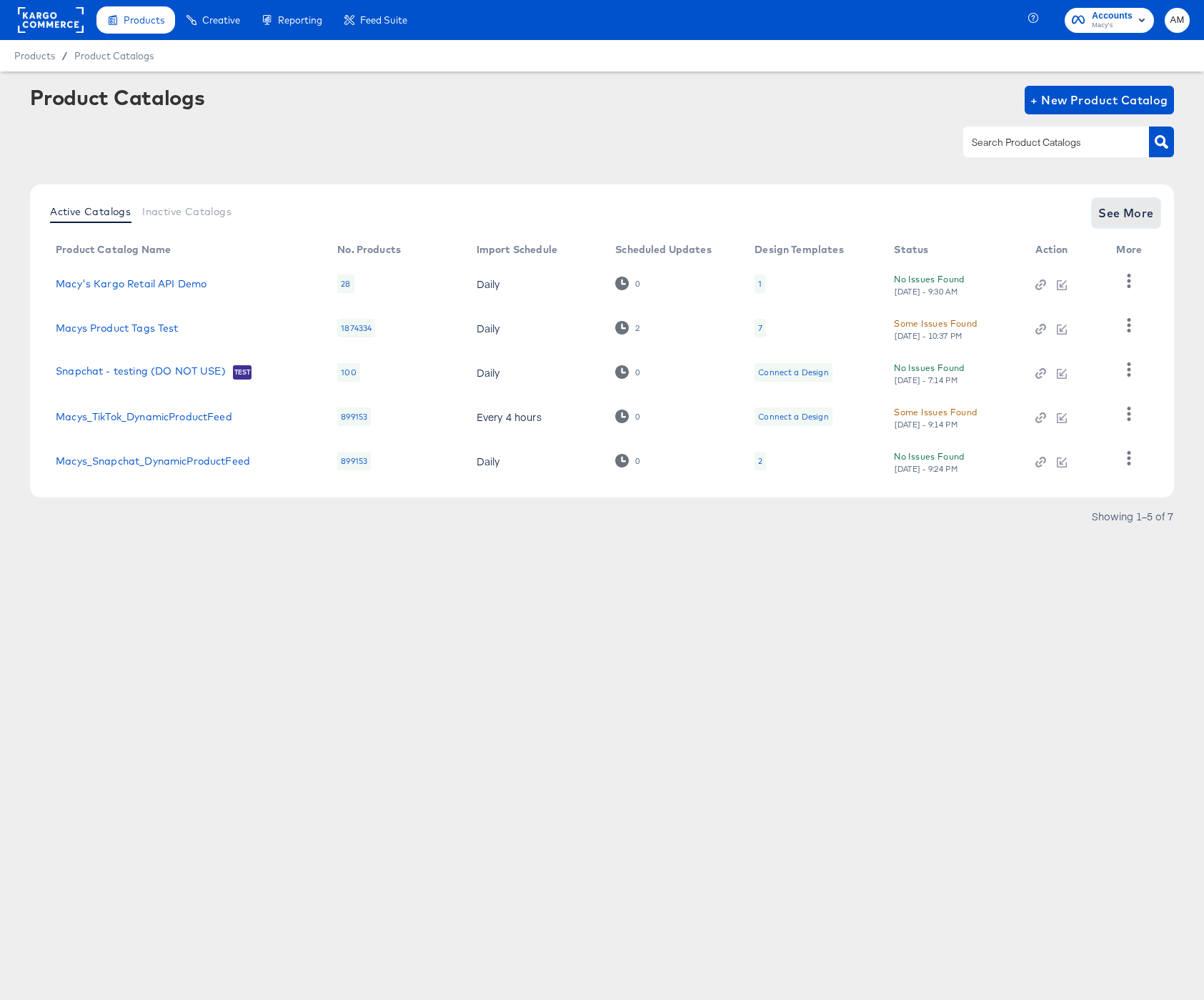
click at [1118, 219] on span "See More" at bounding box center [1126, 213] width 56 height 20
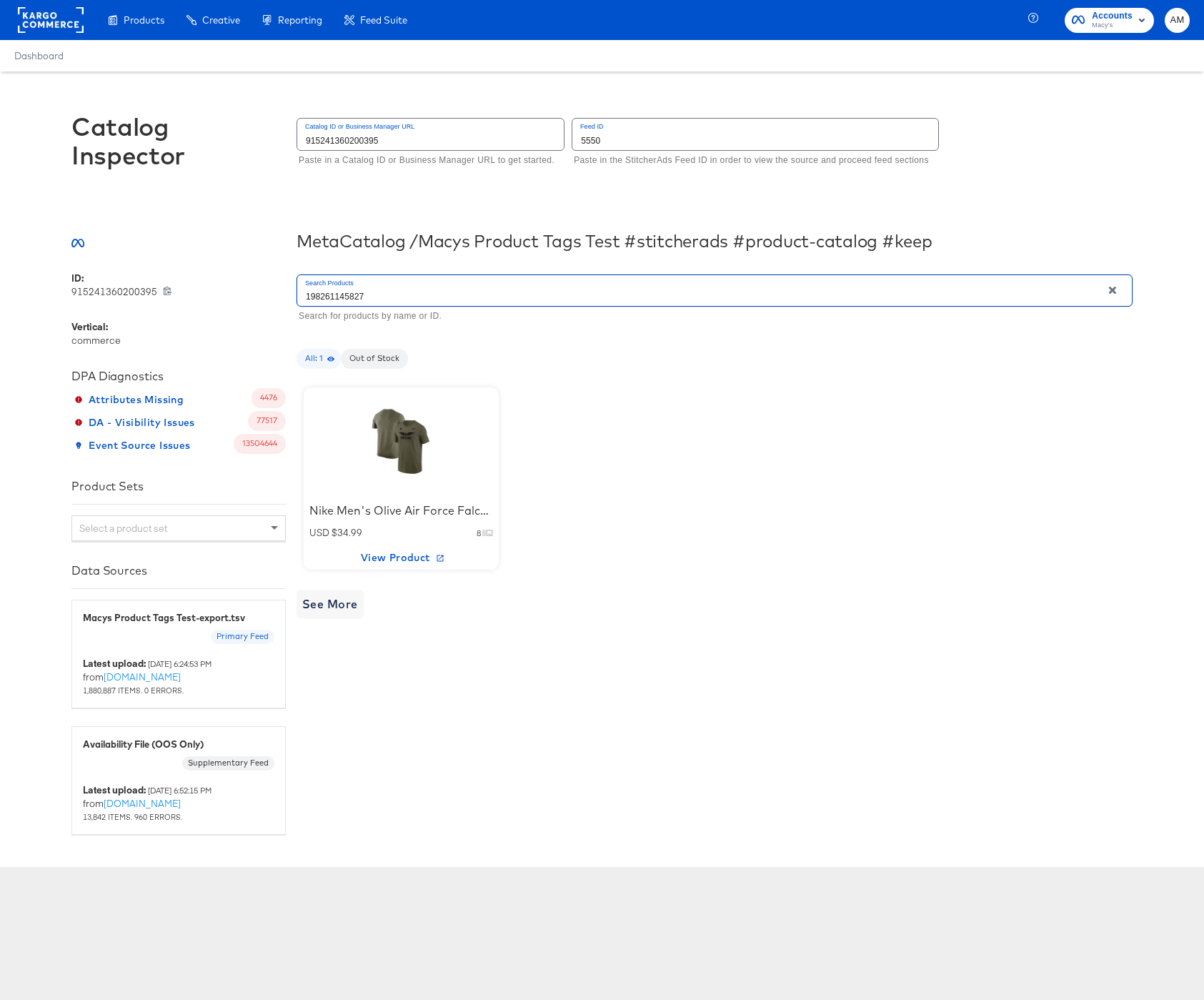
drag, startPoint x: 370, startPoint y: 295, endPoint x: 248, endPoint y: 295, distance: 122.0
click at [248, 295] on div "ID: 915241360200395 915241360200395 Vertical: commerce DPA Diagnostics Attribut…" at bounding box center [602, 553] width 1061 height 563
click at [379, 511] on div "Men's Dunbrooke Royal Los Angeles Chargers Big and Tall [PERSON_NAME] Softshell…" at bounding box center [401, 510] width 183 height 16
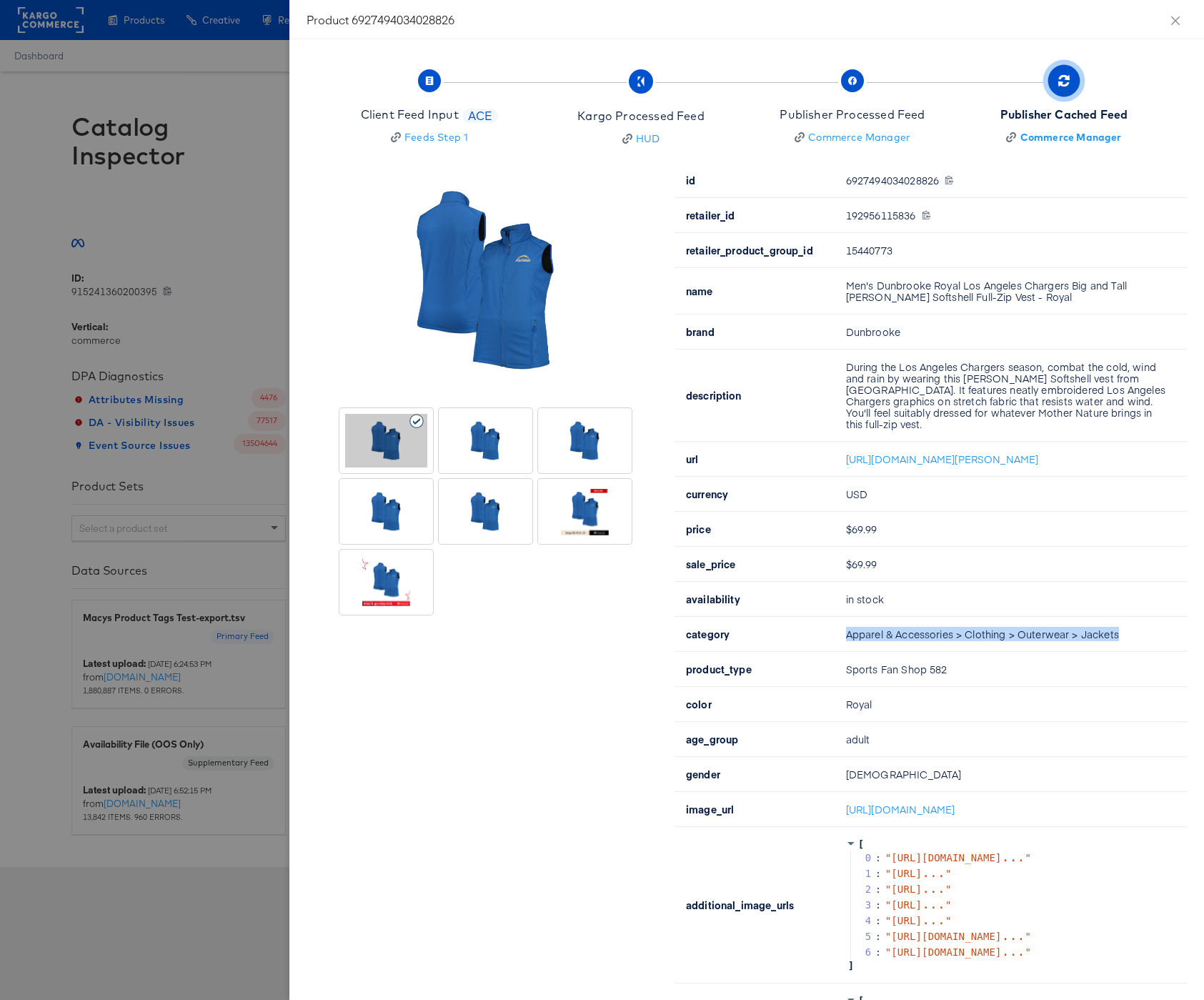
drag, startPoint x: 1125, startPoint y: 644, endPoint x: 825, endPoint y: 645, distance: 300.0
click at [825, 645] on tr "category Apparel & Accessories > Clothing > Outerwear > Jackets" at bounding box center [930, 635] width 512 height 35
click at [1172, 16] on icon "close" at bounding box center [1175, 19] width 9 height 9
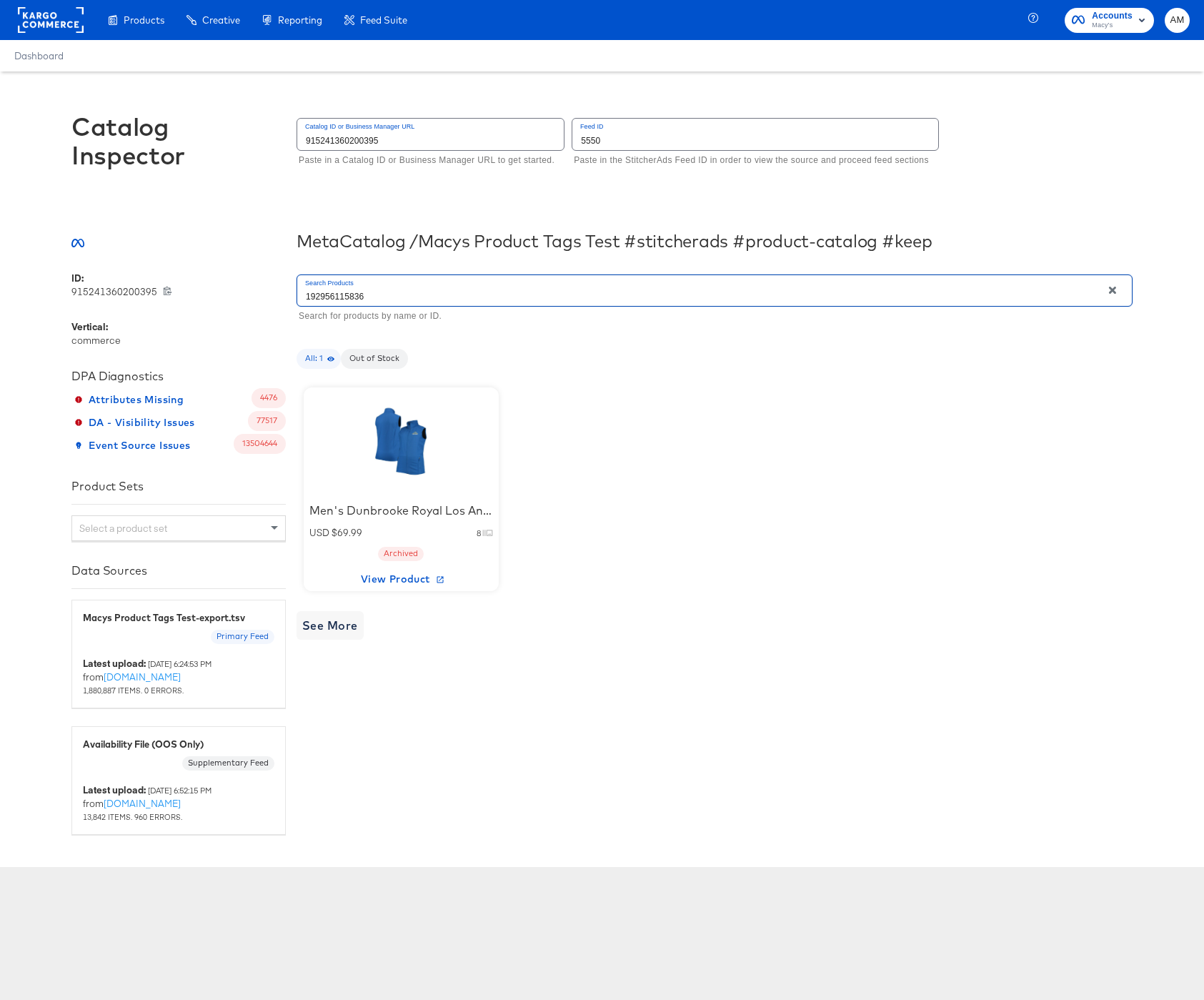
click at [333, 299] on input "192956115836" at bounding box center [700, 291] width 804 height 31
click at [395, 512] on div "Colosseum Men's Cardinal Iowa State Cyclones The Machine Half-Zip Jacket - Card…" at bounding box center [401, 510] width 183 height 16
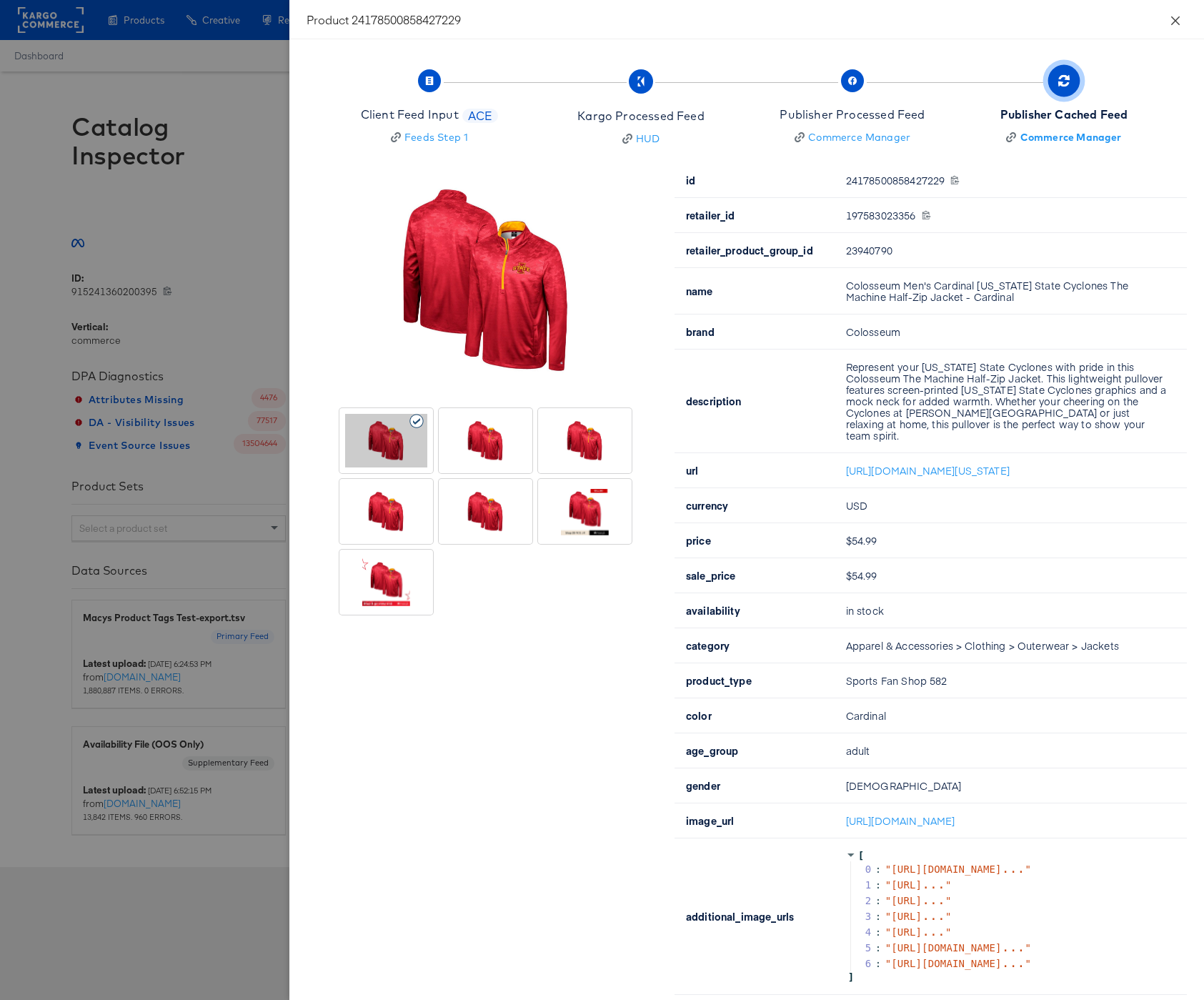
click at [1173, 17] on icon "close" at bounding box center [1175, 19] width 9 height 9
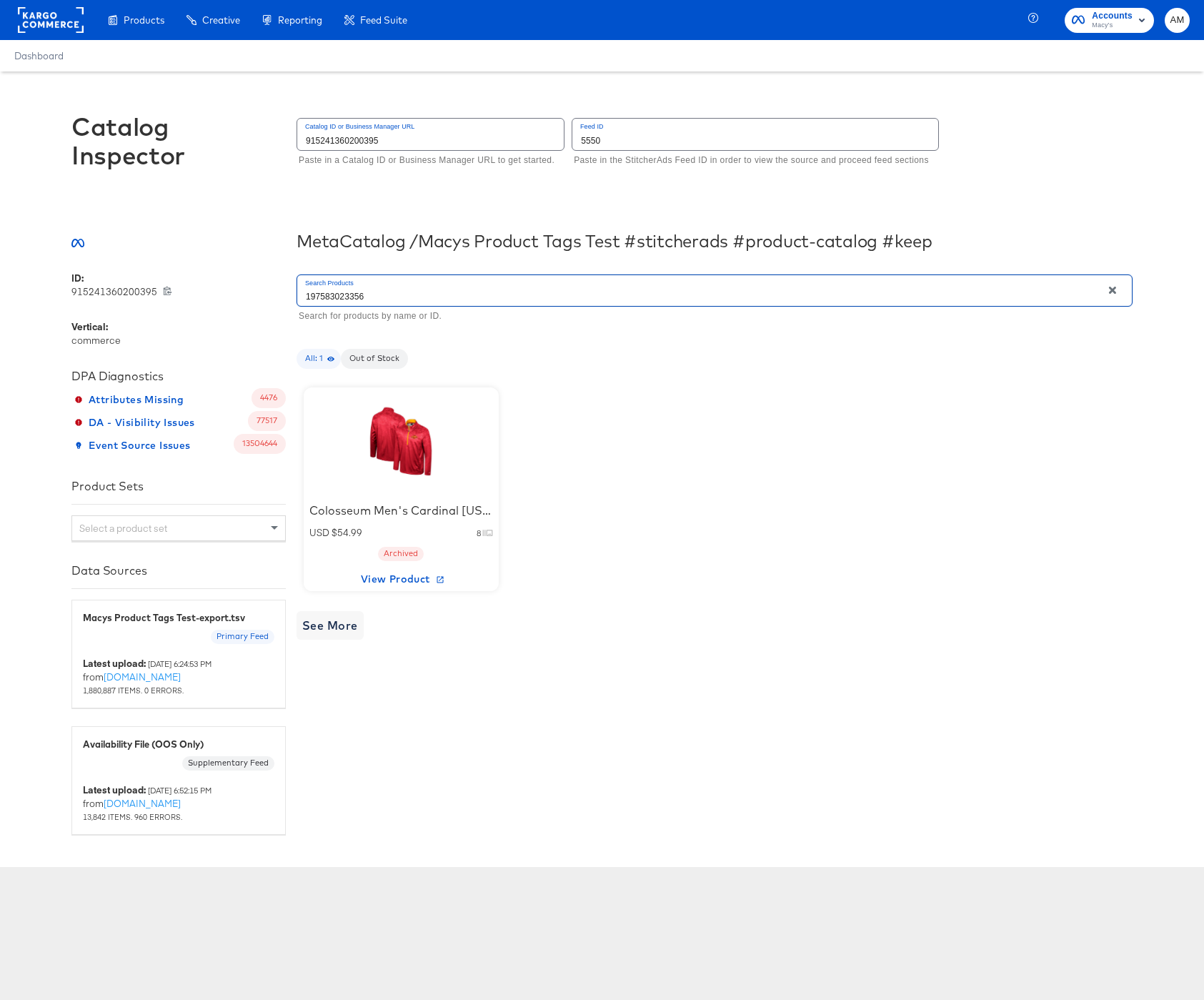
click at [332, 299] on input "197583023356" at bounding box center [700, 291] width 804 height 31
click at [333, 299] on input "197583023356" at bounding box center [700, 291] width 804 height 31
click at [335, 297] on input "197583023356" at bounding box center [700, 291] width 804 height 31
click at [399, 454] on div at bounding box center [401, 441] width 121 height 89
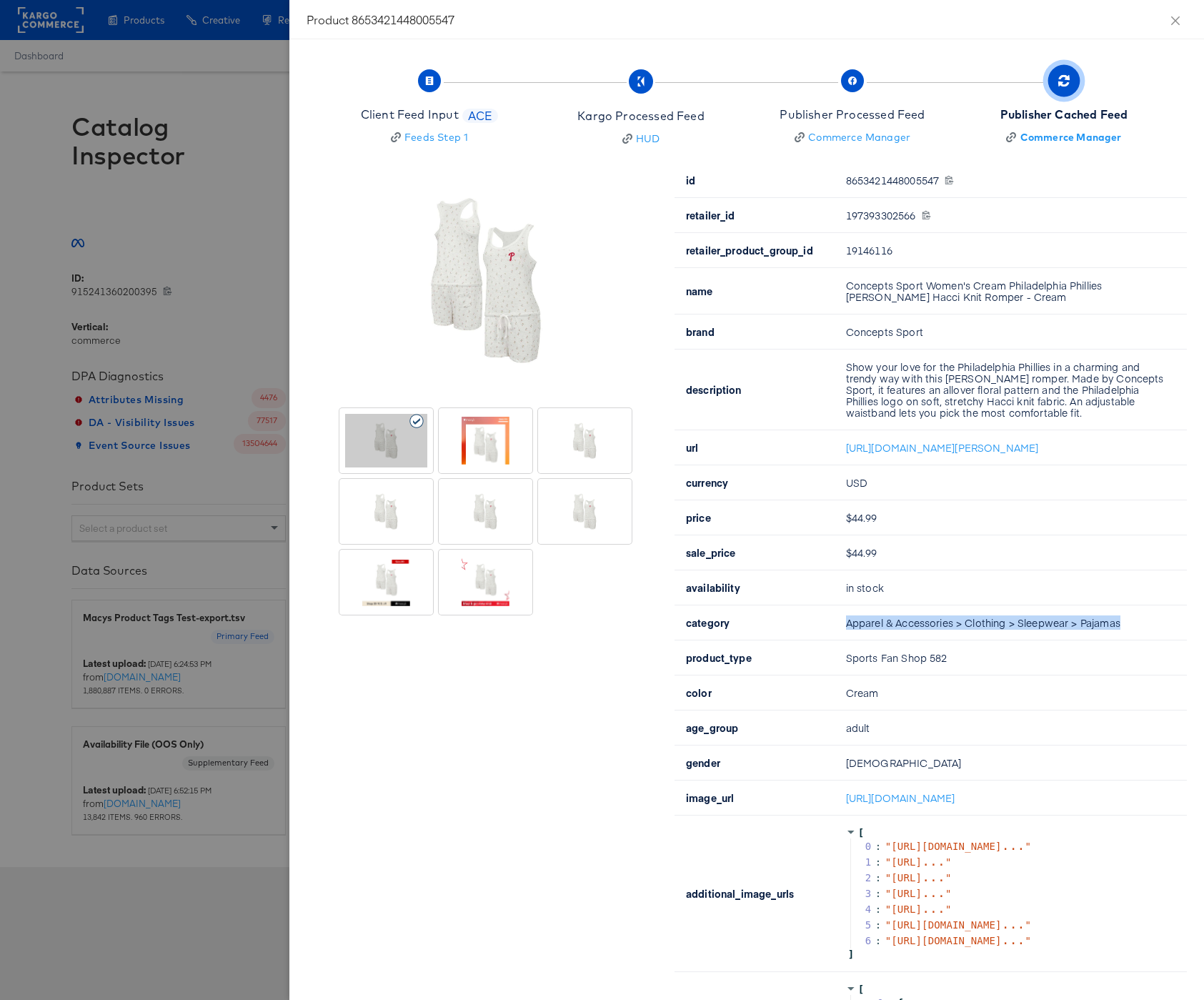
drag, startPoint x: 1117, startPoint y: 646, endPoint x: 841, endPoint y: 649, distance: 276.0
click at [841, 641] on td "Apparel & Accessories > Clothing > Sleepwear > Pajamas" at bounding box center [1010, 623] width 352 height 35
copy td "Apparel & Accessories > Clothing > Sleepwear > Pajamas"
click at [1176, 19] on icon "close" at bounding box center [1175, 19] width 9 height 9
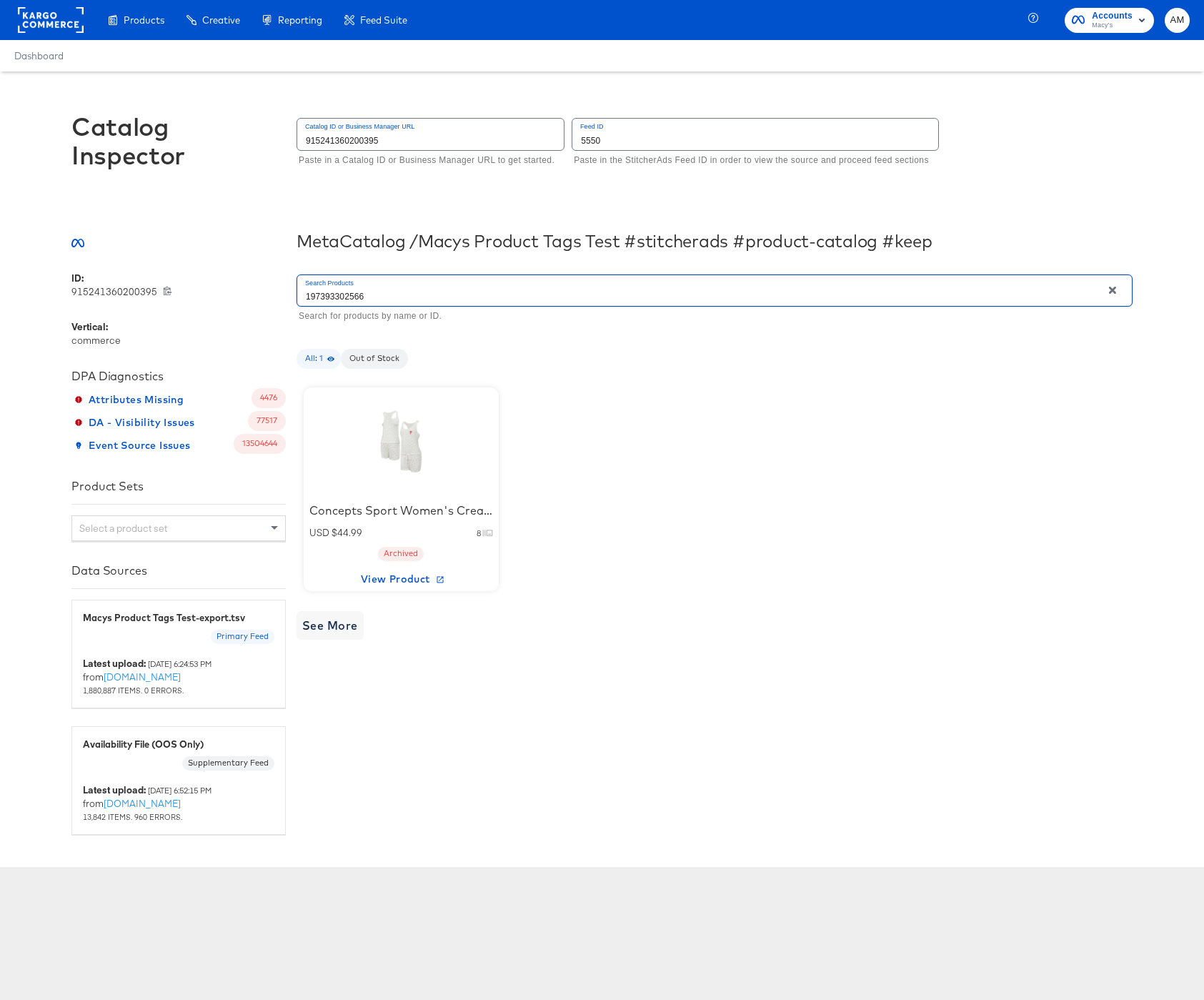
click at [325, 300] on input "197393302566" at bounding box center [700, 291] width 804 height 31
click at [324, 300] on input "197393302566" at bounding box center [700, 291] width 804 height 31
click at [404, 449] on div at bounding box center [401, 441] width 121 height 89
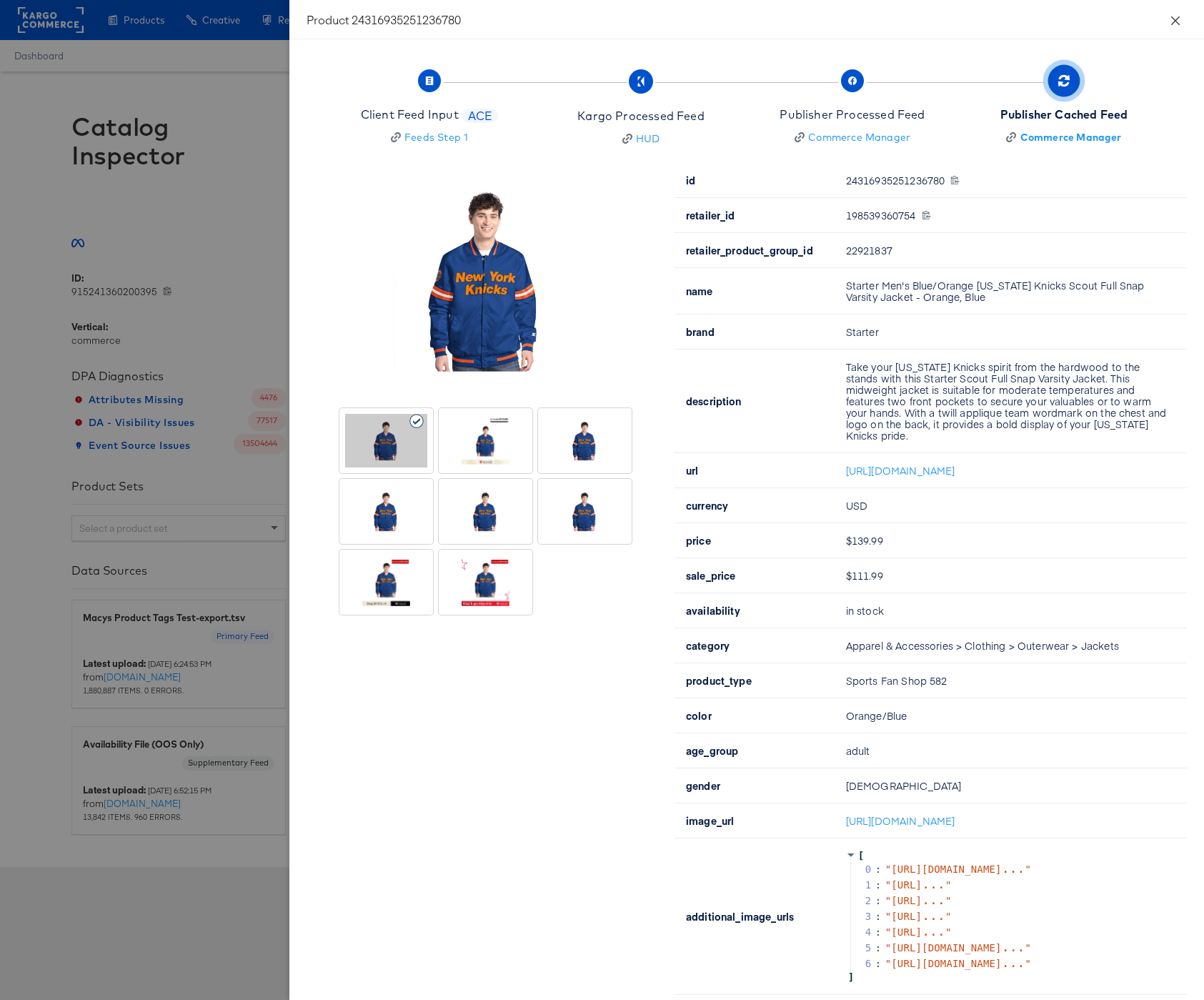
click at [1171, 16] on icon "close" at bounding box center [1175, 19] width 9 height 9
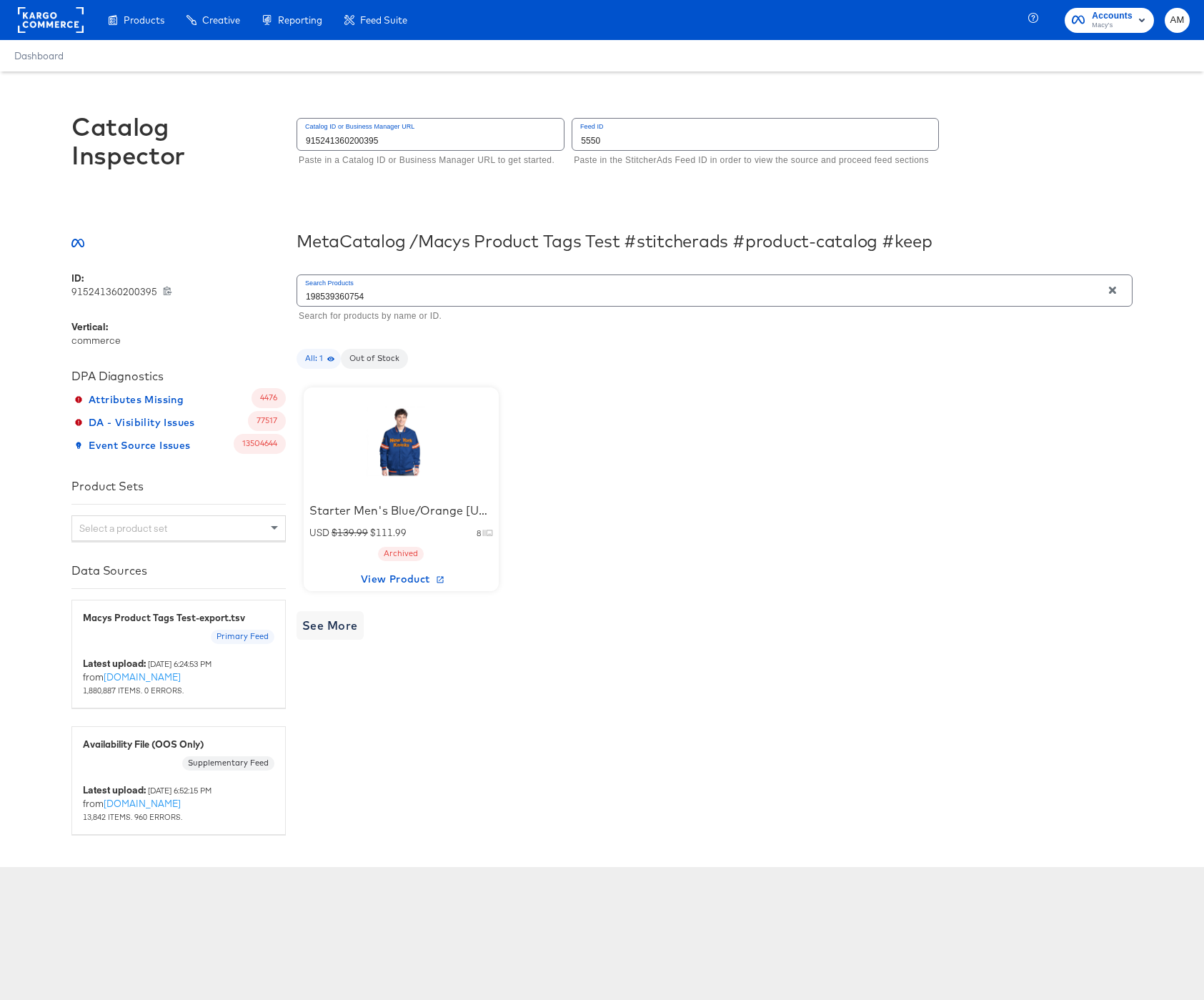
click at [316, 299] on input "198539360754" at bounding box center [700, 291] width 804 height 31
type input "197185277485"
click at [403, 444] on div at bounding box center [401, 441] width 121 height 89
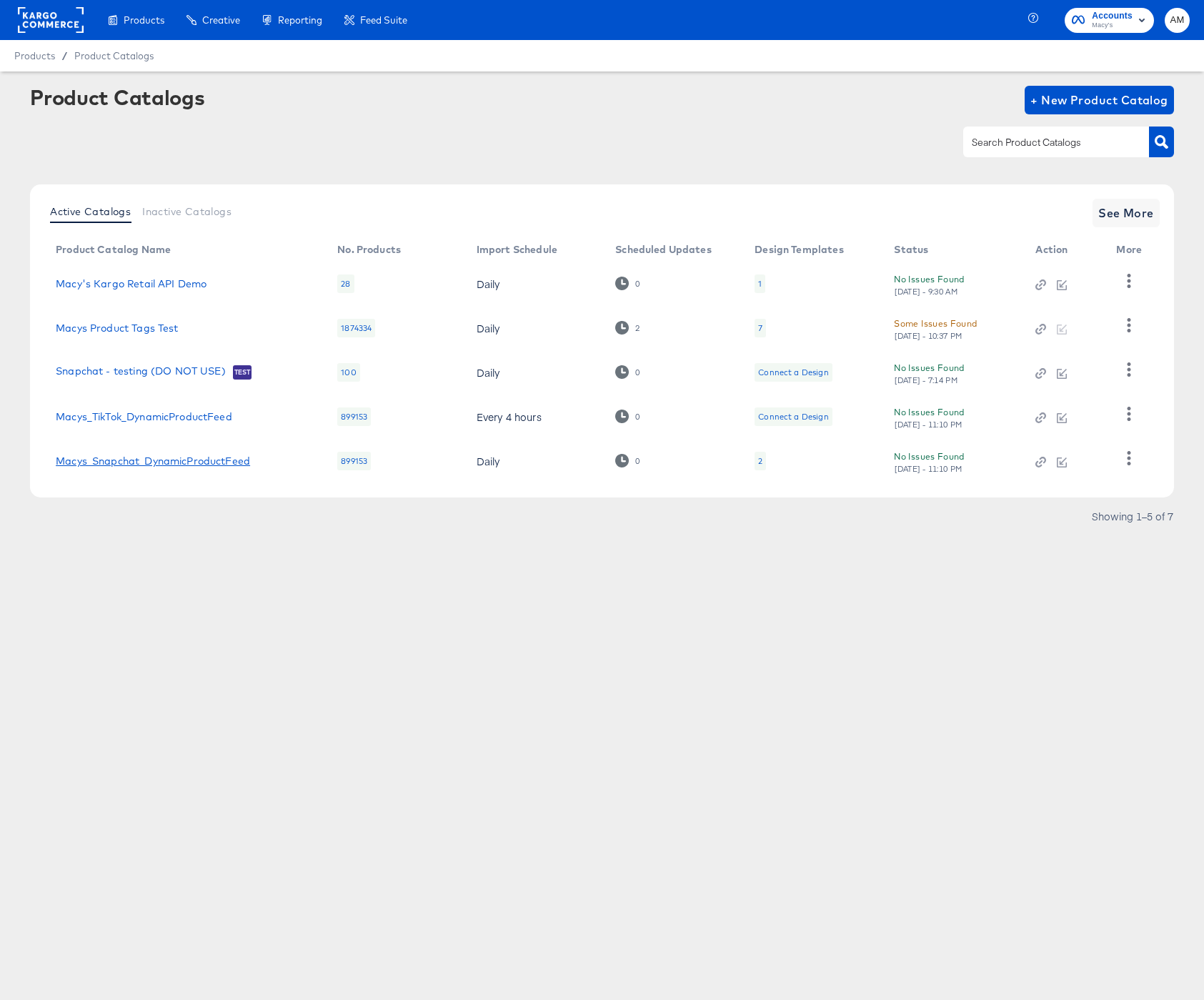
click at [149, 461] on link "Macys_Snapchat_DynamicProductFeed" at bounding box center [153, 461] width 194 height 12
click at [1129, 207] on span "See More" at bounding box center [1126, 213] width 56 height 20
click at [1126, 226] on button "See More" at bounding box center [1126, 213] width 67 height 29
click at [1131, 213] on span "See More" at bounding box center [1126, 213] width 56 height 20
click at [1132, 210] on span "See More" at bounding box center [1126, 213] width 56 height 20
